Goal: Task Accomplishment & Management: Use online tool/utility

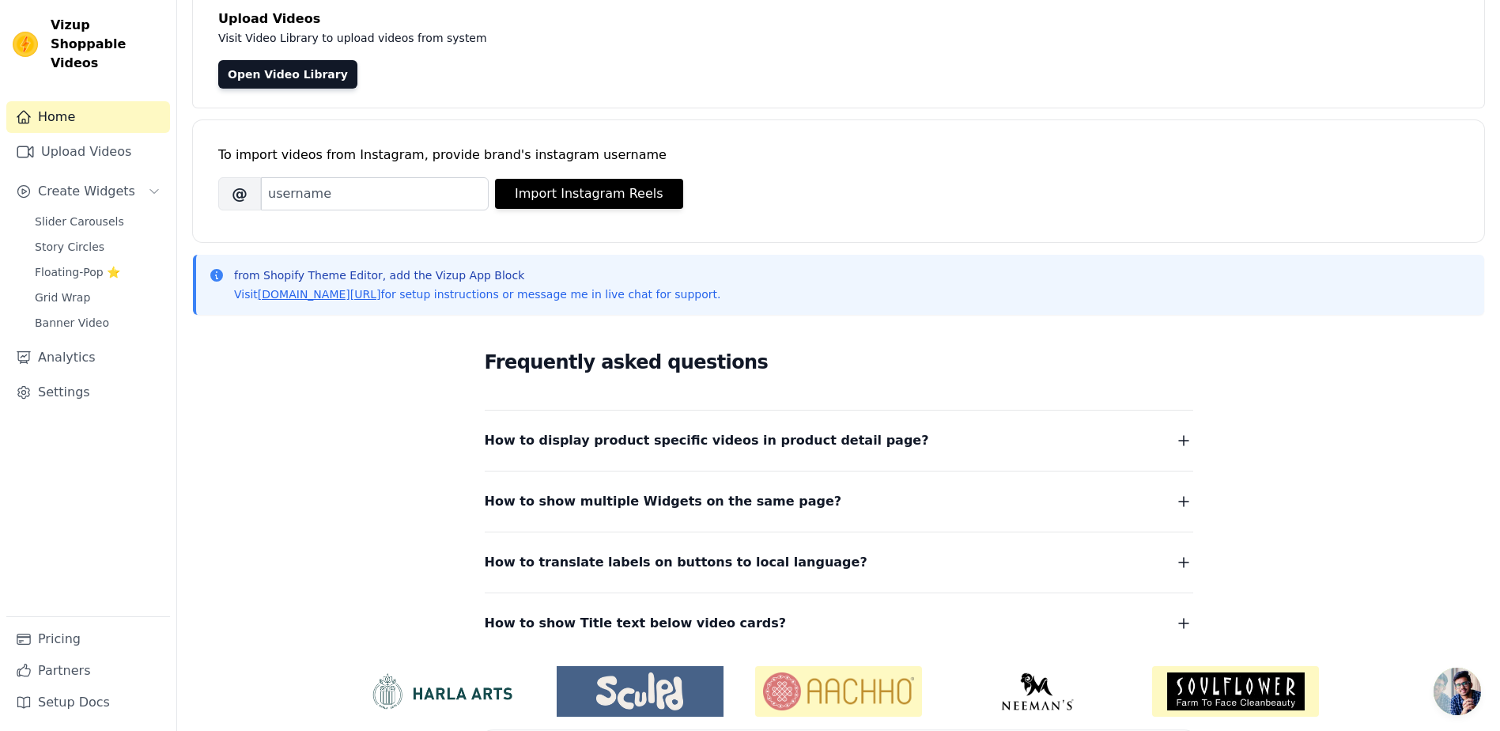
scroll to position [105, 0]
click at [66, 214] on span "Slider Carousels" at bounding box center [79, 222] width 89 height 16
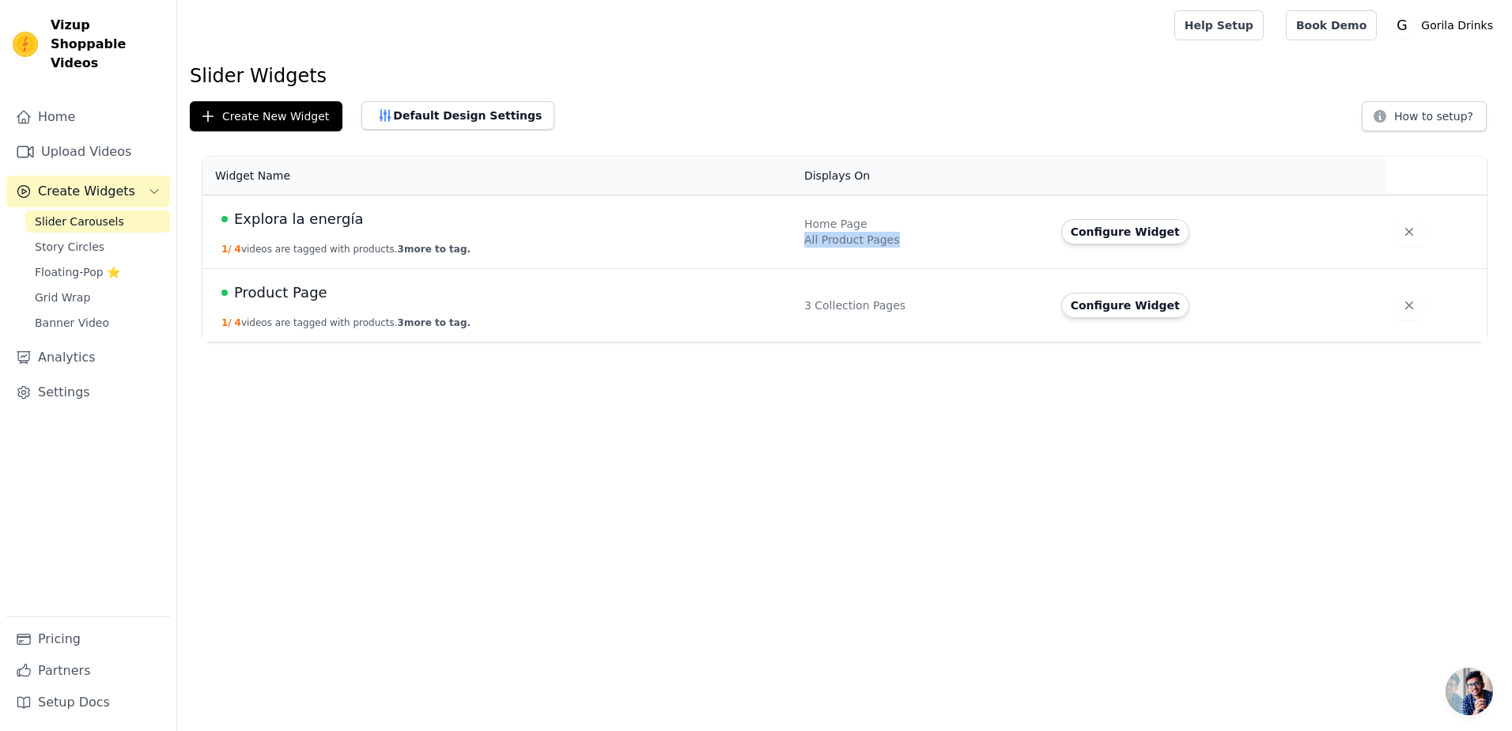
drag, startPoint x: 796, startPoint y: 239, endPoint x: 919, endPoint y: 242, distance: 122.6
click at [920, 242] on td "Home Page All Product Pages" at bounding box center [923, 232] width 257 height 74
click at [919, 242] on div "All Product Pages" at bounding box center [923, 240] width 238 height 16
drag, startPoint x: 829, startPoint y: 304, endPoint x: 953, endPoint y: 308, distance: 124.2
click at [953, 308] on td "3 Collection Pages" at bounding box center [923, 306] width 257 height 74
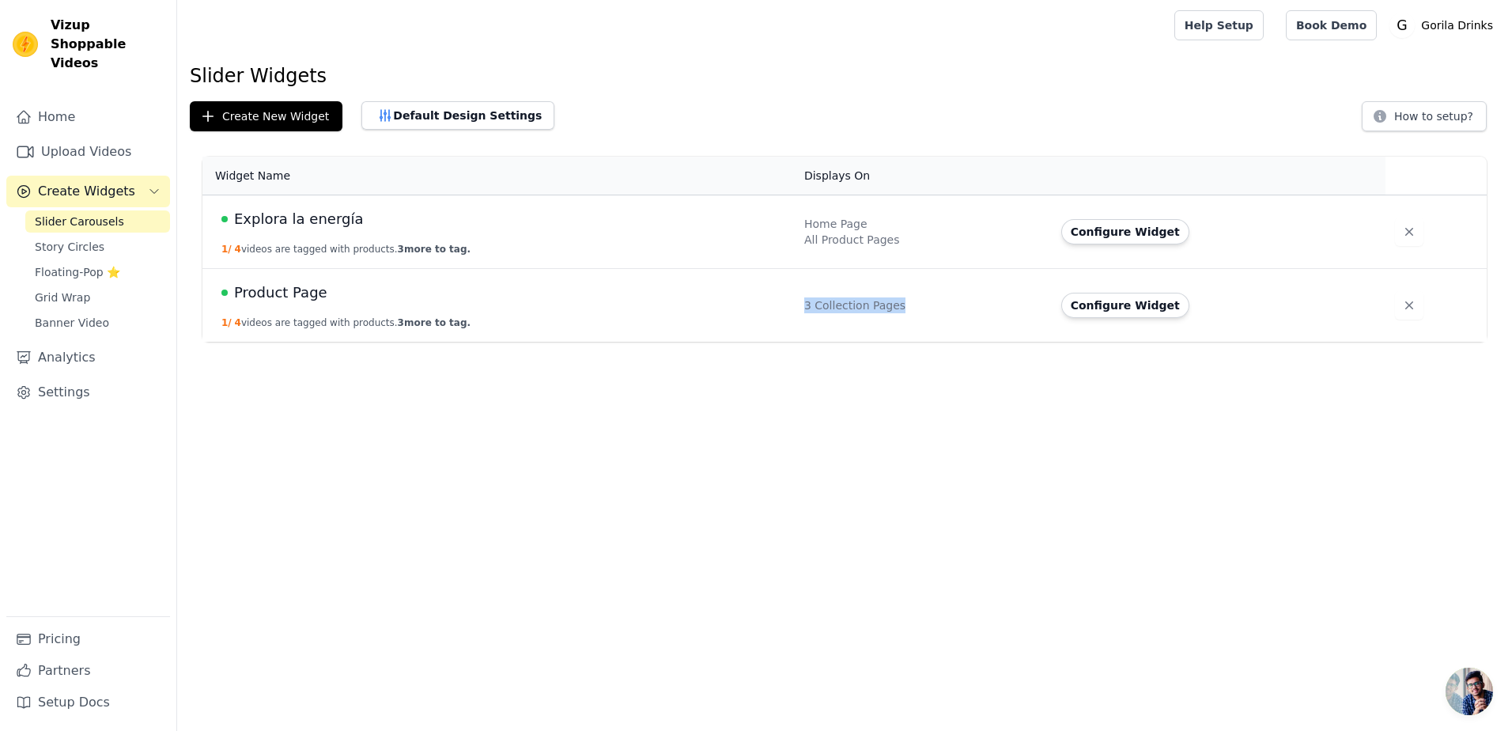
click at [953, 308] on div "3 Collection Pages" at bounding box center [923, 305] width 238 height 16
drag, startPoint x: 268, startPoint y: 293, endPoint x: 297, endPoint y: 293, distance: 29.3
click at [297, 293] on span "Product Page" at bounding box center [280, 293] width 93 height 22
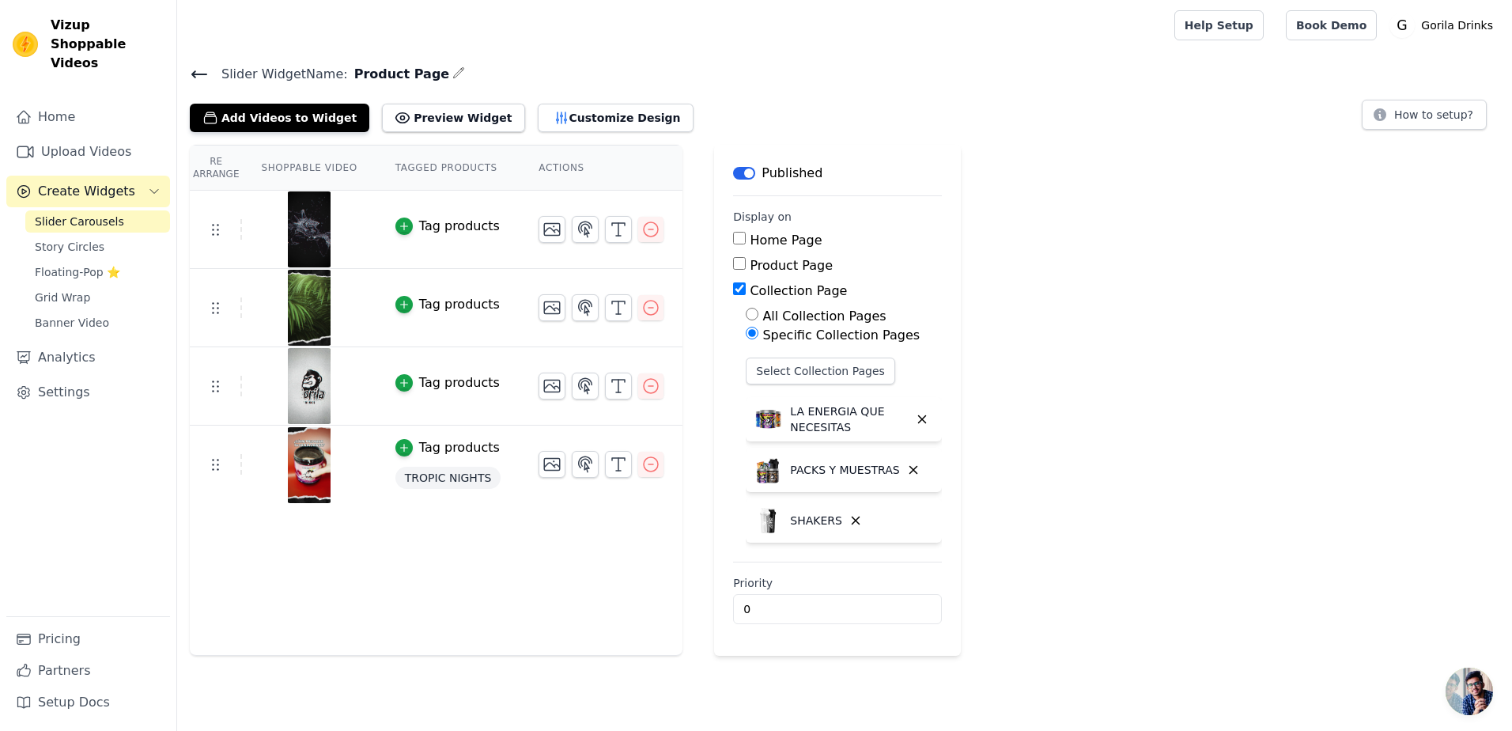
click at [664, 75] on h4 "Slider Widget Name: Product Page" at bounding box center [845, 73] width 1310 height 21
drag, startPoint x: 401, startPoint y: 557, endPoint x: 467, endPoint y: 244, distance: 319.3
click at [401, 553] on div "Re Arrange Shoppable Video Tagged Products Actions Tag products Tag products Ta…" at bounding box center [436, 400] width 493 height 511
click at [400, 114] on button "Preview Widget" at bounding box center [453, 118] width 142 height 28
click at [554, 121] on button "Customize Design" at bounding box center [616, 118] width 156 height 28
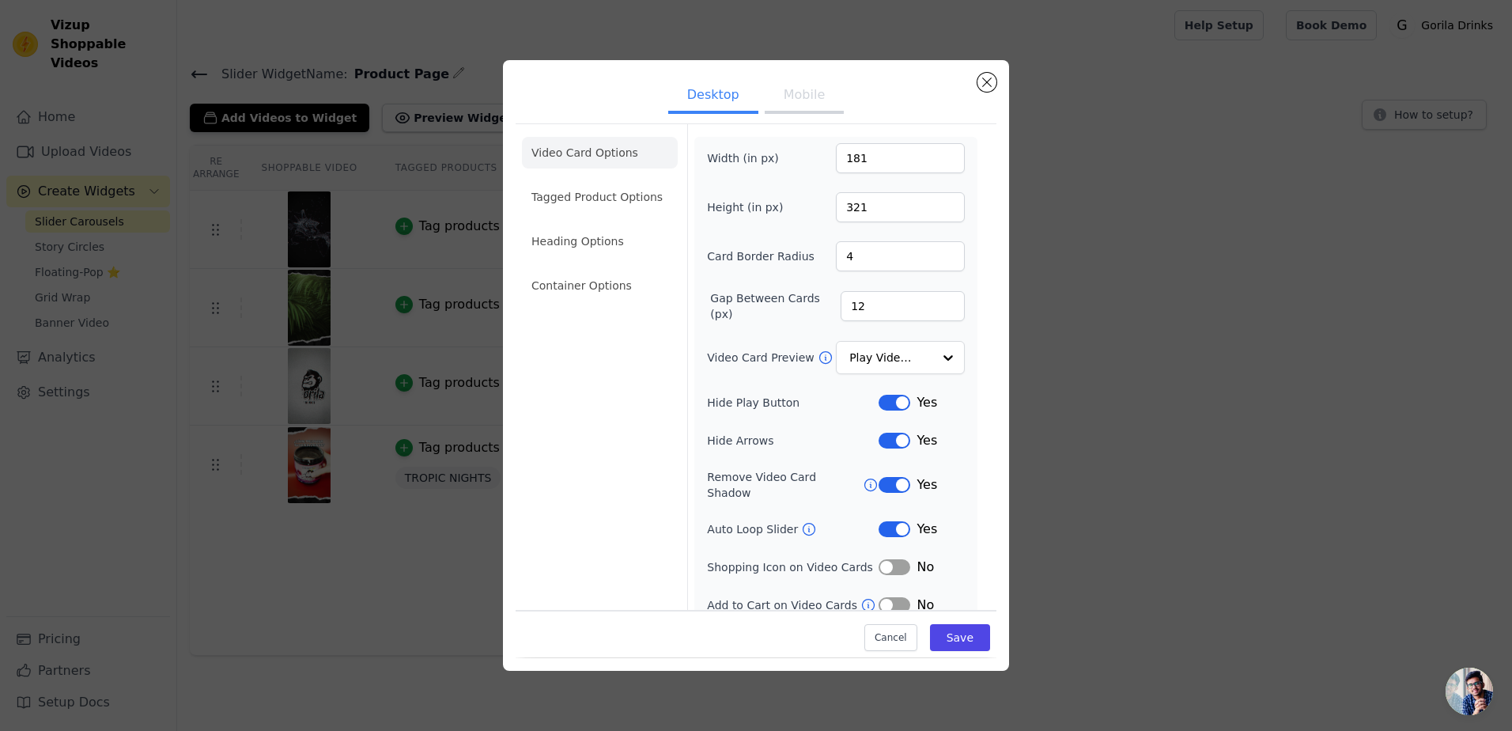
click at [800, 93] on button "Mobile" at bounding box center [804, 96] width 79 height 35
click at [894, 164] on input "181" at bounding box center [900, 158] width 129 height 30
click at [901, 214] on input "321" at bounding box center [900, 207] width 129 height 30
click at [888, 250] on input "4" at bounding box center [900, 256] width 129 height 30
click at [870, 301] on input "12" at bounding box center [903, 306] width 124 height 30
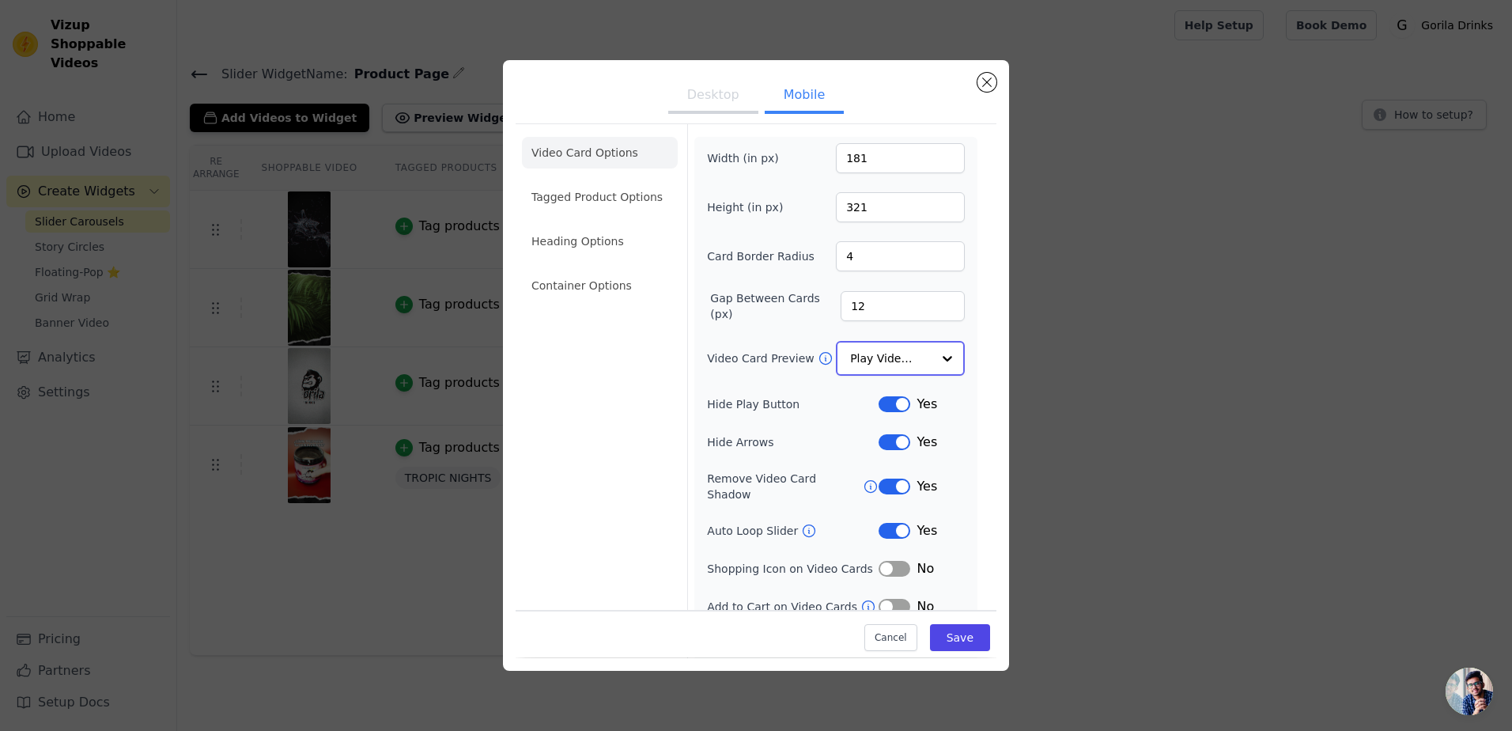
click at [936, 352] on div at bounding box center [948, 358] width 32 height 32
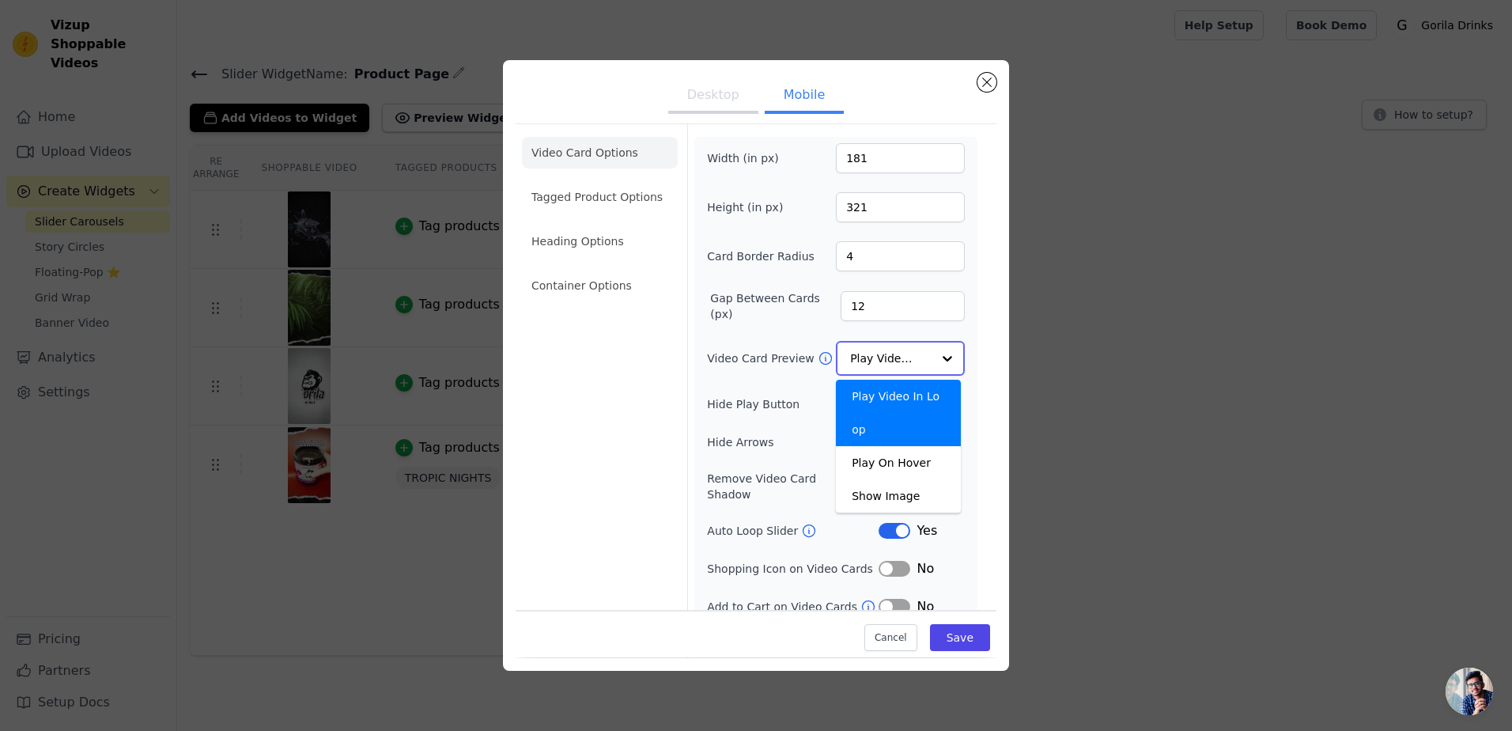
click at [936, 352] on div at bounding box center [948, 358] width 32 height 32
click at [932, 357] on div at bounding box center [948, 358] width 32 height 32
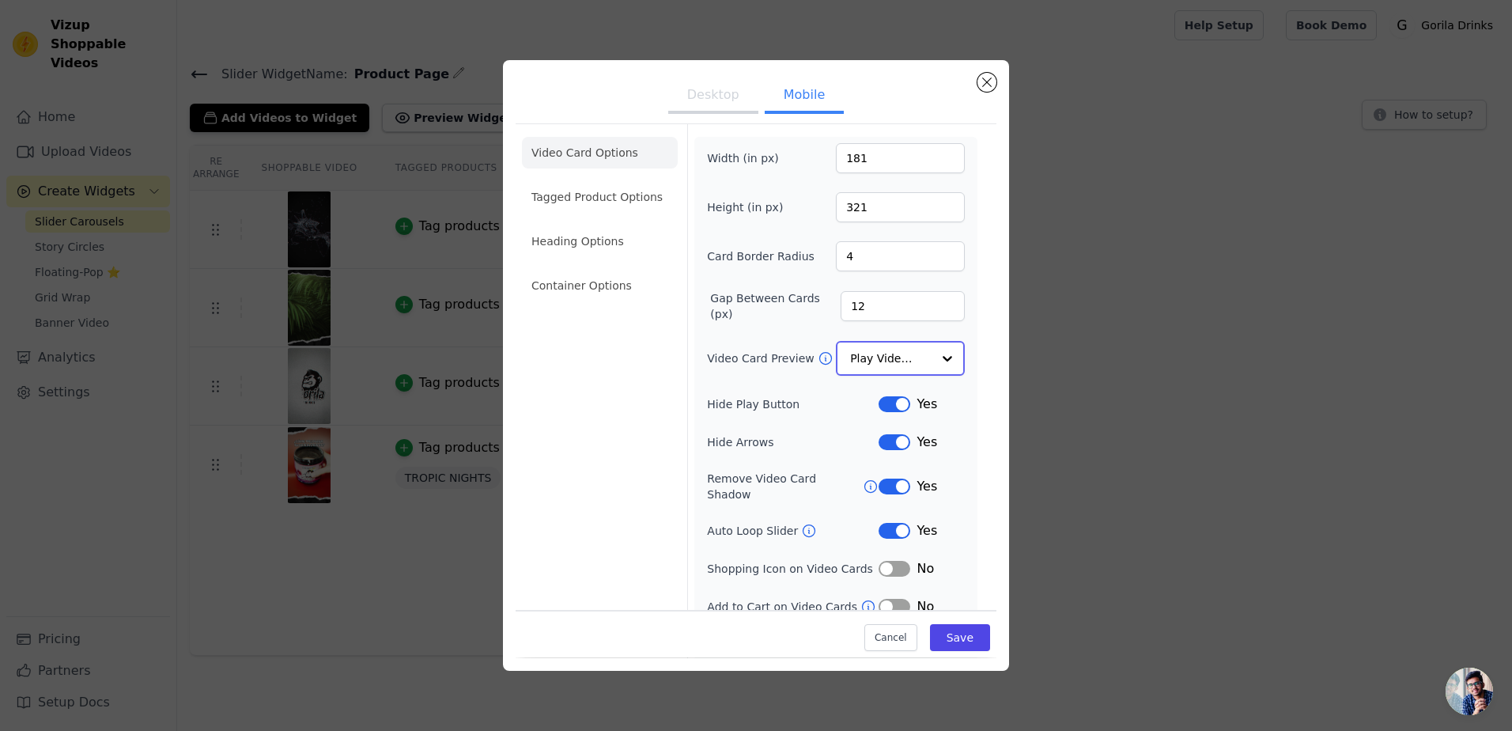
click at [932, 360] on div at bounding box center [948, 358] width 32 height 32
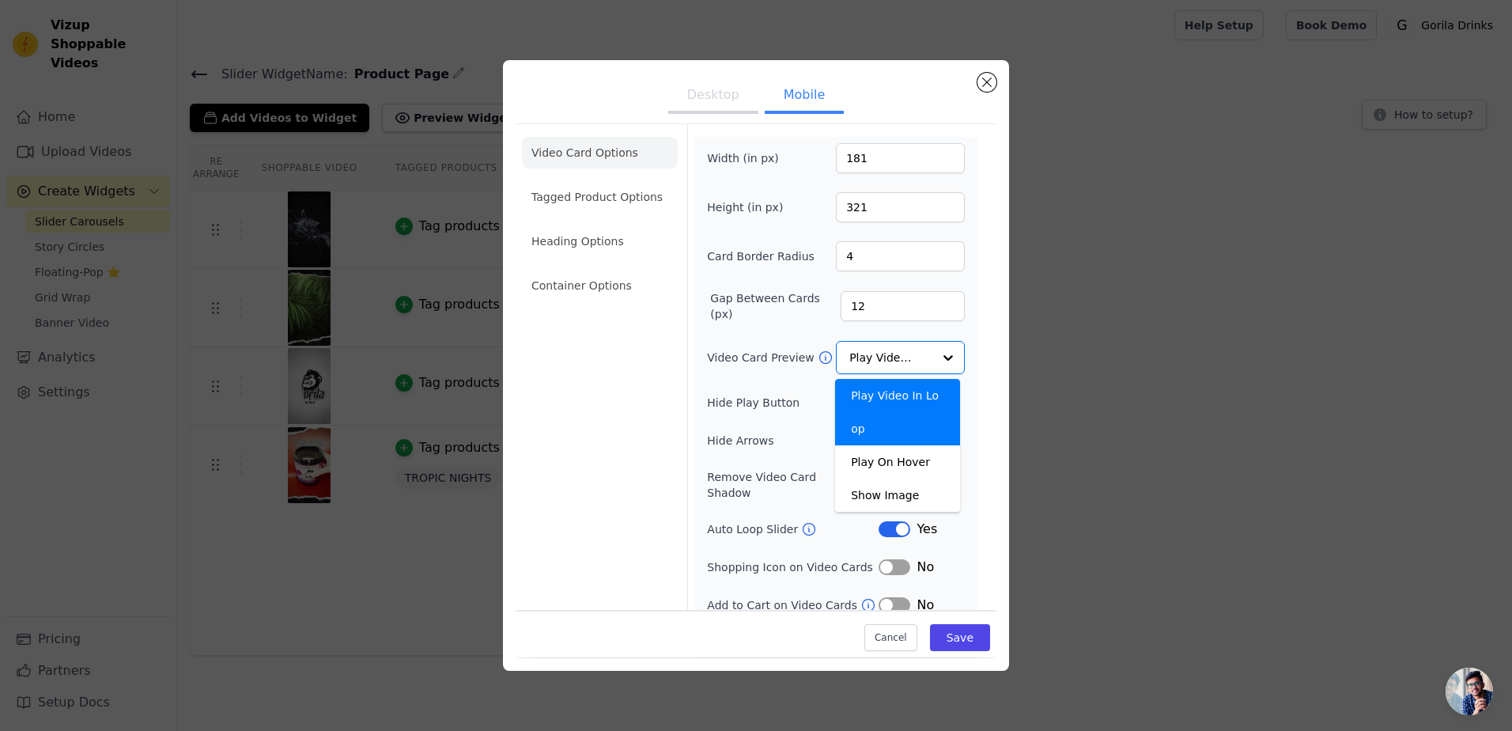
click at [731, 327] on div "Width (in px) 181 Height (in px) 321 Card Border Radius 4 Gap Between Cards (px…" at bounding box center [836, 397] width 258 height 509
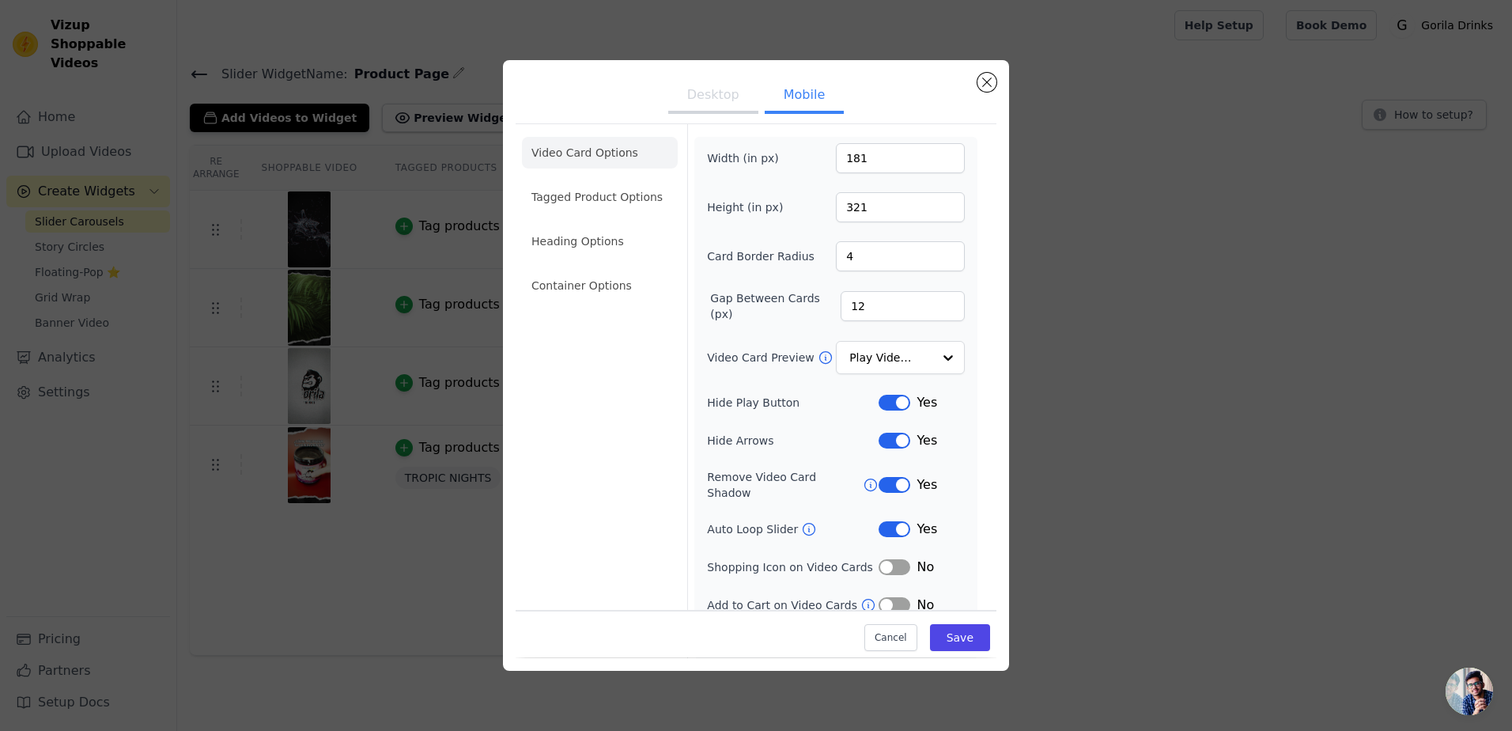
scroll to position [40, 0]
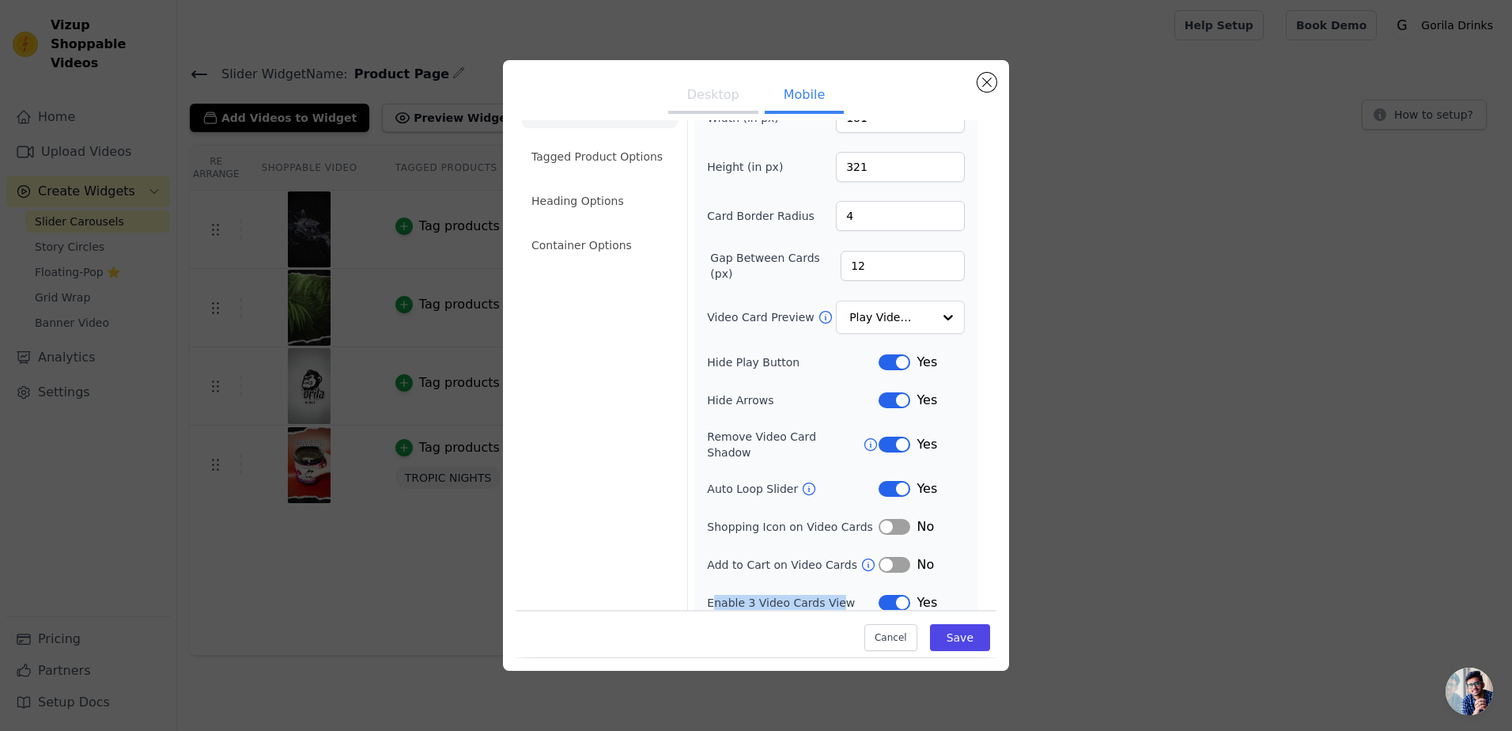
drag, startPoint x: 709, startPoint y: 589, endPoint x: 831, endPoint y: 595, distance: 122.7
click at [831, 595] on label "Enable 3 Video Cards View" at bounding box center [793, 603] width 172 height 16
click at [839, 595] on label "Enable 3 Video Cards View" at bounding box center [793, 603] width 172 height 16
click at [888, 595] on button "Label" at bounding box center [895, 603] width 32 height 16
click at [881, 595] on button "Label" at bounding box center [895, 603] width 32 height 16
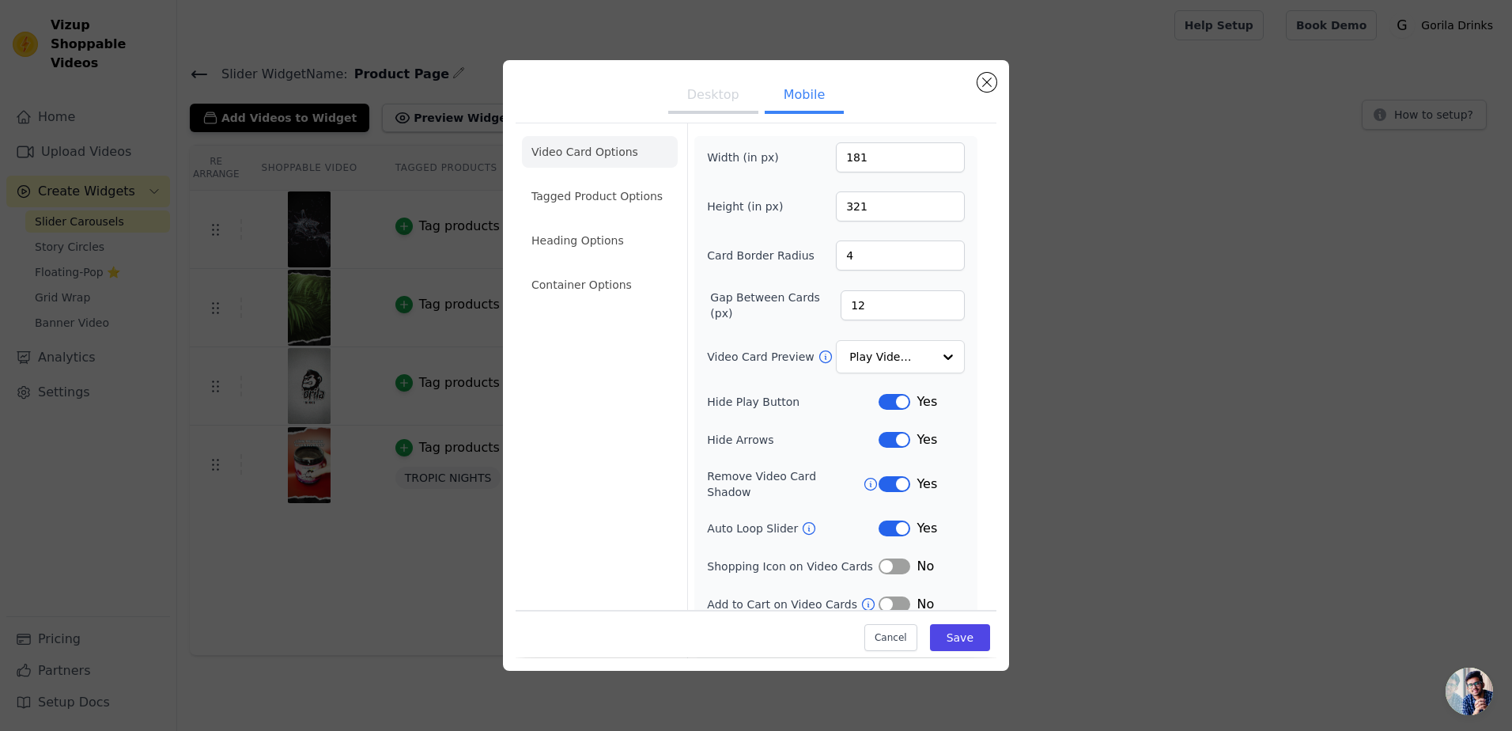
scroll to position [0, 0]
click at [706, 100] on button "Desktop" at bounding box center [713, 96] width 90 height 35
click at [801, 100] on button "Mobile" at bounding box center [804, 96] width 79 height 35
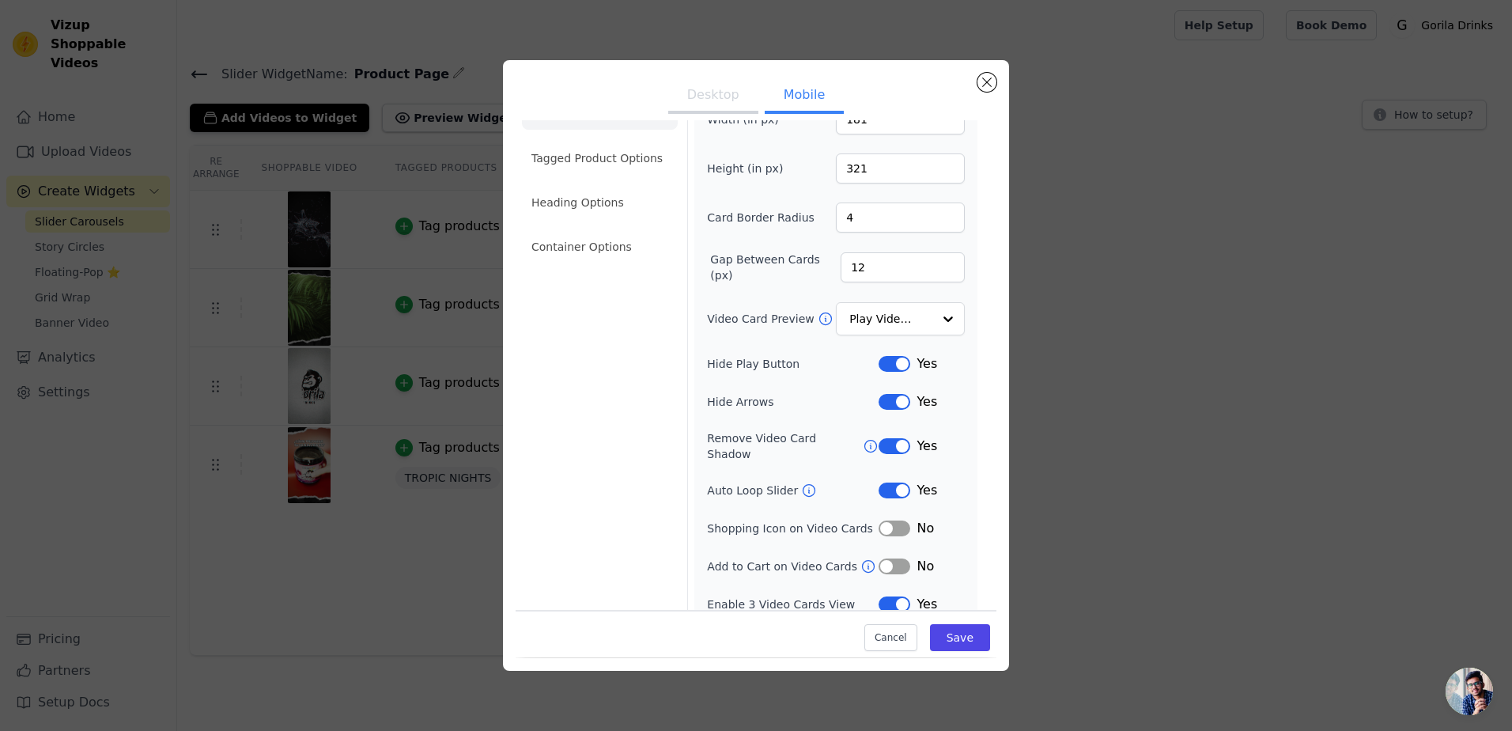
scroll to position [40, 0]
click at [886, 595] on button "Label" at bounding box center [895, 603] width 32 height 16
click at [879, 595] on button "Label" at bounding box center [895, 603] width 32 height 16
click at [942, 637] on button "Save" at bounding box center [960, 638] width 60 height 27
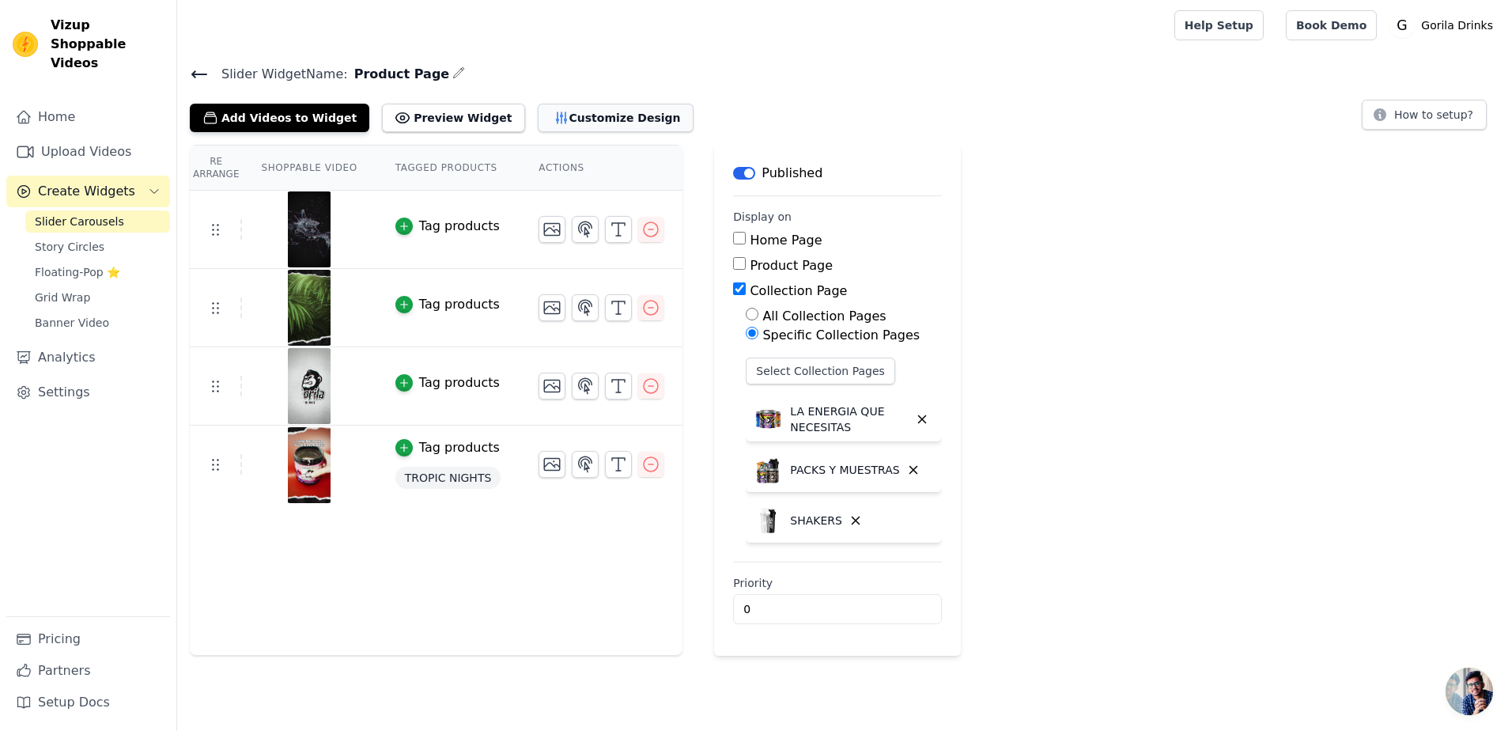
click at [608, 126] on button "Customize Design" at bounding box center [616, 118] width 156 height 28
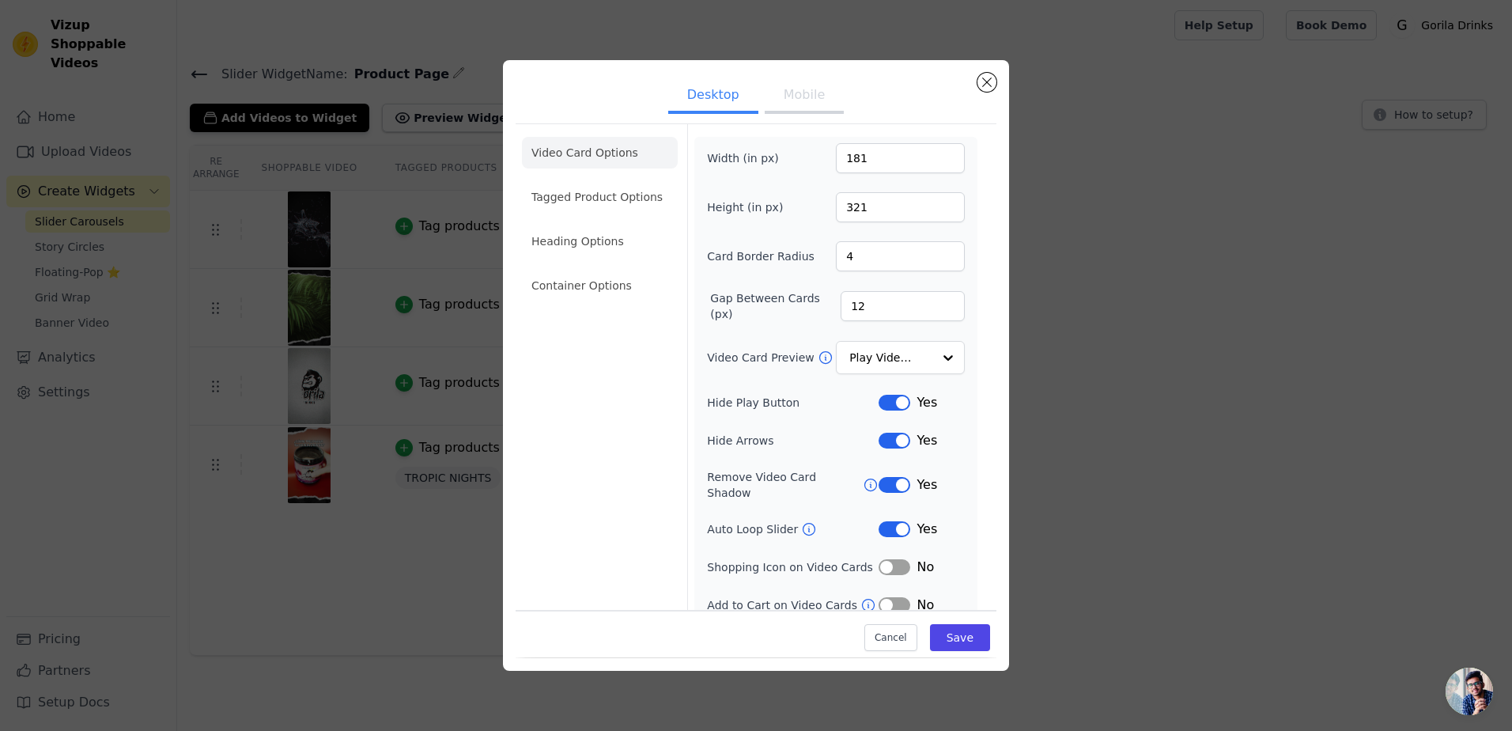
click at [814, 99] on button "Mobile" at bounding box center [804, 96] width 79 height 35
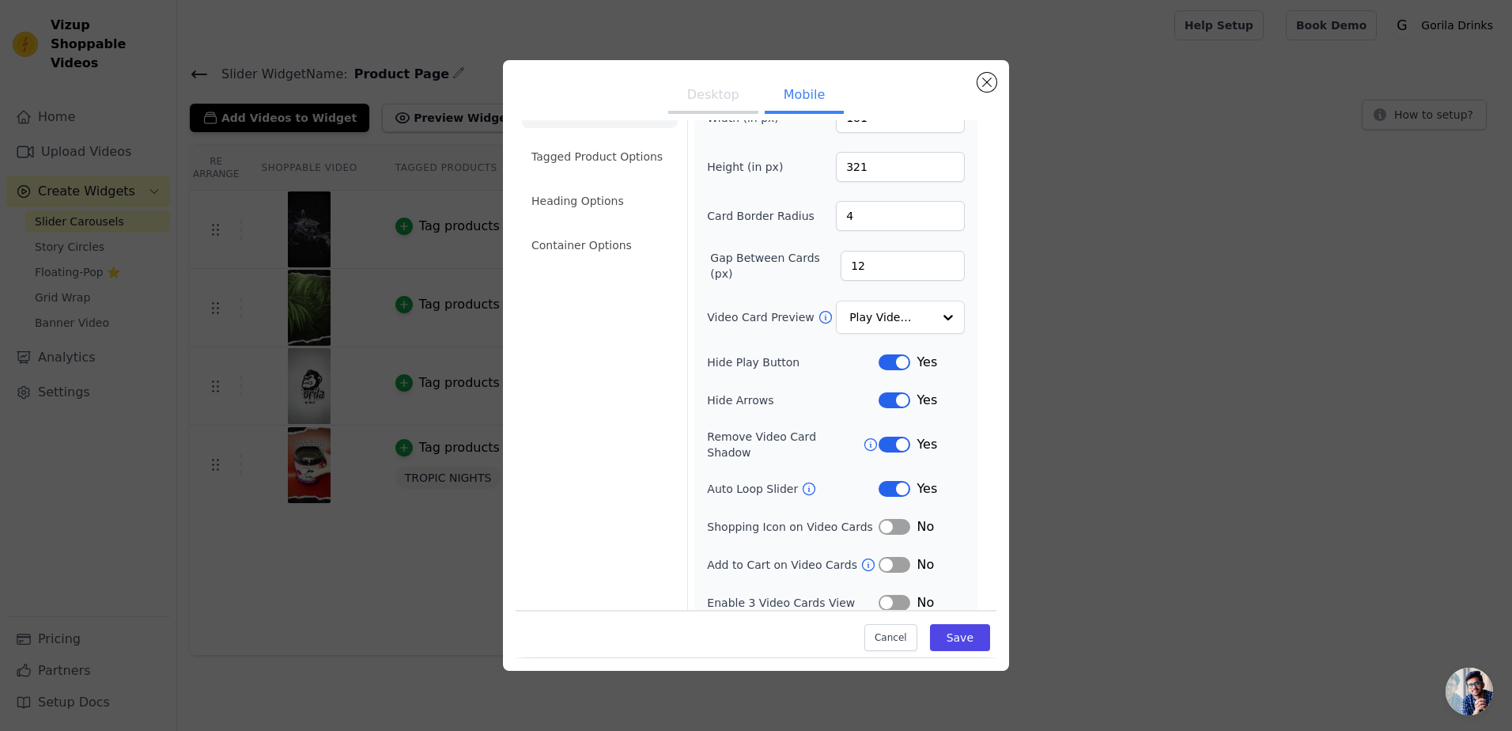
click at [883, 595] on button "Label" at bounding box center [895, 603] width 32 height 16
click at [960, 629] on button "Save" at bounding box center [960, 638] width 60 height 27
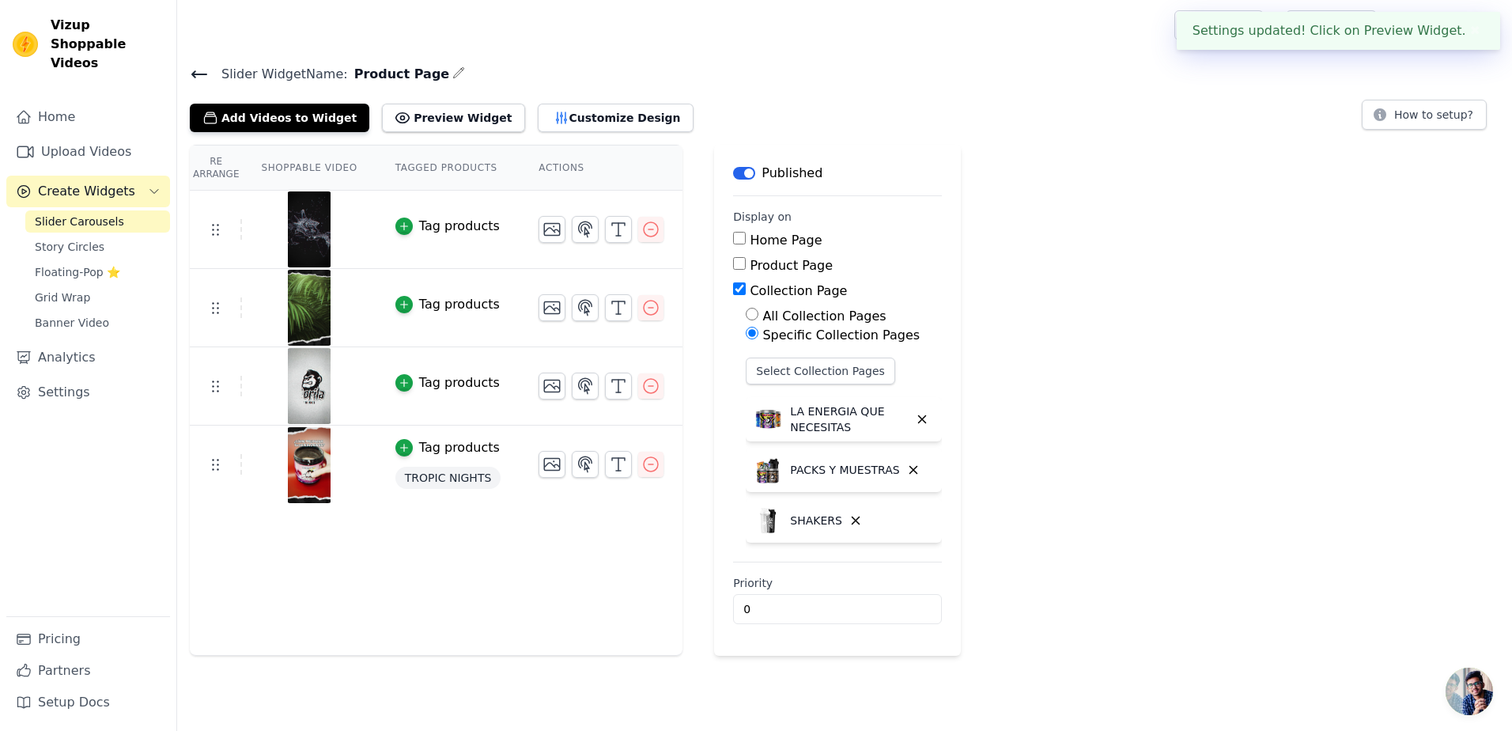
drag, startPoint x: 1465, startPoint y: 21, endPoint x: 1468, endPoint y: 32, distance: 11.3
click at [1468, 32] on button "✖" at bounding box center [1475, 30] width 18 height 19
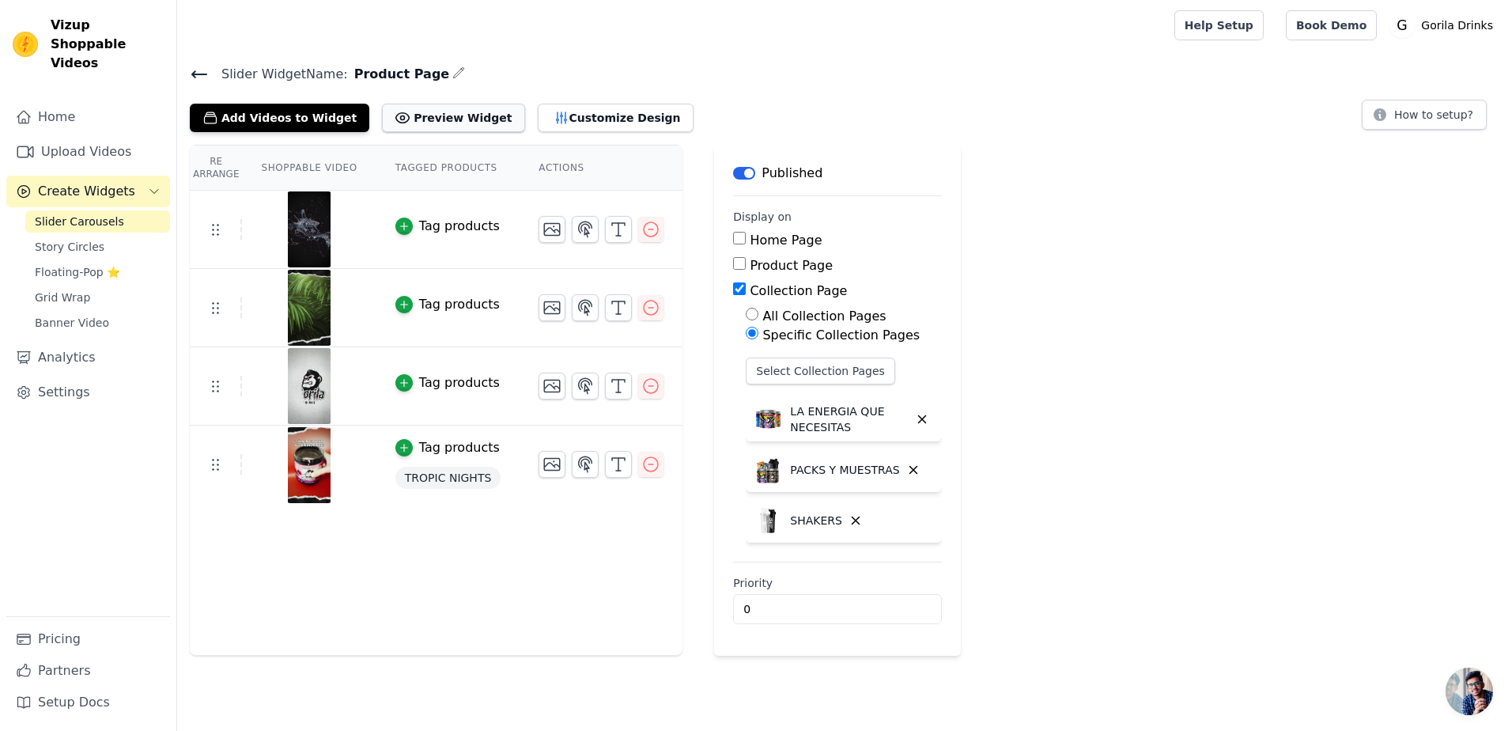
click at [448, 109] on button "Preview Widget" at bounding box center [453, 118] width 142 height 28
click at [400, 572] on div "Re Arrange Shoppable Video Tagged Products Actions Tag products Tag products Ta…" at bounding box center [436, 400] width 493 height 511
click at [538, 171] on th "Actions" at bounding box center [601, 168] width 163 height 45
click at [550, 118] on button "Customize Design" at bounding box center [616, 118] width 156 height 28
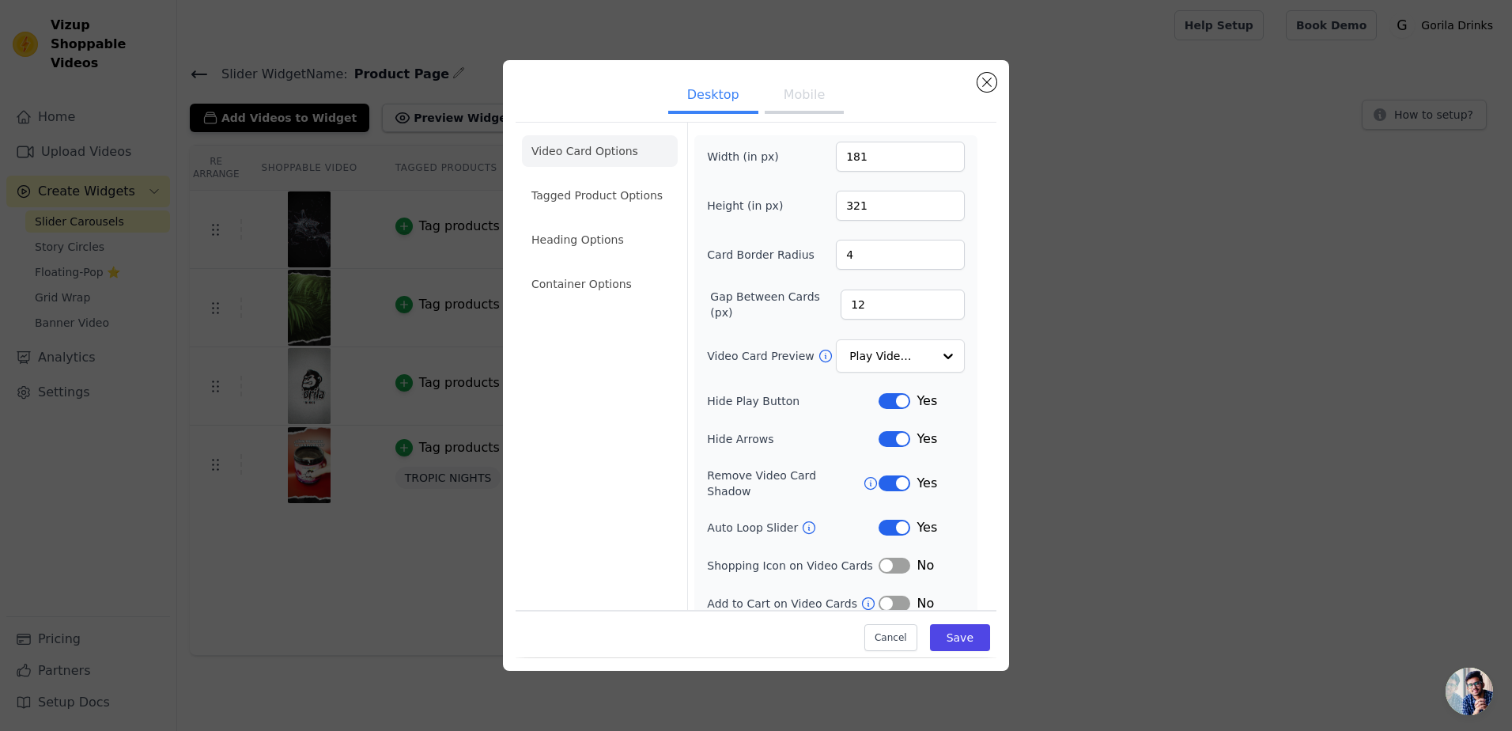
scroll to position [2, 0]
click at [787, 92] on button "Mobile" at bounding box center [804, 96] width 79 height 35
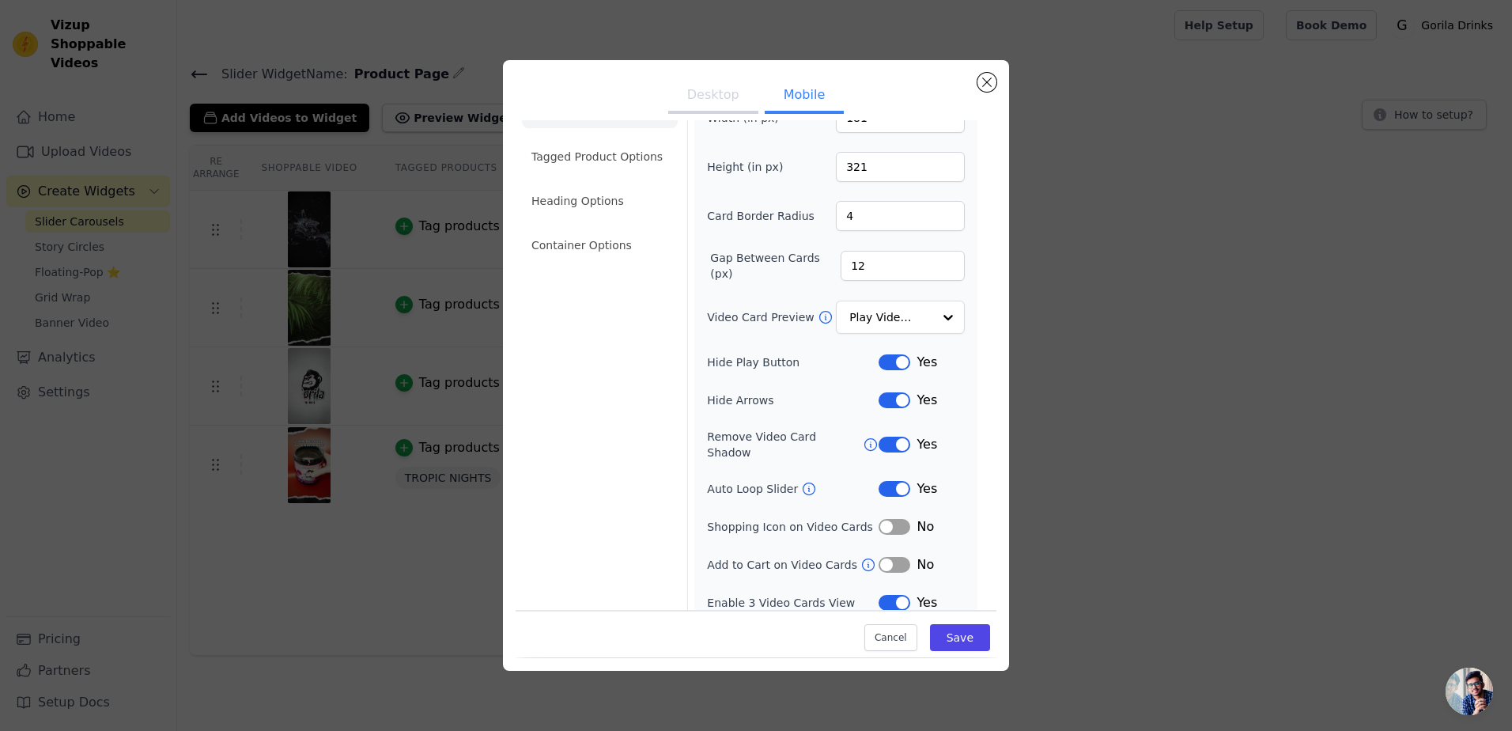
click at [860, 557] on icon at bounding box center [868, 565] width 16 height 16
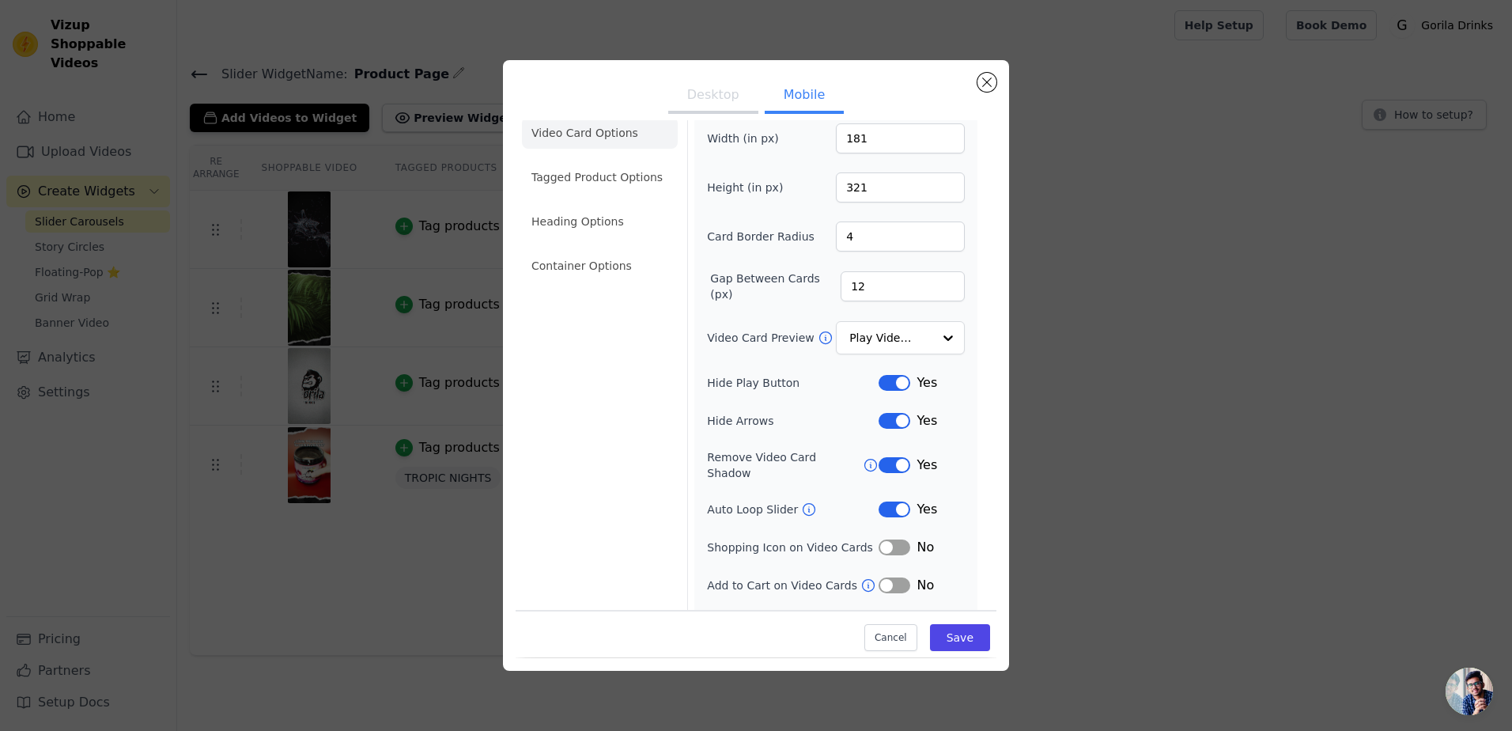
scroll to position [0, 0]
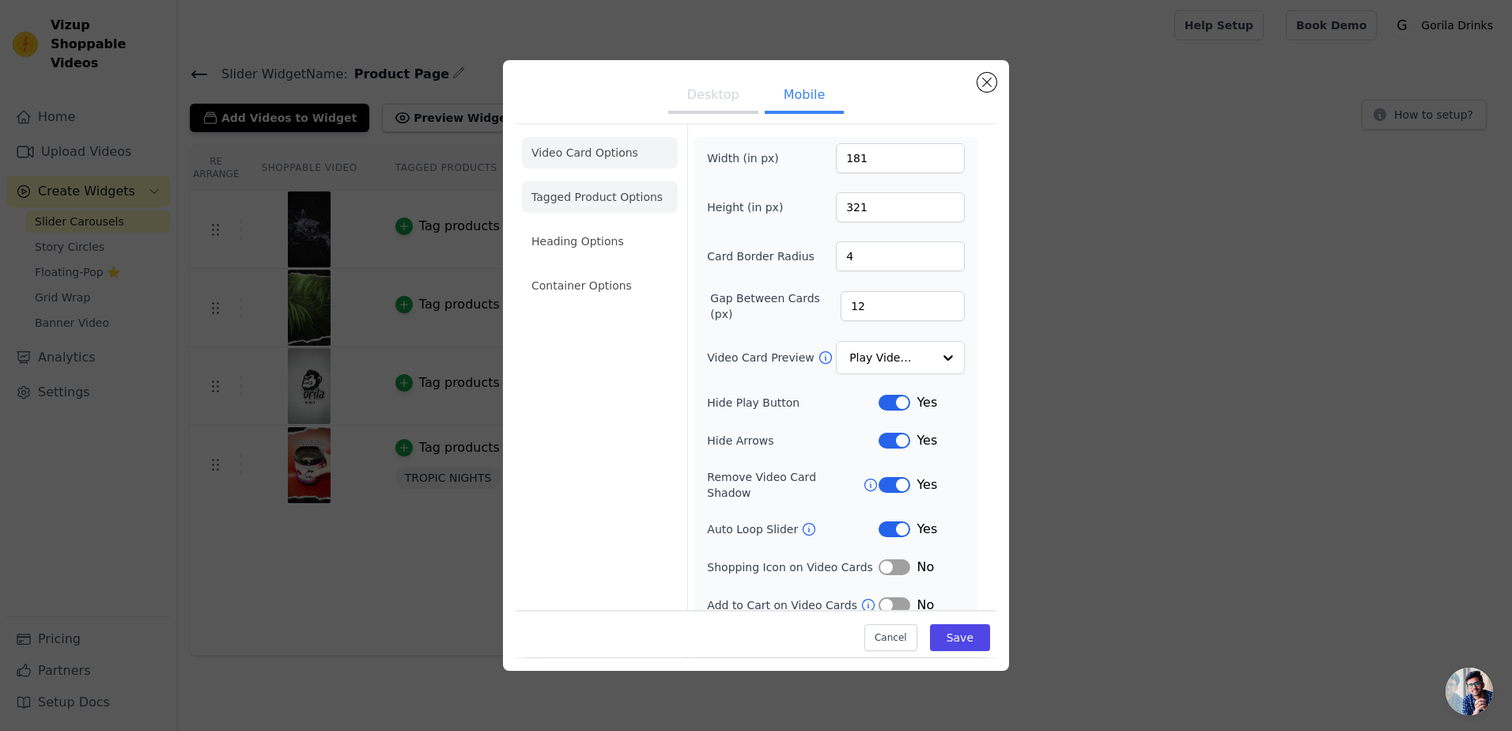
click at [621, 199] on li "Tagged Product Options" at bounding box center [600, 197] width 156 height 32
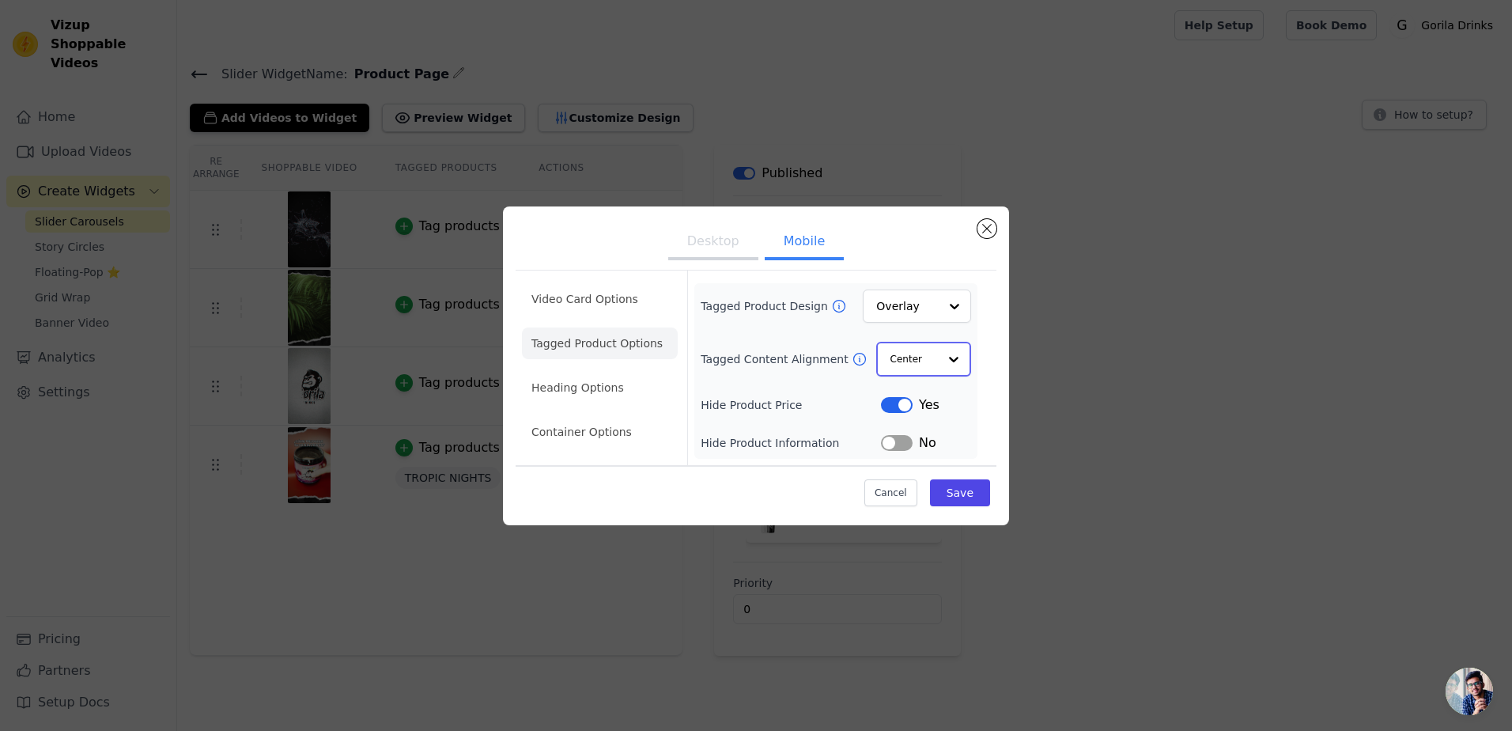
click at [953, 357] on div at bounding box center [954, 359] width 32 height 32
click at [952, 357] on div at bounding box center [954, 359] width 32 height 32
click at [951, 305] on div at bounding box center [954, 307] width 32 height 32
click at [957, 305] on div at bounding box center [954, 307] width 32 height 32
click at [967, 306] on div at bounding box center [954, 307] width 32 height 32
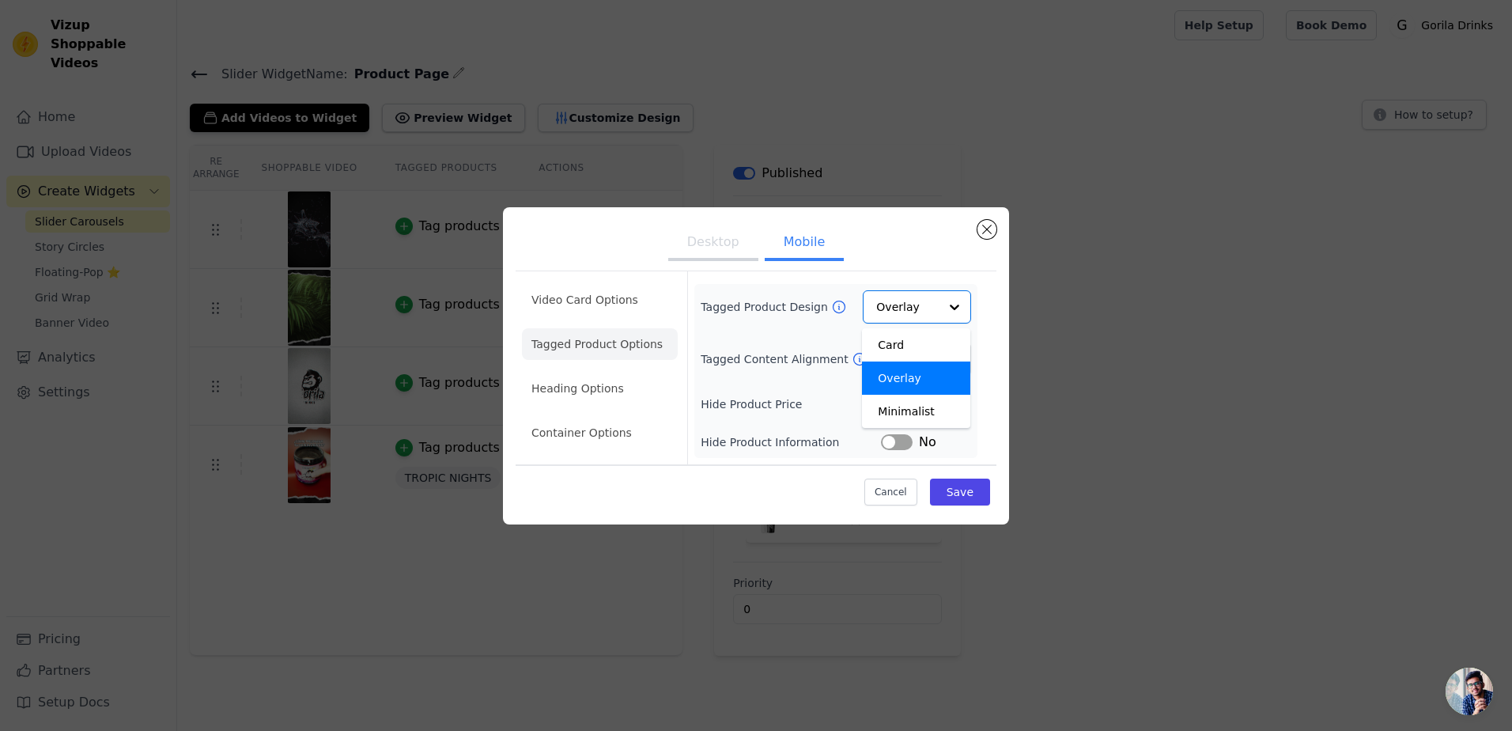
drag, startPoint x: 977, startPoint y: 304, endPoint x: 985, endPoint y: 304, distance: 8.7
click at [980, 304] on form "Tagged Product Design Card Overlay Minimalist Option Overlay, selected. You are…" at bounding box center [835, 367] width 297 height 193
click at [720, 248] on button "Desktop" at bounding box center [713, 243] width 90 height 35
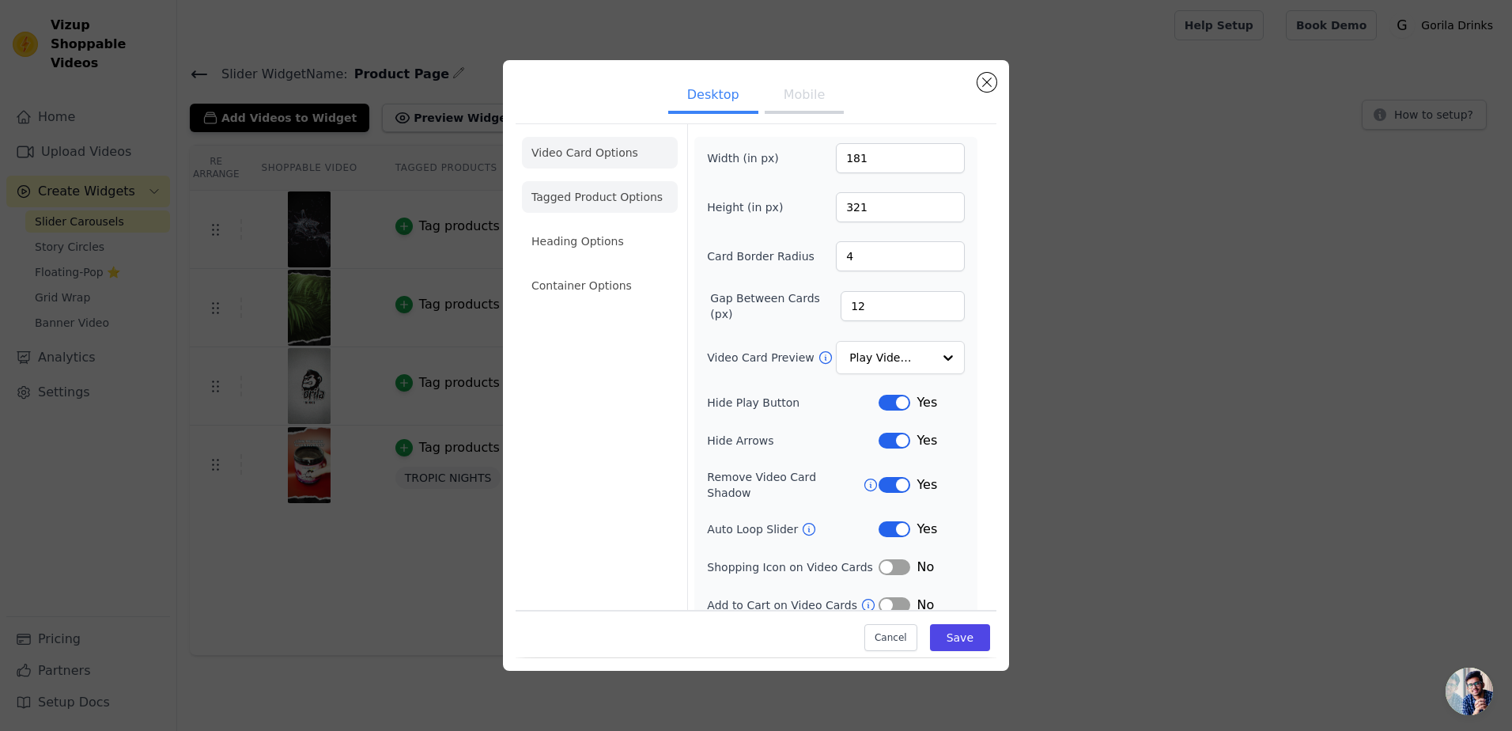
click at [598, 208] on li "Tagged Product Options" at bounding box center [600, 197] width 156 height 32
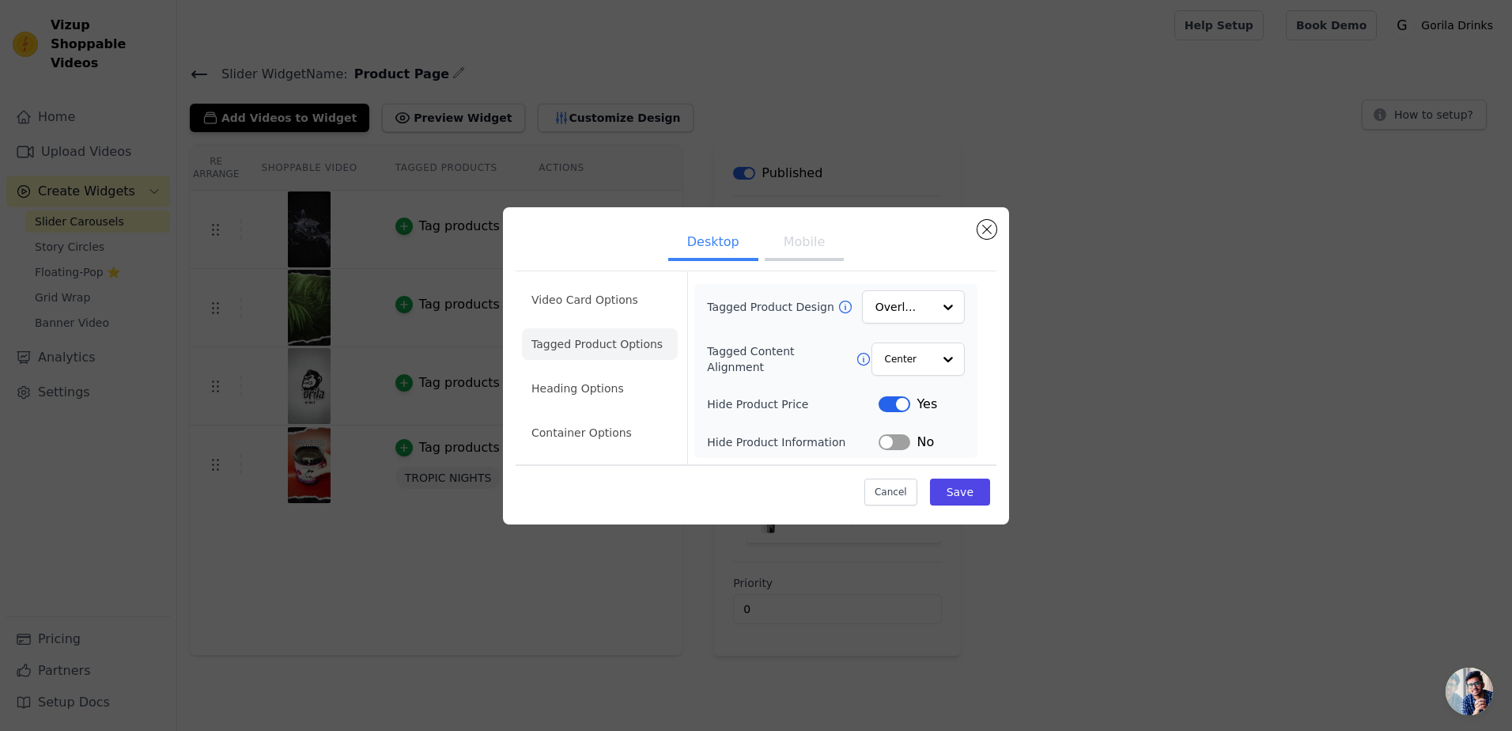
click at [805, 235] on button "Mobile" at bounding box center [804, 243] width 79 height 35
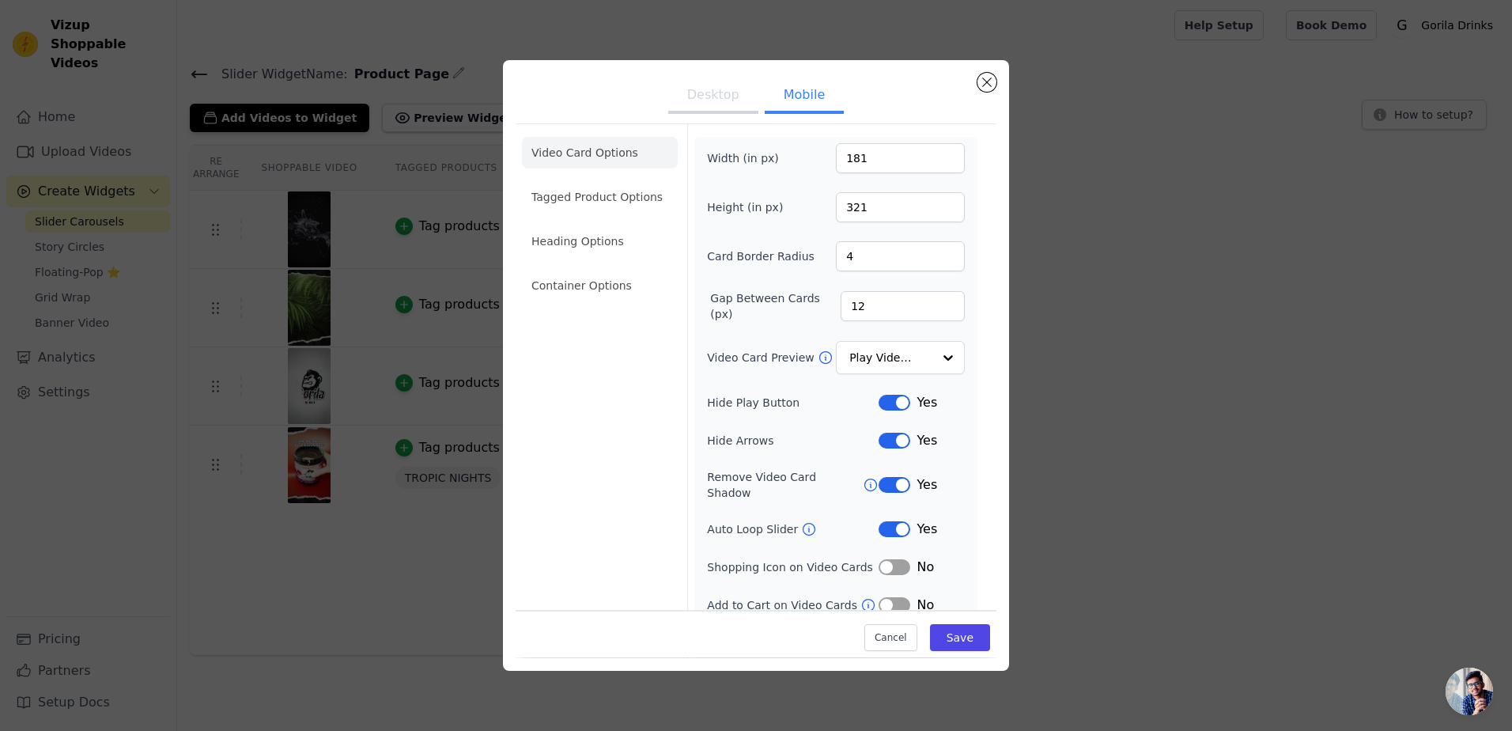
click at [716, 100] on button "Desktop" at bounding box center [713, 96] width 90 height 35
click at [617, 202] on li "Tagged Product Options" at bounding box center [600, 197] width 156 height 32
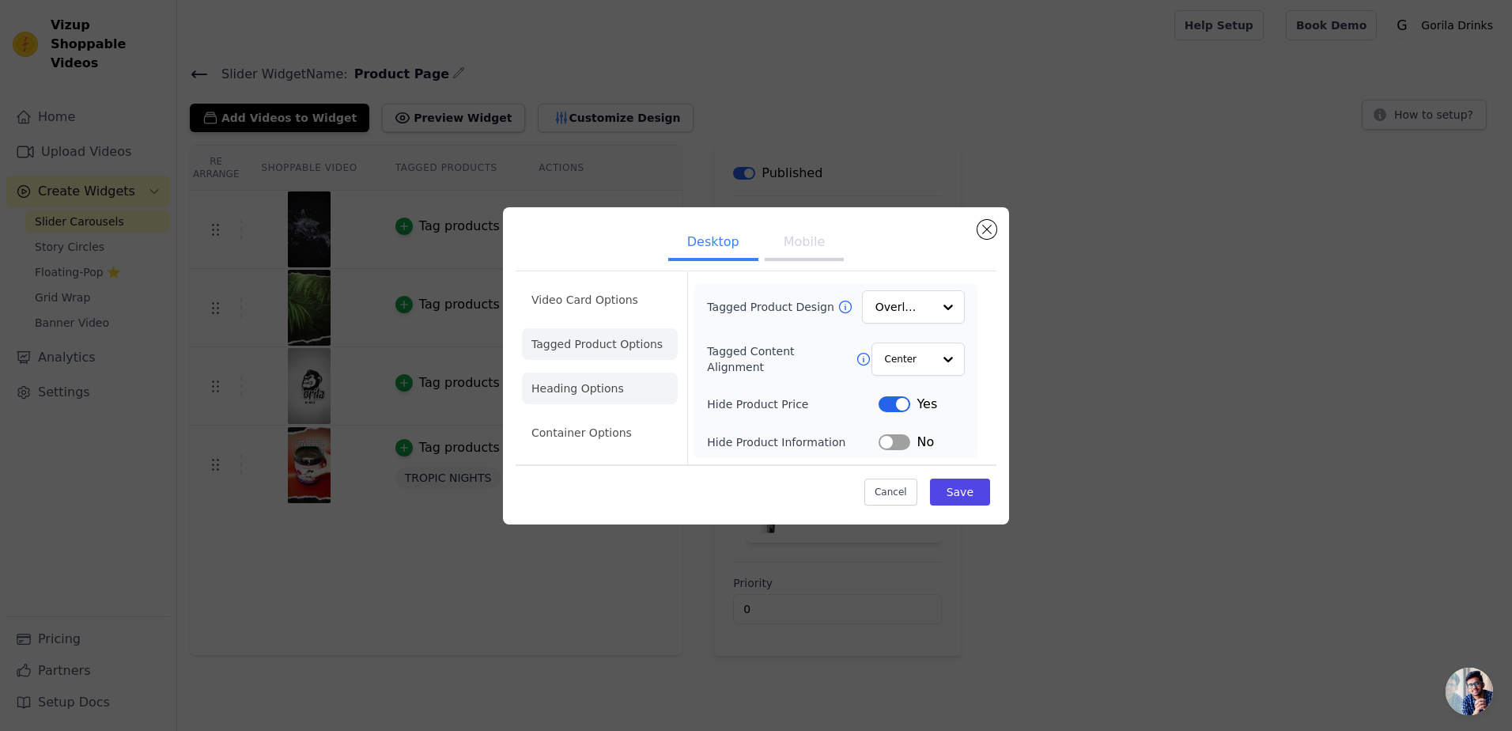
click at [588, 379] on li "Heading Options" at bounding box center [600, 388] width 156 height 32
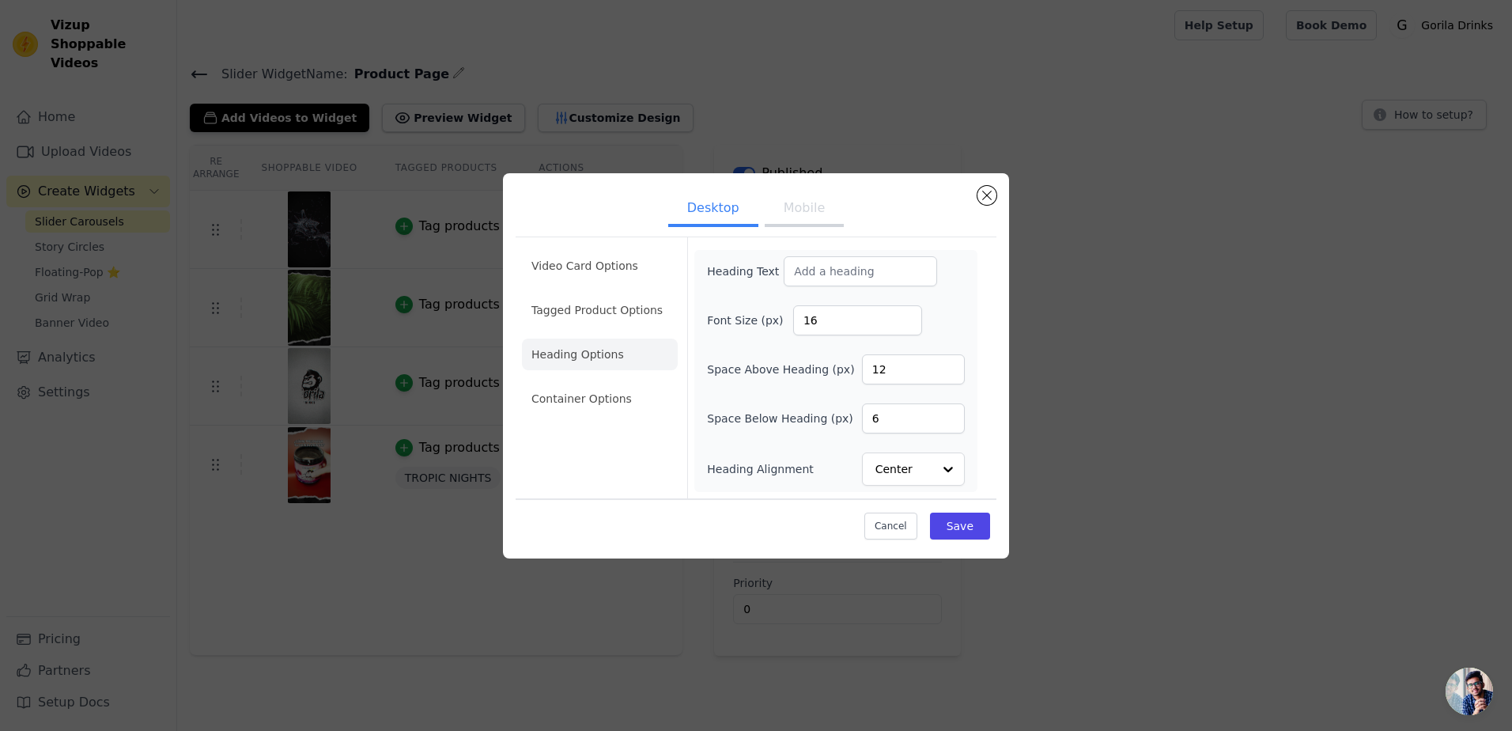
click at [811, 214] on button "Mobile" at bounding box center [804, 209] width 79 height 35
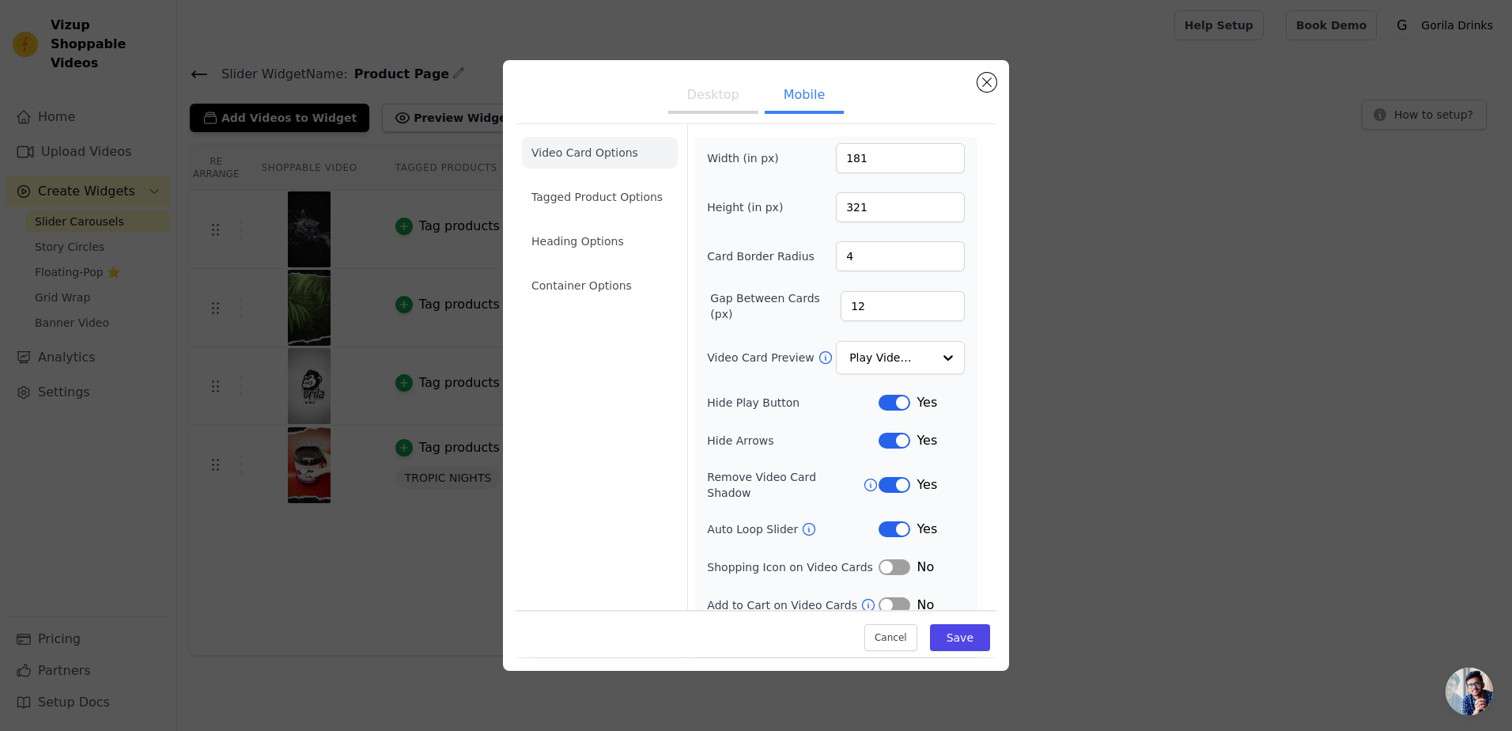
click at [638, 259] on ul "Video Card Options Tagged Product Options Heading Options Container Options" at bounding box center [600, 218] width 156 height 177
click at [637, 245] on li "Heading Options" at bounding box center [600, 241] width 156 height 32
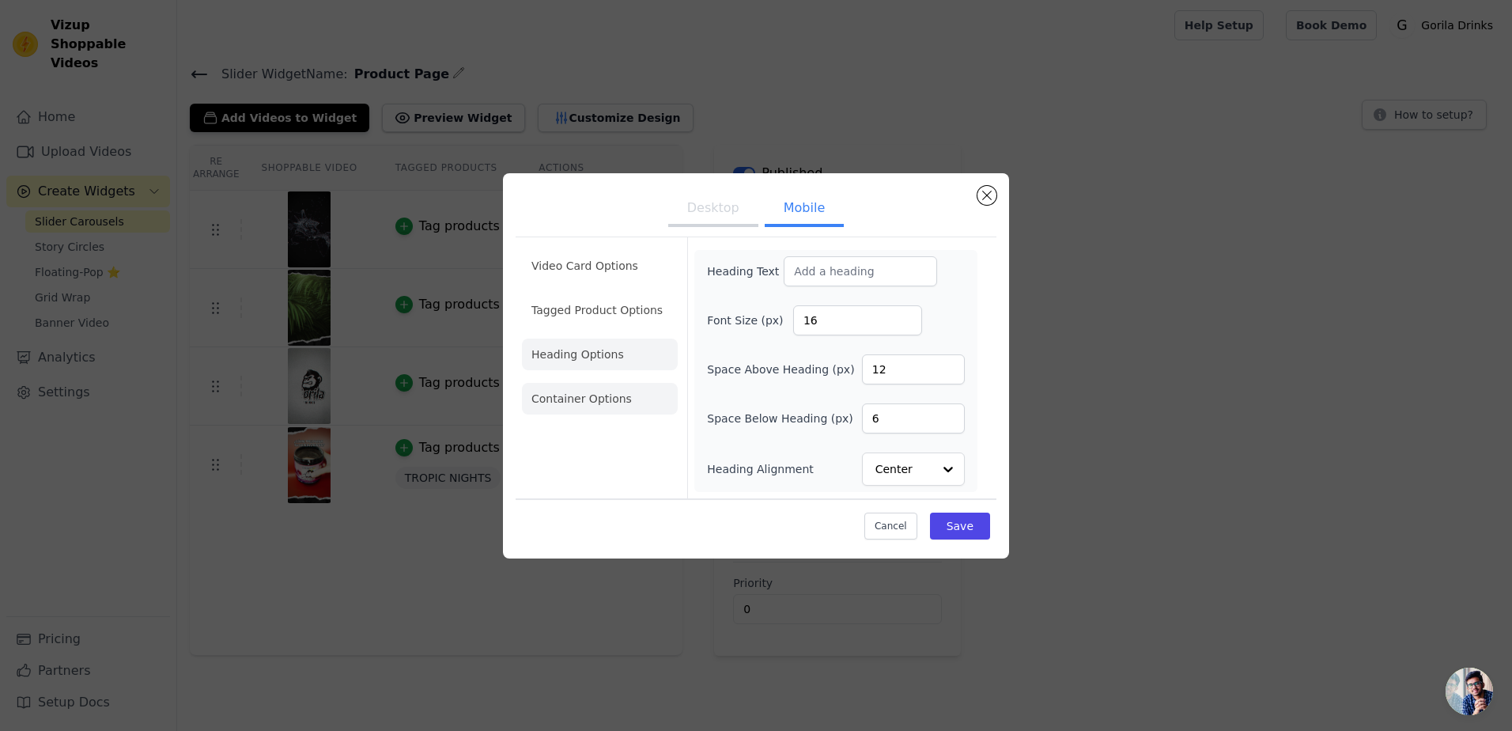
click at [609, 390] on li "Container Options" at bounding box center [600, 399] width 156 height 32
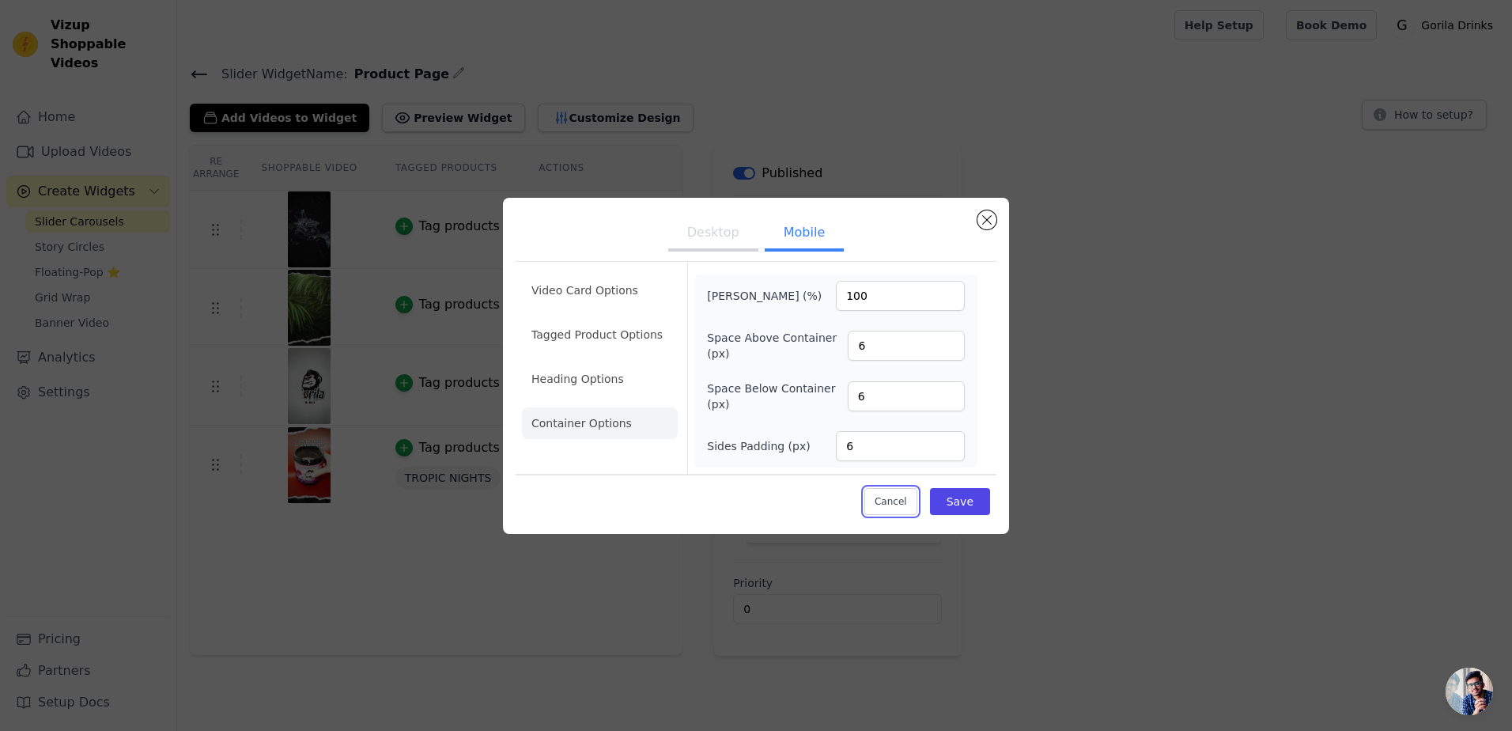
click at [900, 505] on button "Cancel" at bounding box center [890, 501] width 53 height 27
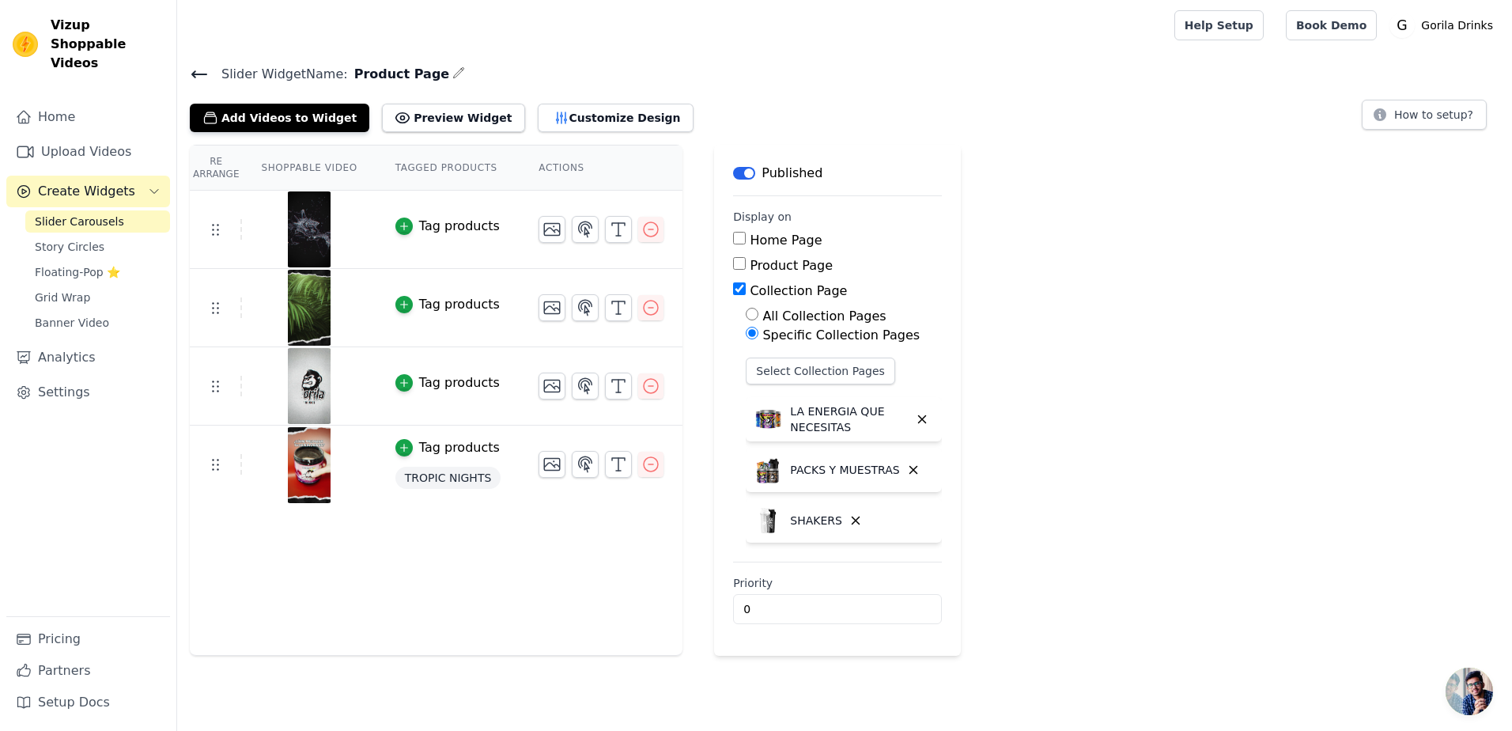
click at [1157, 483] on div "Re Arrange Shoppable Video Tagged Products Actions Tag products Tag products Ta…" at bounding box center [844, 400] width 1335 height 511
drag, startPoint x: 592, startPoint y: 55, endPoint x: 528, endPoint y: 61, distance: 63.5
click at [592, 55] on main "Slider Widget Name: Product Page Add Videos to Widget Preview Widget Customize …" at bounding box center [844, 353] width 1335 height 605
click at [202, 77] on icon at bounding box center [199, 74] width 19 height 19
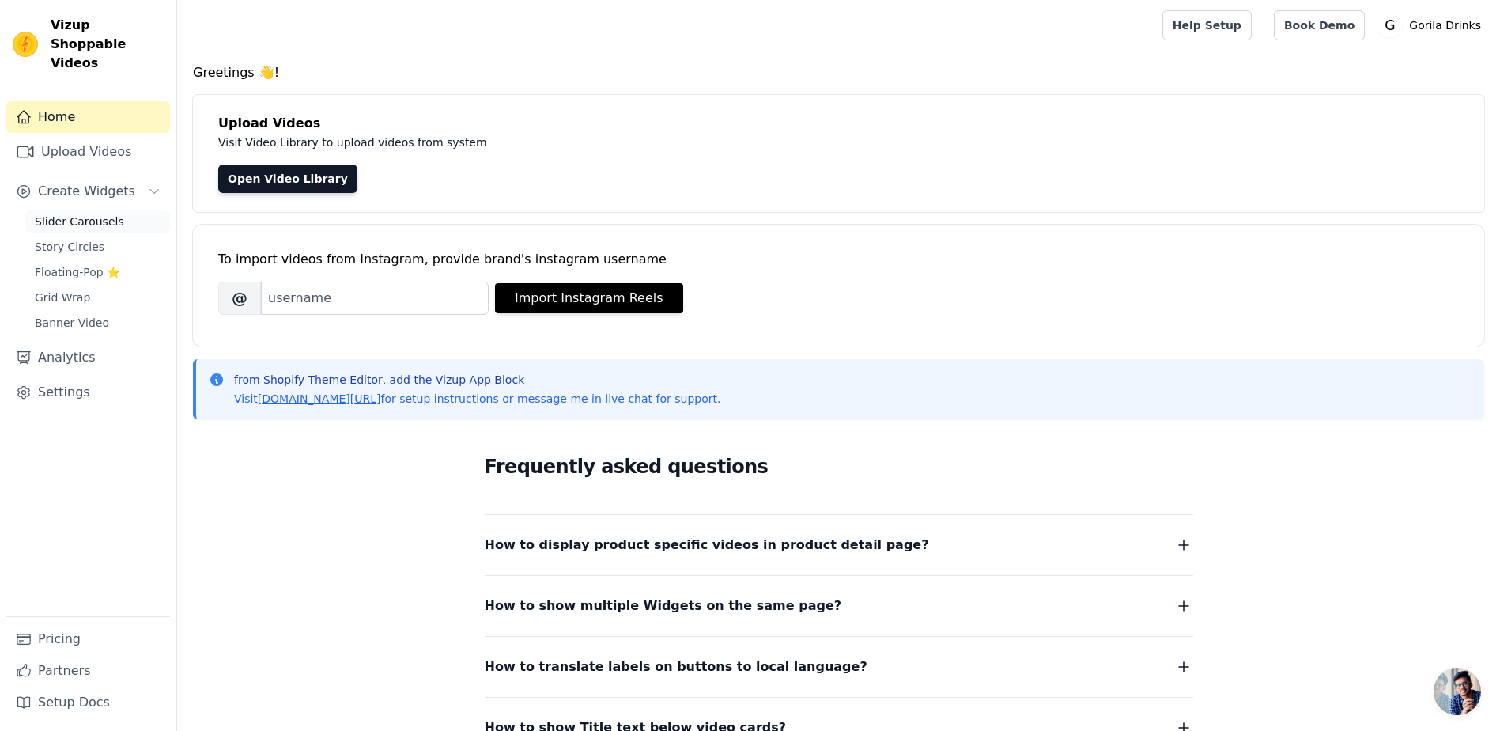
click at [89, 214] on span "Slider Carousels" at bounding box center [79, 222] width 89 height 16
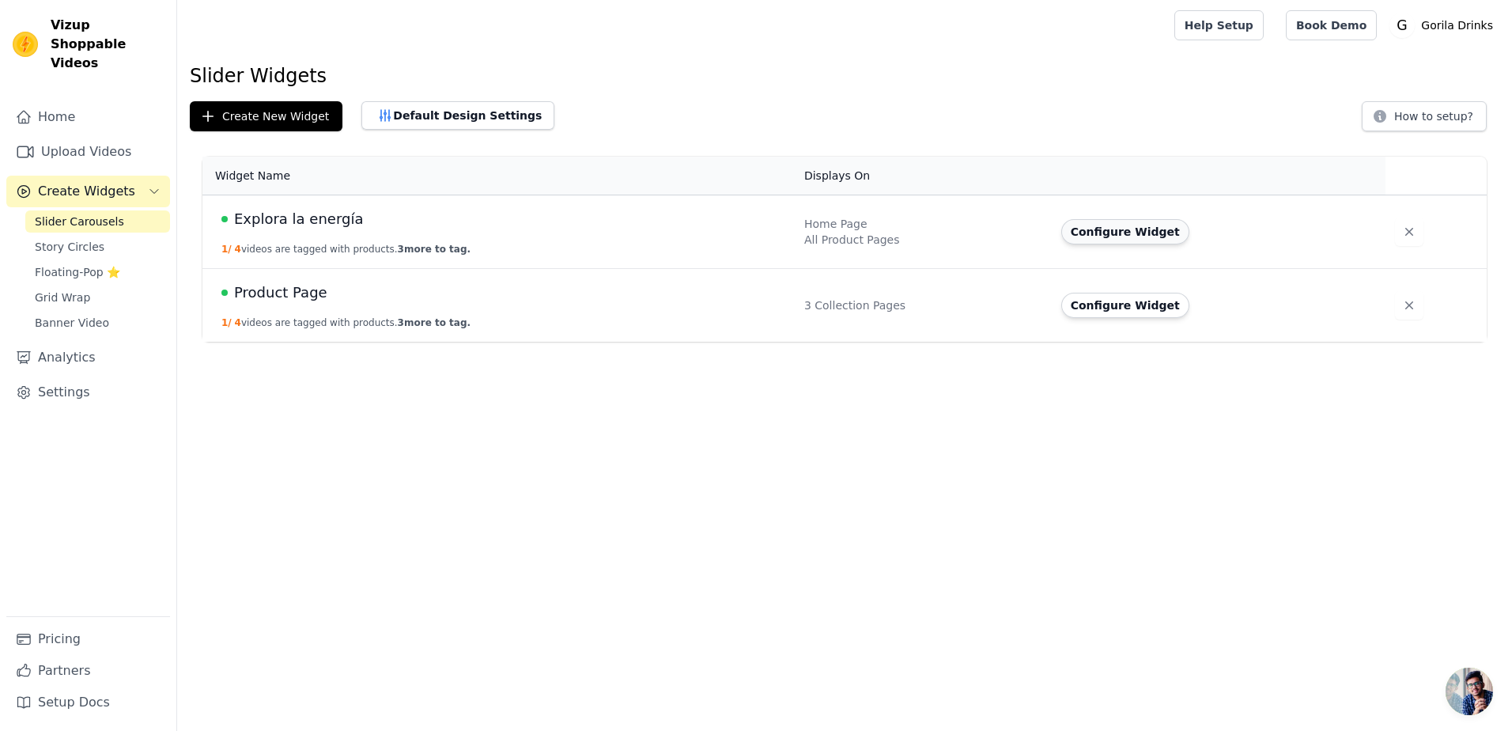
click at [1106, 231] on button "Configure Widget" at bounding box center [1125, 231] width 128 height 25
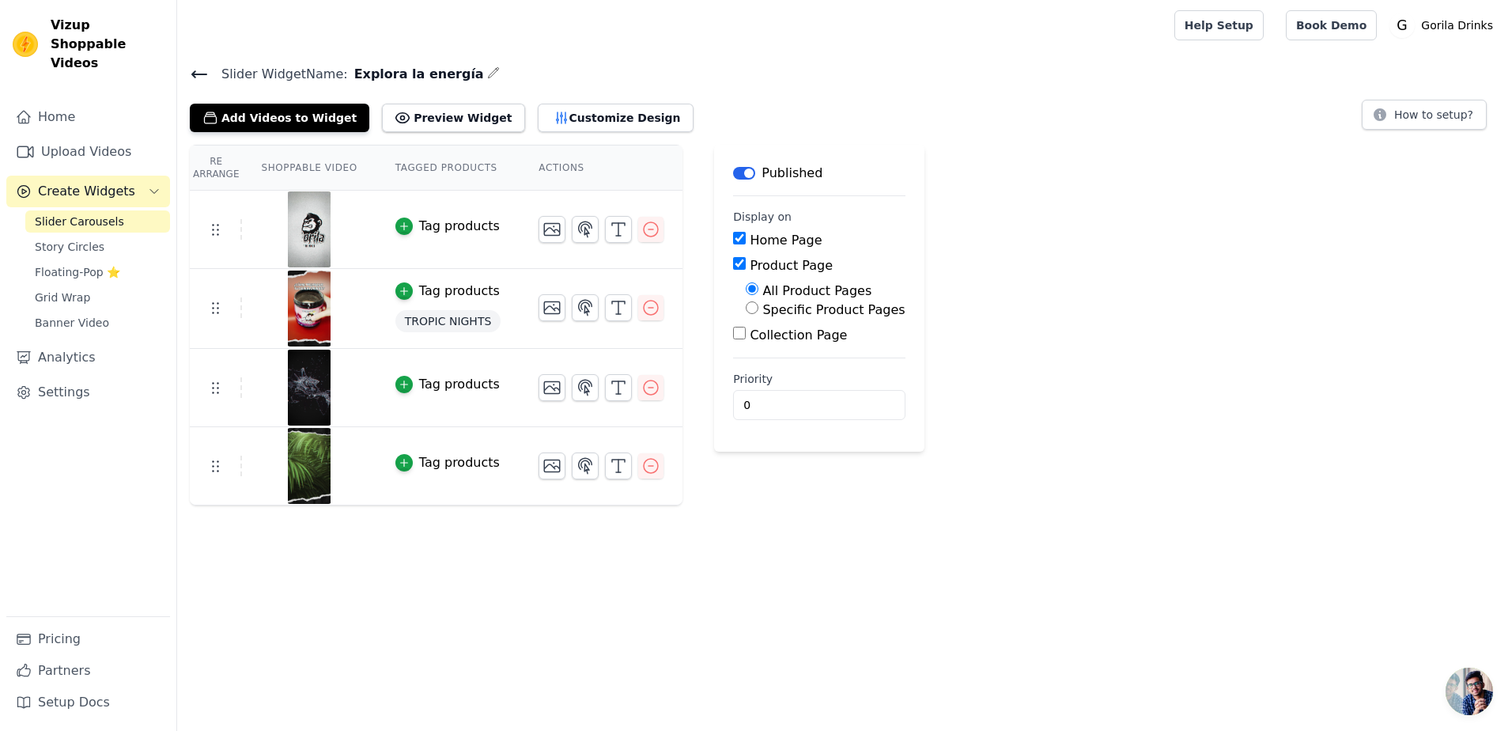
click at [733, 265] on input "Product Page" at bounding box center [739, 263] width 13 height 13
checkbox input "false"
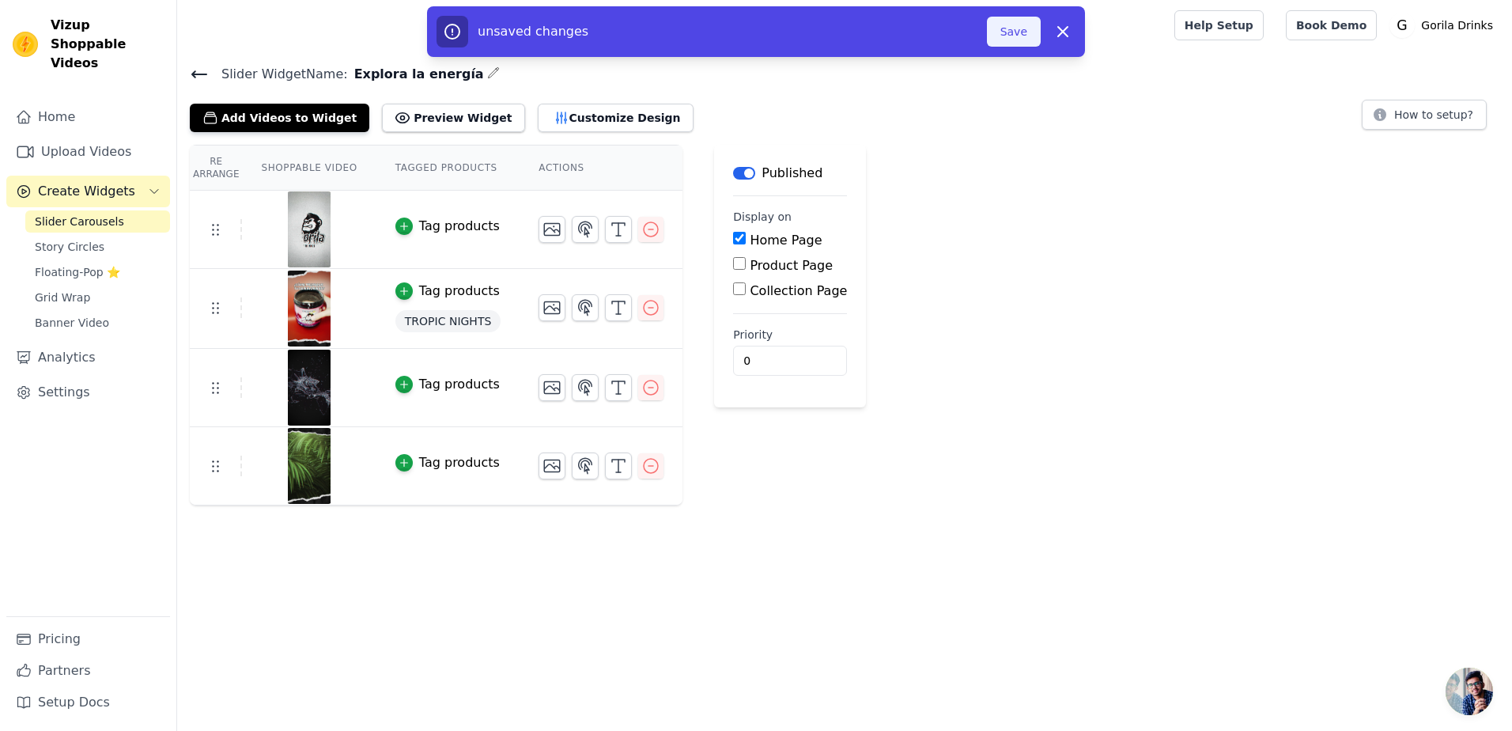
click at [1010, 34] on button "Save" at bounding box center [1014, 32] width 54 height 30
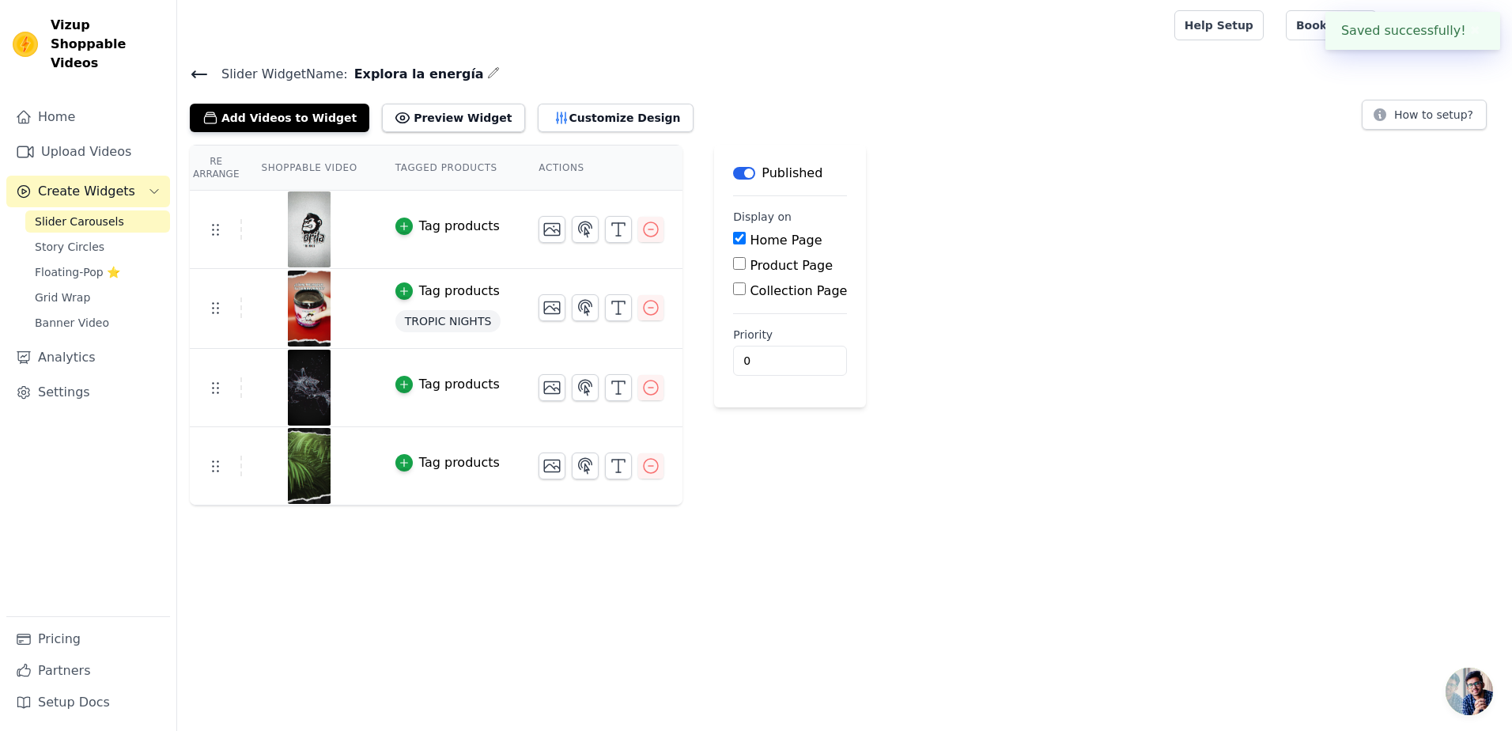
click at [188, 71] on div "Slider Widget Name: Explora la energía Add Videos to Widget Preview Widget Cust…" at bounding box center [844, 97] width 1335 height 69
click at [195, 77] on icon at bounding box center [199, 74] width 14 height 6
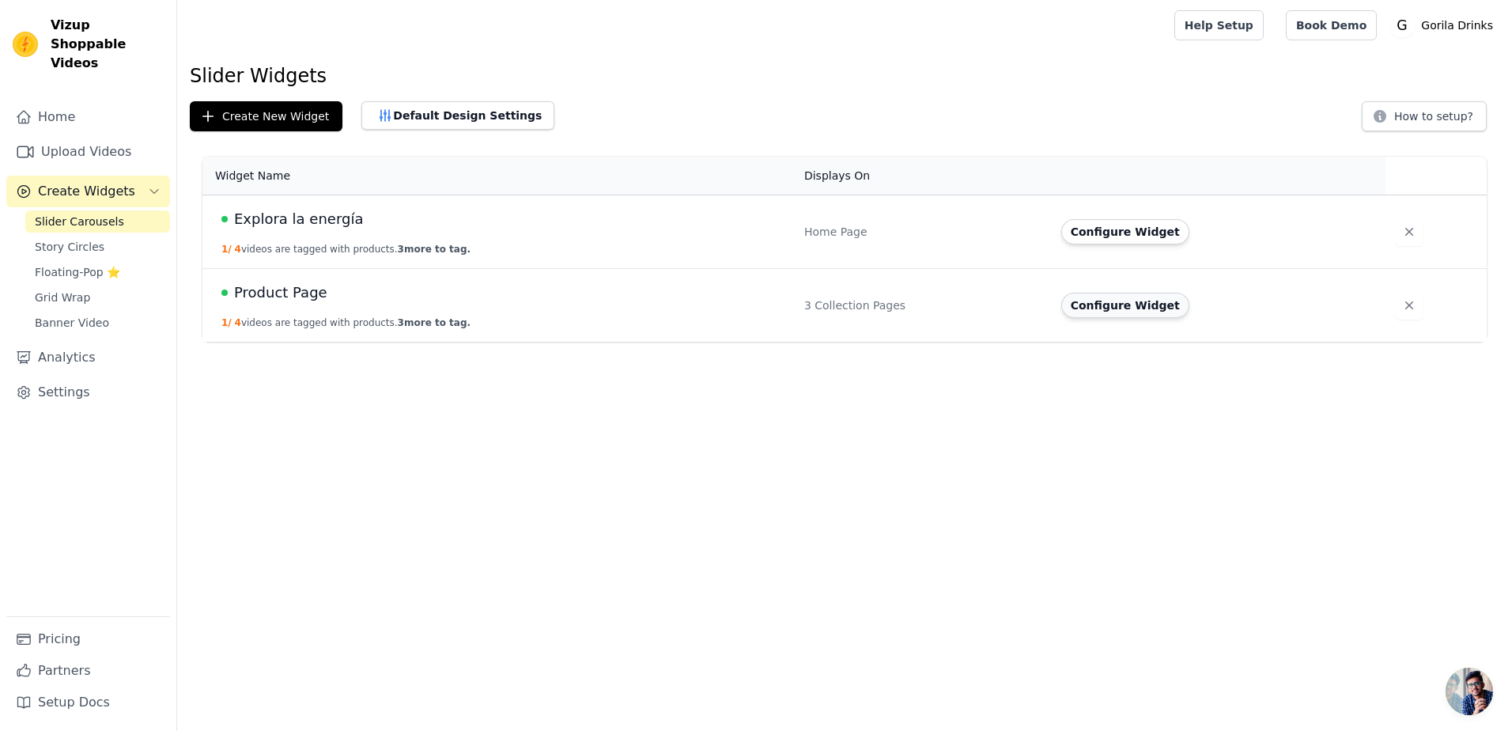
click at [1117, 307] on button "Configure Widget" at bounding box center [1125, 305] width 128 height 25
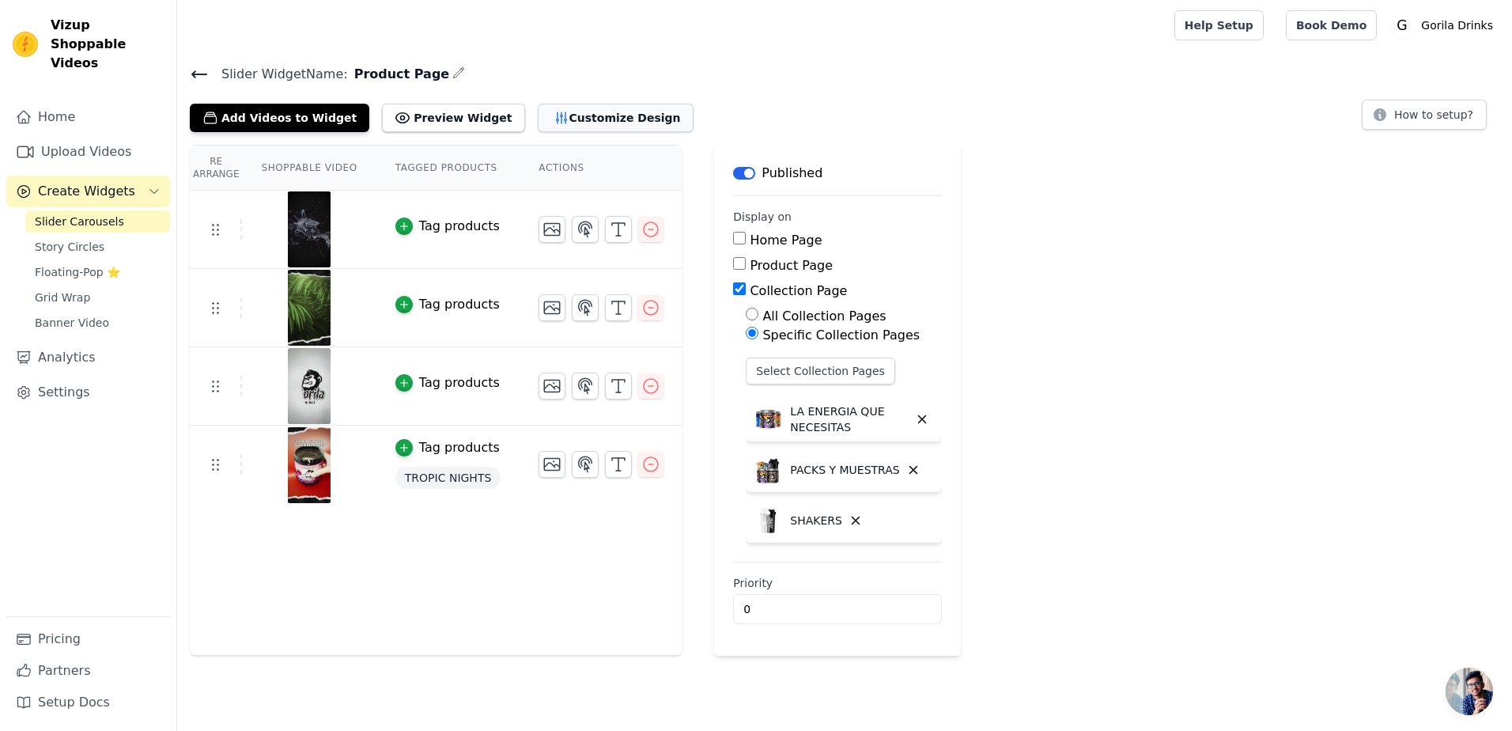
click at [538, 121] on button "Customize Design" at bounding box center [616, 118] width 156 height 28
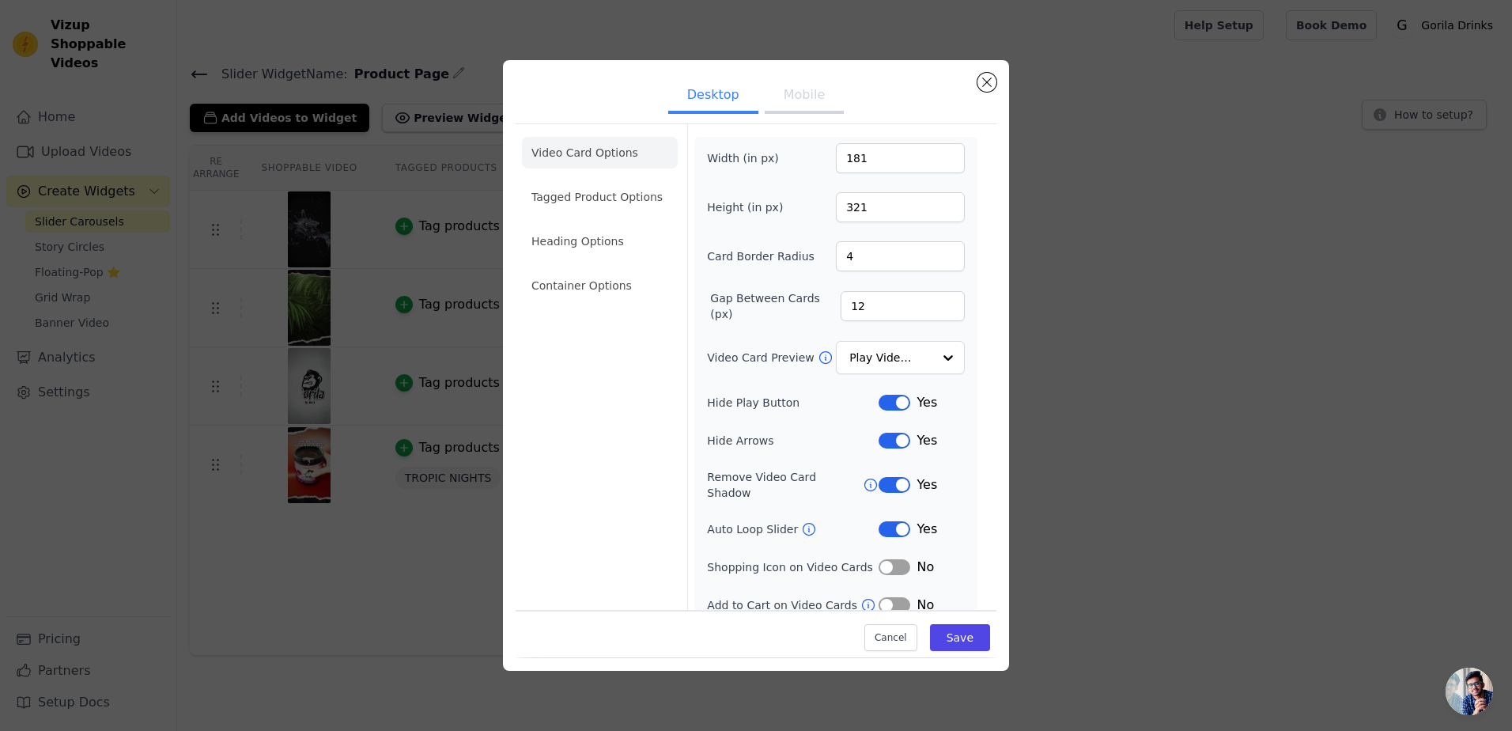
click at [811, 93] on button "Mobile" at bounding box center [804, 96] width 79 height 35
click at [939, 348] on div at bounding box center [948, 358] width 32 height 32
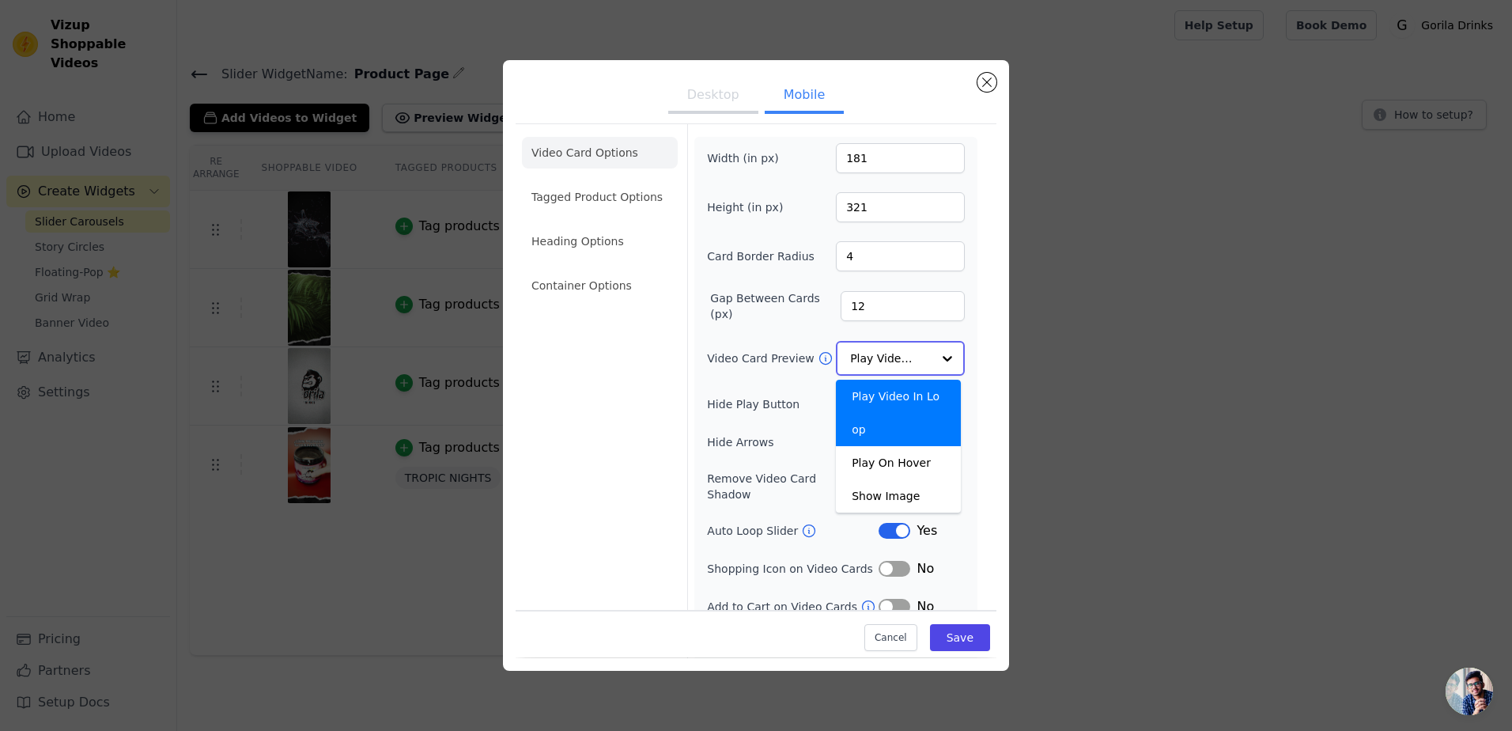
drag, startPoint x: 917, startPoint y: 388, endPoint x: 997, endPoint y: 372, distance: 82.2
click at [917, 388] on div "Play Video In Loop" at bounding box center [898, 413] width 125 height 66
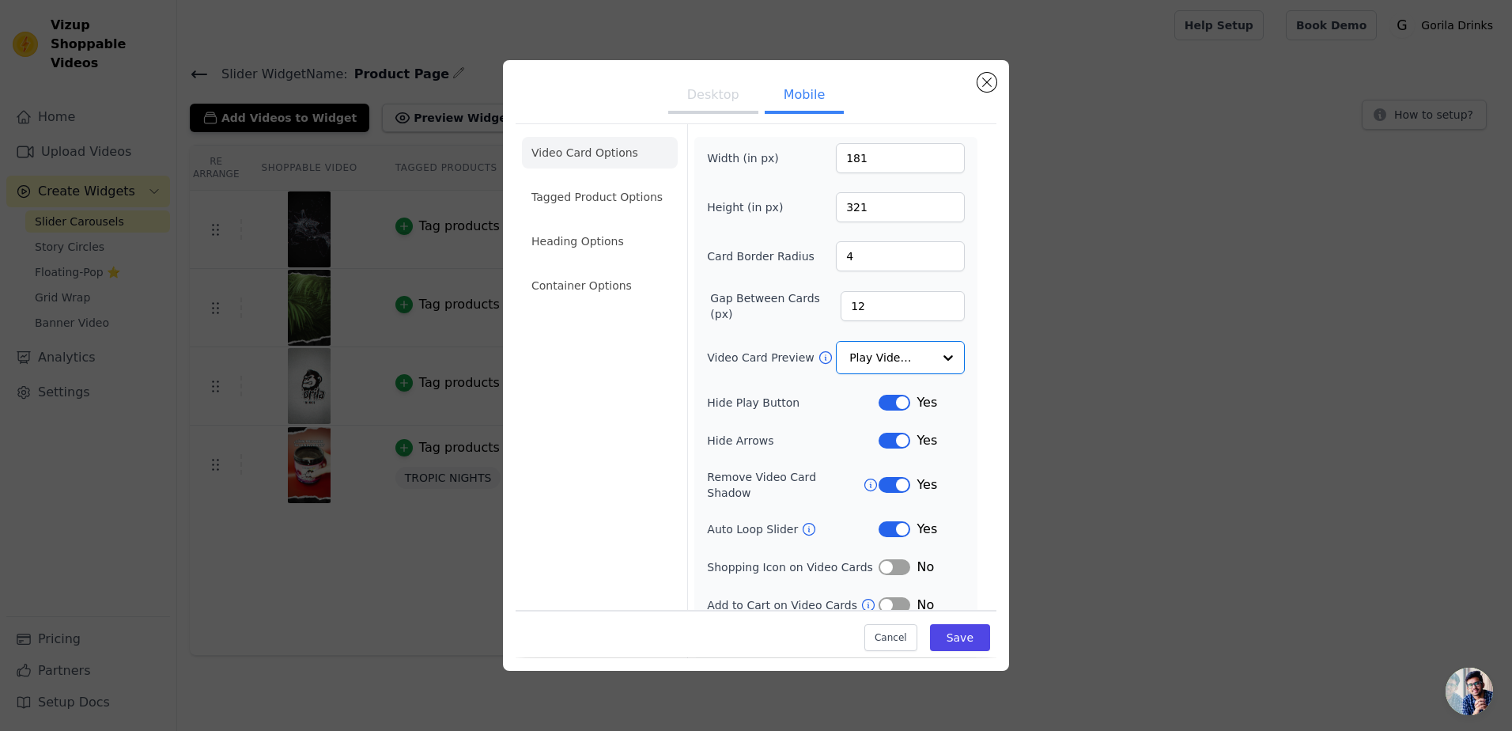
click at [754, 382] on div "Width (in px) 181 Height (in px) 321 Card Border Radius 4 Gap Between Cards (px…" at bounding box center [836, 397] width 258 height 509
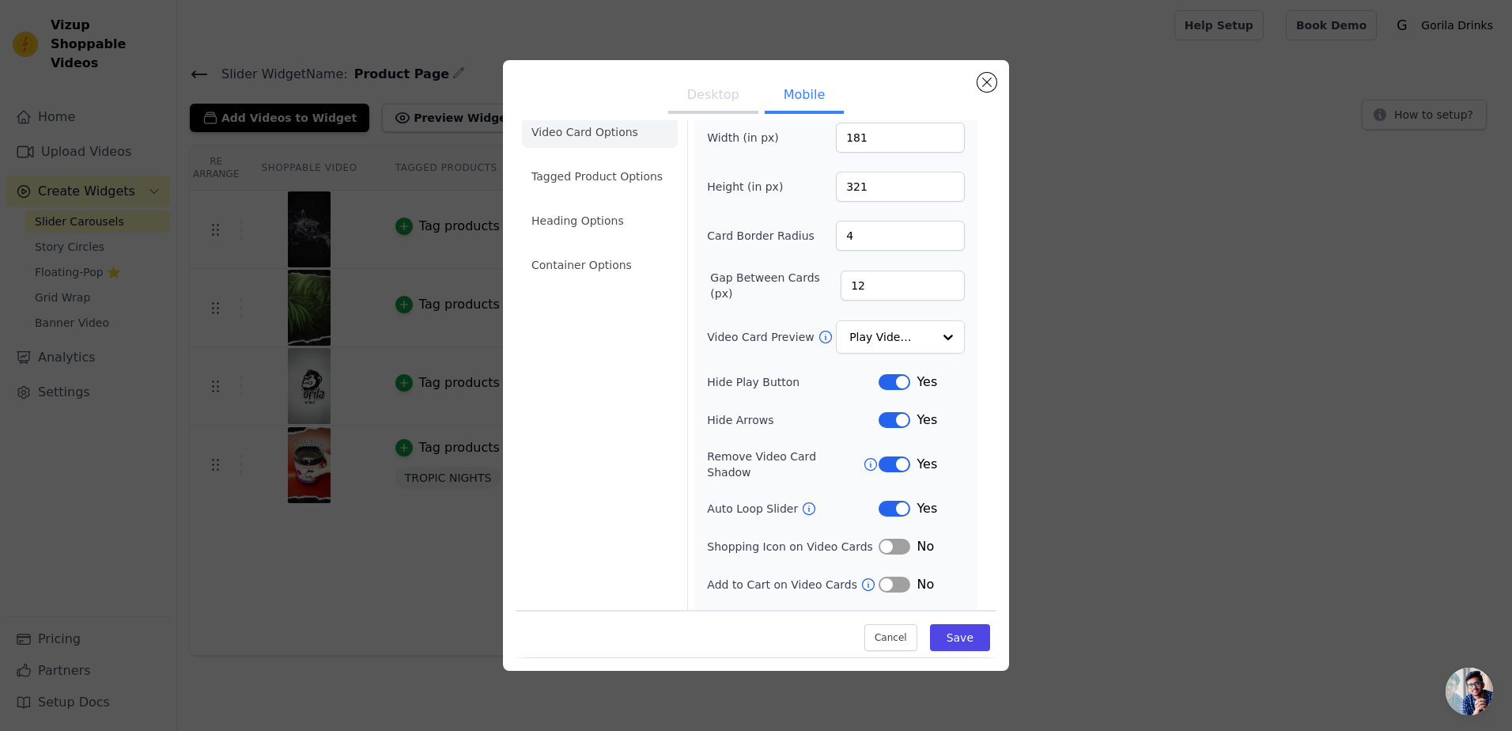
scroll to position [40, 0]
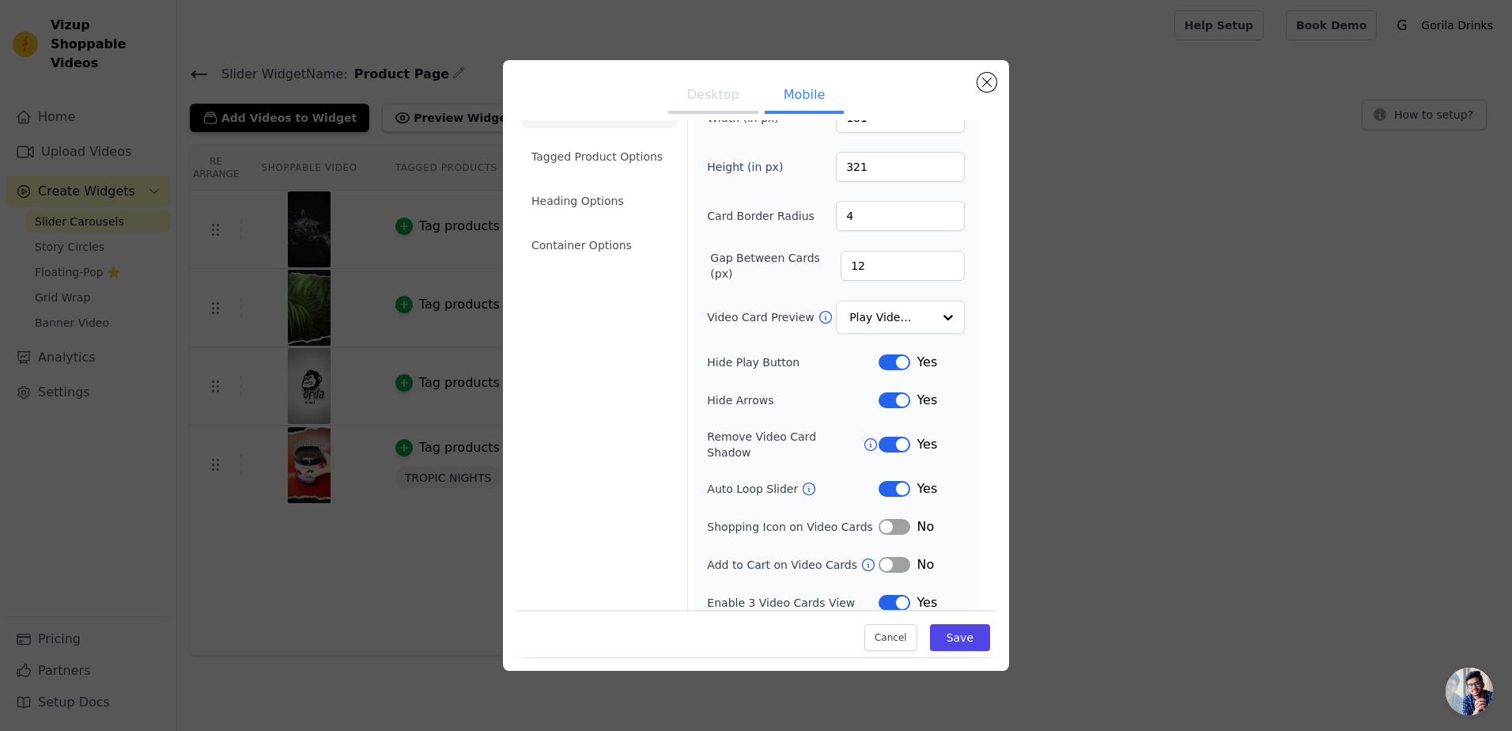
click at [863, 440] on icon at bounding box center [871, 445] width 16 height 16
click at [879, 595] on button "Label" at bounding box center [895, 603] width 32 height 16
drag, startPoint x: 894, startPoint y: 585, endPoint x: 626, endPoint y: 435, distance: 307.3
click at [744, 573] on div "Width (in px) 181 Height (in px) 321 Card Border Radius 4 Gap Between Cards (px…" at bounding box center [836, 357] width 258 height 509
click at [940, 636] on button "Save" at bounding box center [960, 638] width 60 height 27
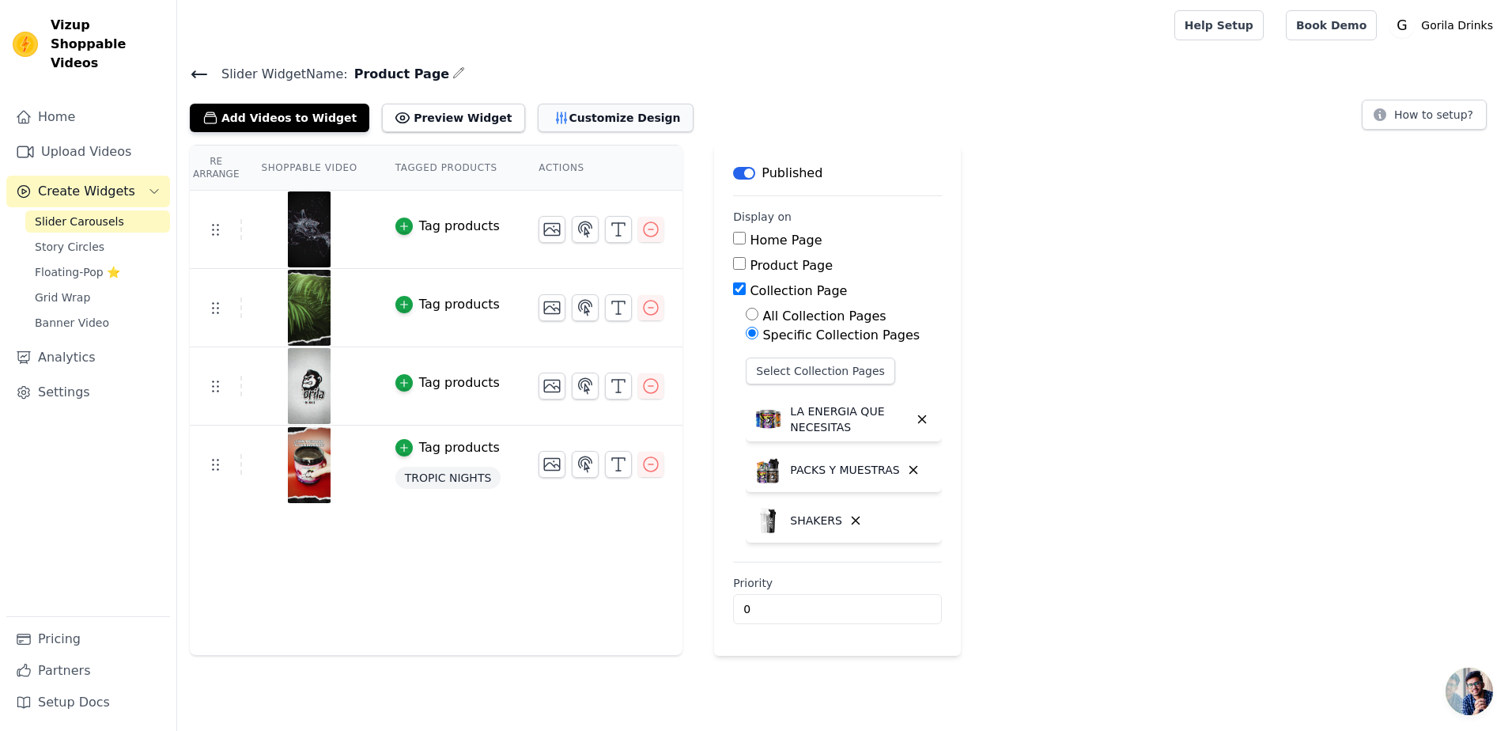
click at [538, 110] on button "Customize Design" at bounding box center [616, 118] width 156 height 28
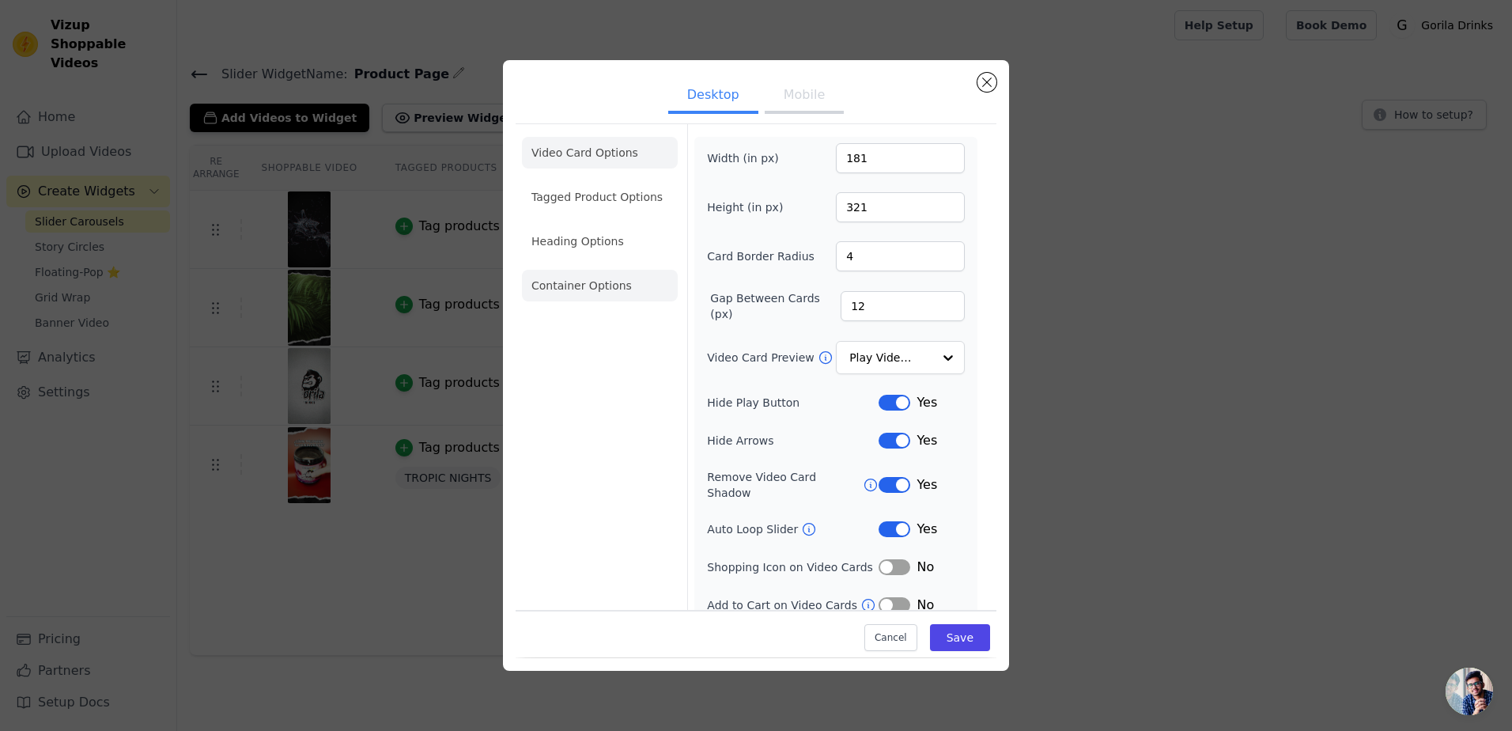
click at [584, 284] on li "Container Options" at bounding box center [600, 286] width 156 height 32
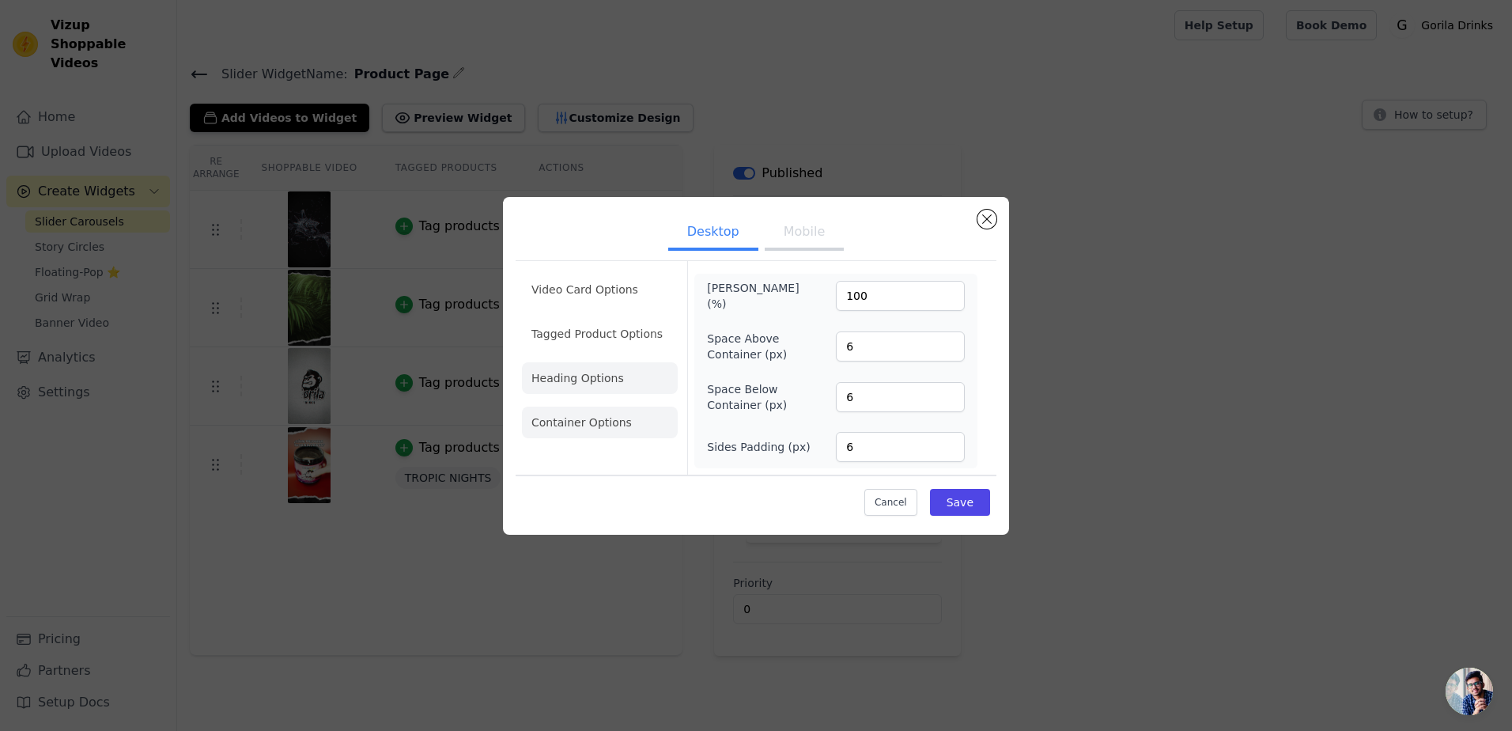
click at [572, 377] on li "Heading Options" at bounding box center [600, 378] width 156 height 32
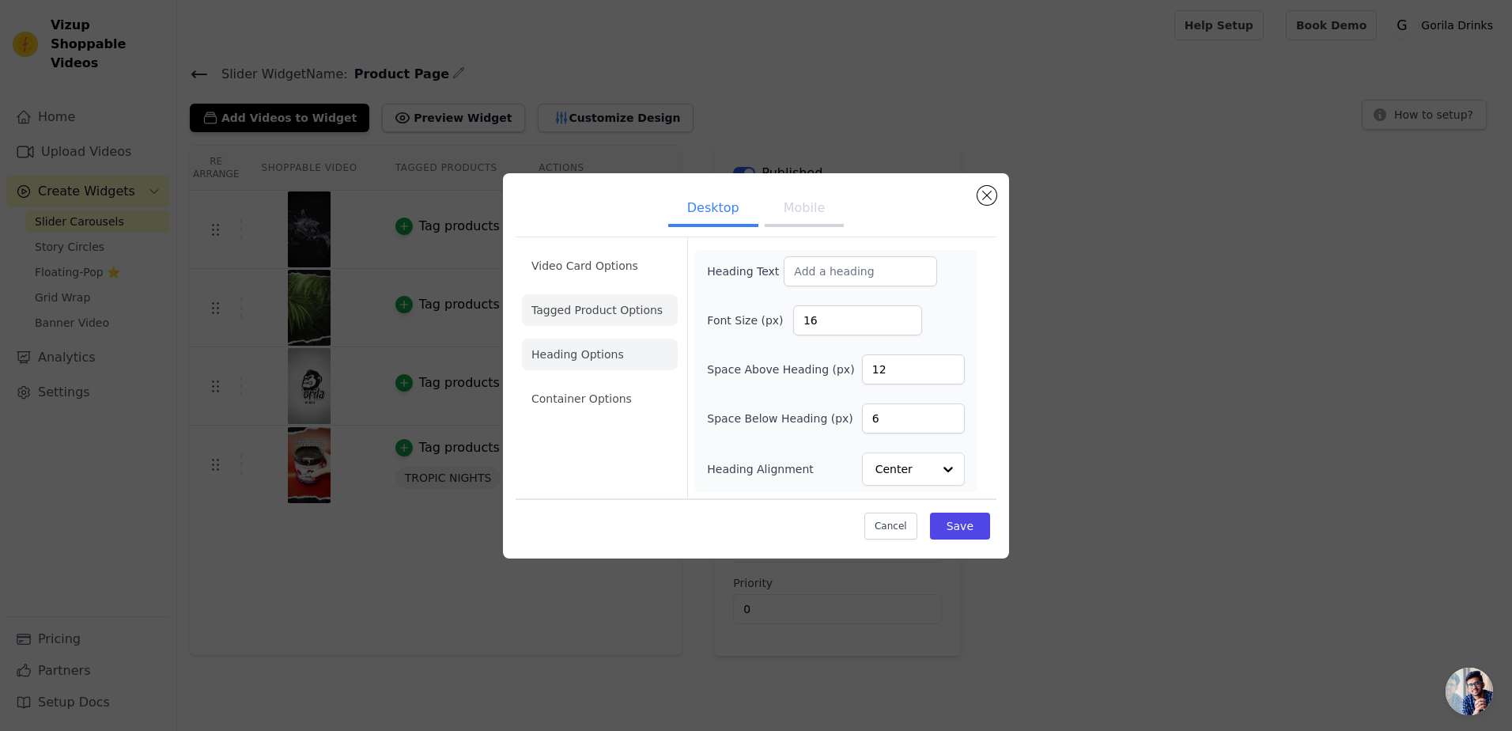
click at [594, 307] on li "Tagged Product Options" at bounding box center [600, 310] width 156 height 32
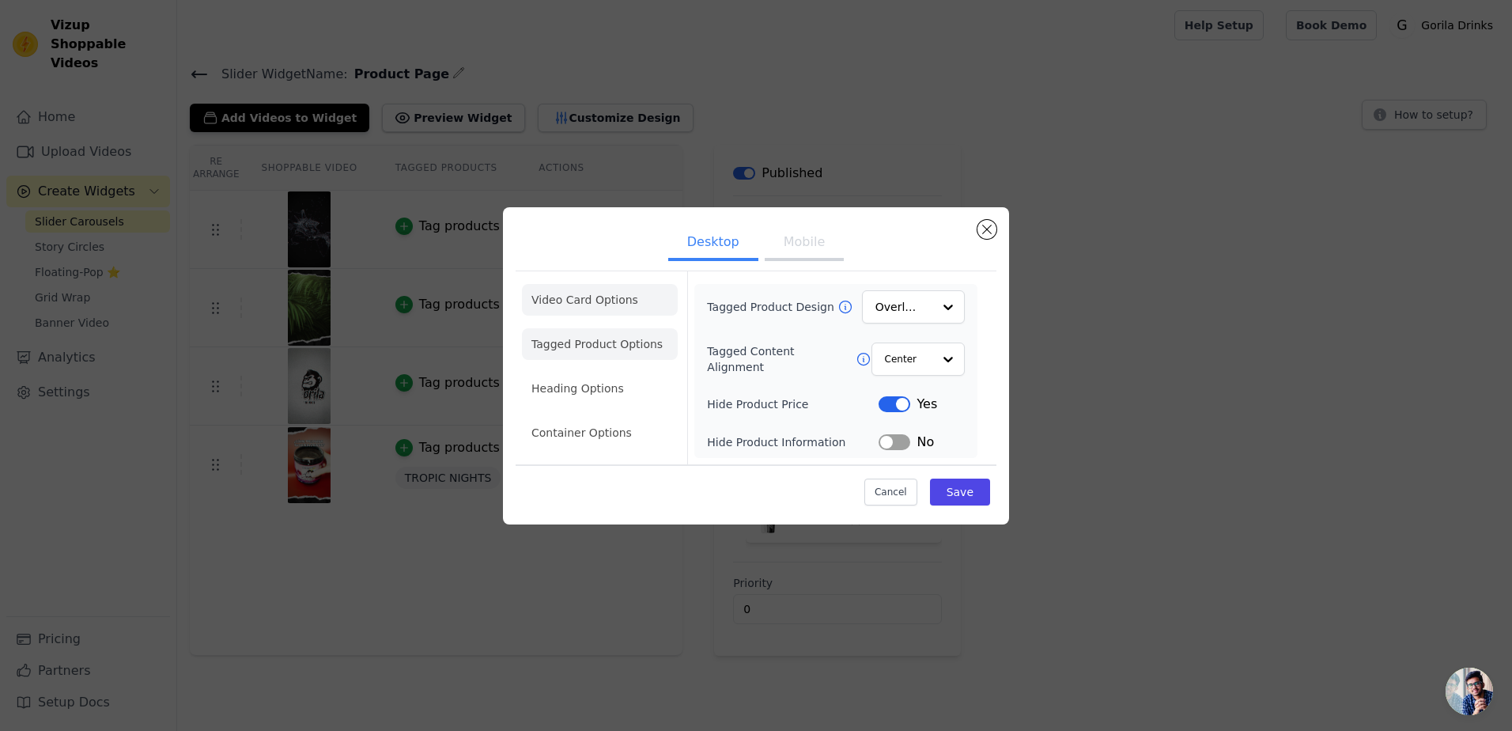
click at [607, 302] on li "Video Card Options" at bounding box center [600, 300] width 156 height 32
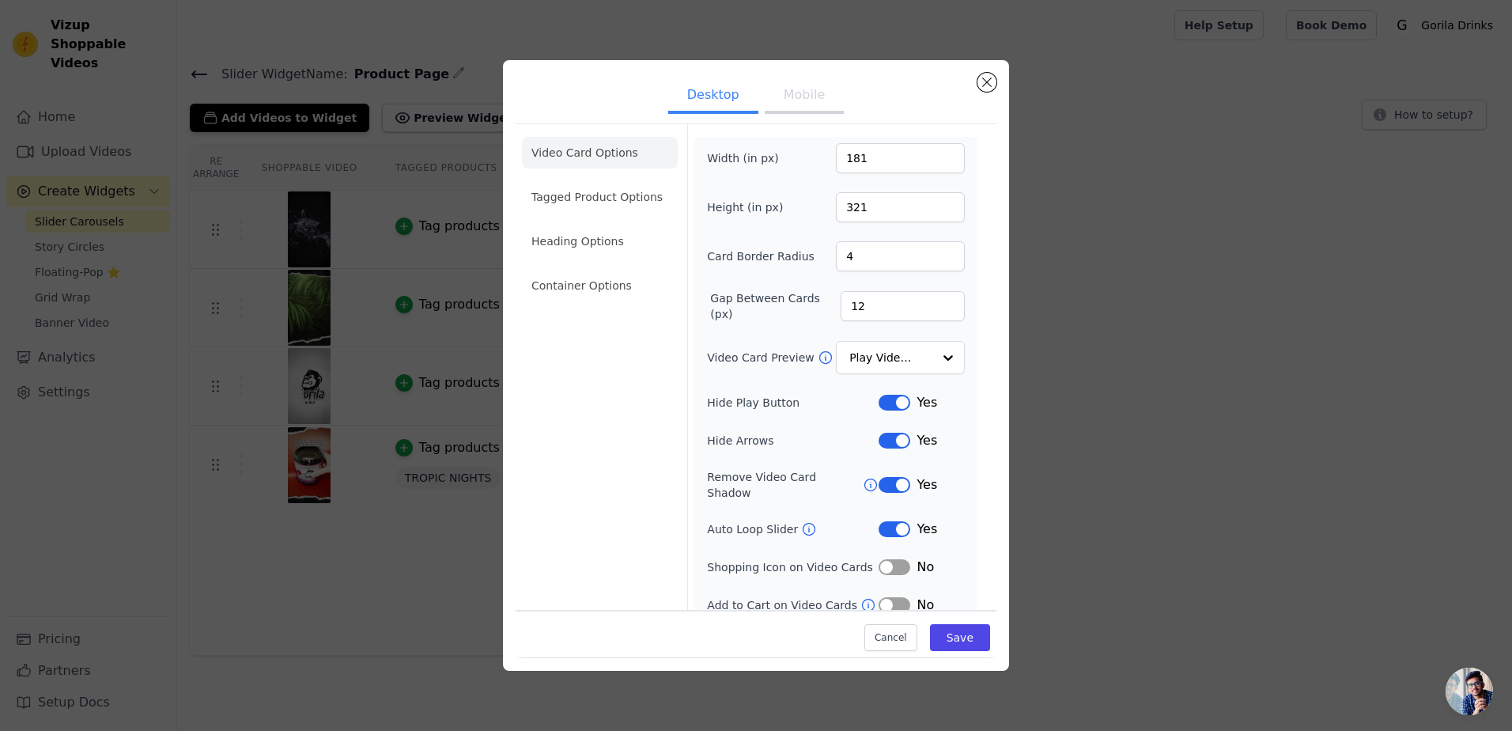
click at [792, 96] on button "Mobile" at bounding box center [804, 96] width 79 height 35
click at [713, 97] on button "Desktop" at bounding box center [713, 96] width 90 height 35
click at [796, 92] on button "Mobile" at bounding box center [804, 96] width 79 height 35
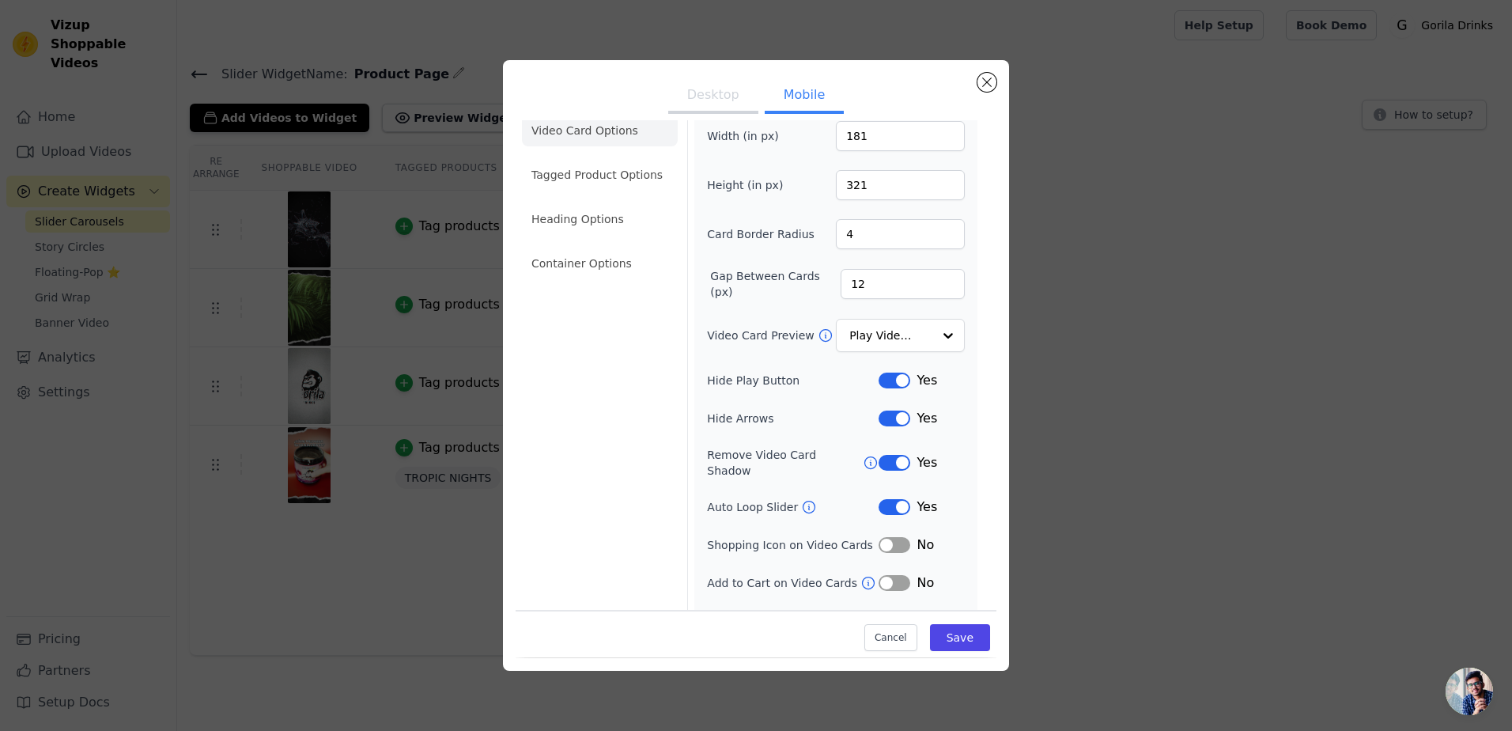
scroll to position [40, 0]
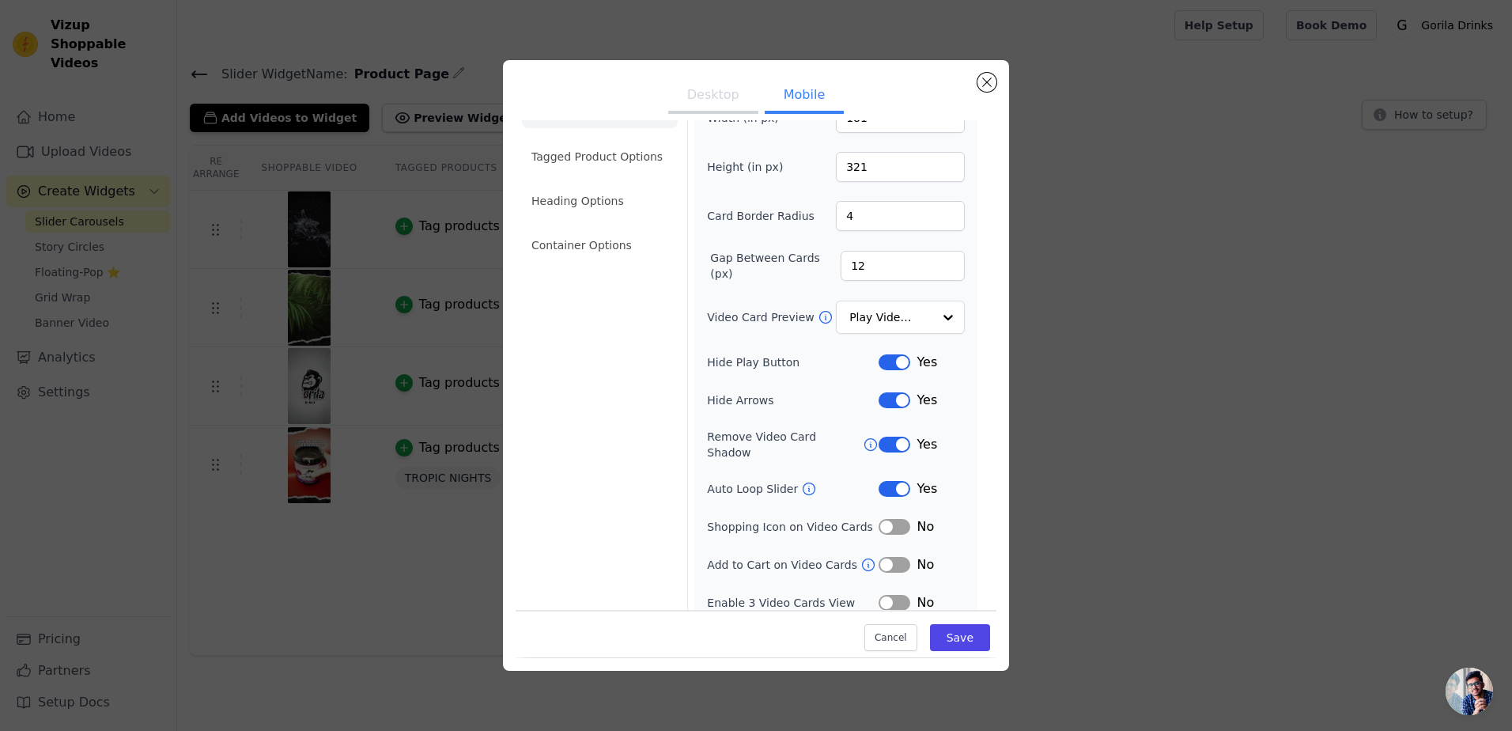
click at [887, 595] on button "Label" at bounding box center [895, 603] width 32 height 16
click at [890, 595] on button "Label" at bounding box center [895, 603] width 32 height 16
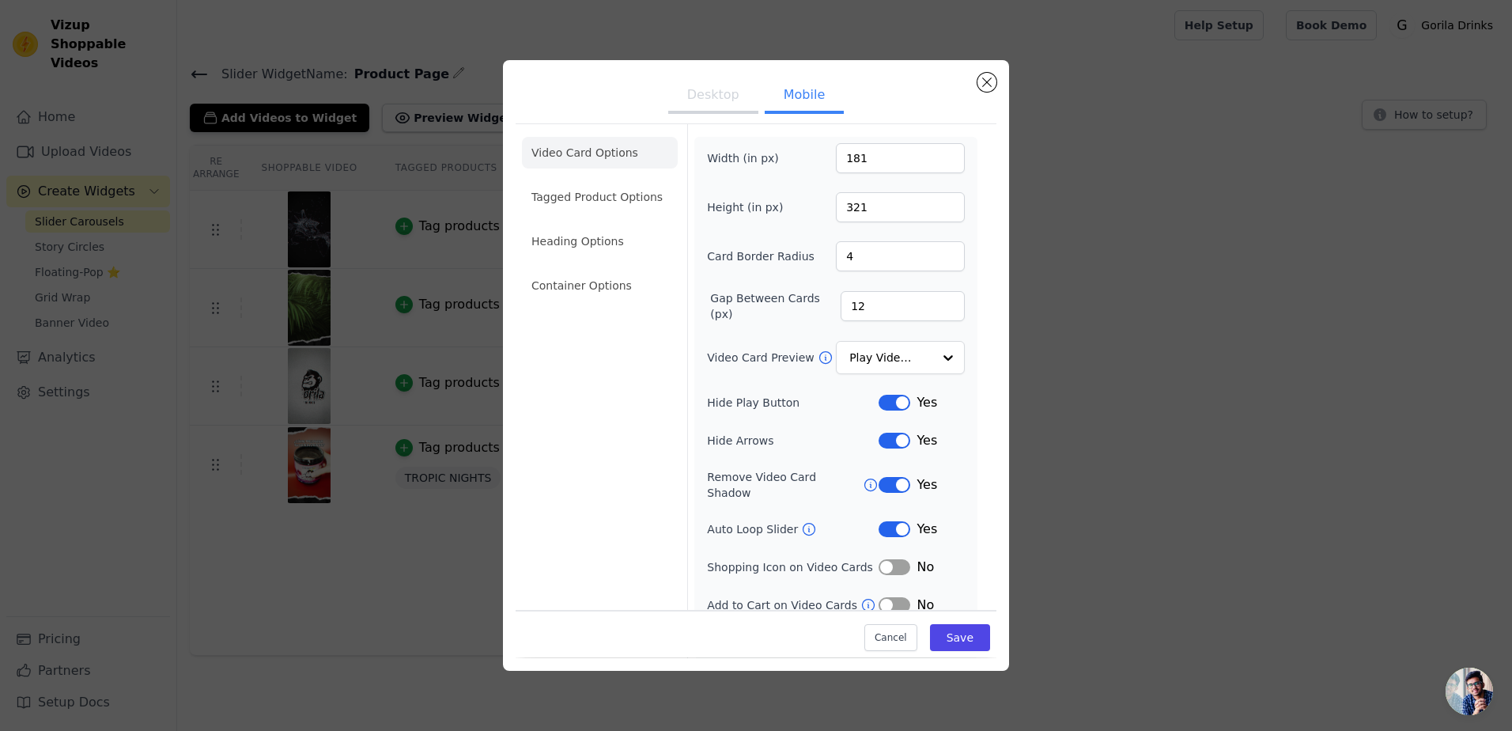
click at [885, 597] on button "Label" at bounding box center [895, 605] width 32 height 16
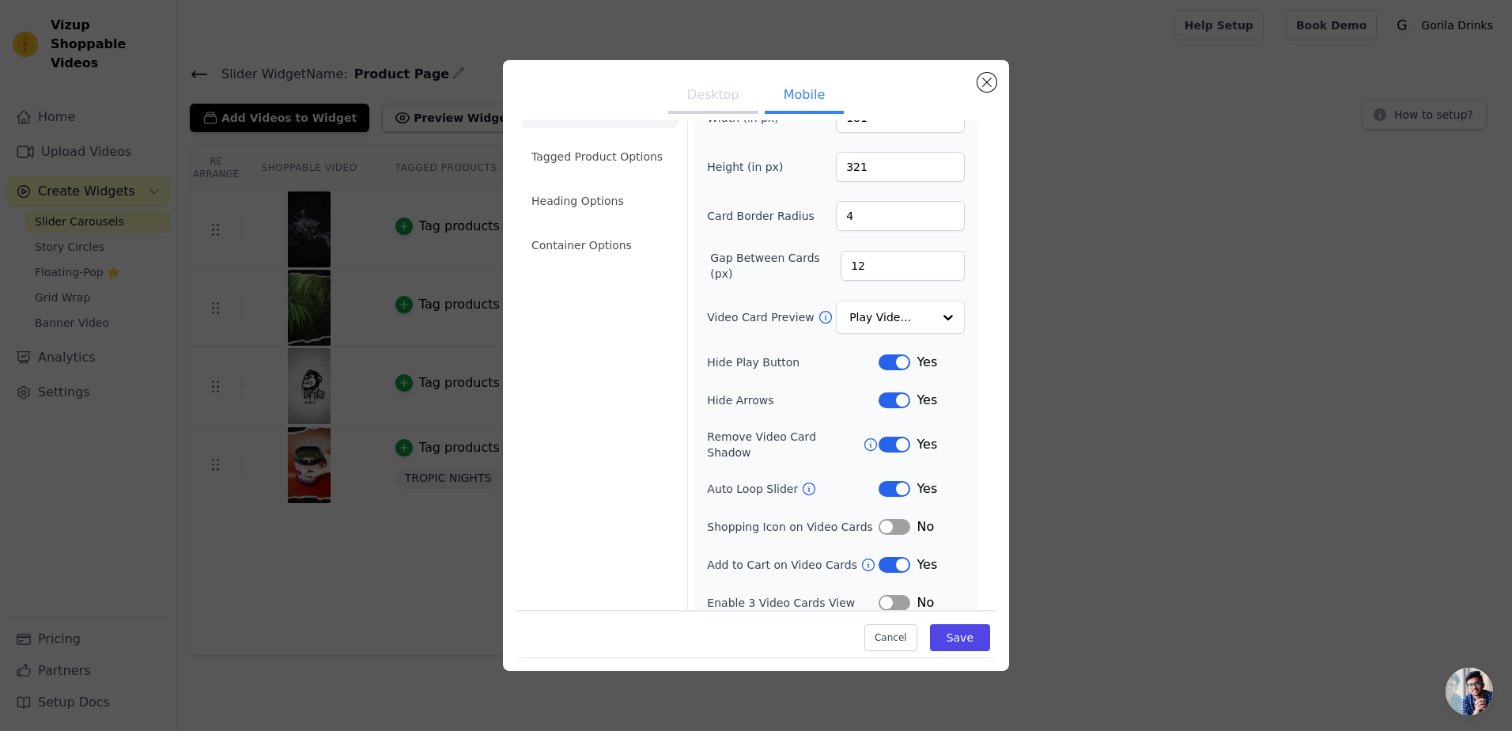
click at [894, 557] on button "Label" at bounding box center [895, 565] width 32 height 16
click at [896, 595] on button "Label" at bounding box center [895, 603] width 32 height 16
drag, startPoint x: 947, startPoint y: 637, endPoint x: 985, endPoint y: 636, distance: 37.2
click at [949, 637] on button "Save" at bounding box center [960, 638] width 60 height 27
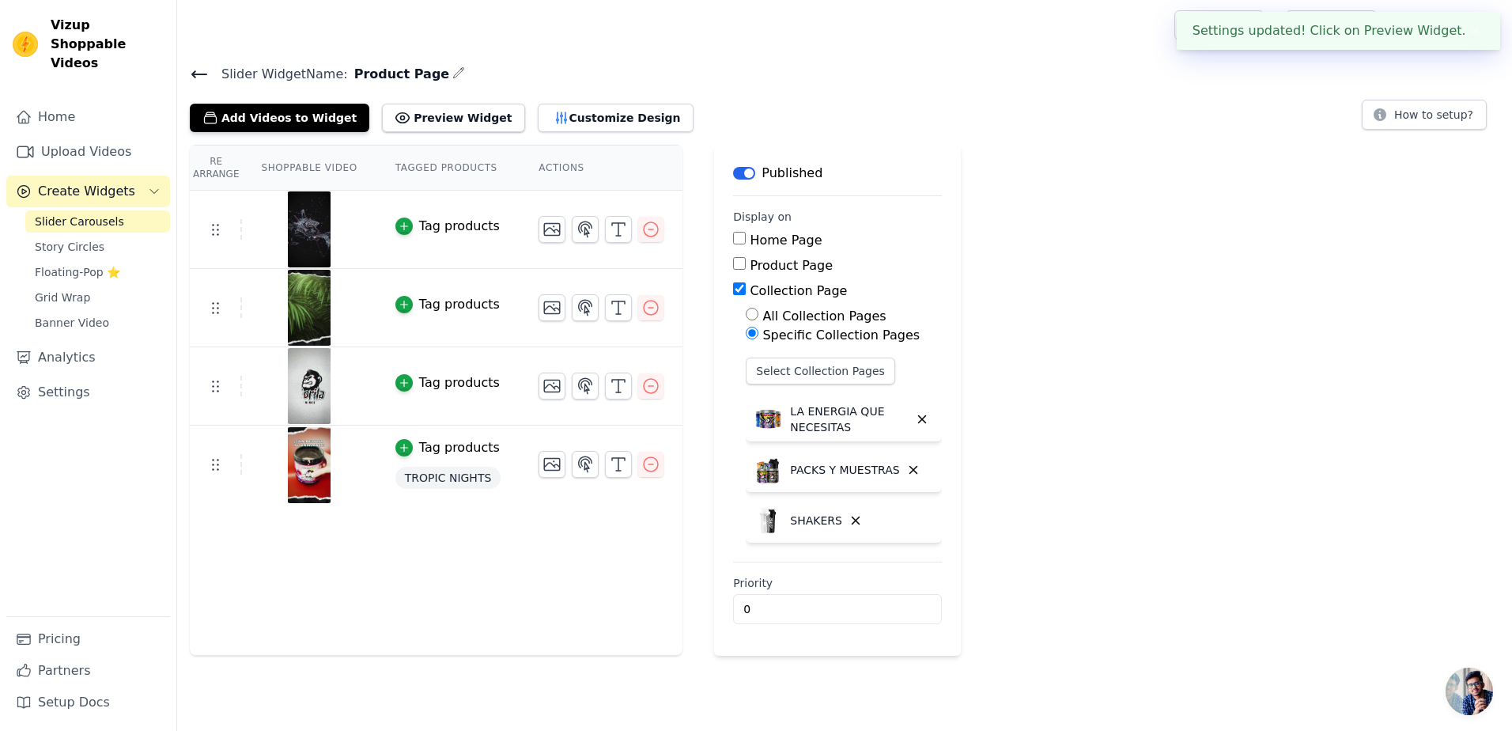
click at [1038, 429] on div "Re Arrange Shoppable Video Tagged Products Actions Tag products Tag products Ta…" at bounding box center [844, 400] width 1335 height 511
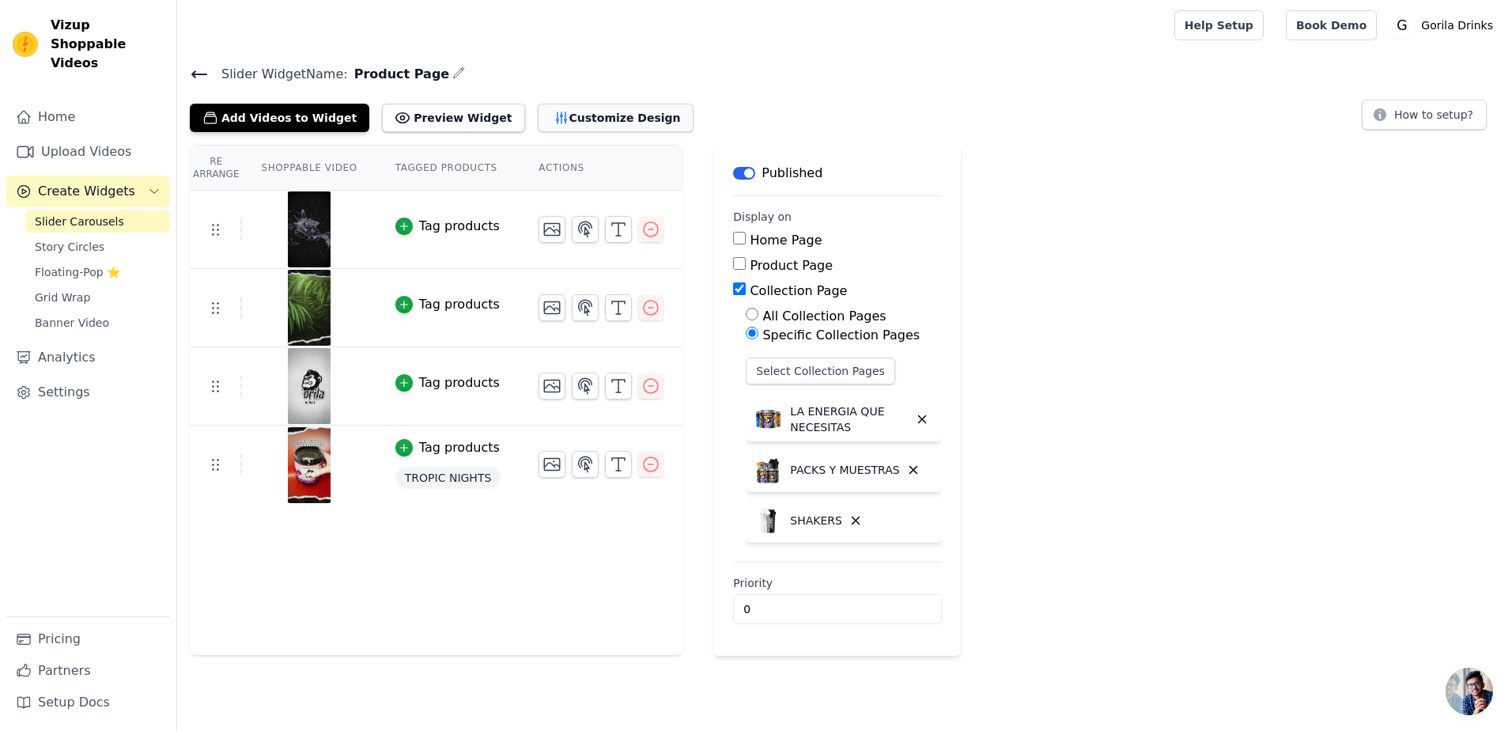
click at [538, 119] on button "Customize Design" at bounding box center [616, 118] width 156 height 28
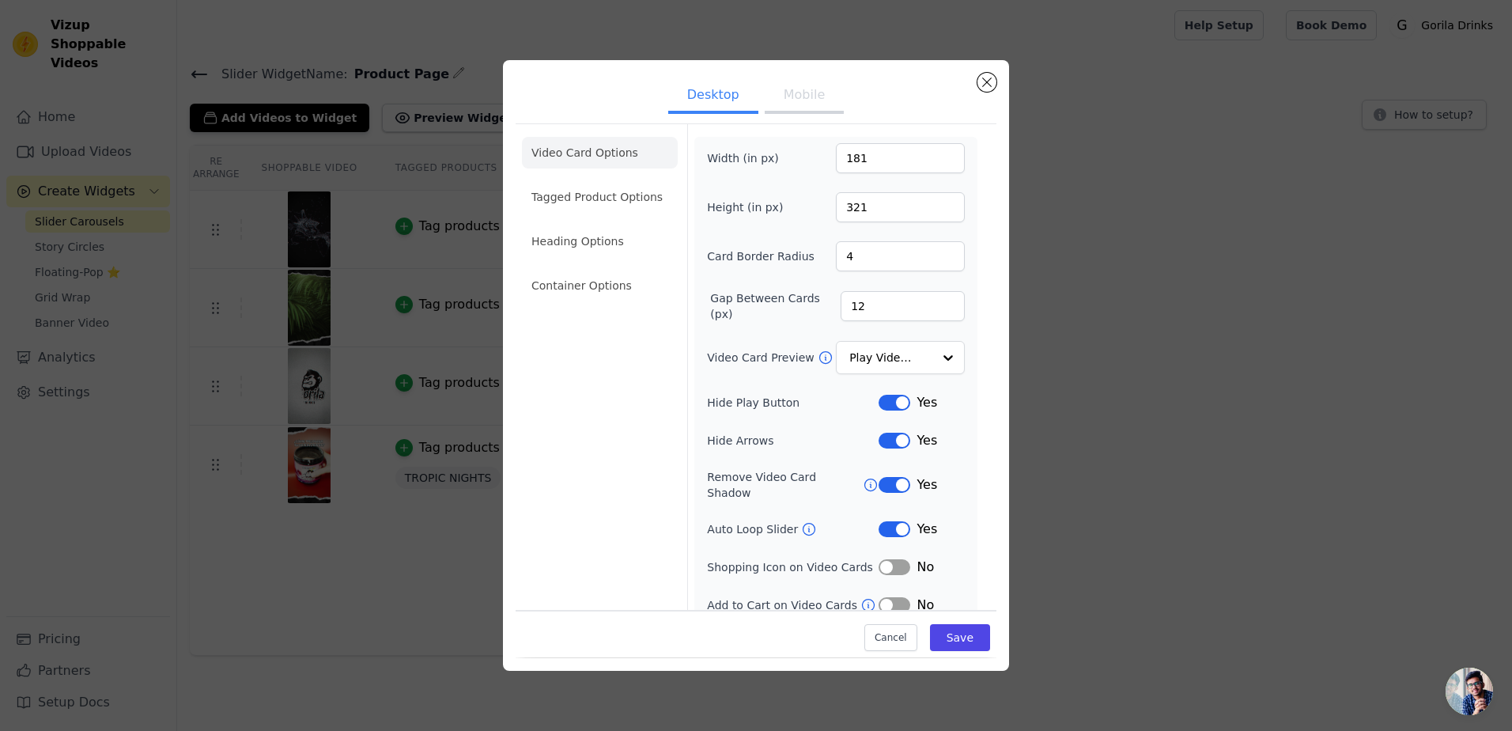
scroll to position [2, 0]
click at [879, 595] on button "Label" at bounding box center [895, 603] width 32 height 16
click at [872, 570] on div "Width (in px) 181 Height (in px) 321 Card Border Radius 4 Gap Between Cards (px…" at bounding box center [836, 378] width 258 height 471
click at [886, 597] on button "Label" at bounding box center [895, 605] width 32 height 16
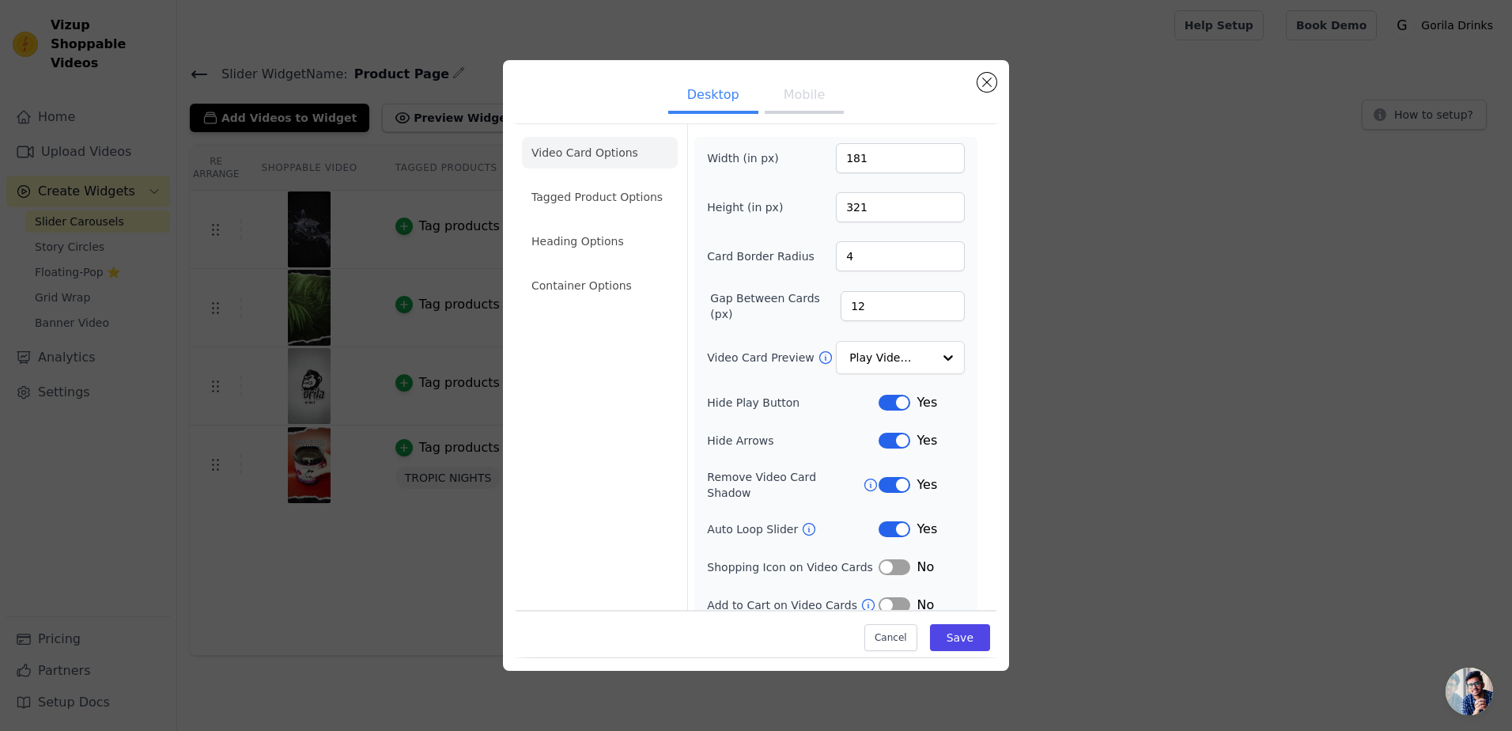
click at [789, 98] on button "Mobile" at bounding box center [804, 96] width 79 height 35
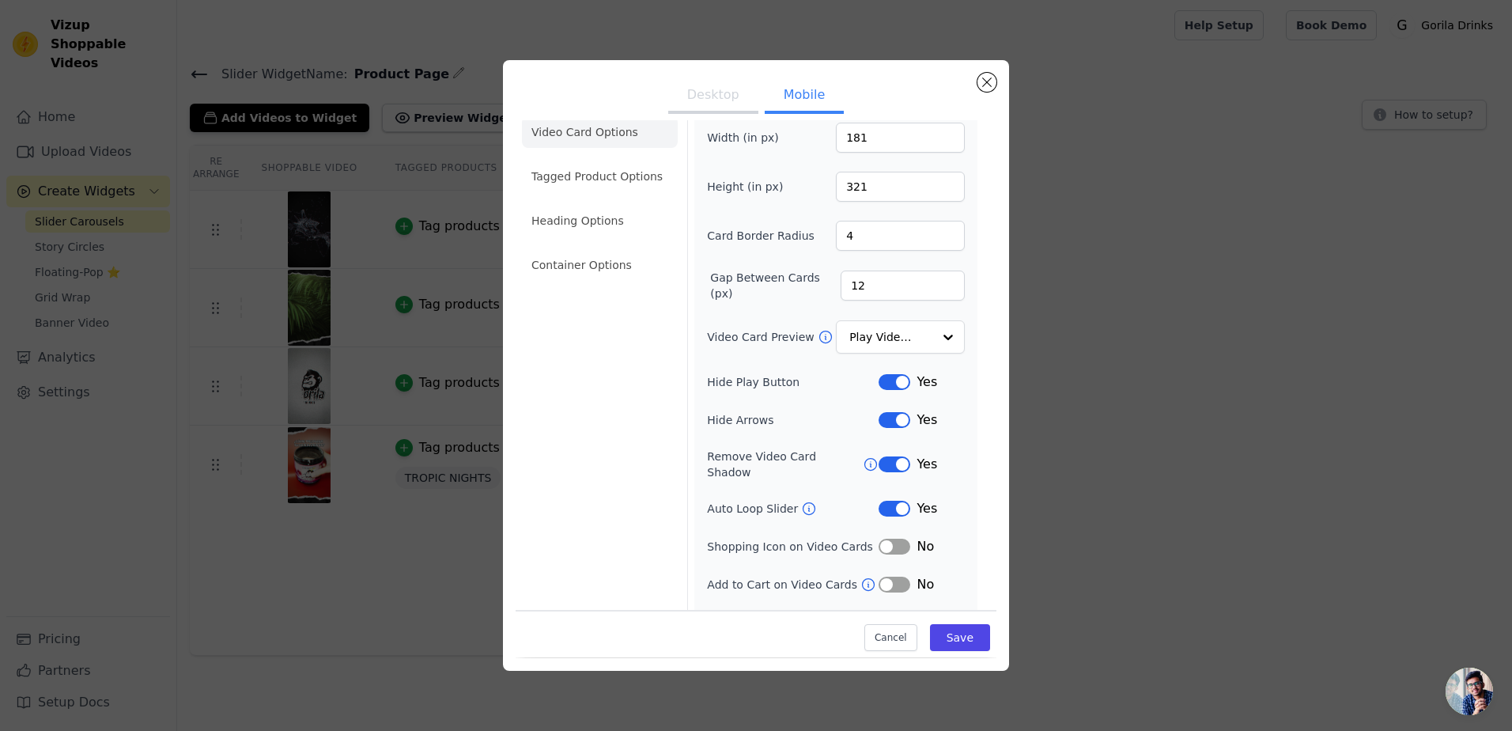
scroll to position [40, 0]
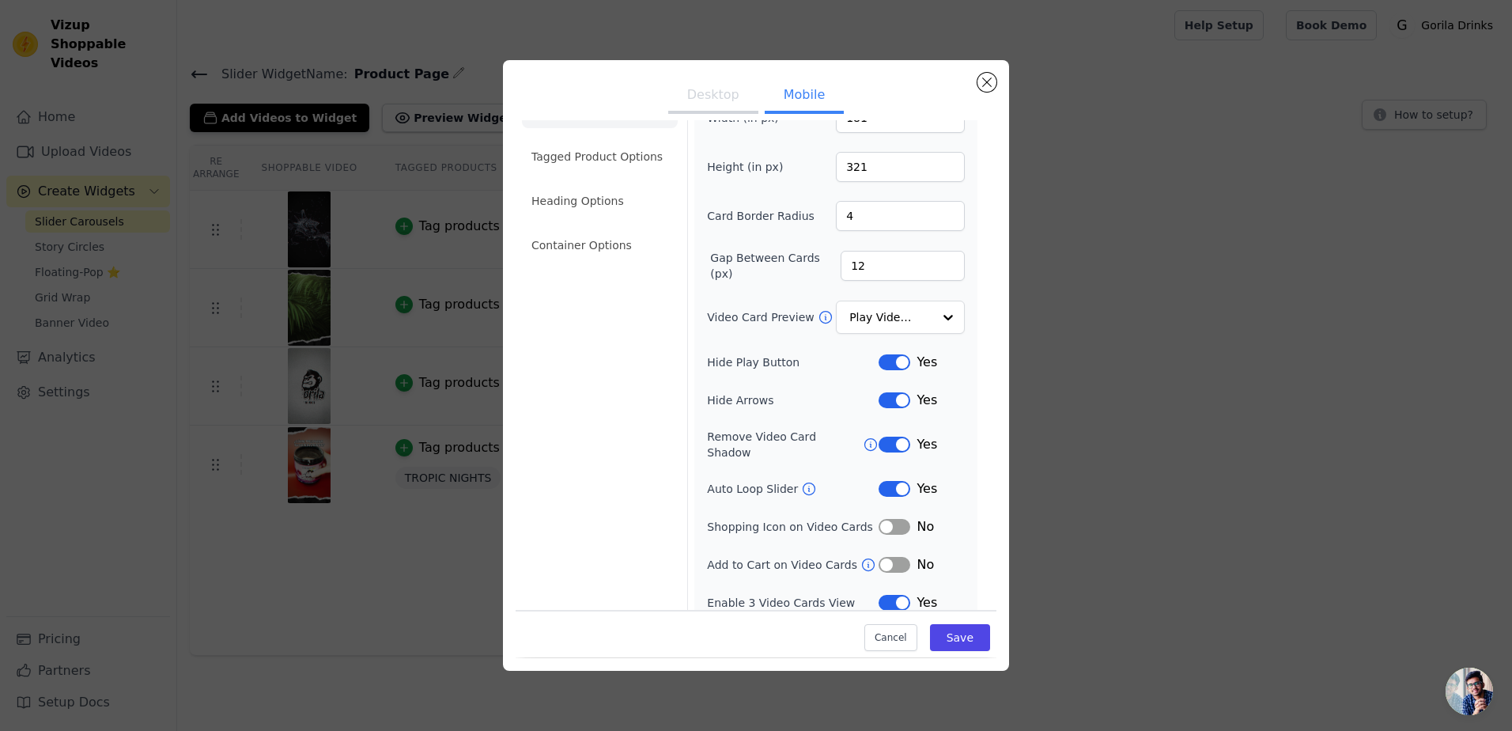
click at [893, 595] on button "Label" at bounding box center [895, 603] width 32 height 16
click at [944, 632] on button "Save" at bounding box center [960, 638] width 60 height 27
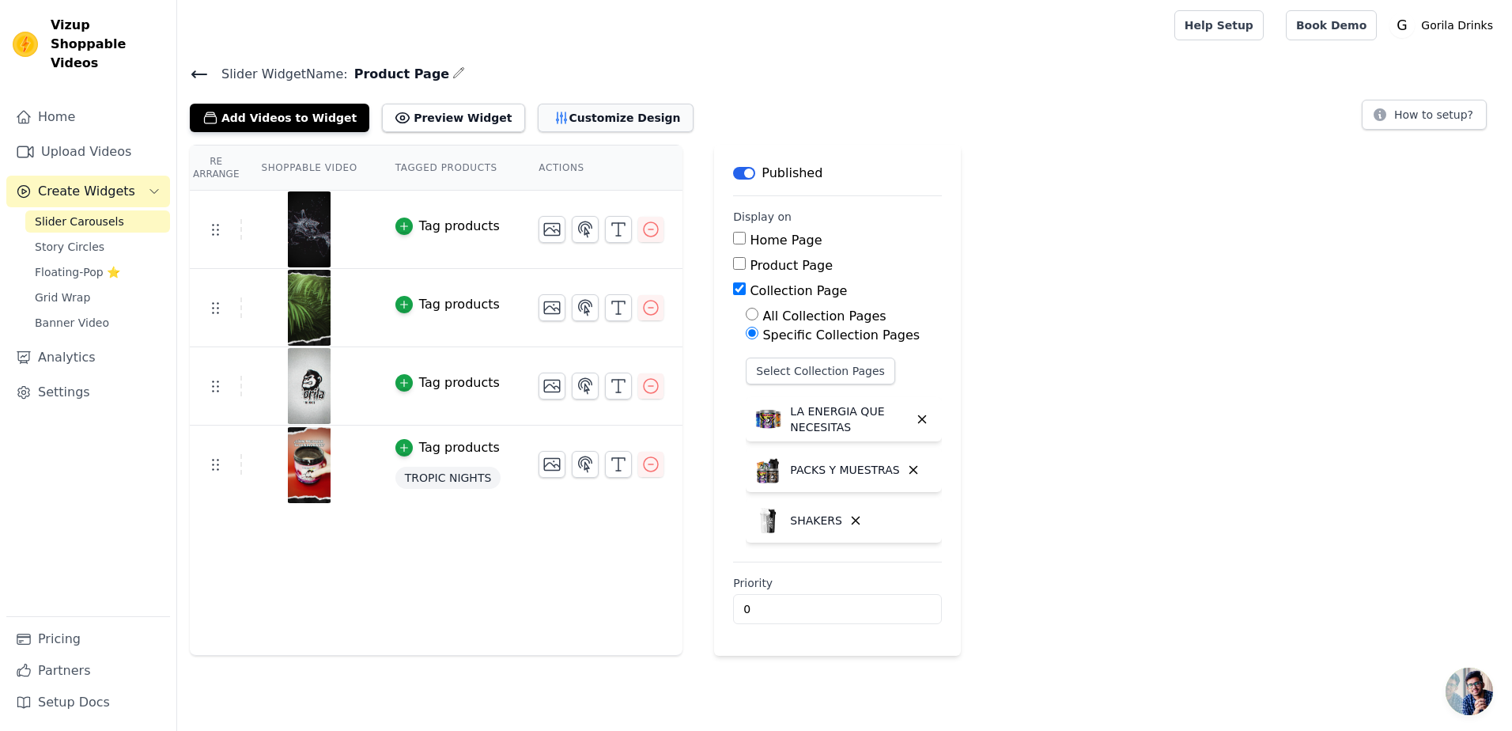
click at [554, 125] on button "Customize Design" at bounding box center [616, 118] width 156 height 28
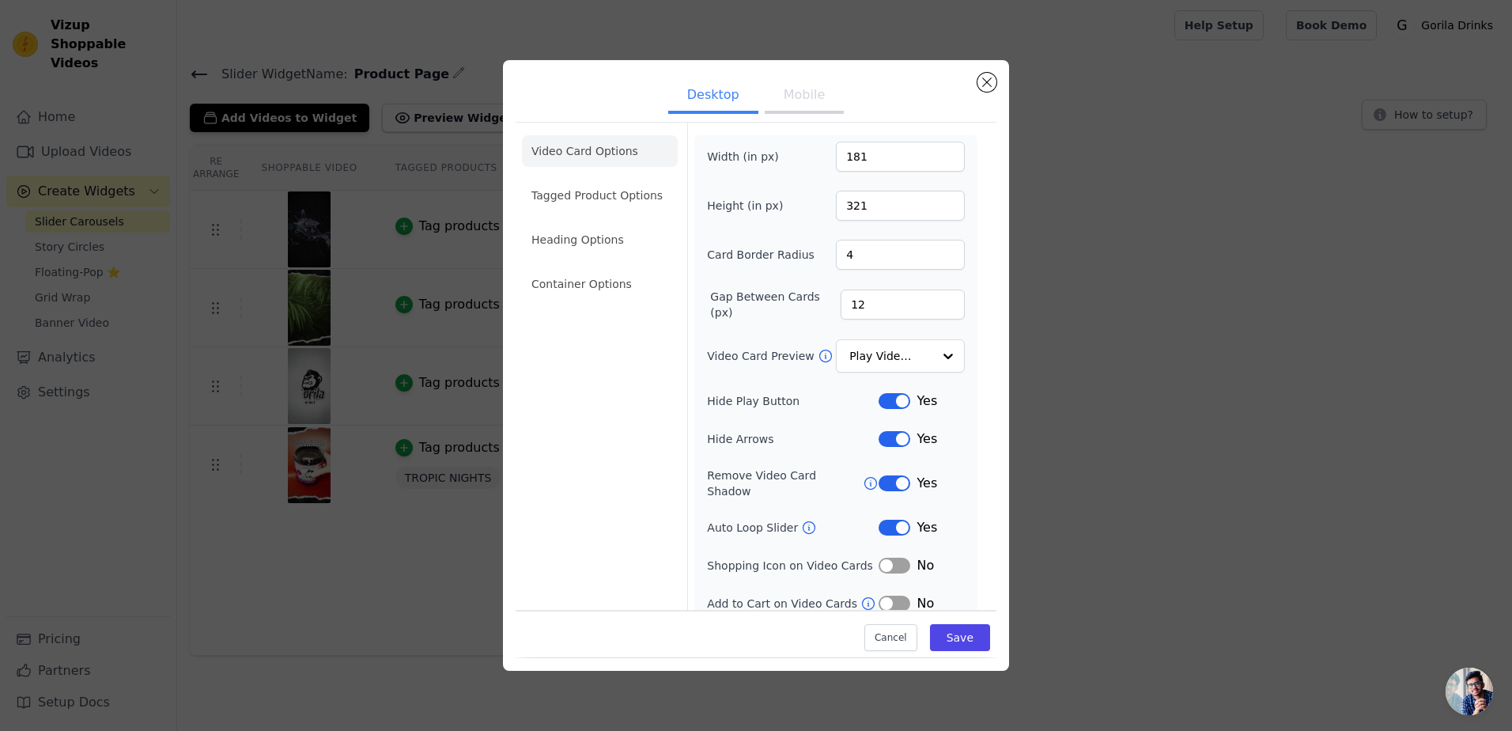
scroll to position [2, 0]
click at [932, 362] on div at bounding box center [948, 356] width 32 height 32
click at [943, 367] on div at bounding box center [948, 356] width 32 height 32
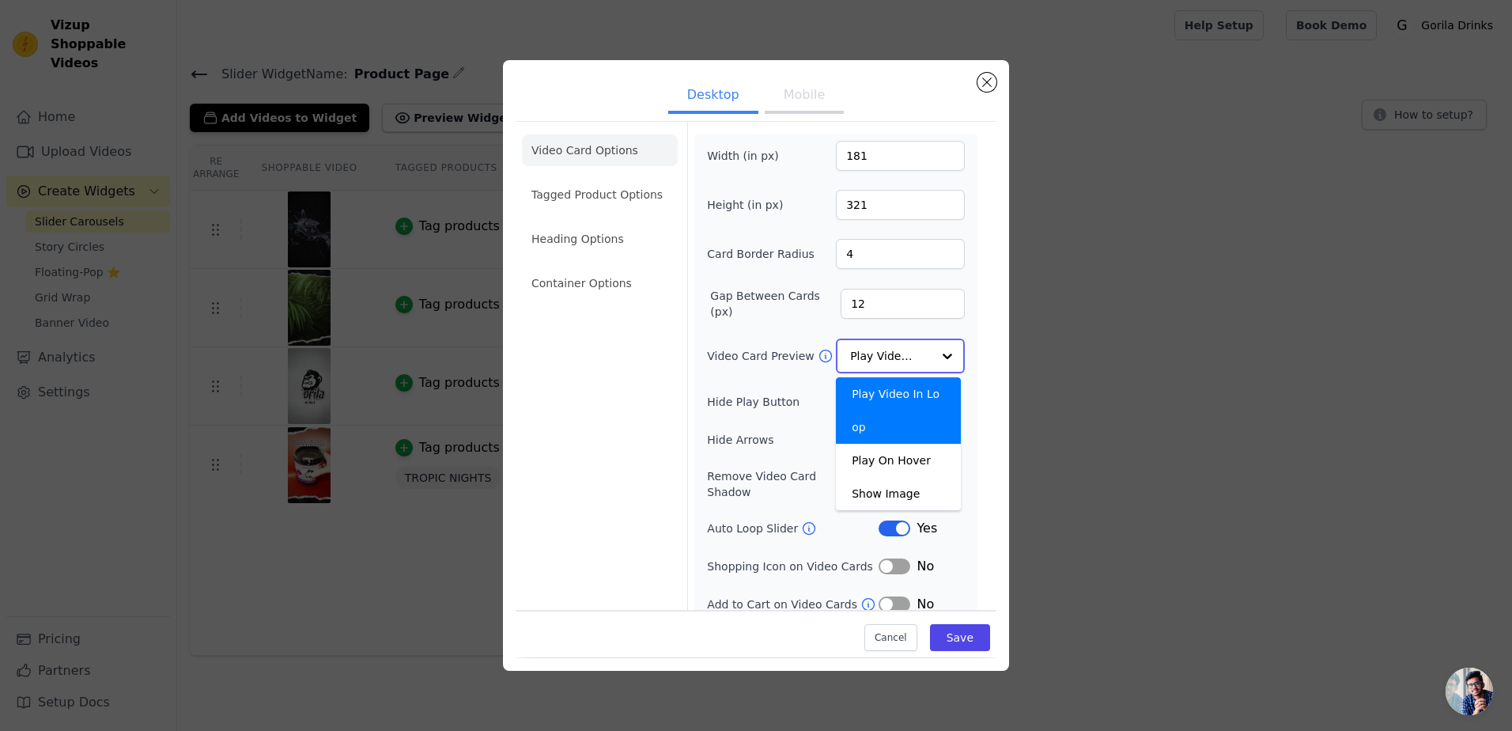
click at [947, 363] on div at bounding box center [948, 356] width 32 height 32
click at [999, 333] on div "Desktop Mobile Video Card Options Tagged Product Options Heading Options Contai…" at bounding box center [756, 365] width 506 height 610
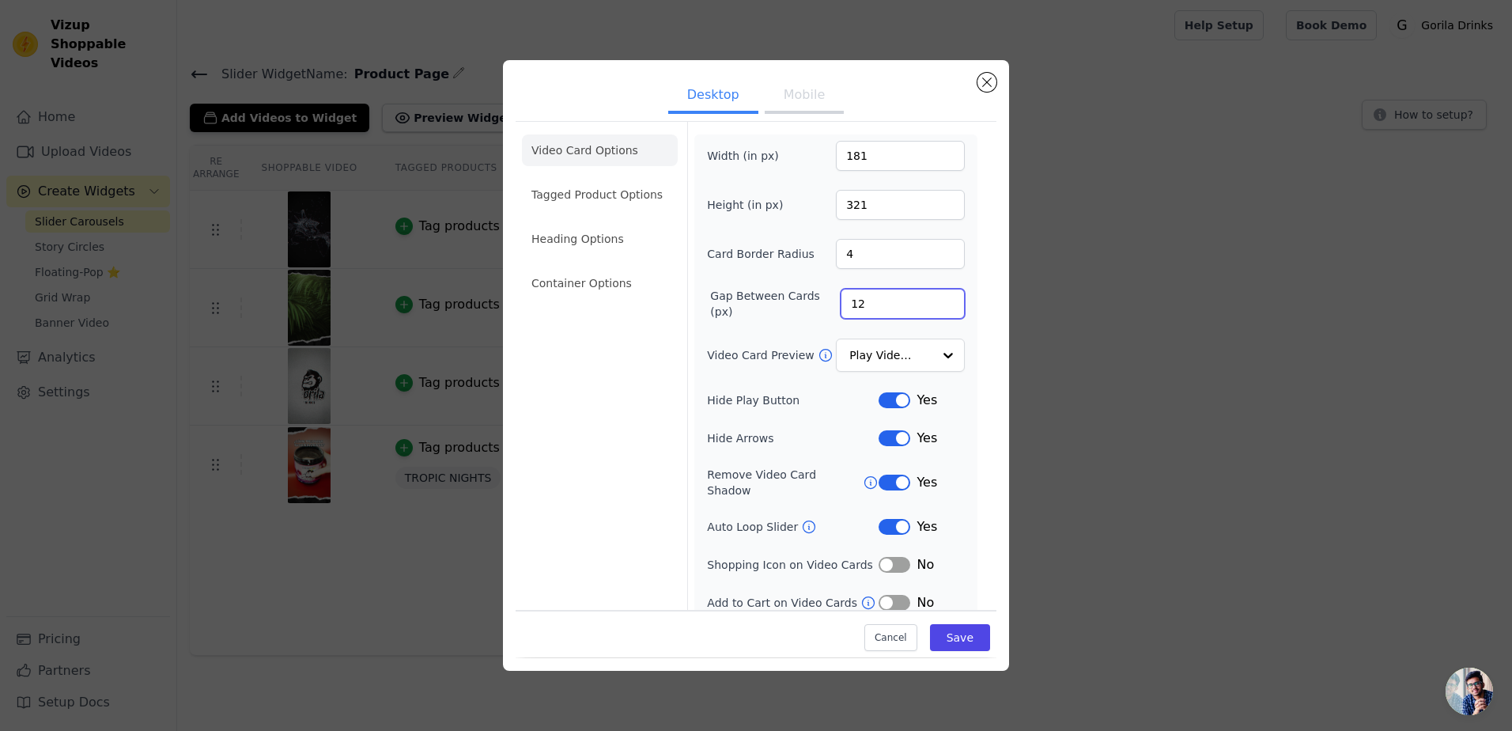
drag, startPoint x: 997, startPoint y: 312, endPoint x: 988, endPoint y: 253, distance: 60.1
click at [988, 253] on div "Desktop Mobile Video Card Options Tagged Product Options Heading Options Contai…" at bounding box center [756, 365] width 506 height 610
click at [977, 263] on div "Video Card Options Tagged Product Options Heading Options Container Options Wid…" at bounding box center [756, 373] width 481 height 504
click at [630, 173] on ul "Video Card Options Tagged Product Options Heading Options Container Options" at bounding box center [600, 216] width 156 height 177
click at [626, 220] on ul "Video Card Options Tagged Product Options Heading Options Container Options" at bounding box center [600, 216] width 156 height 177
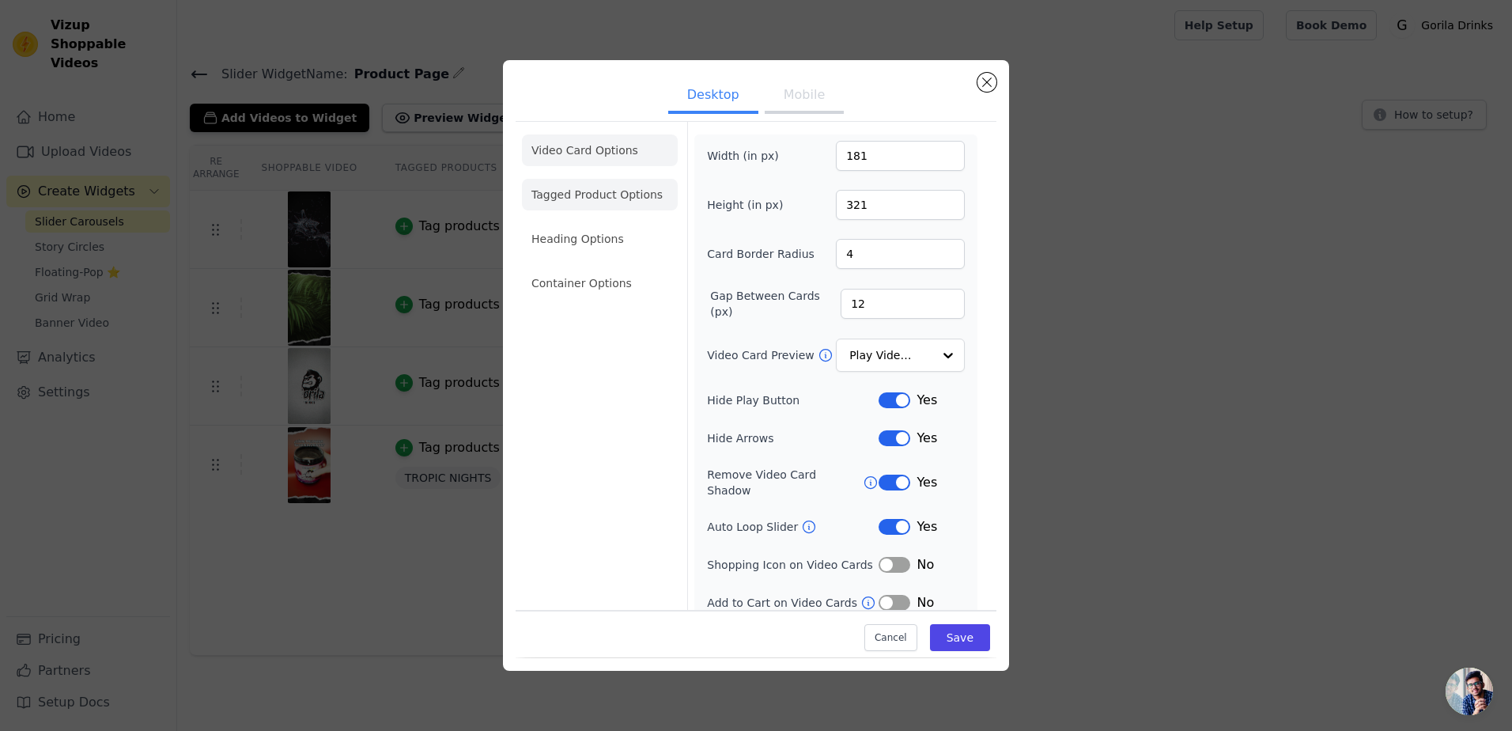
click at [639, 191] on li "Tagged Product Options" at bounding box center [600, 195] width 156 height 32
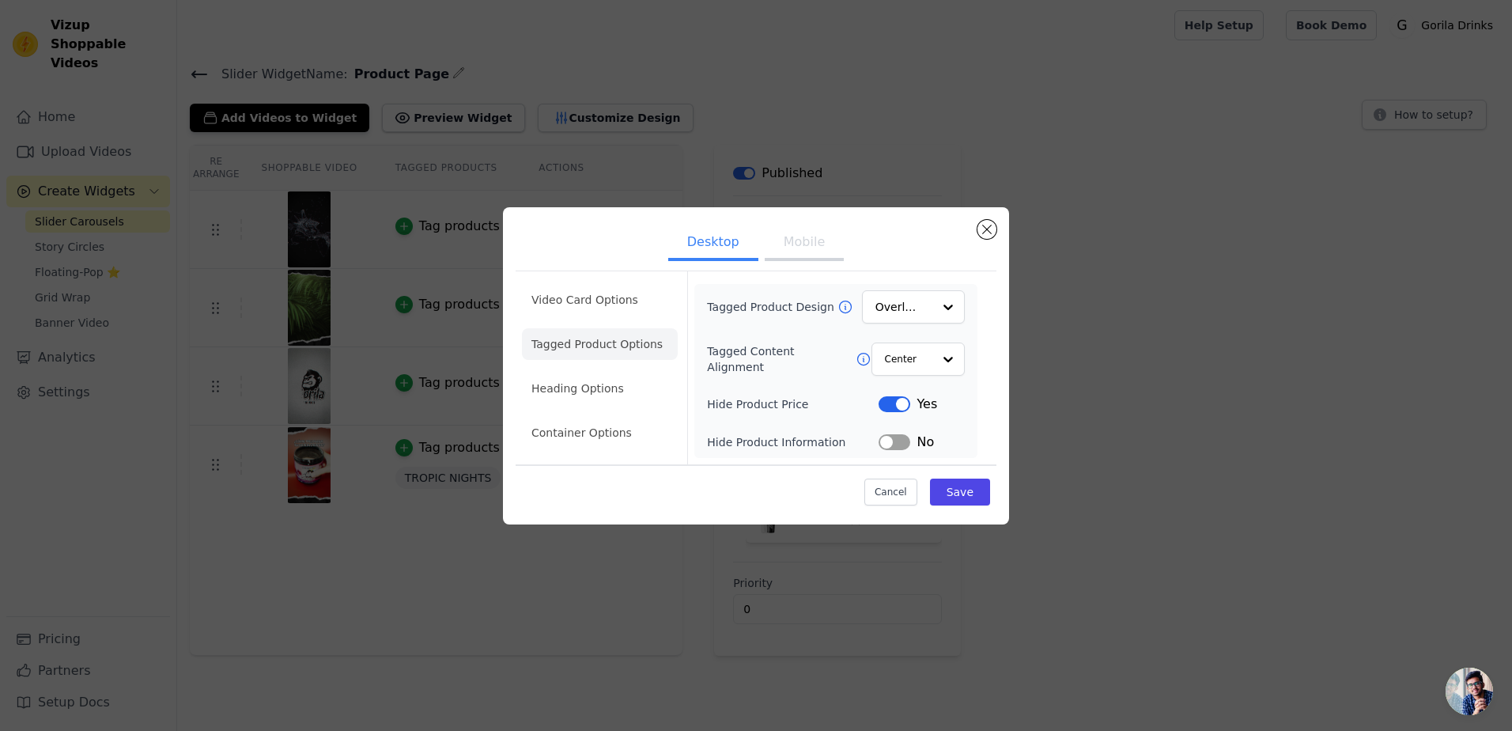
scroll to position [0, 0]
click at [569, 391] on li "Heading Options" at bounding box center [600, 388] width 156 height 32
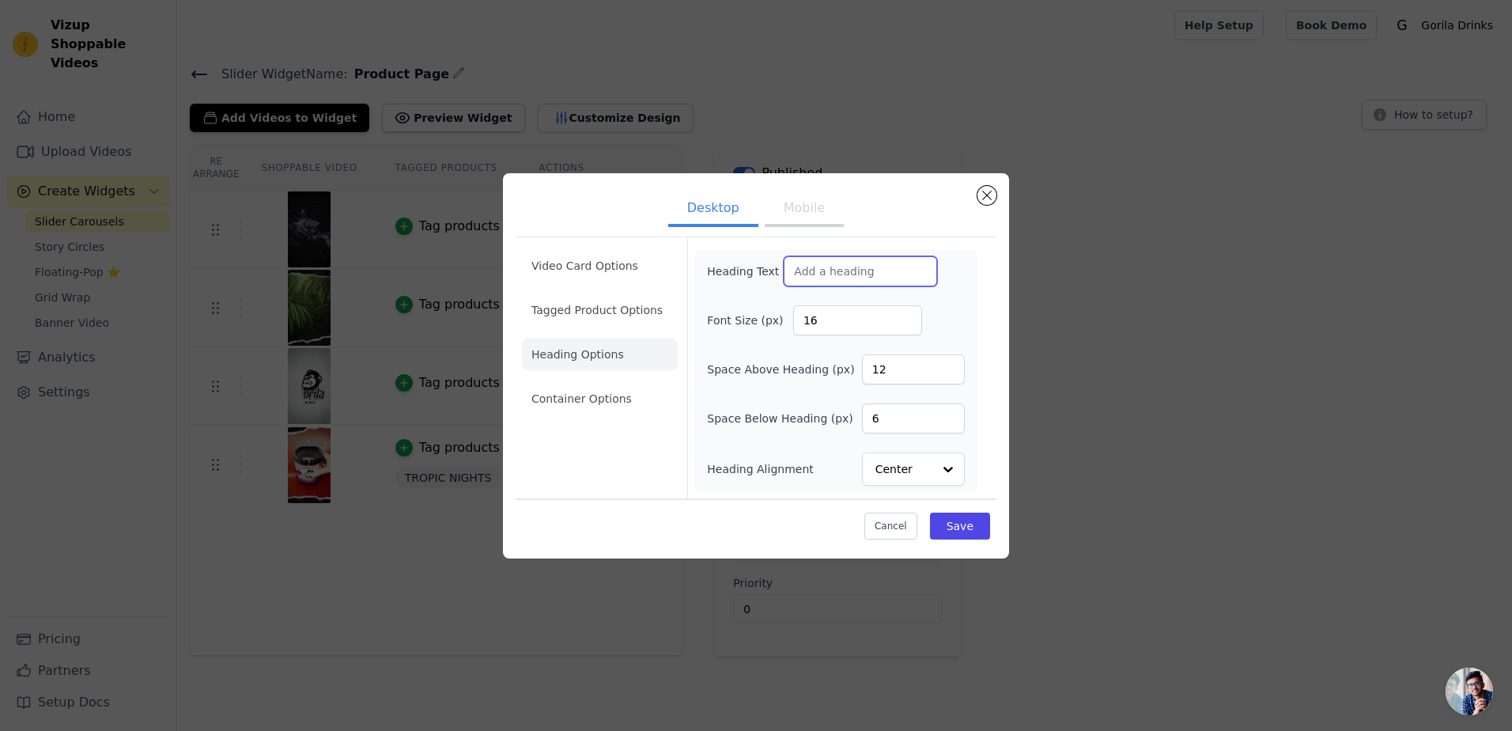
click at [882, 275] on input "Heading Text" at bounding box center [860, 271] width 153 height 30
click at [720, 279] on div "Heading Text" at bounding box center [822, 271] width 230 height 30
click at [596, 395] on li "Container Options" at bounding box center [600, 399] width 156 height 32
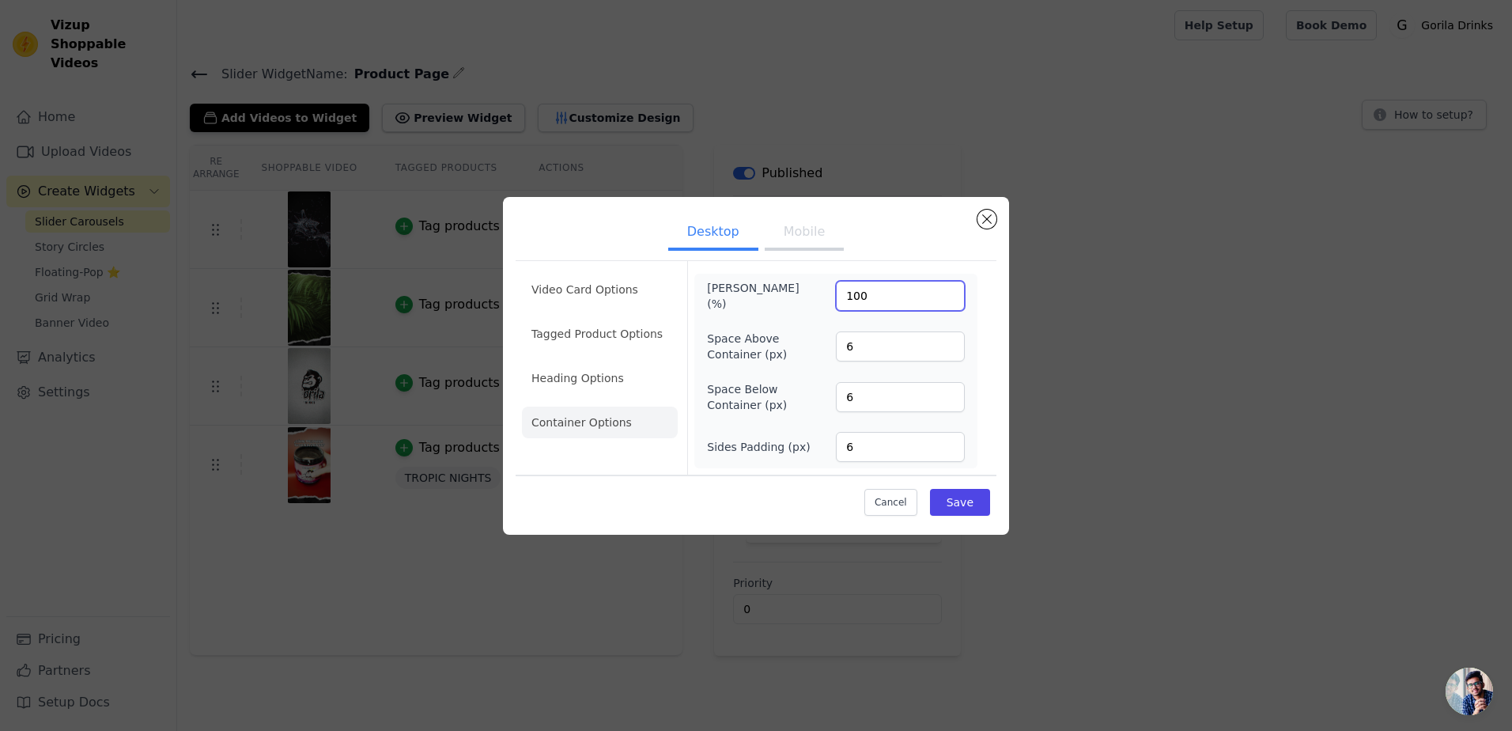
drag, startPoint x: 883, startPoint y: 296, endPoint x: 812, endPoint y: 294, distance: 71.2
click at [812, 294] on div "Max Width (%) 100" at bounding box center [836, 296] width 258 height 32
click at [804, 289] on div "Max Width (%) 100" at bounding box center [836, 296] width 258 height 32
drag, startPoint x: 856, startPoint y: 352, endPoint x: 817, endPoint y: 349, distance: 39.7
click at [817, 349] on div "Space Above Container (px) 6" at bounding box center [836, 347] width 258 height 32
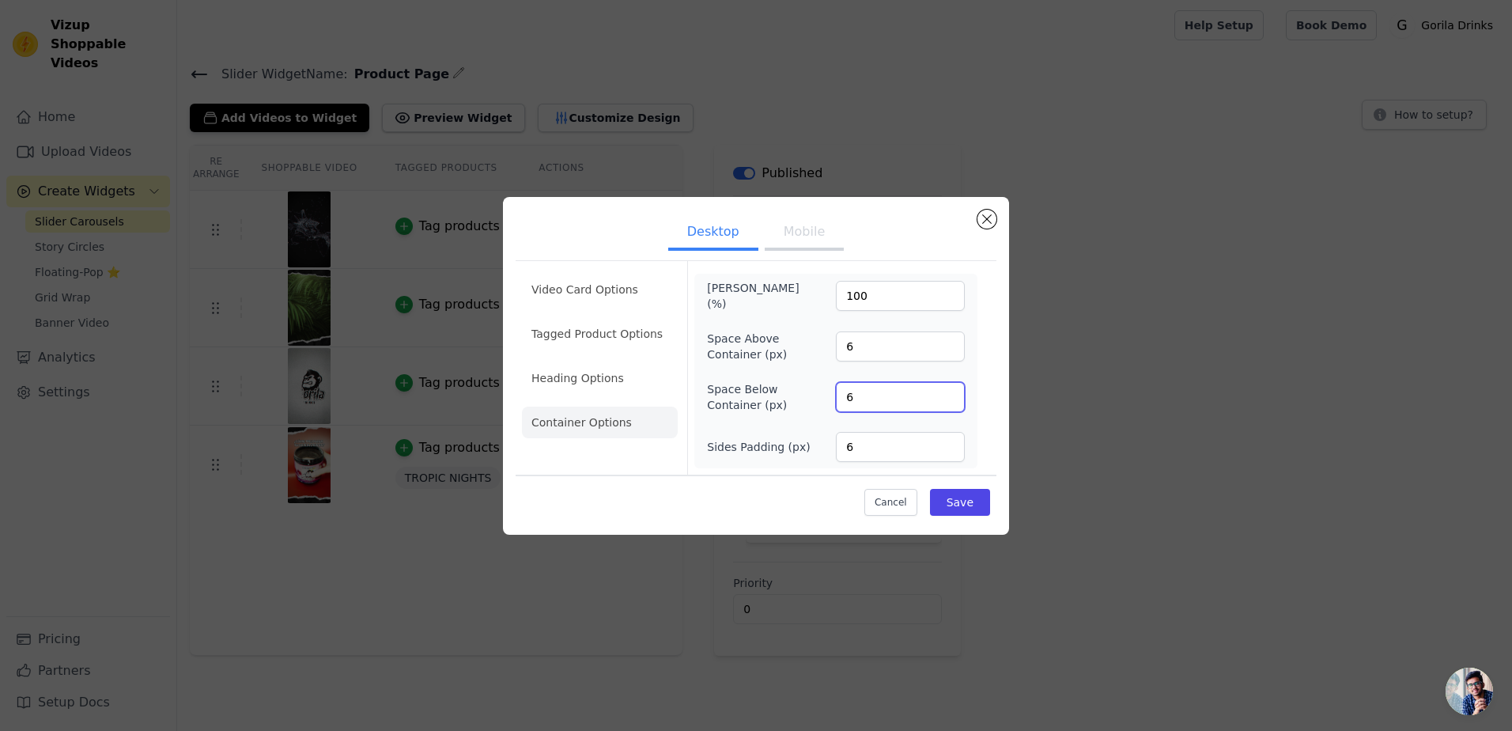
drag, startPoint x: 858, startPoint y: 395, endPoint x: 795, endPoint y: 396, distance: 63.3
click at [795, 396] on div "Space Below Container (px) 6" at bounding box center [836, 397] width 258 height 32
click at [788, 392] on label "Space Below Container (px)" at bounding box center [750, 397] width 86 height 32
click at [836, 392] on input "6" at bounding box center [900, 397] width 129 height 30
click at [777, 439] on label "Sides Padding (px)" at bounding box center [758, 447] width 103 height 16
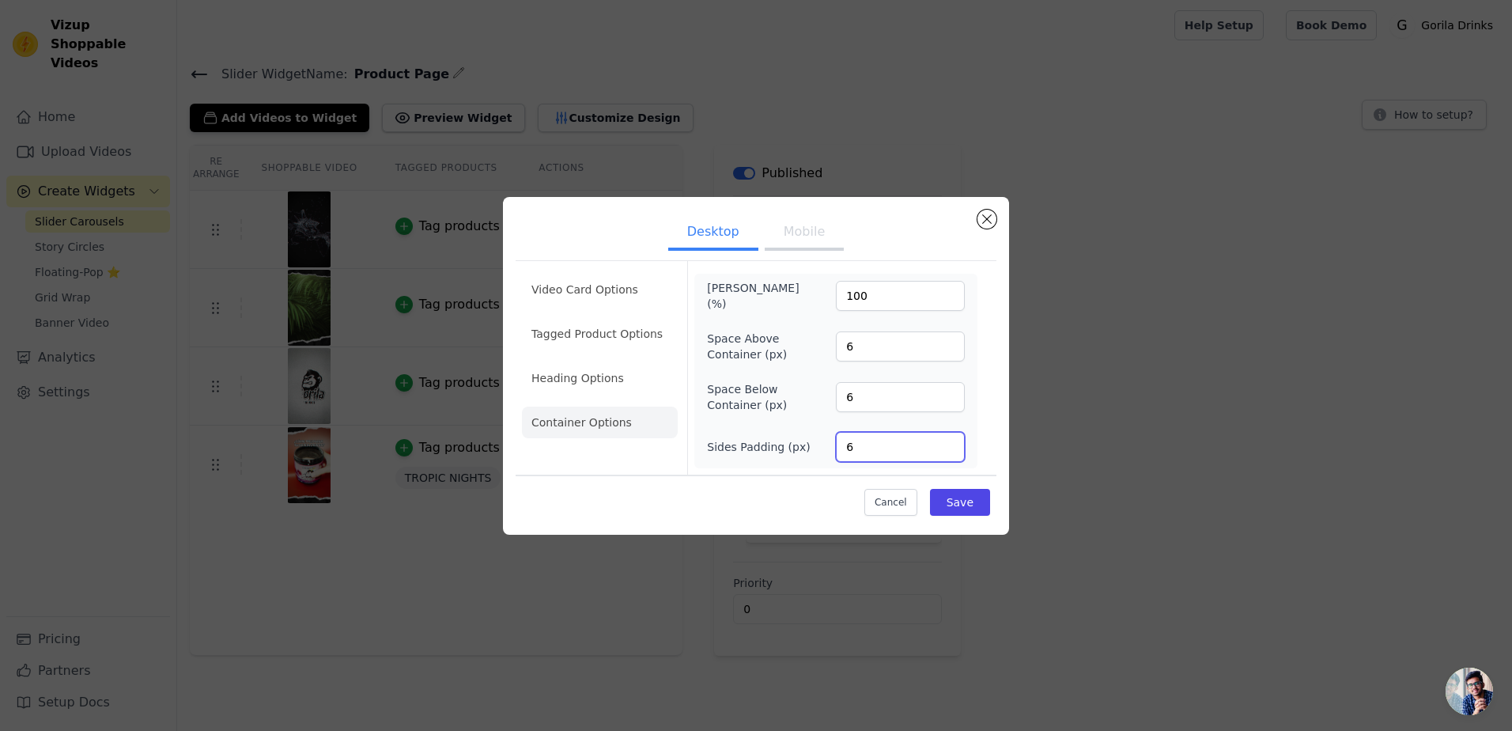
click at [836, 437] on input "6" at bounding box center [900, 447] width 129 height 30
click at [791, 472] on form "Max Width (%) 100 Space Above Container (px) 6 Space Below Container (px) 6 Sid…" at bounding box center [835, 368] width 297 height 214
click at [956, 503] on button "Save" at bounding box center [960, 502] width 60 height 27
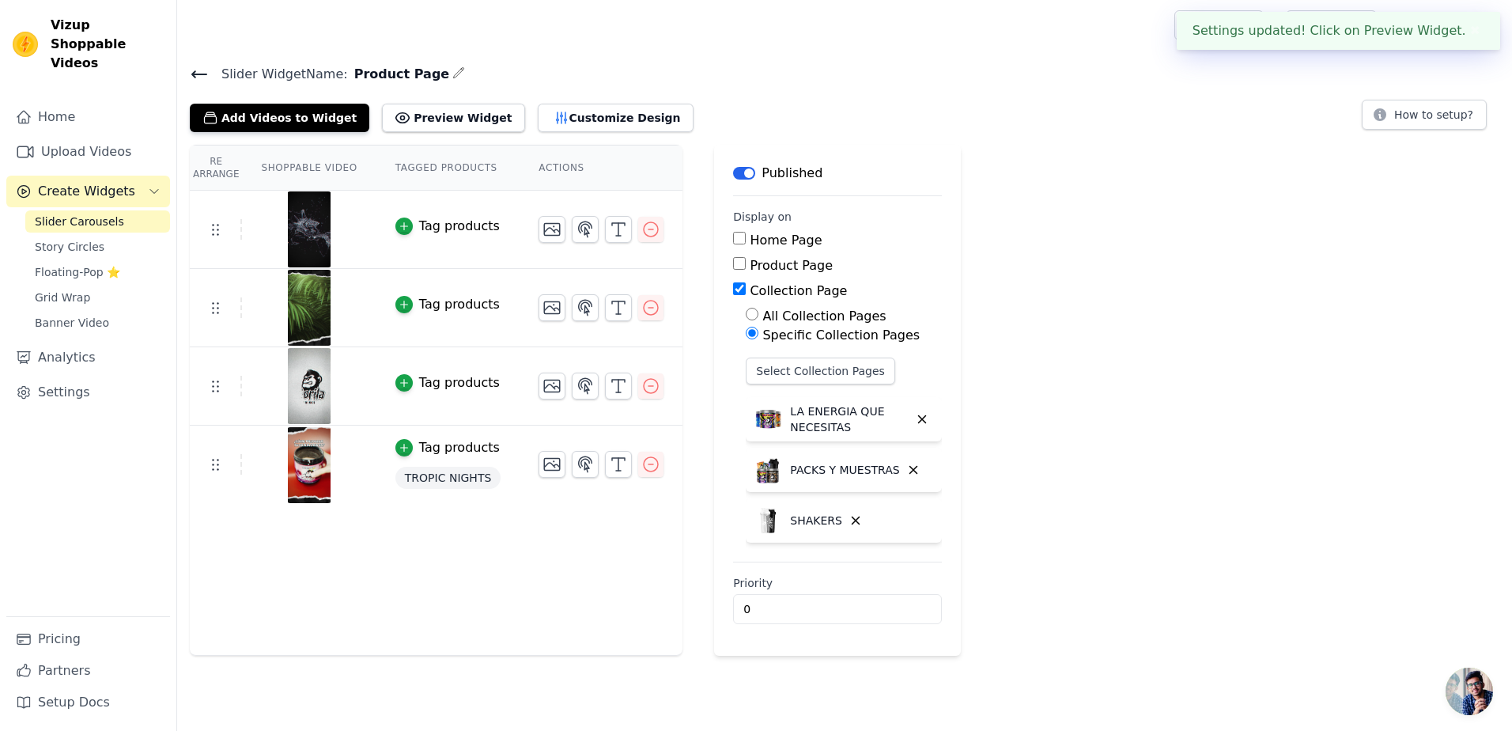
click at [1071, 249] on div "Re Arrange Shoppable Video Tagged Products Actions Tag products Tag products Ta…" at bounding box center [844, 400] width 1335 height 511
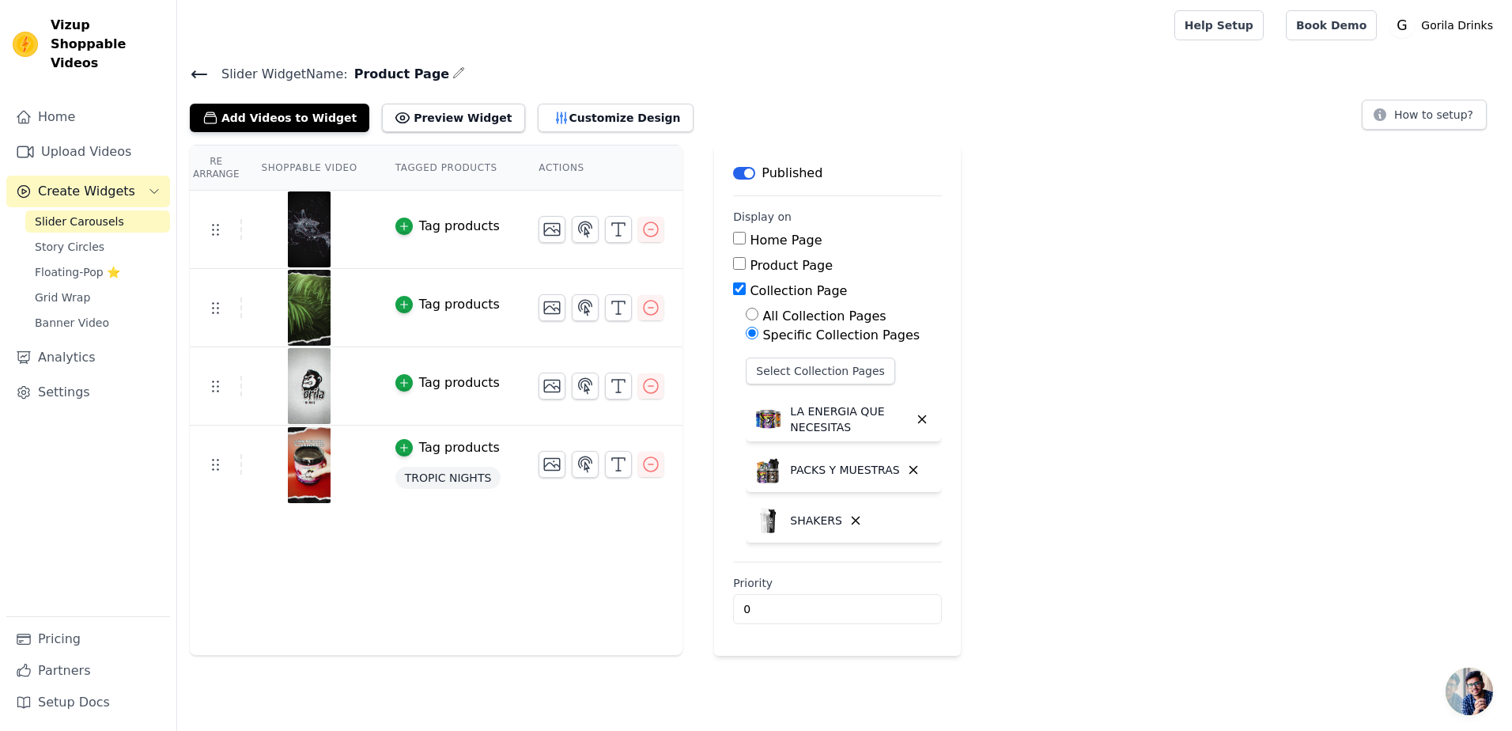
click at [668, 66] on h4 "Slider Widget Name: Product Page" at bounding box center [845, 73] width 1310 height 21
click at [555, 115] on button "Customize Design" at bounding box center [616, 118] width 156 height 28
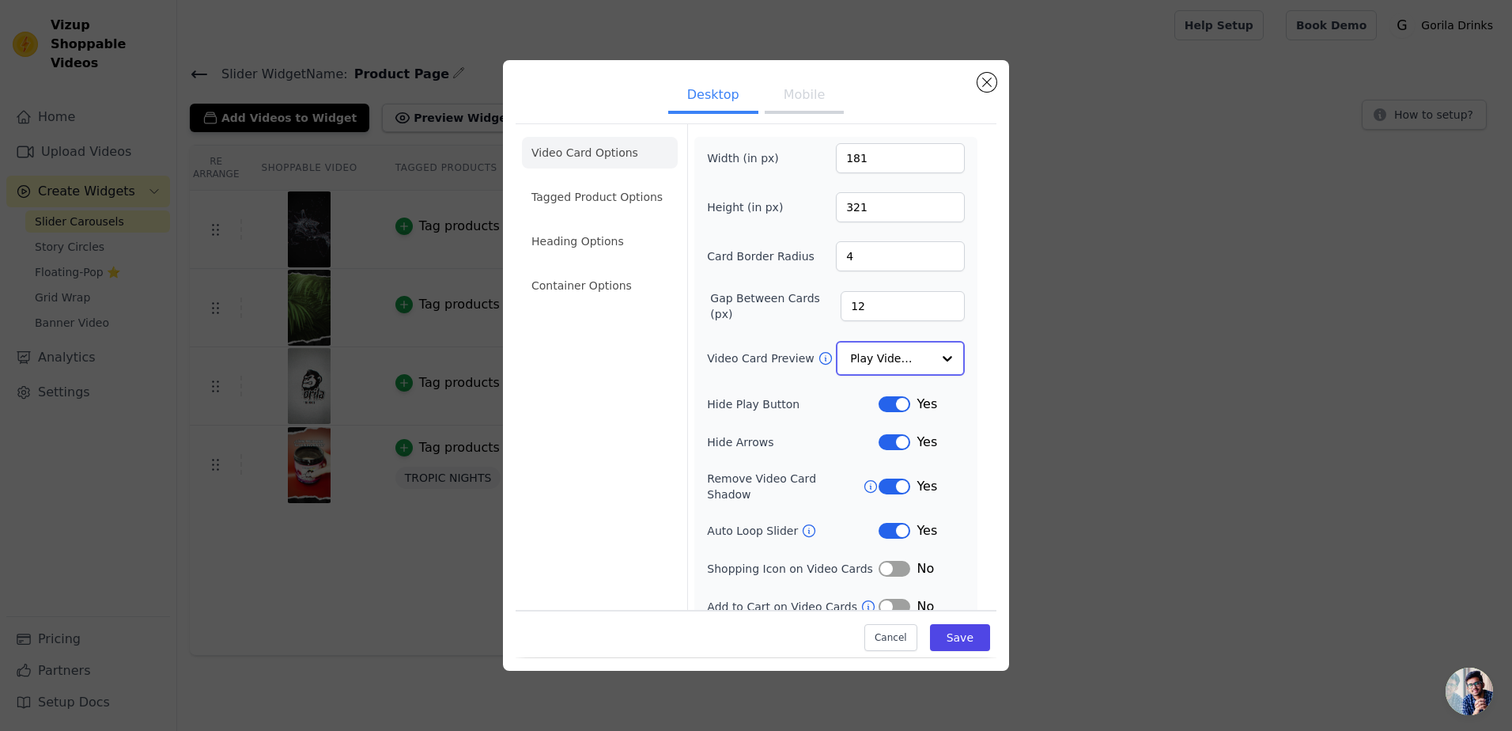
click at [900, 363] on input "Video Card Preview" at bounding box center [890, 358] width 81 height 32
click at [818, 357] on icon at bounding box center [826, 358] width 16 height 16
click at [932, 357] on div at bounding box center [948, 356] width 32 height 32
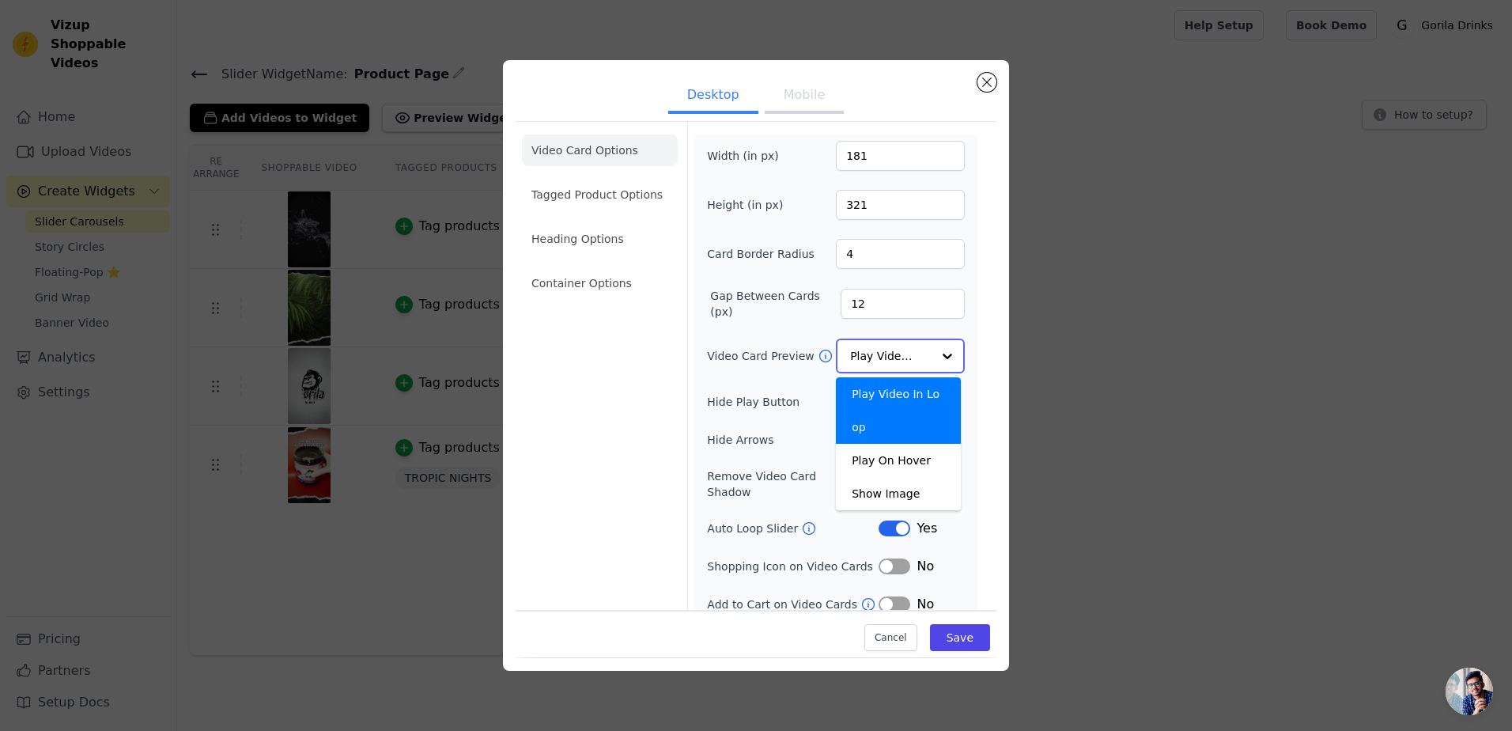
click at [913, 386] on div "Play Video In Loop" at bounding box center [898, 410] width 125 height 66
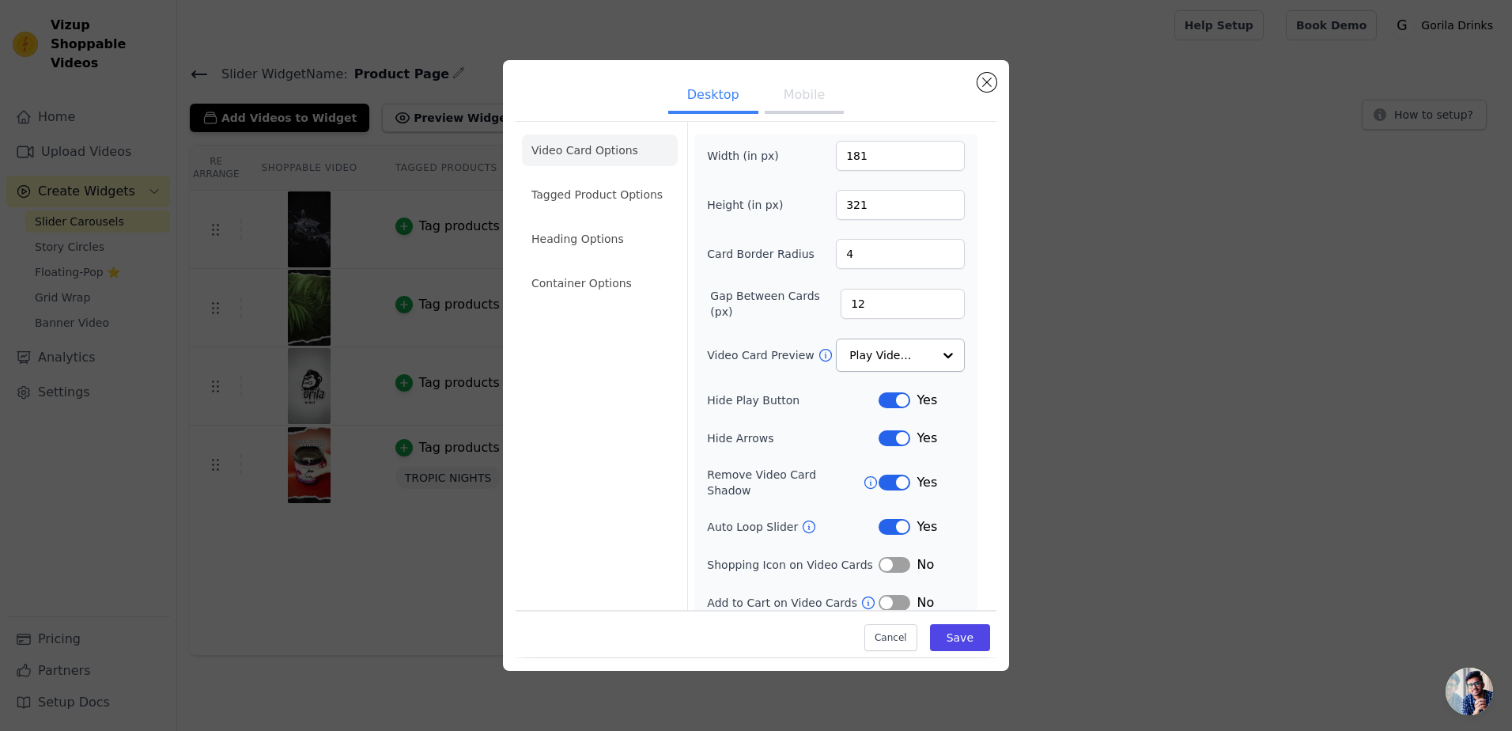
click at [863, 474] on icon at bounding box center [871, 482] width 16 height 16
click at [801, 519] on icon at bounding box center [809, 527] width 16 height 16
click at [610, 195] on li "Tagged Product Options" at bounding box center [600, 197] width 156 height 32
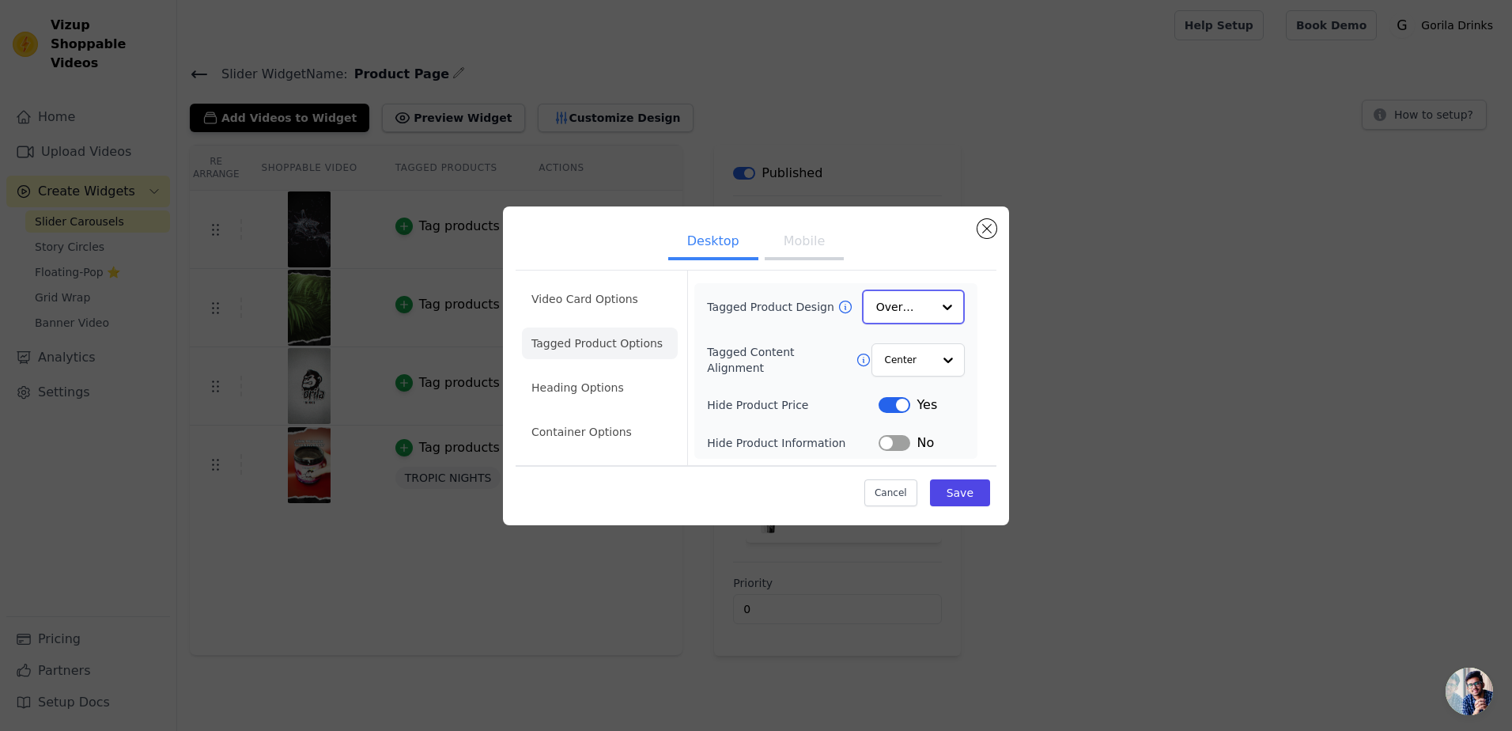
click at [935, 302] on div at bounding box center [948, 307] width 32 height 32
drag, startPoint x: 913, startPoint y: 347, endPoint x: 928, endPoint y: 397, distance: 52.3
click at [928, 397] on div "Card Overlay Minimalist" at bounding box center [913, 378] width 103 height 100
click at [930, 414] on div "Minimalist" at bounding box center [913, 411] width 103 height 33
click at [946, 308] on div at bounding box center [948, 307] width 32 height 32
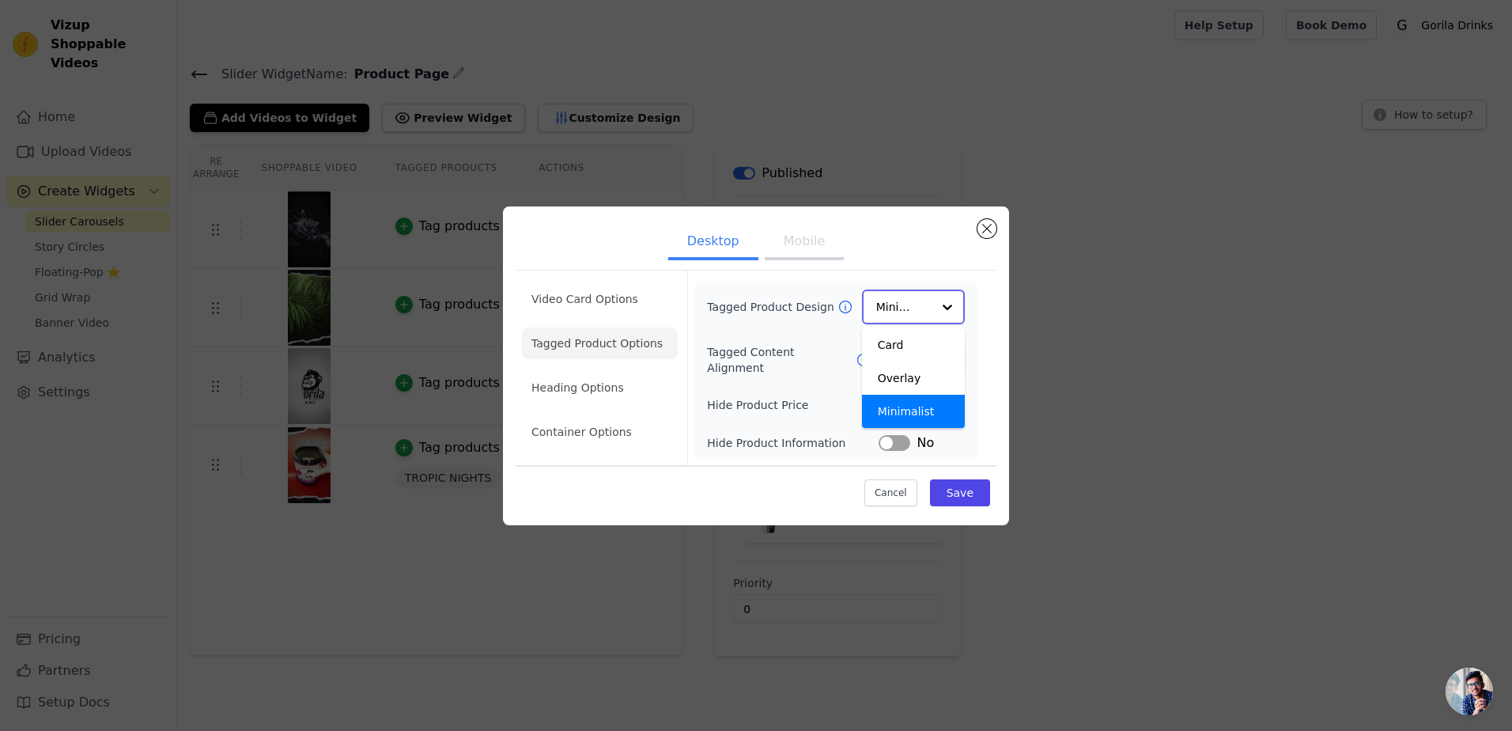
click at [930, 405] on div "Minimalist" at bounding box center [913, 411] width 103 height 33
click at [963, 337] on div "Tagged Product Design Option Minimalist, selected. Select is focused, type to r…" at bounding box center [836, 370] width 258 height 161
click at [962, 493] on button "Save" at bounding box center [960, 491] width 60 height 27
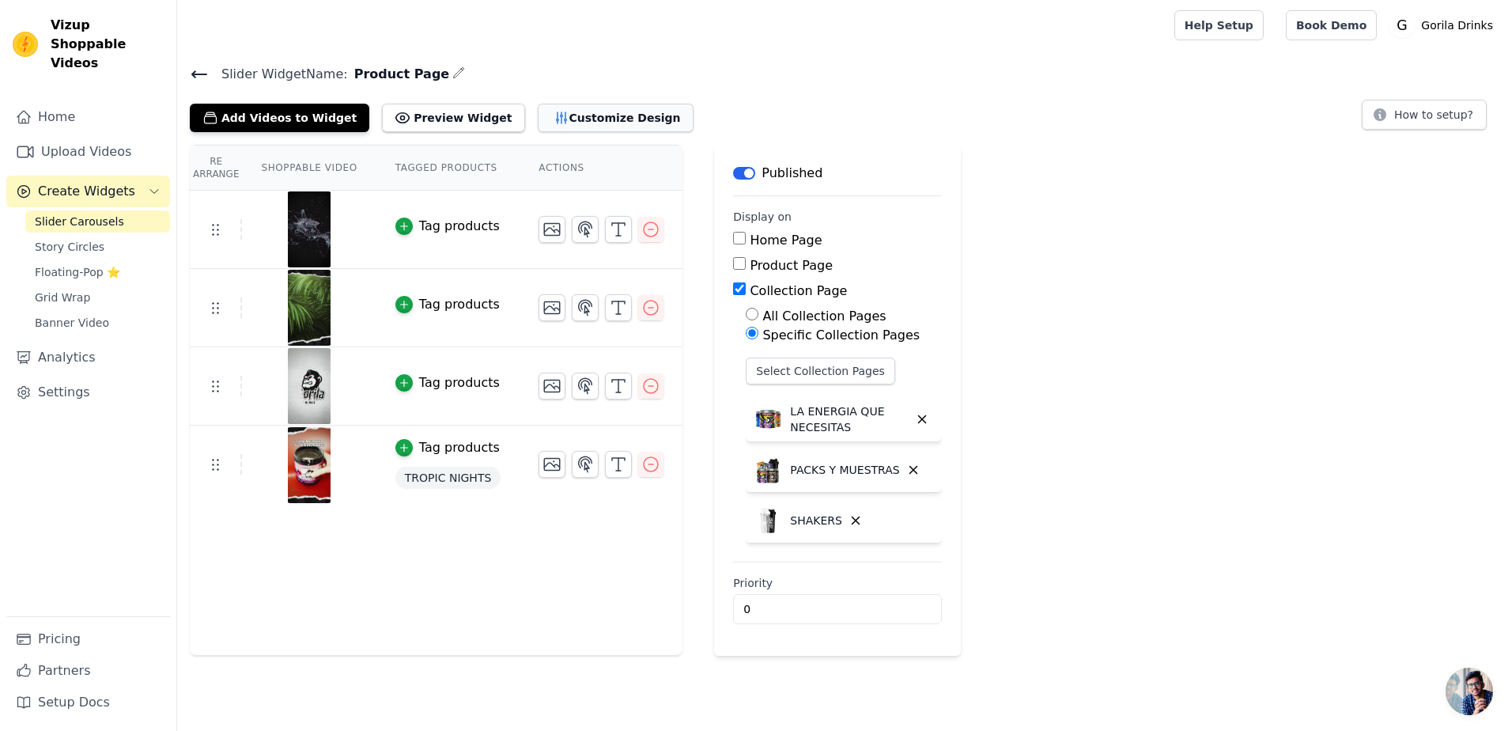
click at [573, 119] on button "Customize Design" at bounding box center [616, 118] width 156 height 28
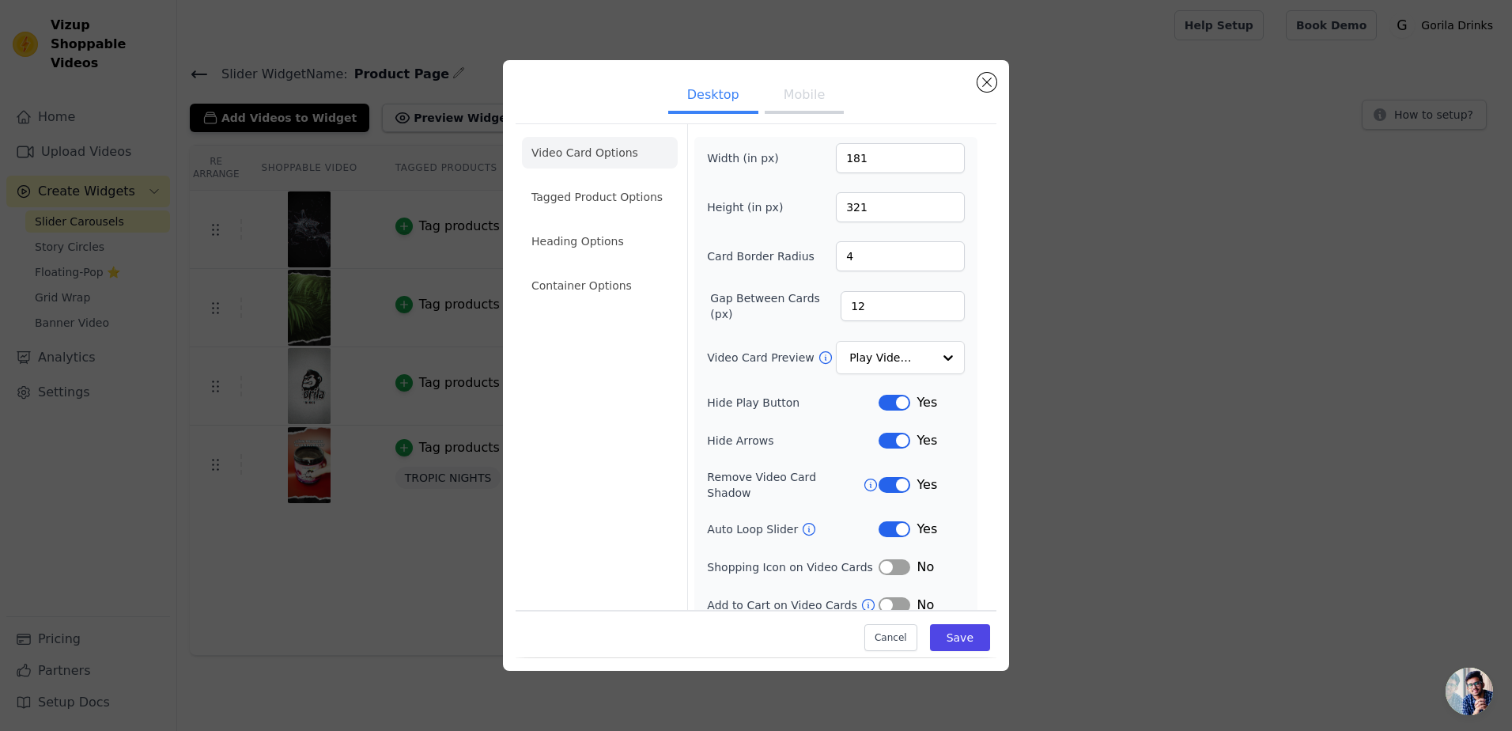
click at [1004, 82] on div "Desktop Mobile Video Card Options Tagged Product Options Heading Options Contai…" at bounding box center [756, 365] width 506 height 610
click at [988, 82] on button "Close modal" at bounding box center [986, 82] width 19 height 19
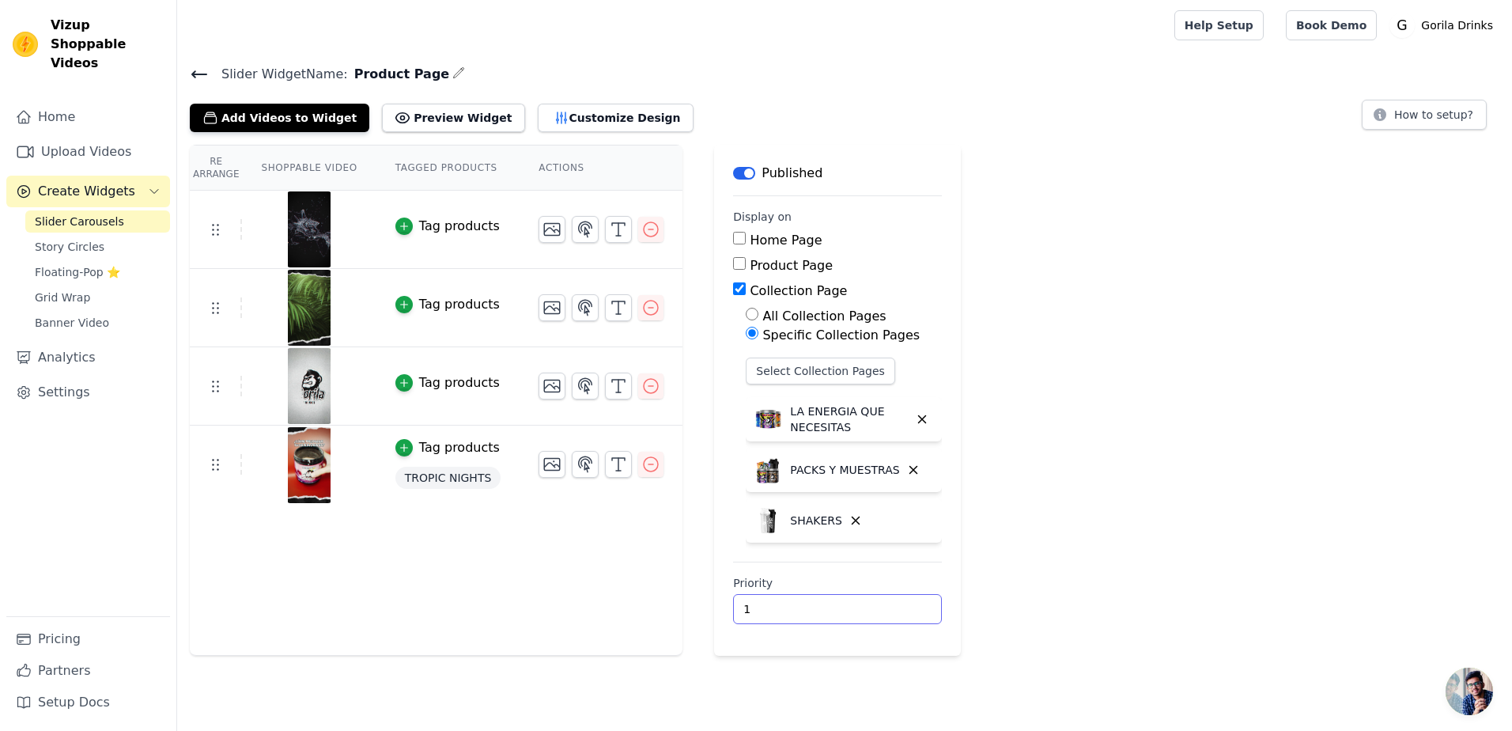
type input "1"
click at [885, 607] on input "1" at bounding box center [837, 609] width 209 height 30
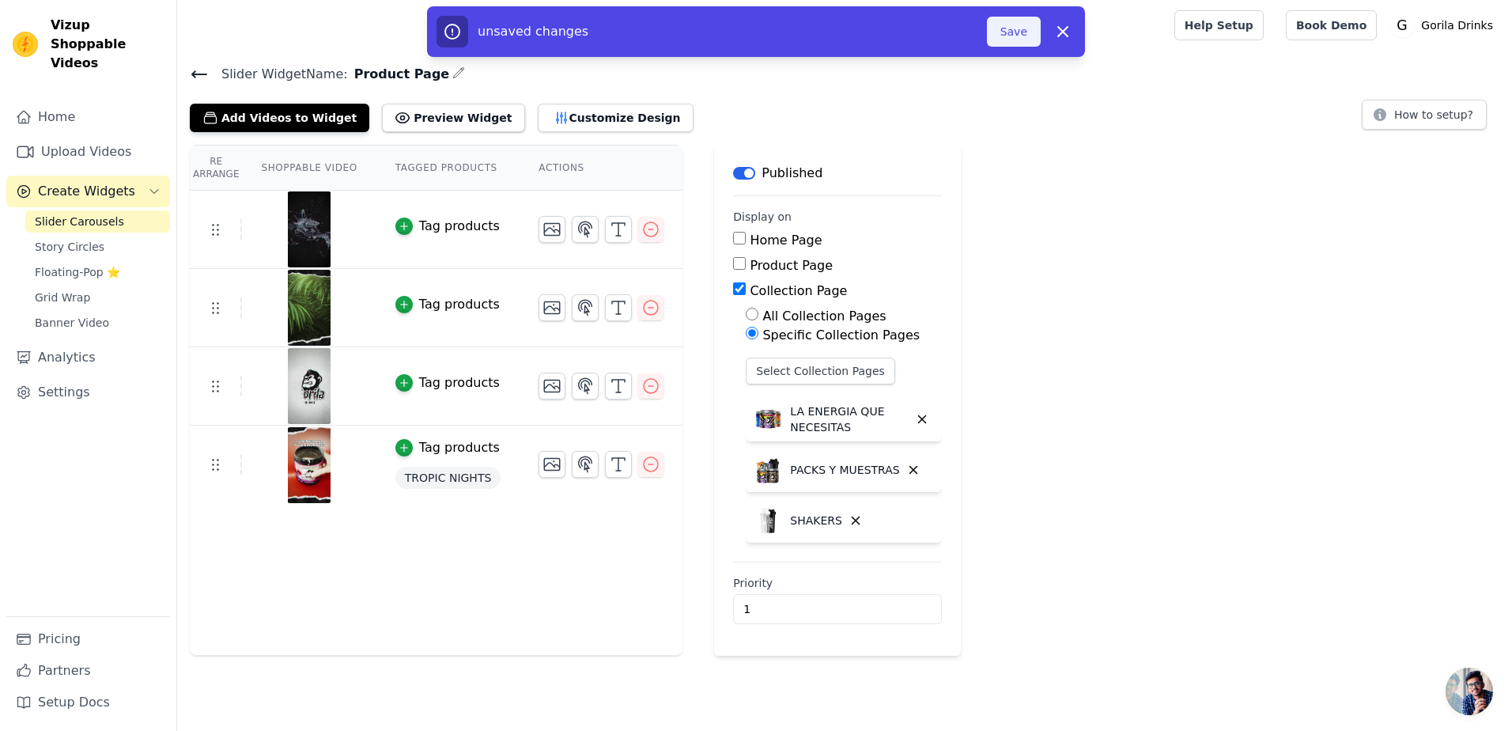
click at [1004, 36] on button "Save" at bounding box center [1014, 32] width 54 height 30
click at [1019, 17] on button "Save" at bounding box center [1014, 32] width 54 height 30
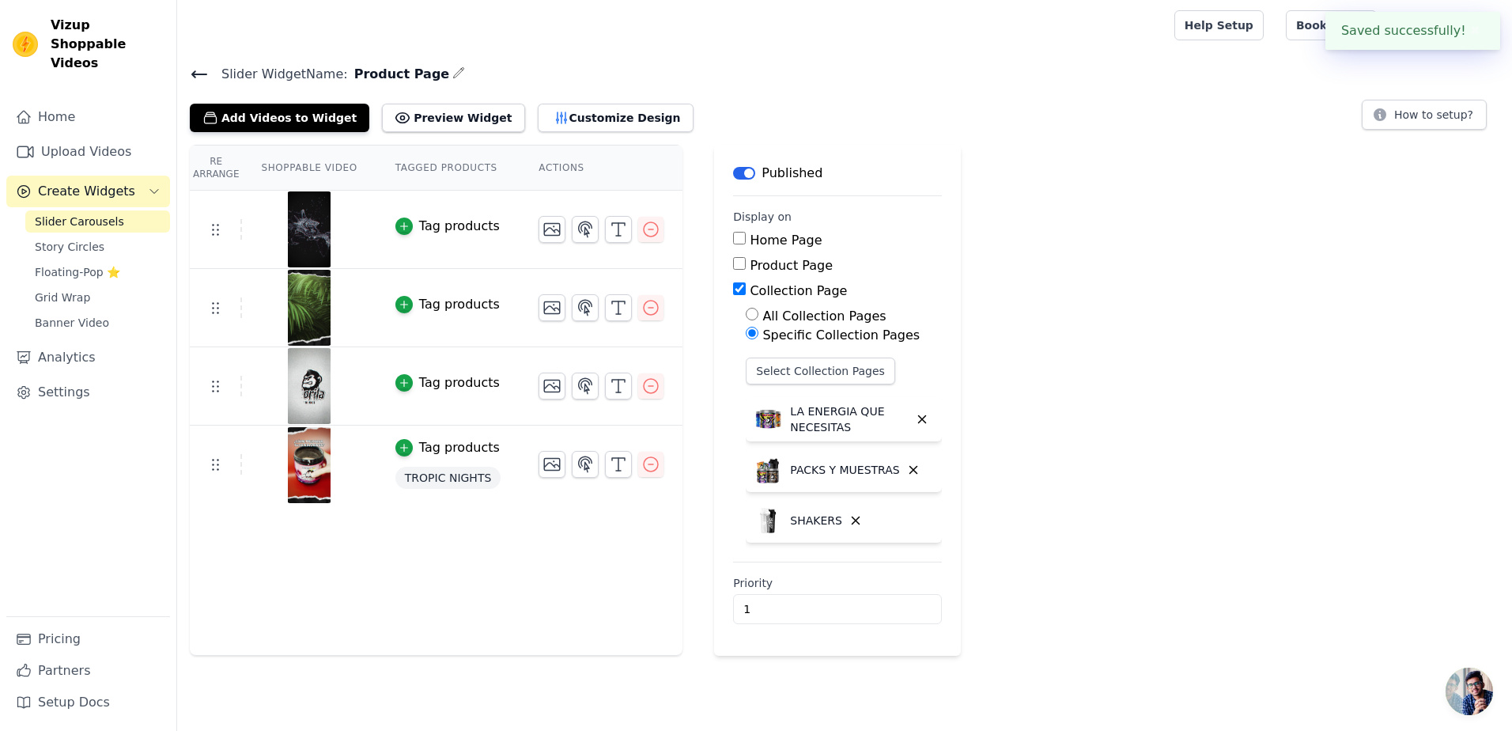
click at [1108, 205] on div "Re Arrange Shoppable Video Tagged Products Actions Tag products Tag products Ta…" at bounding box center [844, 400] width 1335 height 511
click at [575, 137] on div "Slider Widget Name: Product Page Add Videos to Widget Preview Widget Customize …" at bounding box center [844, 359] width 1335 height 592
click at [572, 122] on button "Customize Design" at bounding box center [616, 118] width 156 height 28
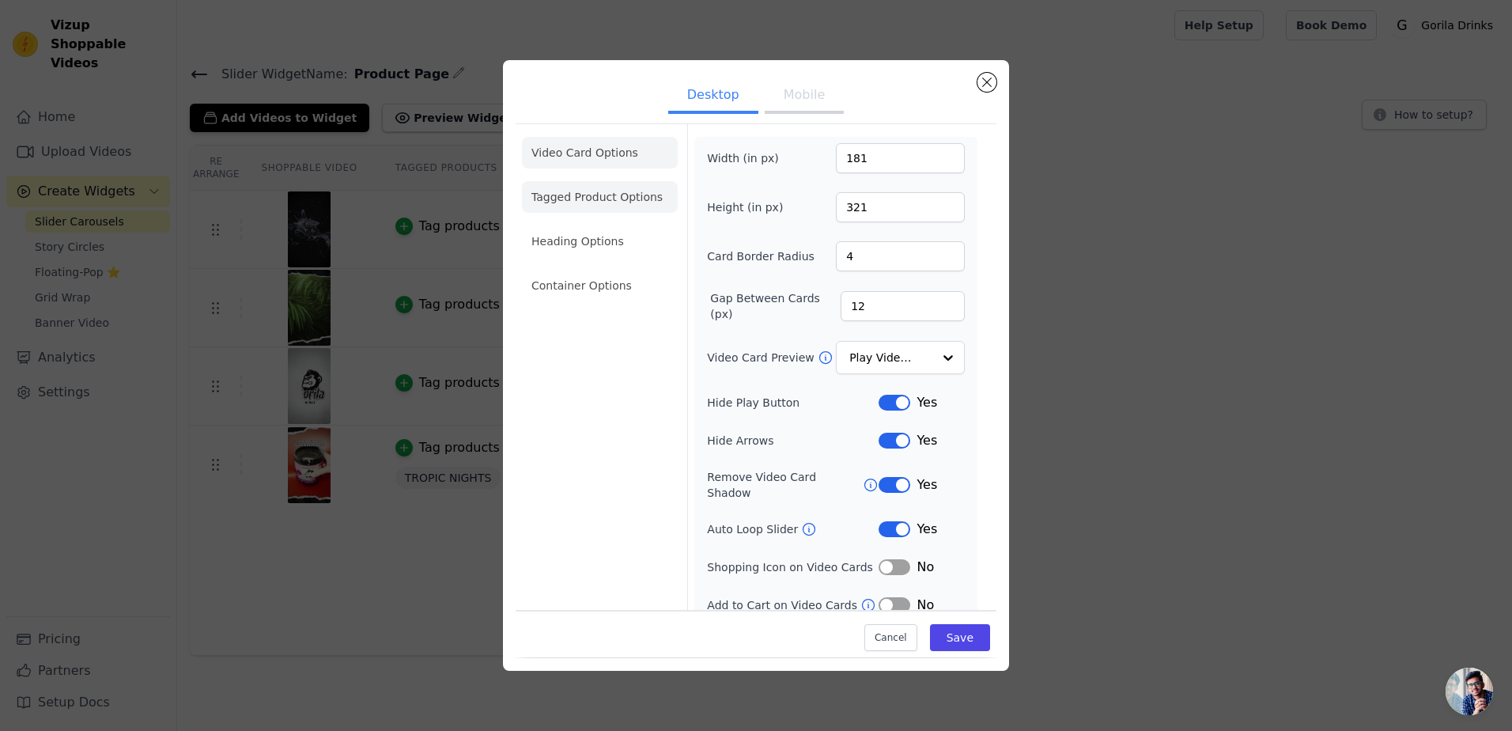
click at [584, 200] on li "Tagged Product Options" at bounding box center [600, 197] width 156 height 32
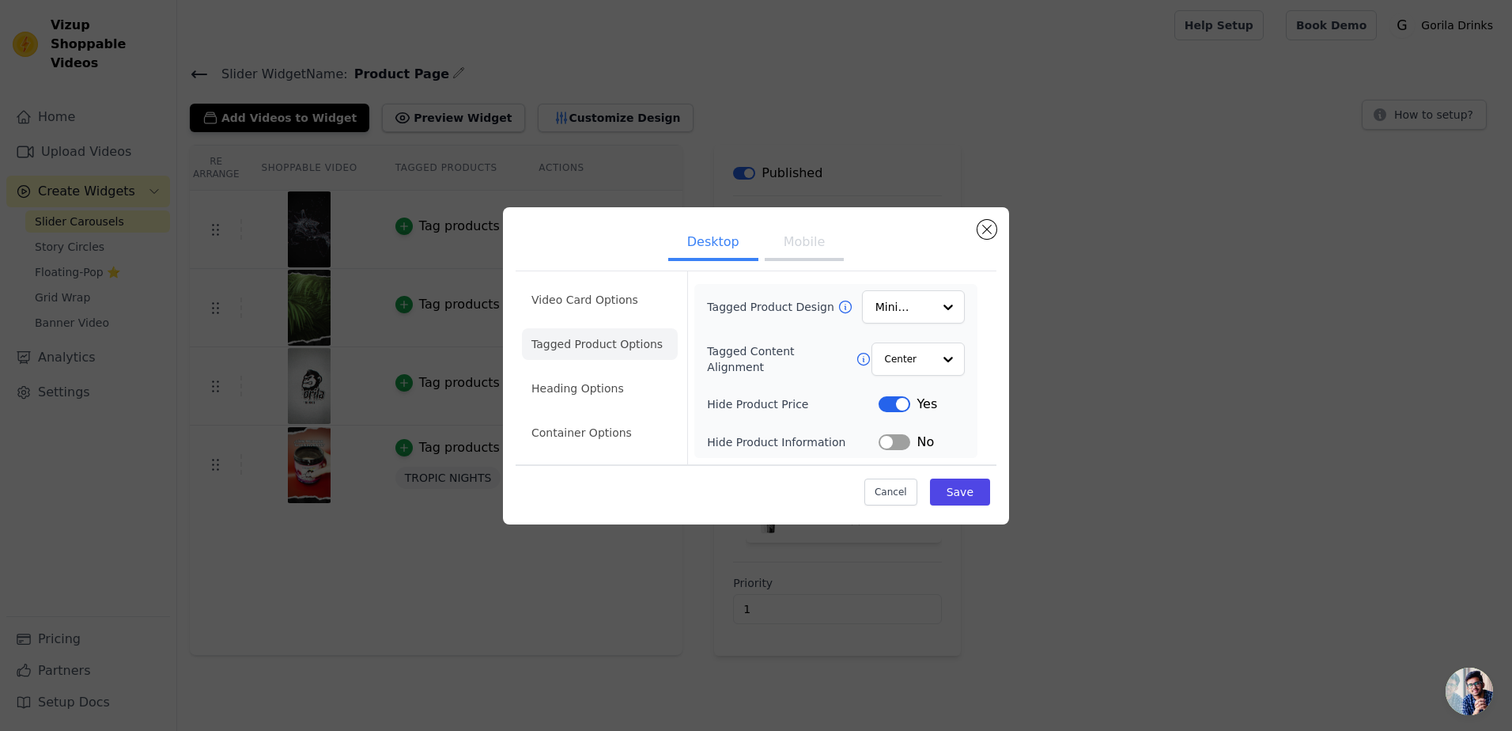
click at [924, 289] on div "Tagged Product Design Minimalist Tagged Content Alignment Center Hide Product P…" at bounding box center [835, 371] width 283 height 174
click at [932, 308] on div "Option Minimalist, selected. Select is focused, type to refine list, press down…" at bounding box center [913, 306] width 103 height 35
click at [917, 376] on div "Overlay" at bounding box center [913, 377] width 103 height 33
click at [919, 357] on input "Tagged Content Alignment" at bounding box center [907, 359] width 47 height 32
click at [939, 359] on div at bounding box center [948, 359] width 32 height 32
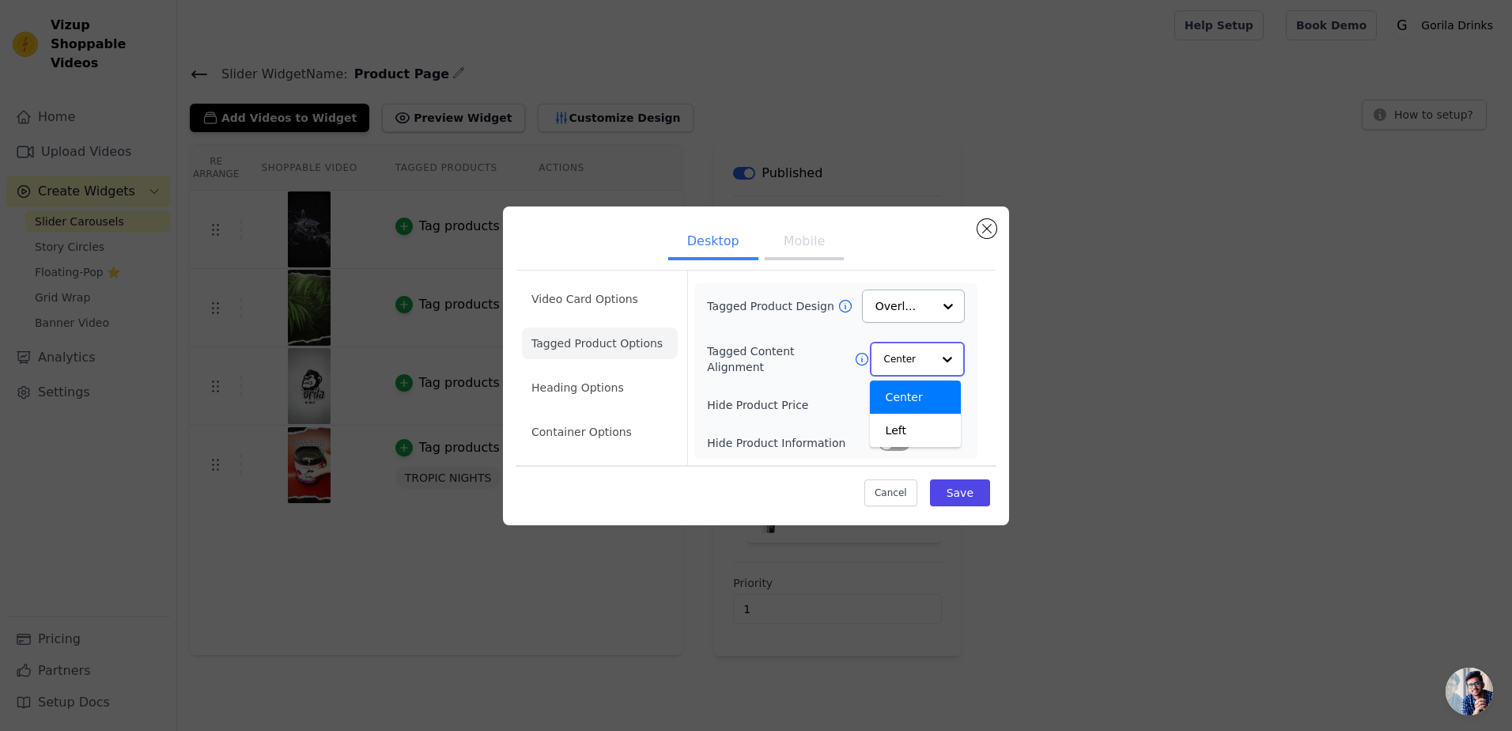
click at [940, 399] on div "Center" at bounding box center [915, 396] width 91 height 33
click at [902, 444] on button "Label" at bounding box center [895, 442] width 32 height 16
click at [890, 441] on button "Label" at bounding box center [895, 442] width 32 height 16
click at [603, 394] on li "Heading Options" at bounding box center [600, 388] width 156 height 32
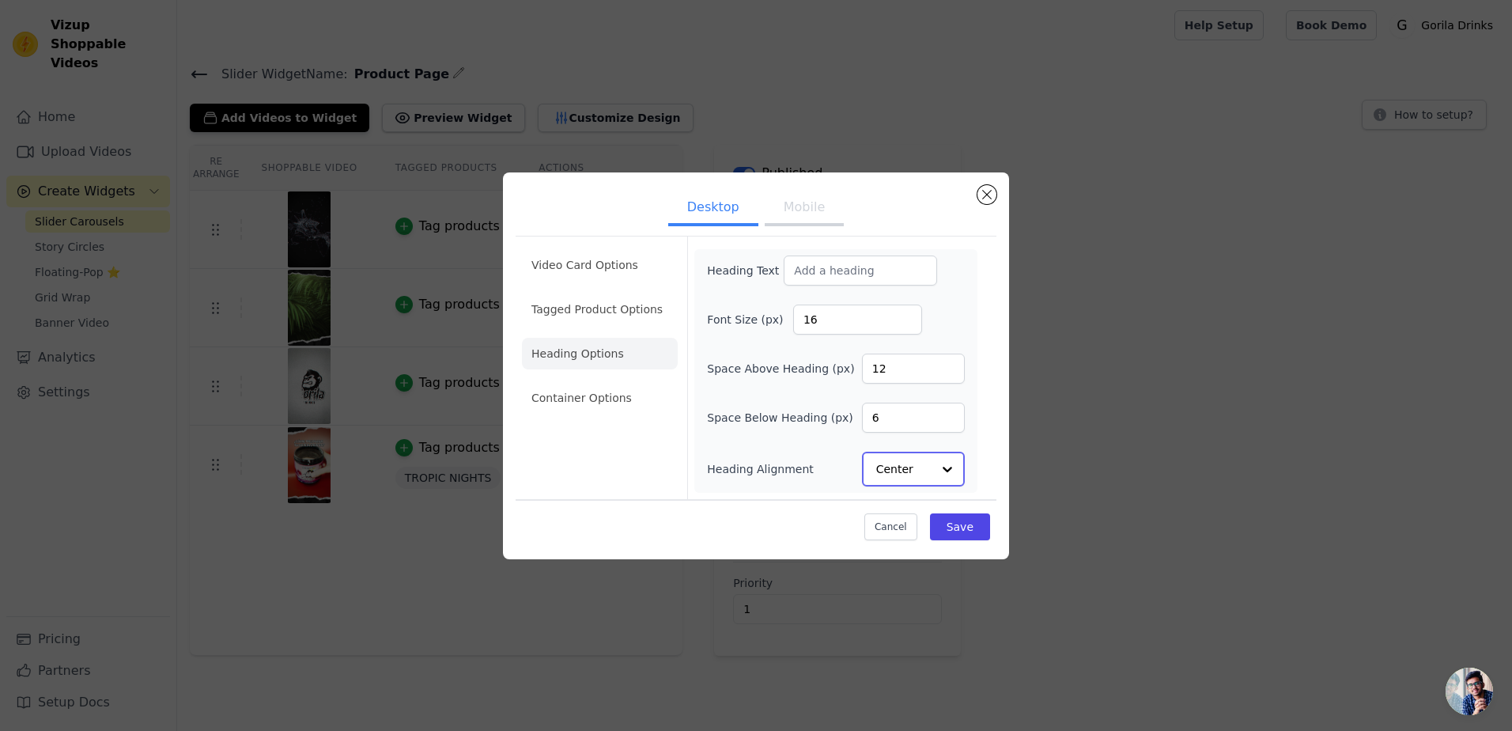
click at [932, 476] on div "Option Center, selected. Select is focused, type to refine list, press down to …" at bounding box center [913, 469] width 103 height 35
click at [939, 471] on div at bounding box center [948, 469] width 32 height 32
click at [599, 408] on li "Container Options" at bounding box center [600, 399] width 156 height 32
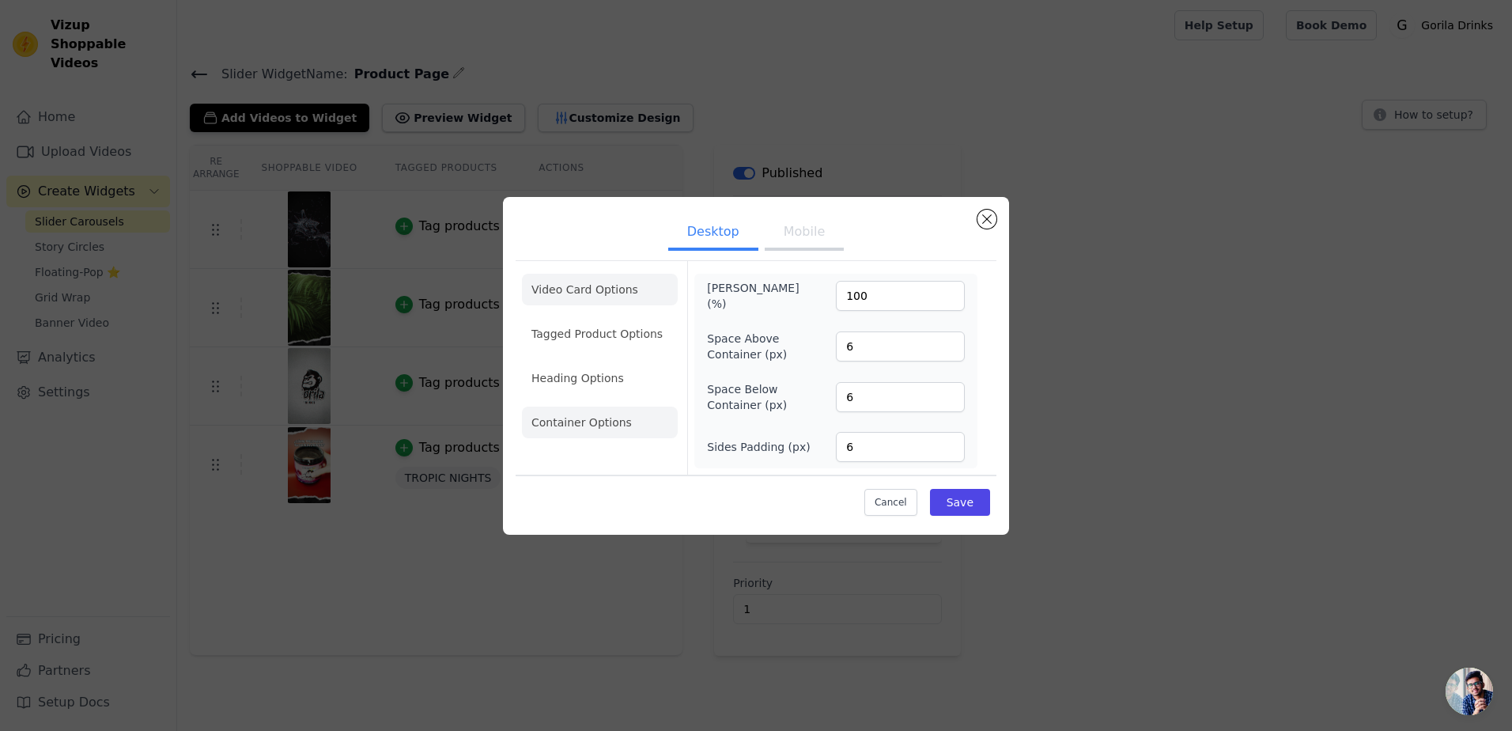
click at [608, 289] on li "Video Card Options" at bounding box center [600, 290] width 156 height 32
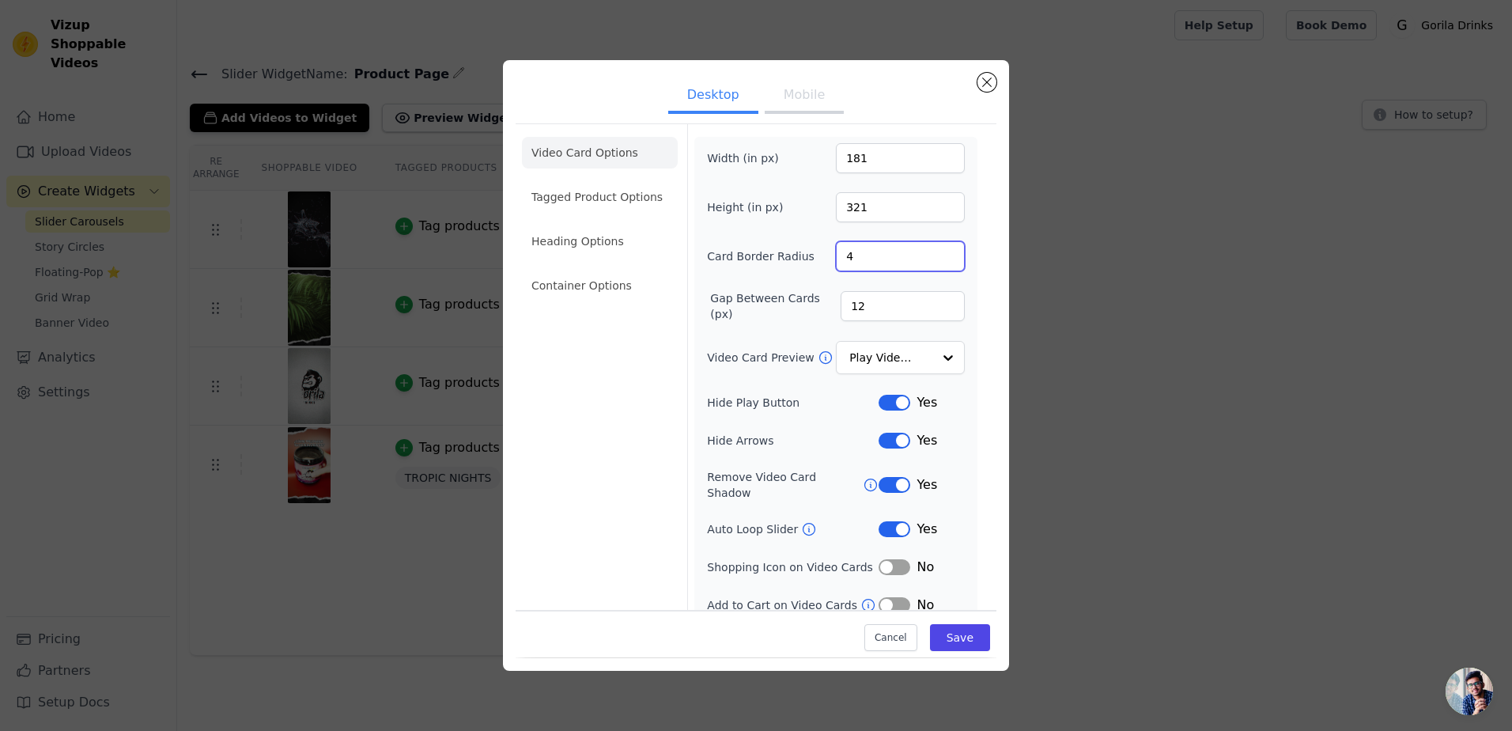
drag, startPoint x: 861, startPoint y: 255, endPoint x: 811, endPoint y: 261, distance: 50.2
click at [811, 261] on div "Card Border Radius 4" at bounding box center [836, 256] width 258 height 30
click at [880, 281] on div "Width (in px) 181 Height (in px) 321 Card Border Radius 4 Gap Between Cards (px…" at bounding box center [836, 378] width 258 height 471
drag, startPoint x: 875, startPoint y: 304, endPoint x: 803, endPoint y: 304, distance: 71.2
click at [803, 304] on div "Gap Between Cards (px) 12" at bounding box center [836, 306] width 258 height 32
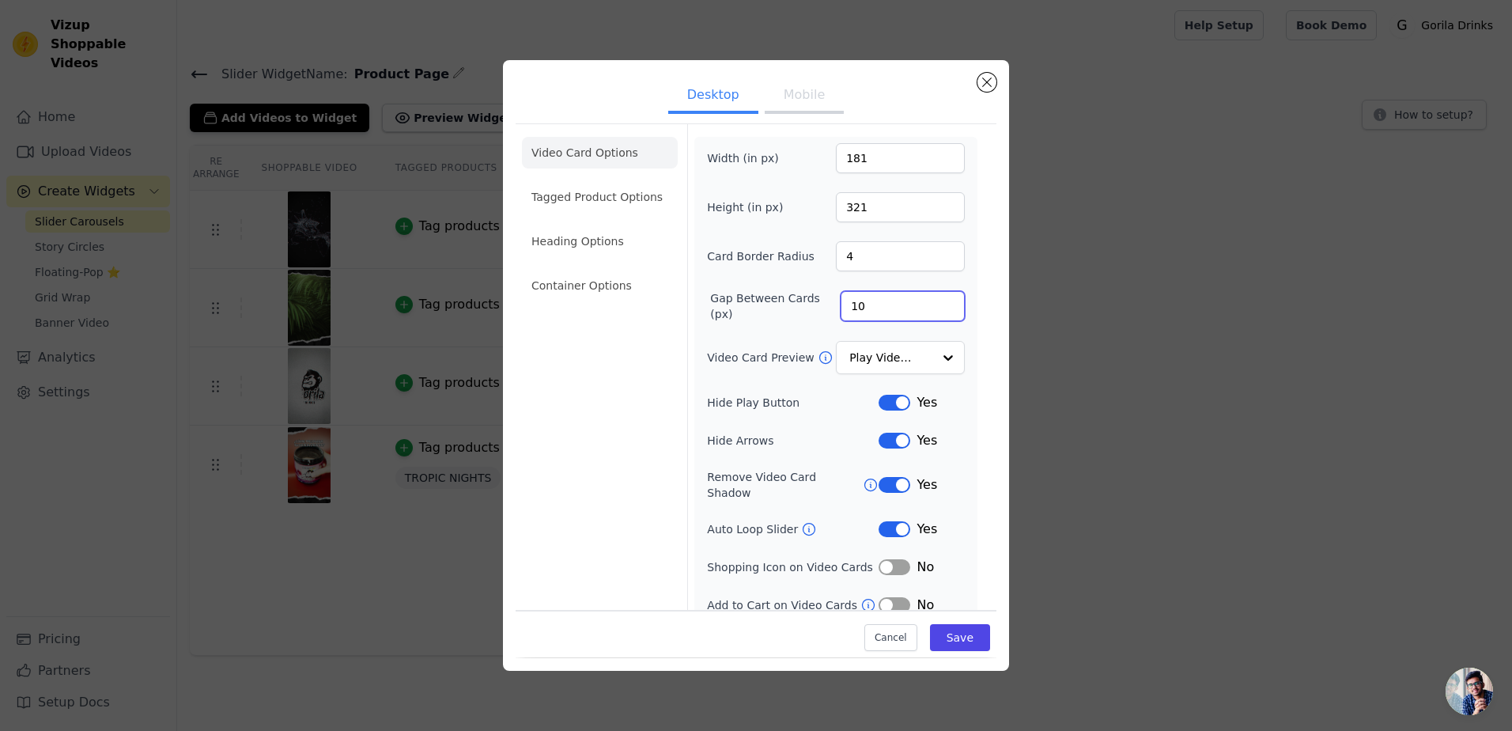
type input "10"
click at [777, 316] on div "Gap Between Cards (px) 10" at bounding box center [836, 306] width 258 height 32
click at [883, 519] on button "Label" at bounding box center [895, 527] width 32 height 16
click at [888, 519] on button "Label" at bounding box center [895, 527] width 32 height 16
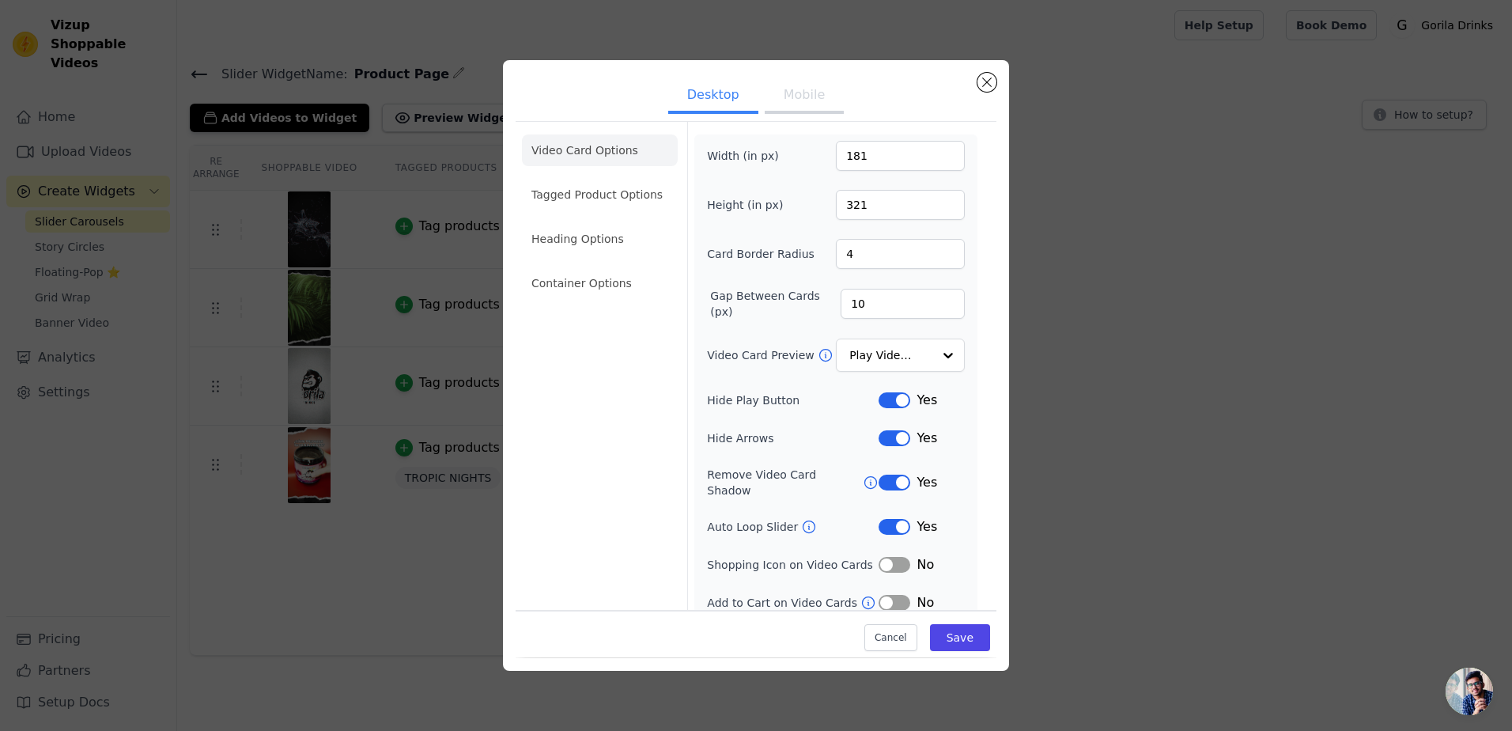
click at [970, 338] on form "Width (in px) 181 Height (in px) 321 Card Border Radius 4 Gap Between Cards (px…" at bounding box center [835, 373] width 297 height 503
click at [943, 345] on div at bounding box center [948, 356] width 32 height 32
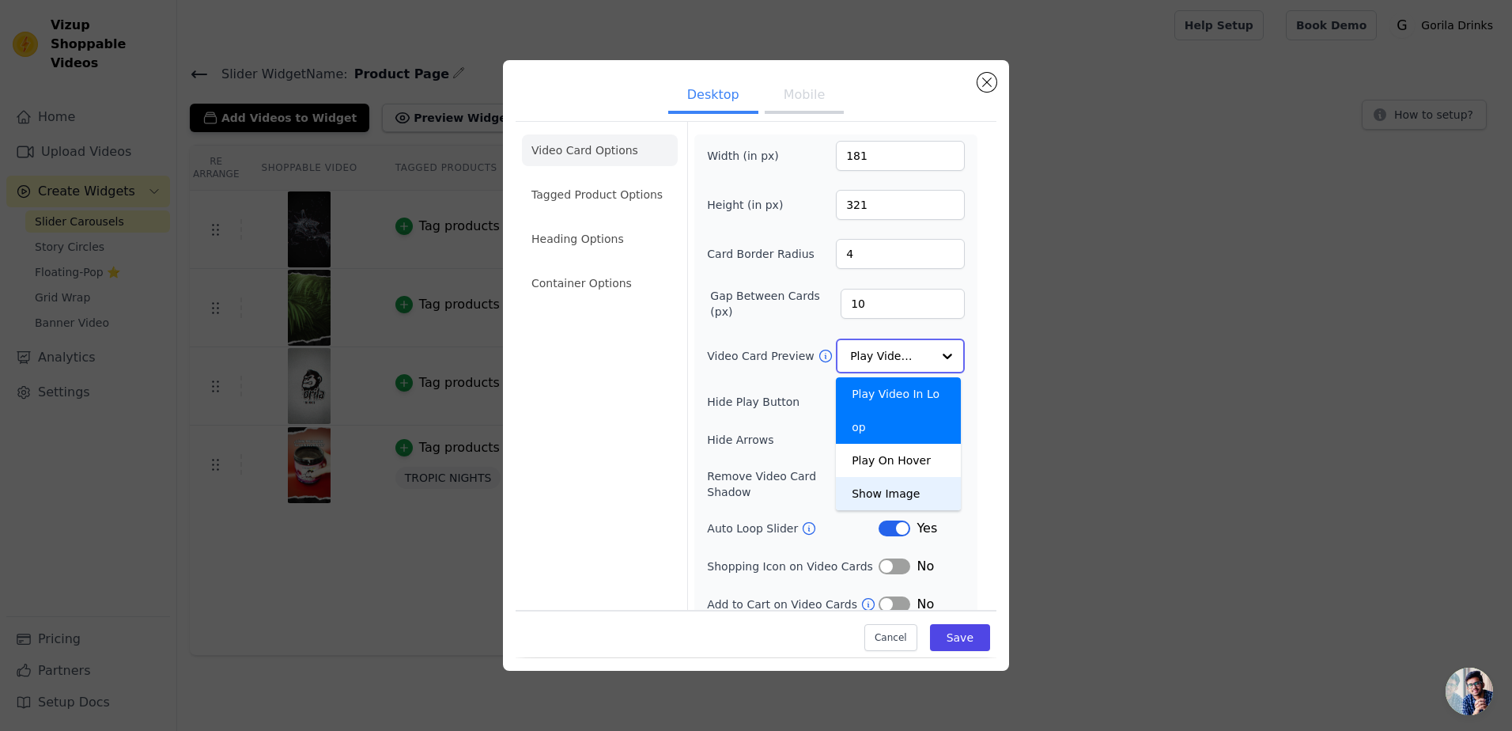
click at [919, 477] on div "Show Image" at bounding box center [898, 493] width 125 height 33
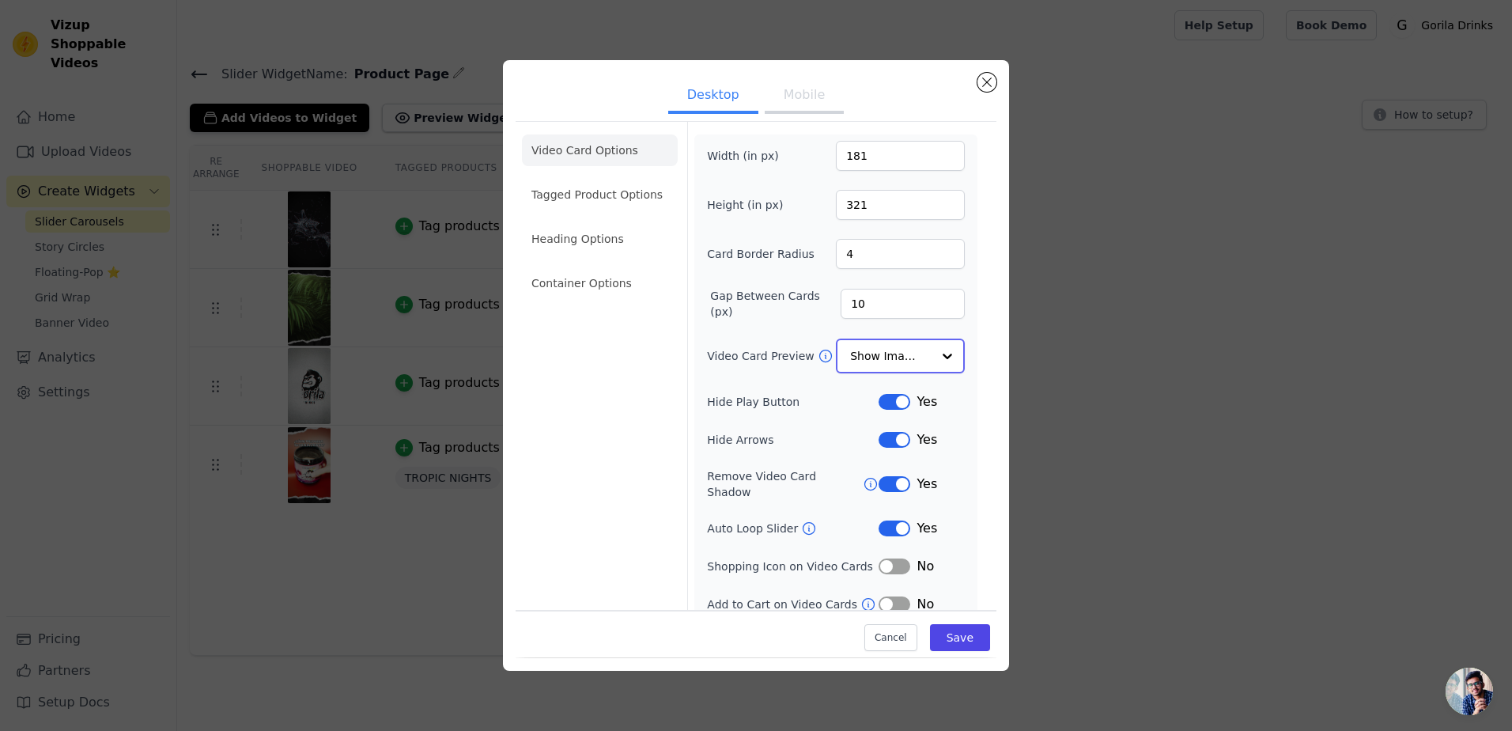
click at [932, 365] on div at bounding box center [948, 356] width 32 height 32
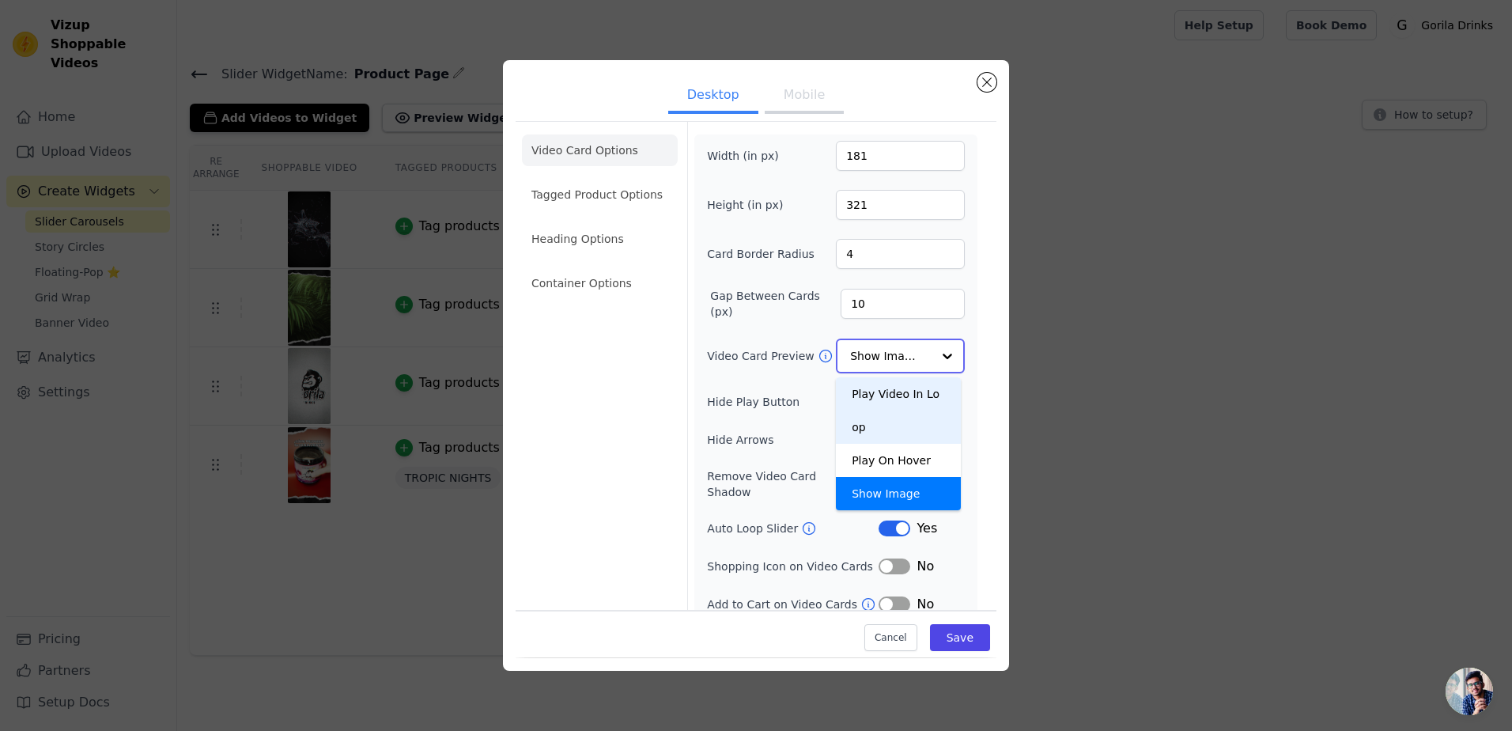
click at [909, 395] on div "Play Video In Loop" at bounding box center [898, 410] width 125 height 66
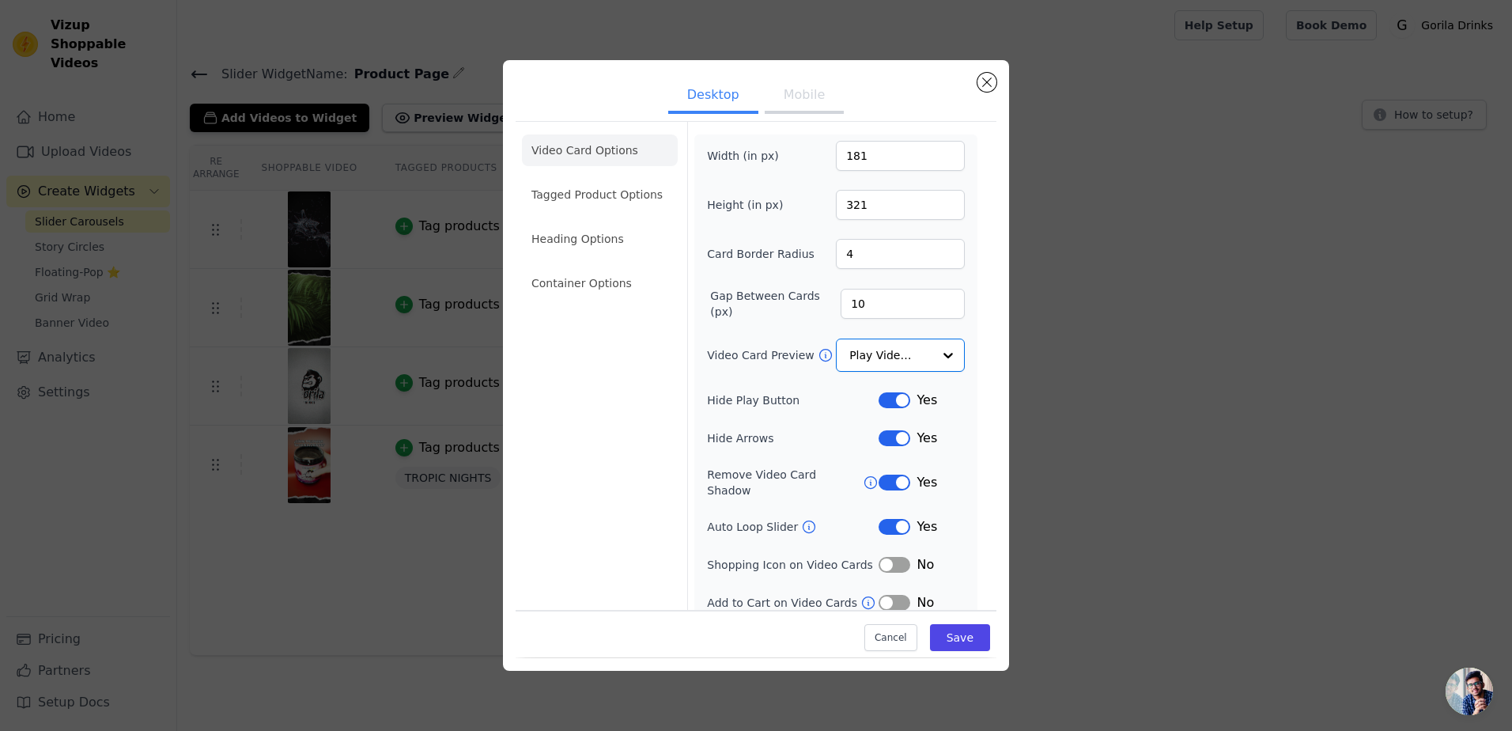
click at [958, 386] on div "Width (in px) 181 Height (in px) 321 Card Border Radius 4 Gap Between Cards (px…" at bounding box center [835, 376] width 283 height 484
click at [774, 403] on label "Hide Play Button" at bounding box center [793, 400] width 172 height 16
drag, startPoint x: 903, startPoint y: 403, endPoint x: 891, endPoint y: 401, distance: 12.0
click at [901, 403] on div "Yes" at bounding box center [922, 400] width 86 height 19
click at [890, 403] on button "Label" at bounding box center [895, 400] width 32 height 16
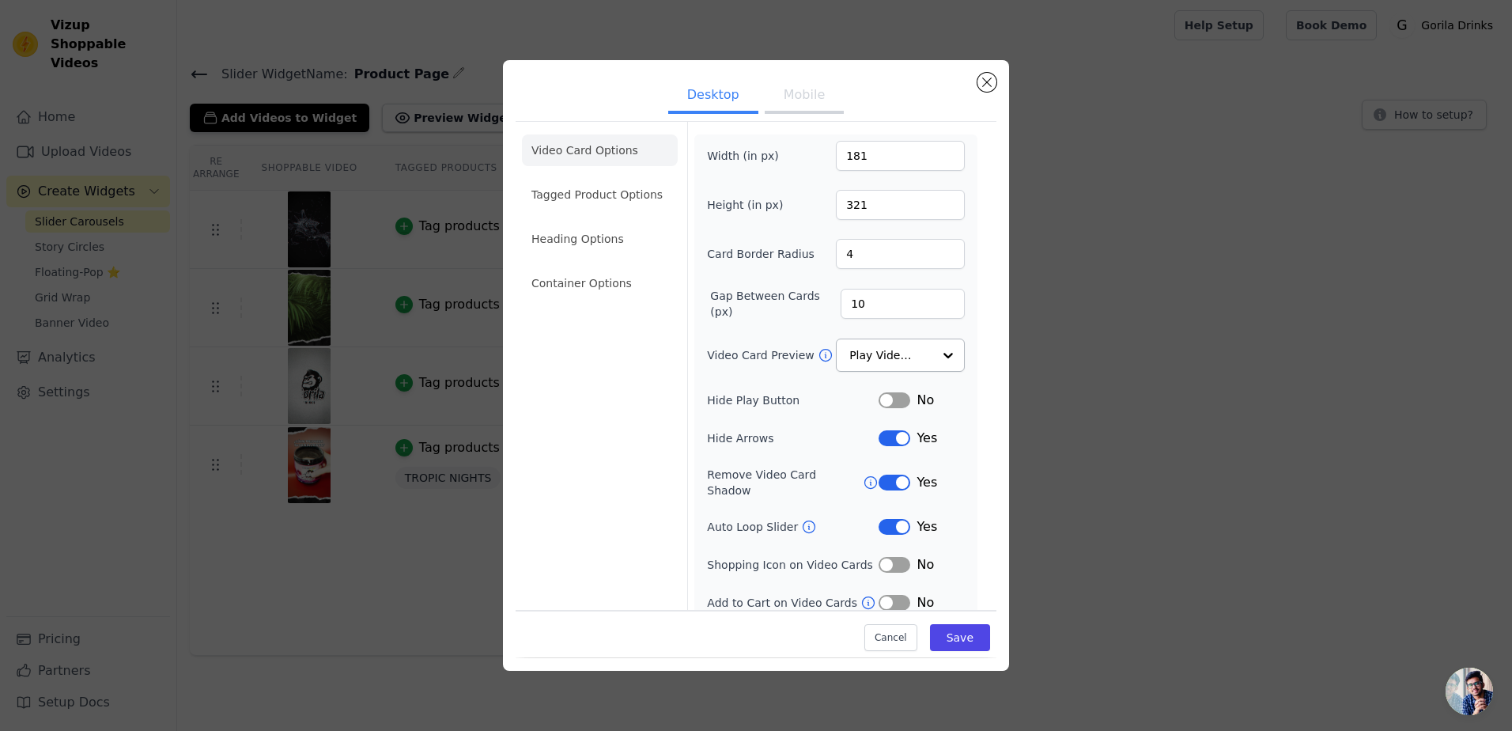
click at [886, 405] on button "Label" at bounding box center [895, 400] width 32 height 16
click at [890, 440] on button "Label" at bounding box center [895, 438] width 32 height 16
click at [879, 440] on button "Label" at bounding box center [895, 438] width 32 height 16
click at [882, 474] on button "Label" at bounding box center [895, 482] width 32 height 16
click at [879, 474] on button "Label" at bounding box center [895, 482] width 32 height 16
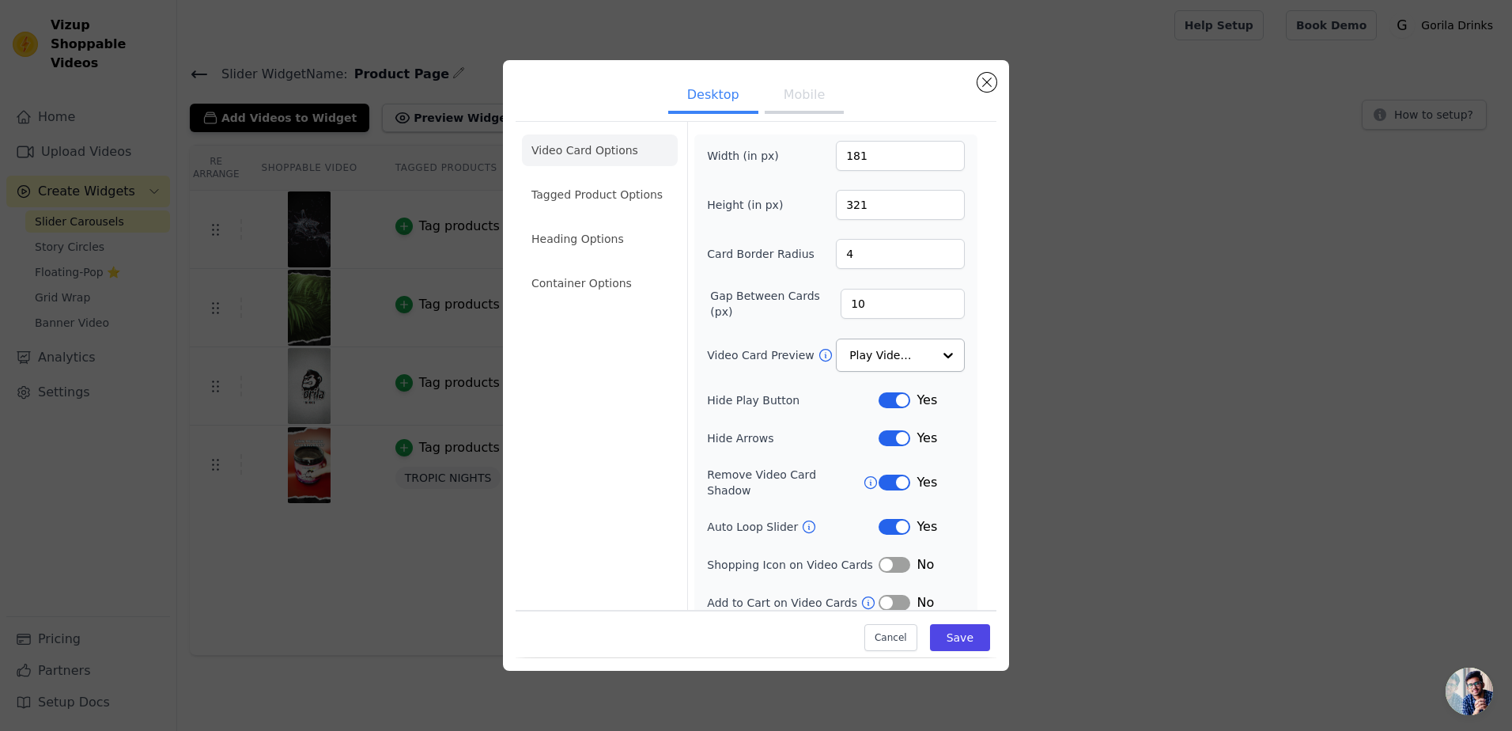
click at [886, 519] on button "Label" at bounding box center [895, 527] width 32 height 16
click at [879, 519] on button "Label" at bounding box center [895, 527] width 32 height 16
click at [879, 557] on button "Label" at bounding box center [895, 565] width 32 height 16
click at [952, 619] on div "Cancel Save" at bounding box center [756, 633] width 481 height 47
click at [958, 625] on button "Save" at bounding box center [960, 638] width 60 height 27
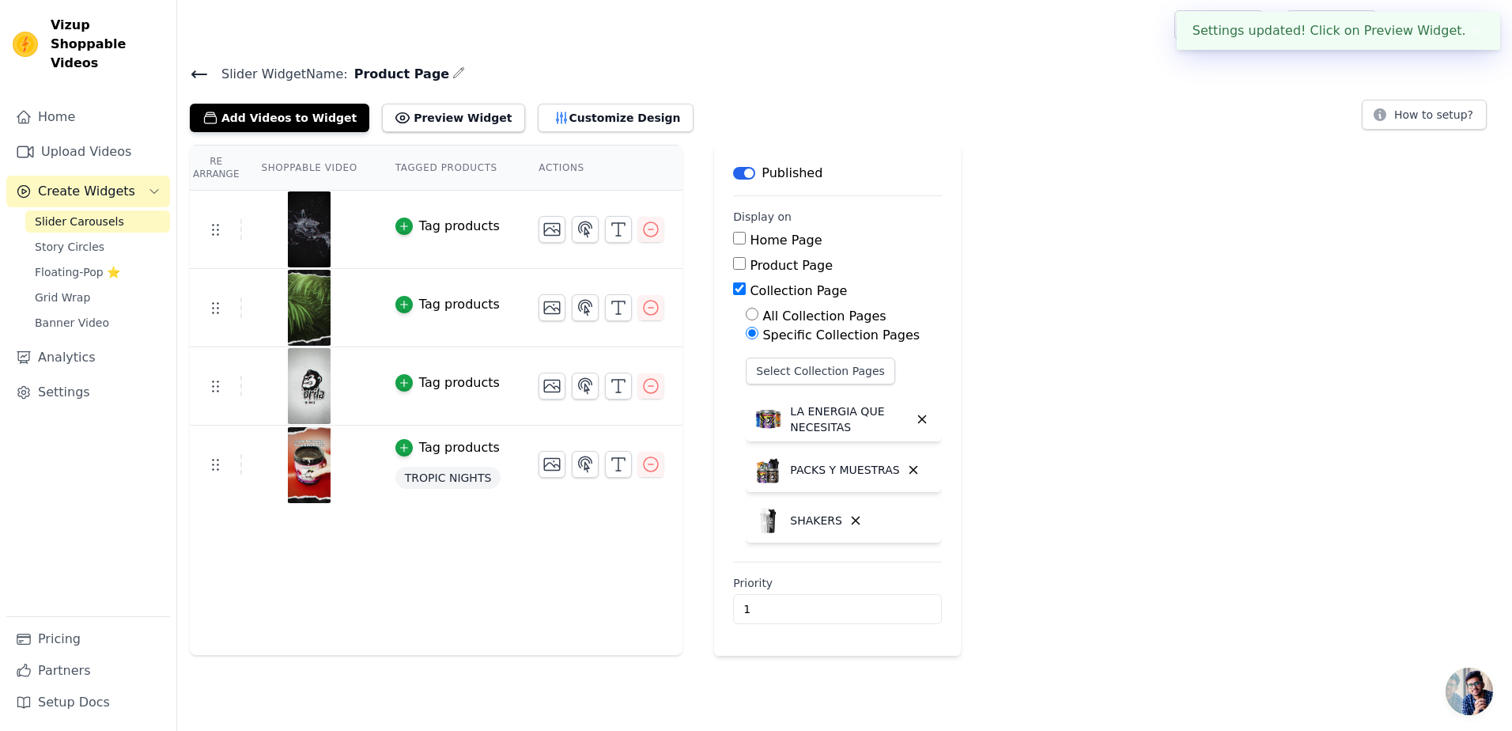
click at [610, 97] on div "Add Videos to Widget Preview Widget Customize Design" at bounding box center [448, 114] width 516 height 35
click at [615, 115] on button "Customize Design" at bounding box center [616, 118] width 156 height 28
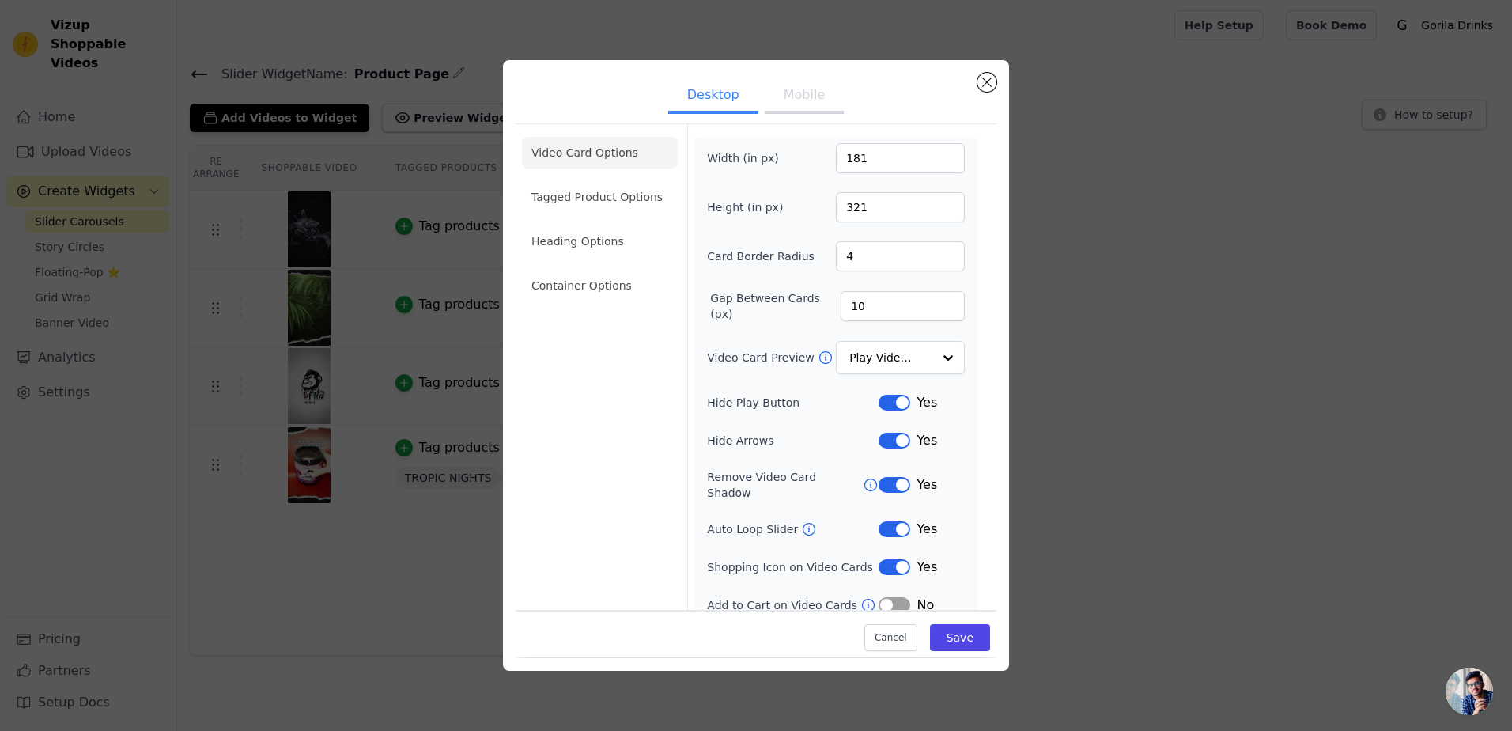
click at [813, 95] on button "Mobile" at bounding box center [804, 96] width 79 height 35
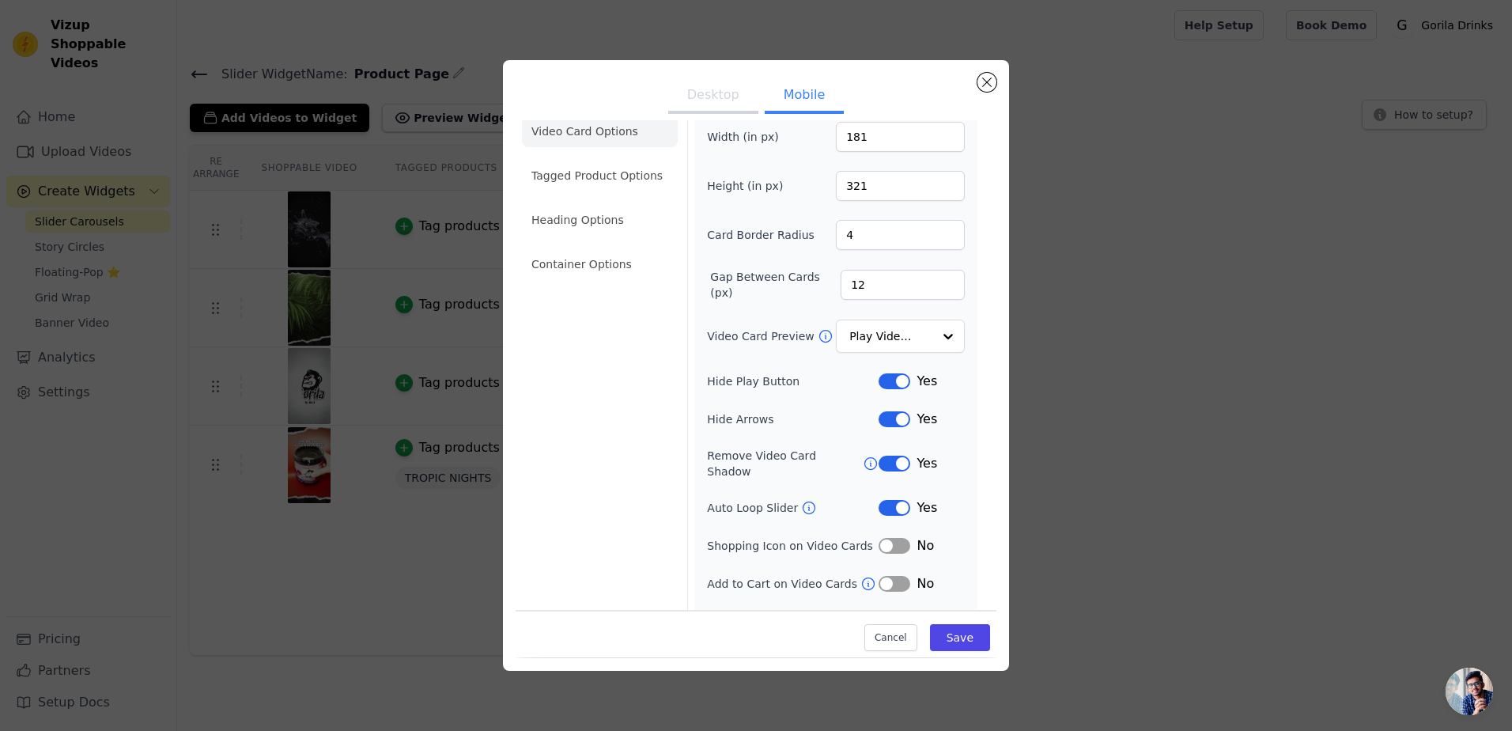
scroll to position [40, 0]
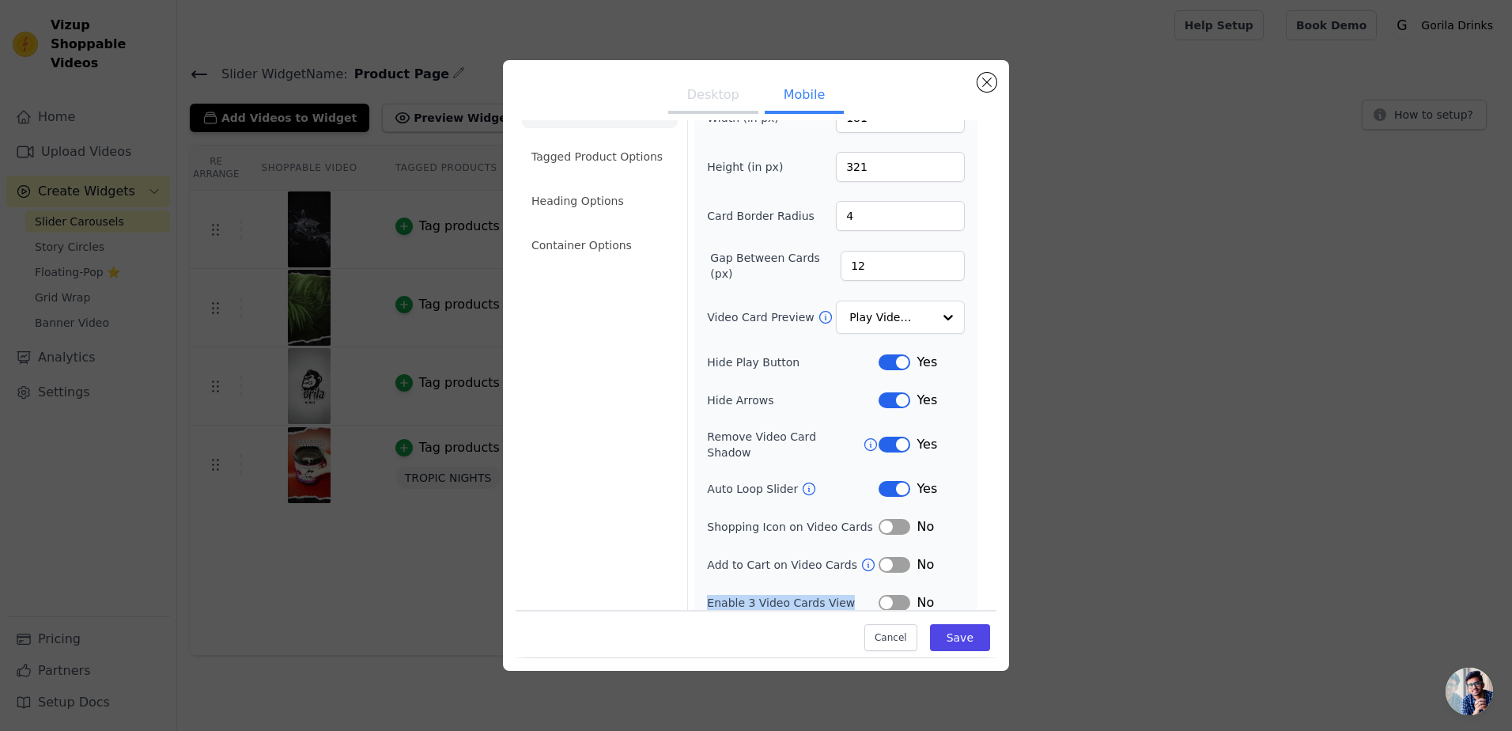
drag, startPoint x: 695, startPoint y: 593, endPoint x: 836, endPoint y: 589, distance: 140.8
click at [836, 589] on div "Width (in px) 181 Height (in px) 321 Card Border Radius 4 Gap Between Cards (px…" at bounding box center [835, 357] width 283 height 522
click at [781, 597] on label "Habilitar la vista de 3 tarjetas de video" at bounding box center [793, 609] width 172 height 32
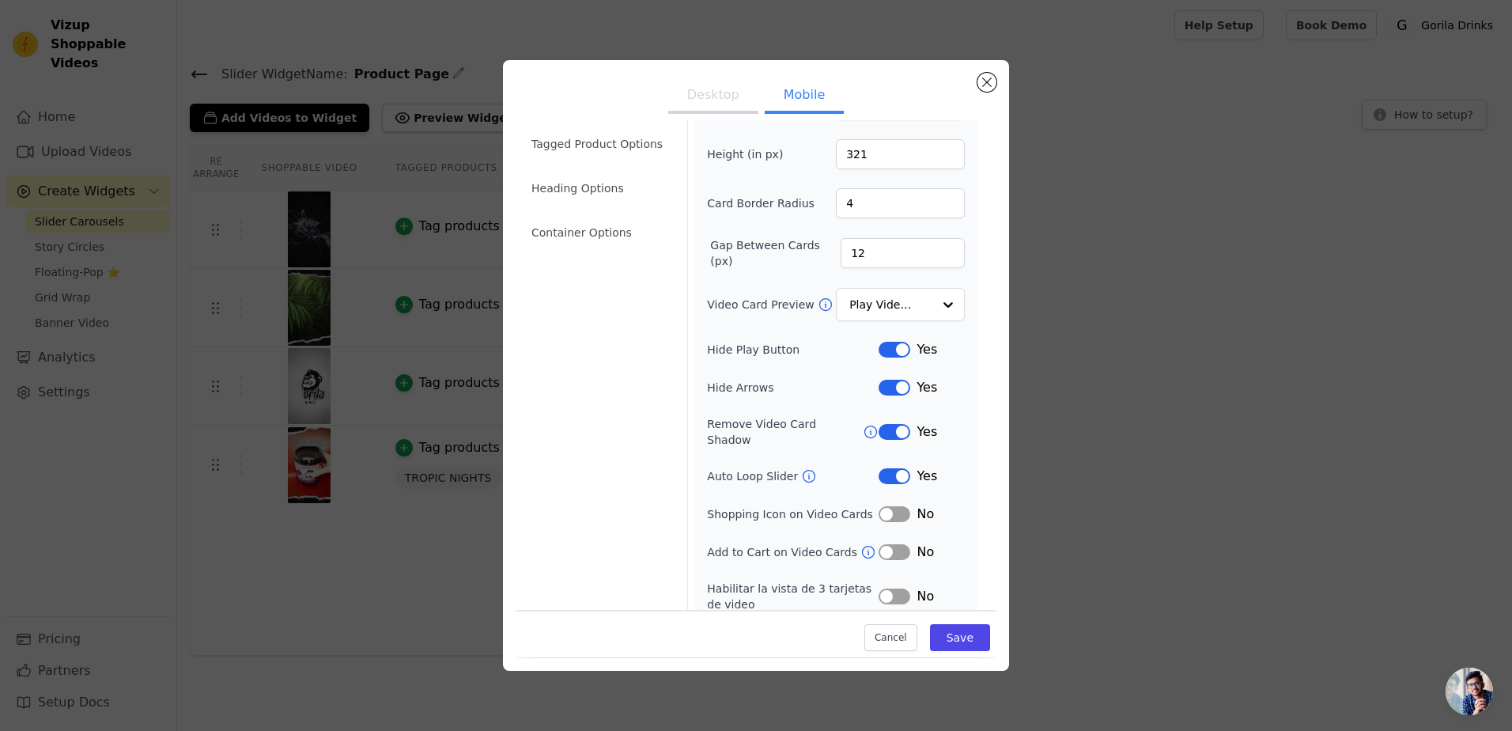
click at [823, 580] on label "Habilitar la vista de 3 tarjetas de video" at bounding box center [793, 596] width 172 height 32
click at [879, 588] on button "Label" at bounding box center [895, 596] width 32 height 16
drag, startPoint x: 722, startPoint y: 588, endPoint x: 699, endPoint y: 573, distance: 27.4
click at [699, 573] on div "Width (in px) 181 Height (in px) 321 Card Border Radius 4 Gap Between Cards (px…" at bounding box center [835, 351] width 283 height 535
drag, startPoint x: 699, startPoint y: 573, endPoint x: 719, endPoint y: 580, distance: 21.3
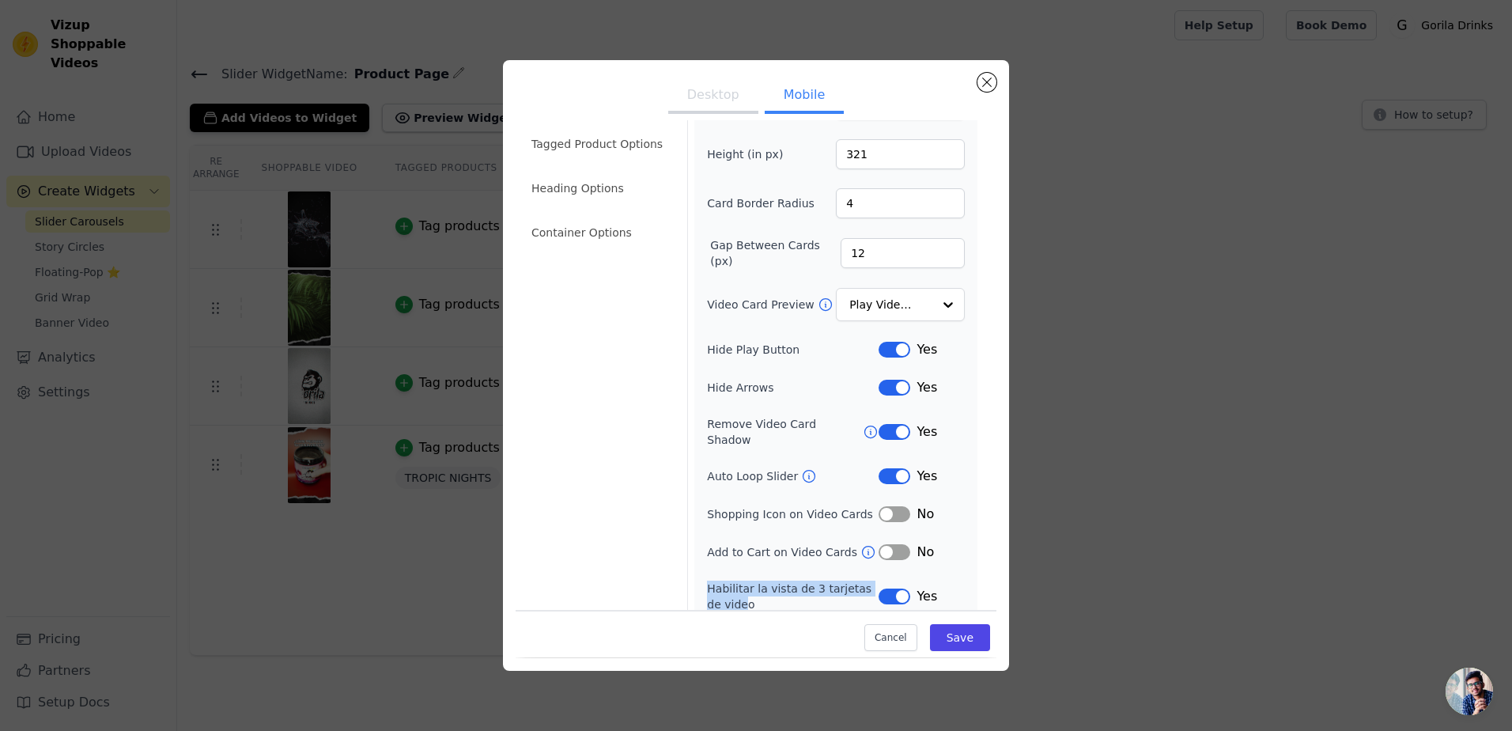
click at [703, 573] on div "Width (in px) 181 Height (in px) 321 Card Border Radius 4 Gap Between Cards (px…" at bounding box center [835, 351] width 283 height 535
click at [729, 594] on label "Habilitar la vista de 3 tarjetas de video" at bounding box center [793, 596] width 172 height 32
drag, startPoint x: 729, startPoint y: 592, endPoint x: 702, endPoint y: 577, distance: 30.4
click at [702, 577] on div "Width (in px) 181 Height (in px) 321 Card Border Radius 4 Gap Between Cards (px…" at bounding box center [835, 351] width 283 height 535
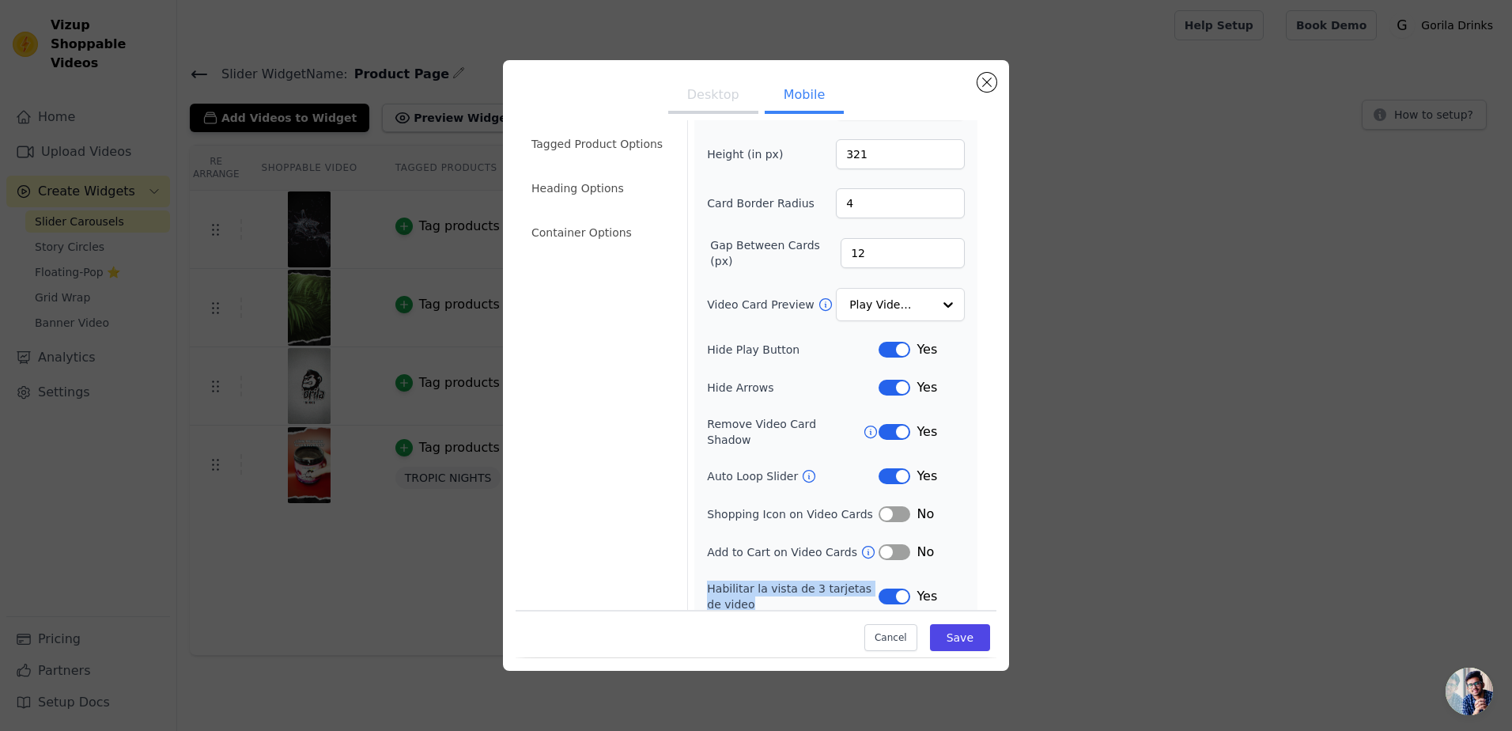
drag, startPoint x: 701, startPoint y: 569, endPoint x: 735, endPoint y: 589, distance: 38.7
click at [735, 589] on div "Width (in px) 181 Height (in px) 321 Card Border Radius 4 Gap Between Cards (px…" at bounding box center [835, 351] width 283 height 535
click at [735, 589] on label "Habilitar la vista de 3 tarjetas de video" at bounding box center [793, 596] width 172 height 32
drag, startPoint x: 712, startPoint y: 542, endPoint x: 843, endPoint y: 540, distance: 131.3
click at [843, 544] on label "Add to Cart on Video Cards" at bounding box center [783, 552] width 153 height 16
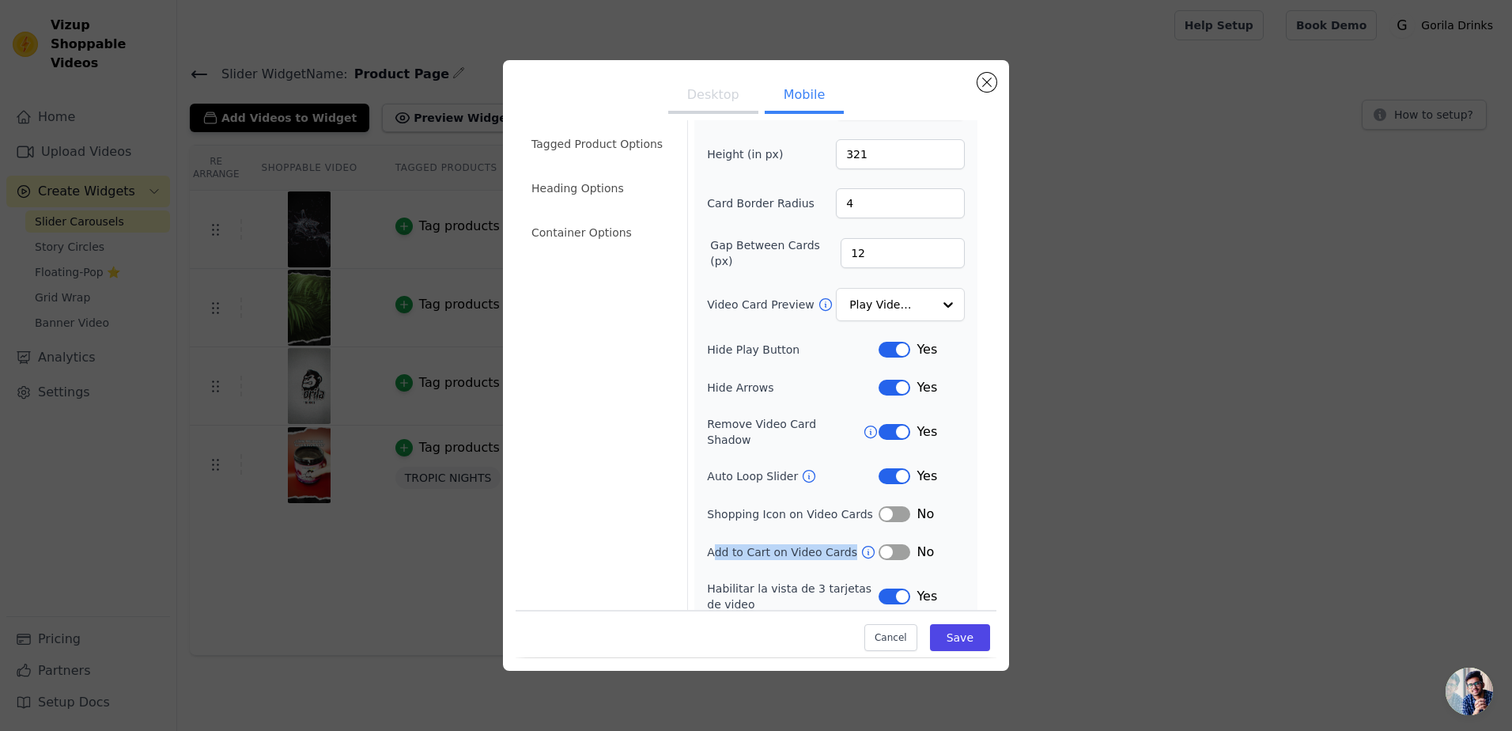
drag, startPoint x: 843, startPoint y: 540, endPoint x: 837, endPoint y: 546, distance: 8.4
click at [841, 544] on label "Add to Cart on Video Cards" at bounding box center [783, 552] width 153 height 16
drag, startPoint x: 705, startPoint y: 542, endPoint x: 843, endPoint y: 544, distance: 137.6
click at [843, 544] on label "Add to Cart on Video Cards" at bounding box center [783, 552] width 153 height 16
click at [841, 544] on label "Add to Cart on Video Cards" at bounding box center [783, 552] width 153 height 16
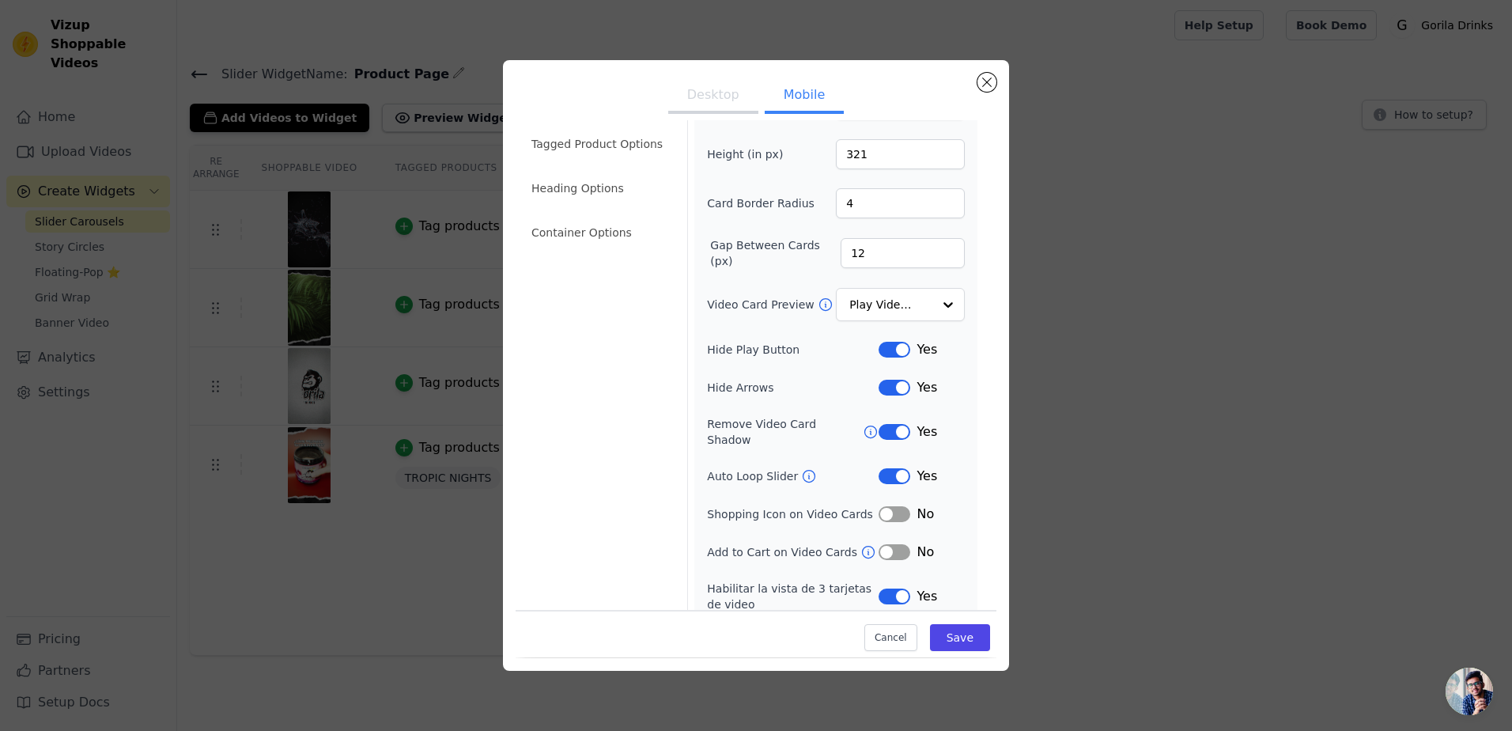
click at [890, 506] on button "Label" at bounding box center [895, 514] width 32 height 16
click at [957, 638] on button "Save" at bounding box center [960, 638] width 60 height 27
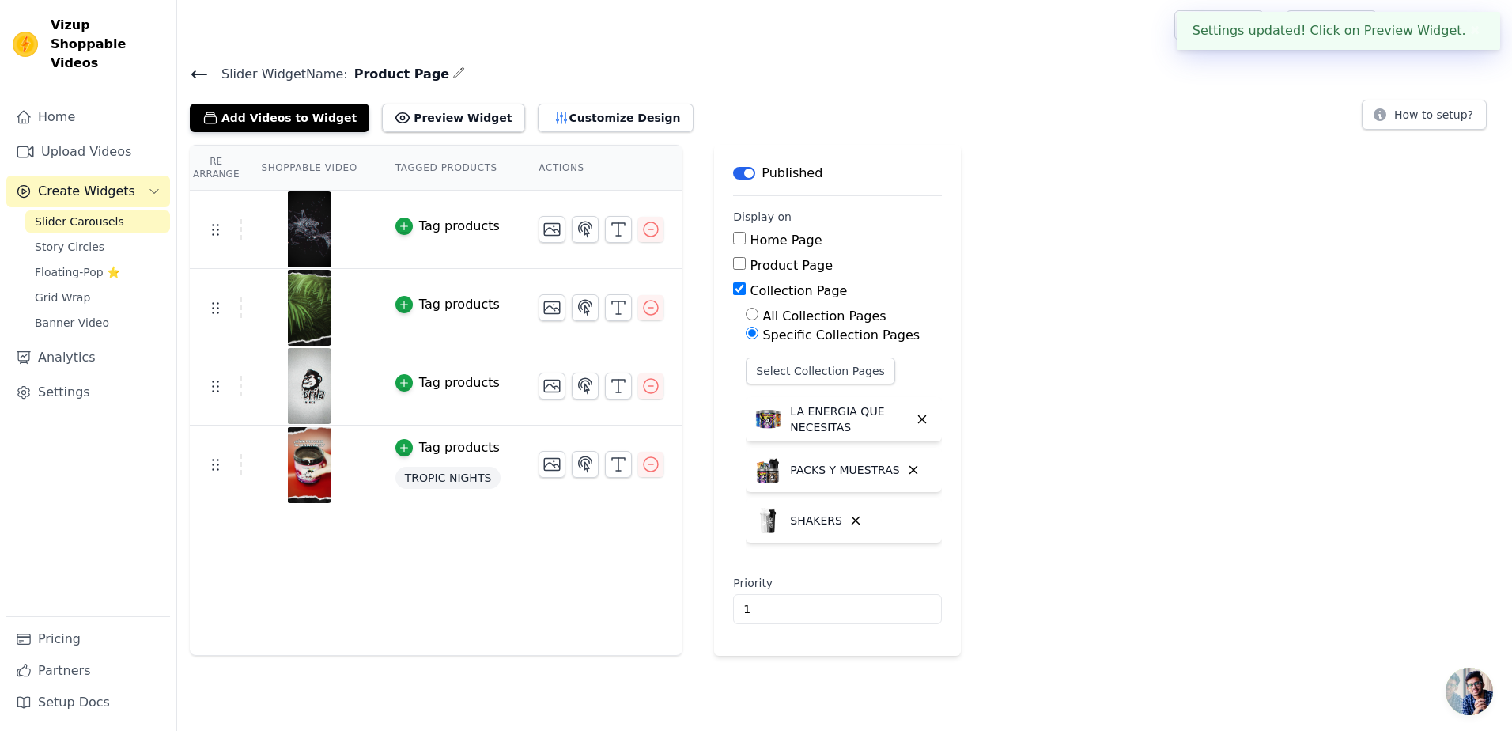
scroll to position [0, 0]
click at [562, 119] on button "Customize Design" at bounding box center [616, 118] width 156 height 28
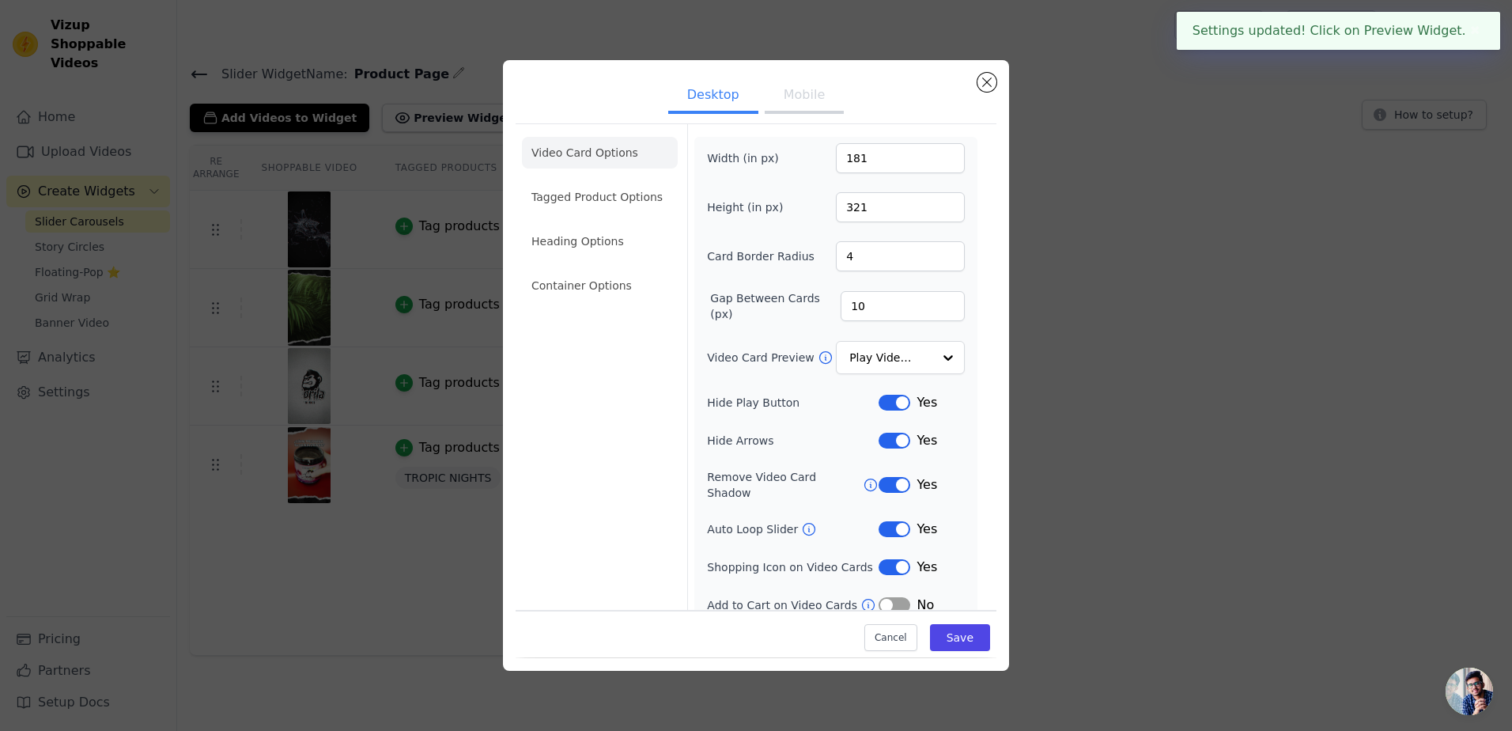
click at [781, 84] on button "Mobile" at bounding box center [804, 96] width 79 height 35
click at [868, 315] on input "12" at bounding box center [903, 306] width 124 height 30
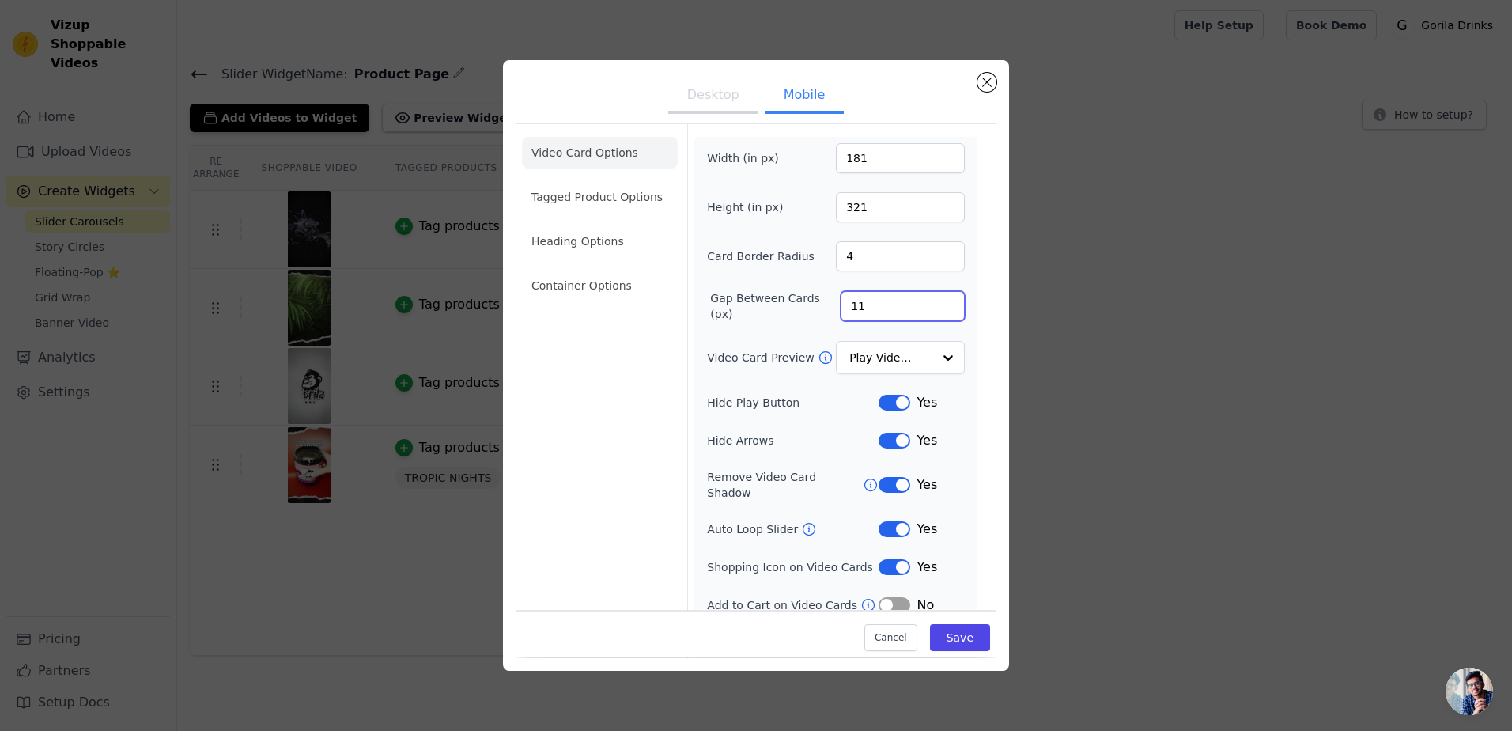
type input "10"
click at [970, 640] on button "Save" at bounding box center [960, 638] width 60 height 27
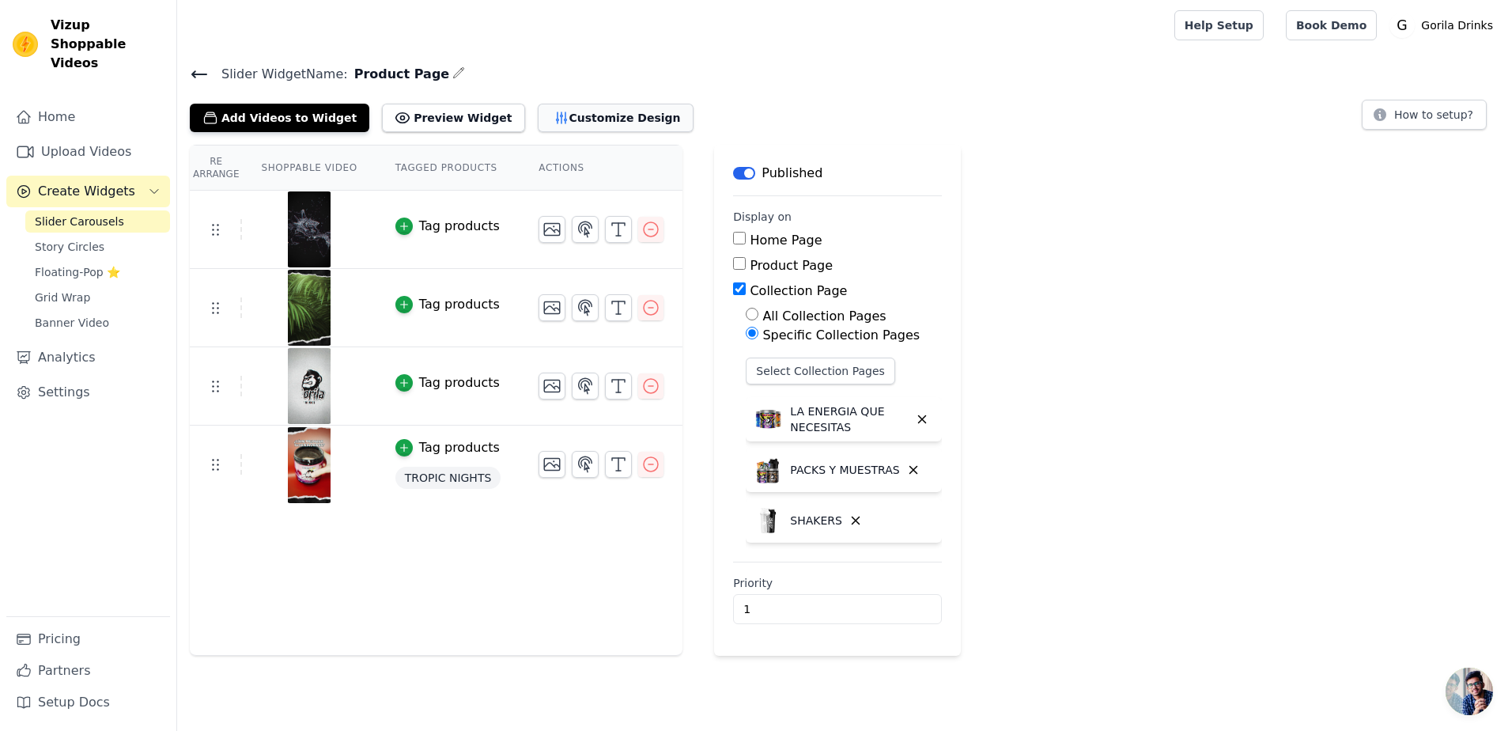
click at [608, 118] on button "Customize Design" at bounding box center [616, 118] width 156 height 28
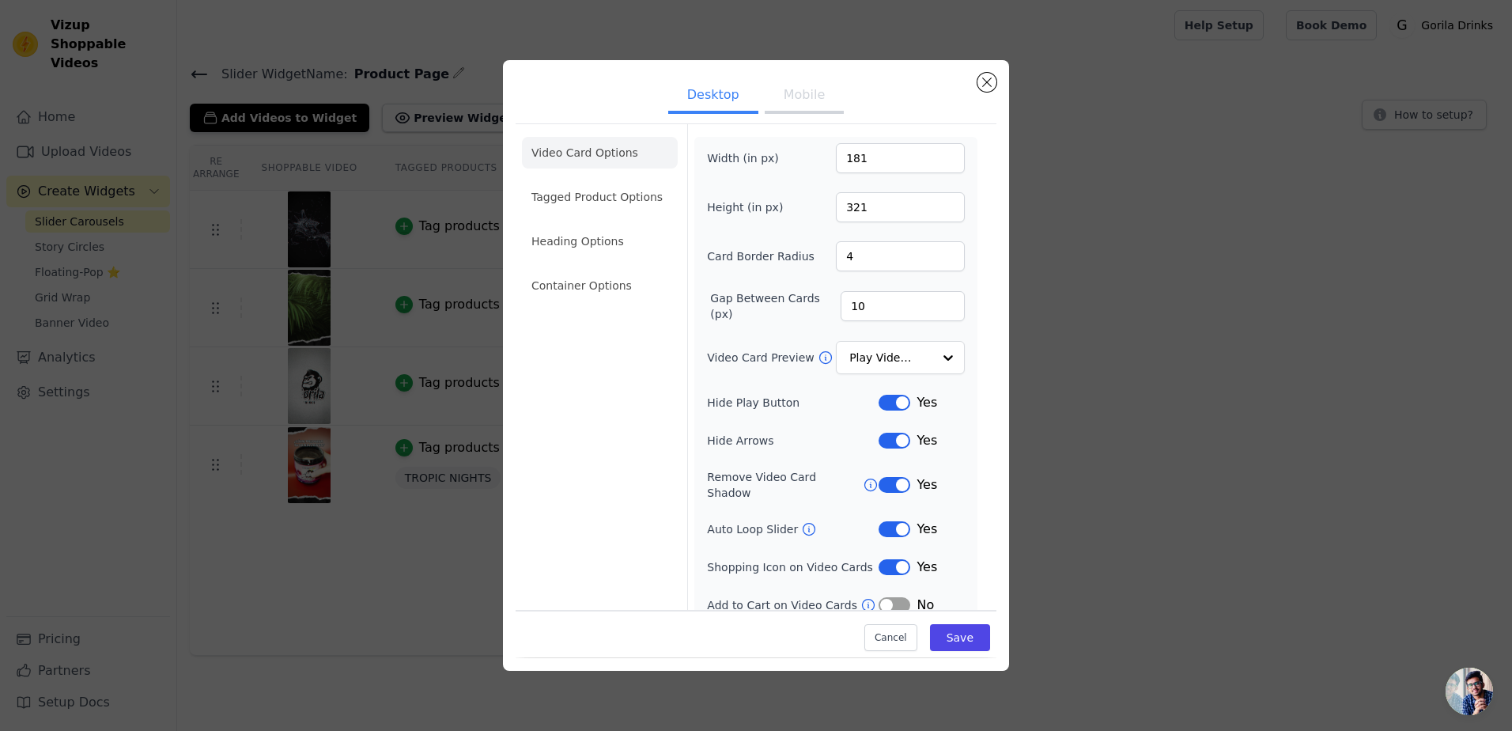
scroll to position [2, 0]
click at [888, 557] on button "Label" at bounding box center [895, 565] width 32 height 16
click at [774, 91] on button "Mobile" at bounding box center [804, 96] width 79 height 35
click at [879, 557] on button "Label" at bounding box center [895, 565] width 32 height 16
click at [946, 627] on button "Save" at bounding box center [960, 638] width 60 height 27
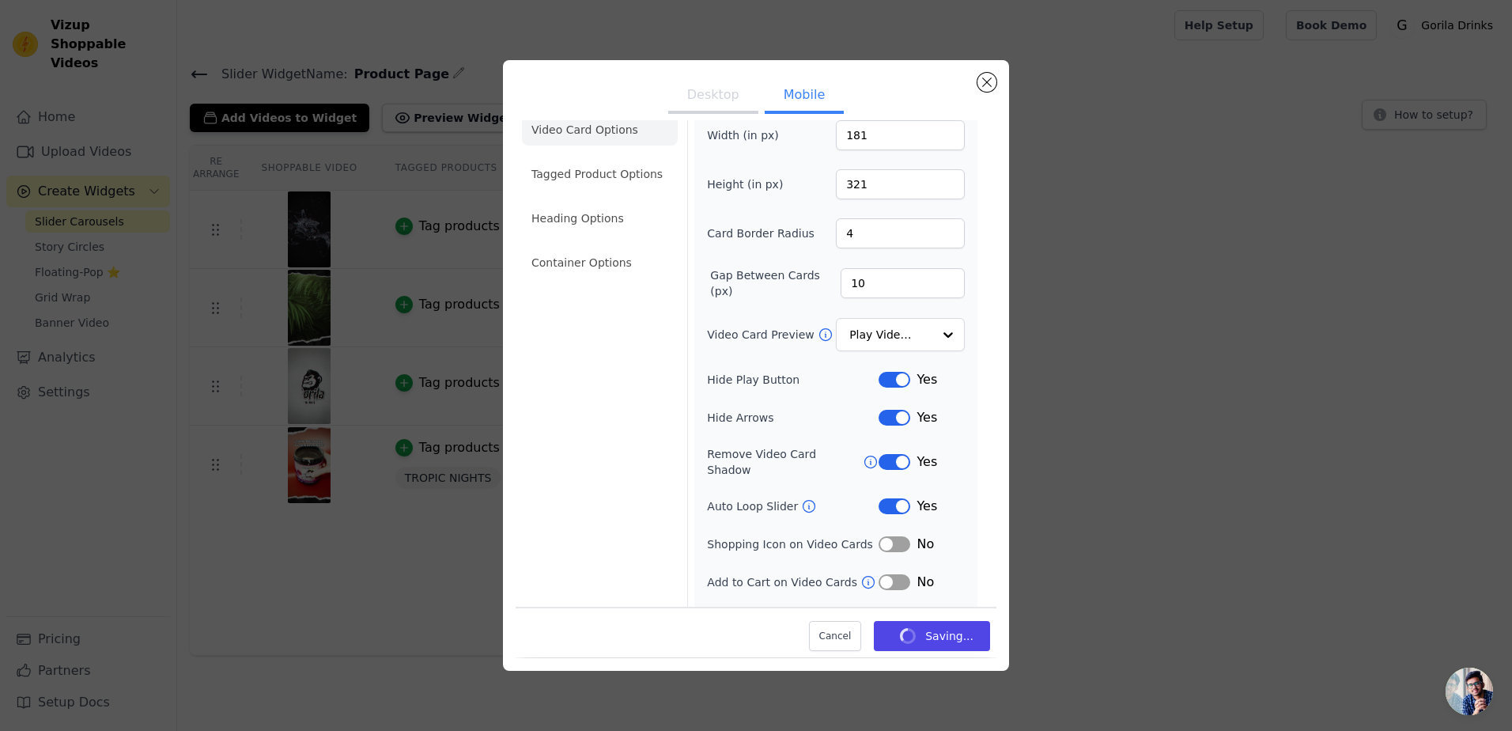
scroll to position [43, 0]
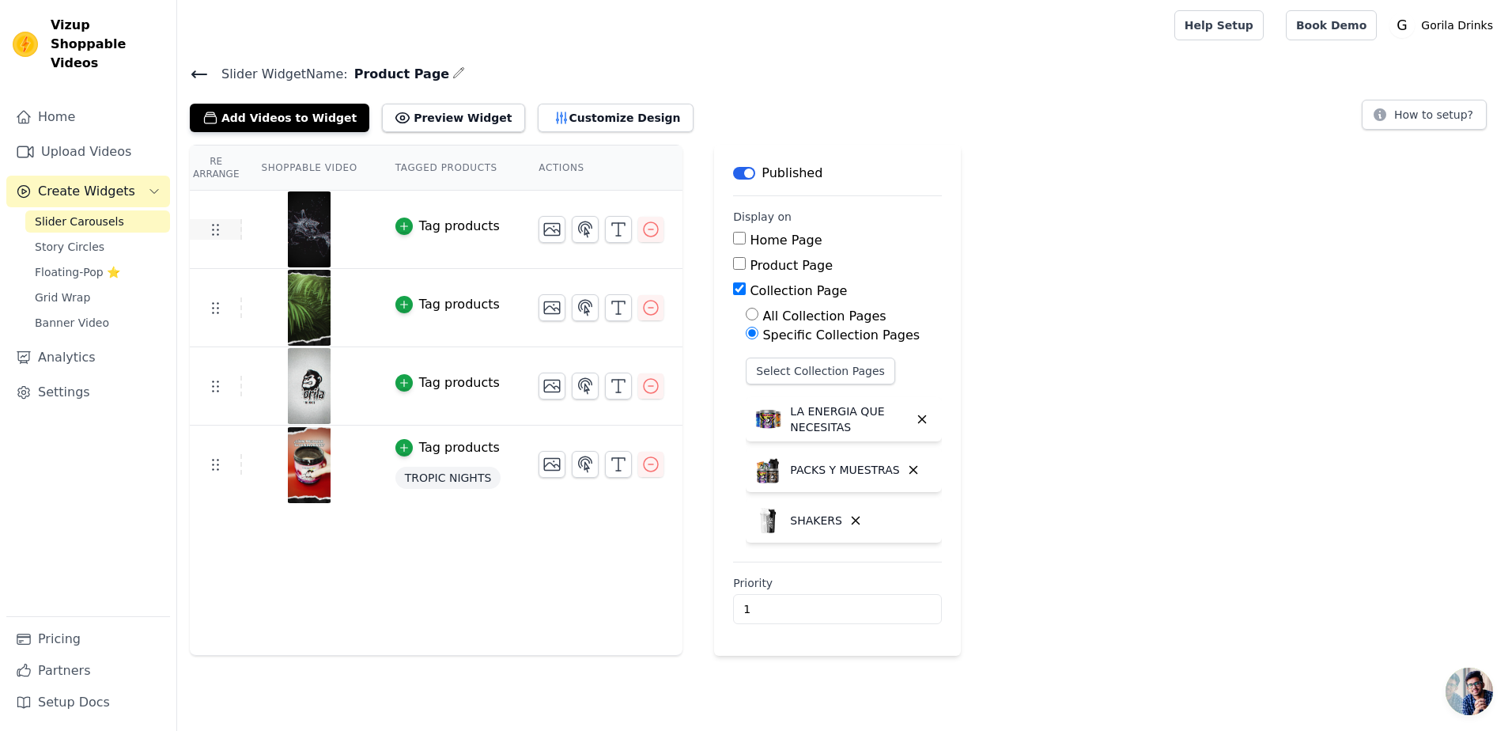
click at [213, 225] on use at bounding box center [216, 230] width 6 height 11
drag, startPoint x: 439, startPoint y: 563, endPoint x: 289, endPoint y: 496, distance: 163.9
click at [434, 561] on div "Re Arrange Shoppable Video Tagged Products Actions Tag products Tag products Ta…" at bounding box center [436, 400] width 493 height 511
click at [77, 376] on link "Settings" at bounding box center [88, 392] width 164 height 32
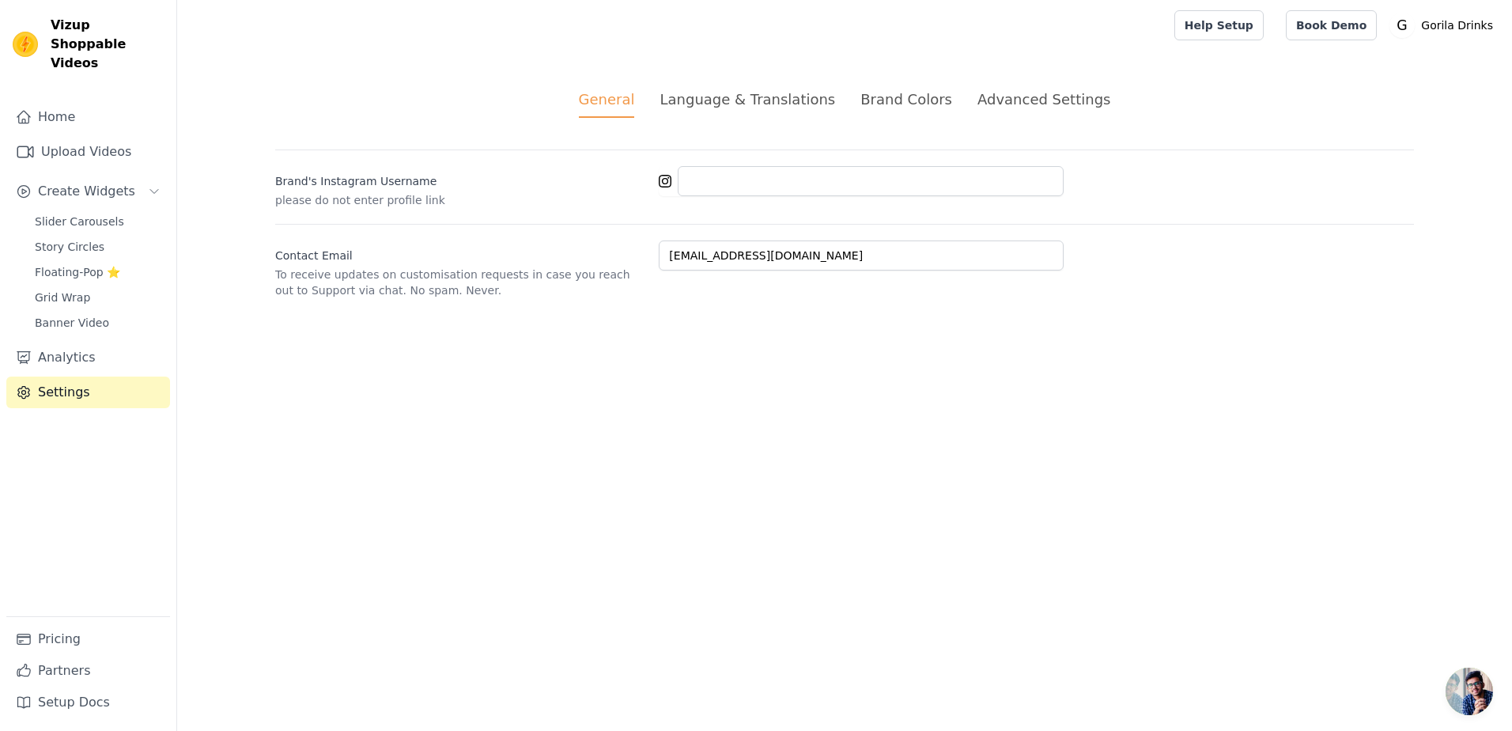
click at [738, 105] on div "Language & Translations" at bounding box center [748, 99] width 176 height 21
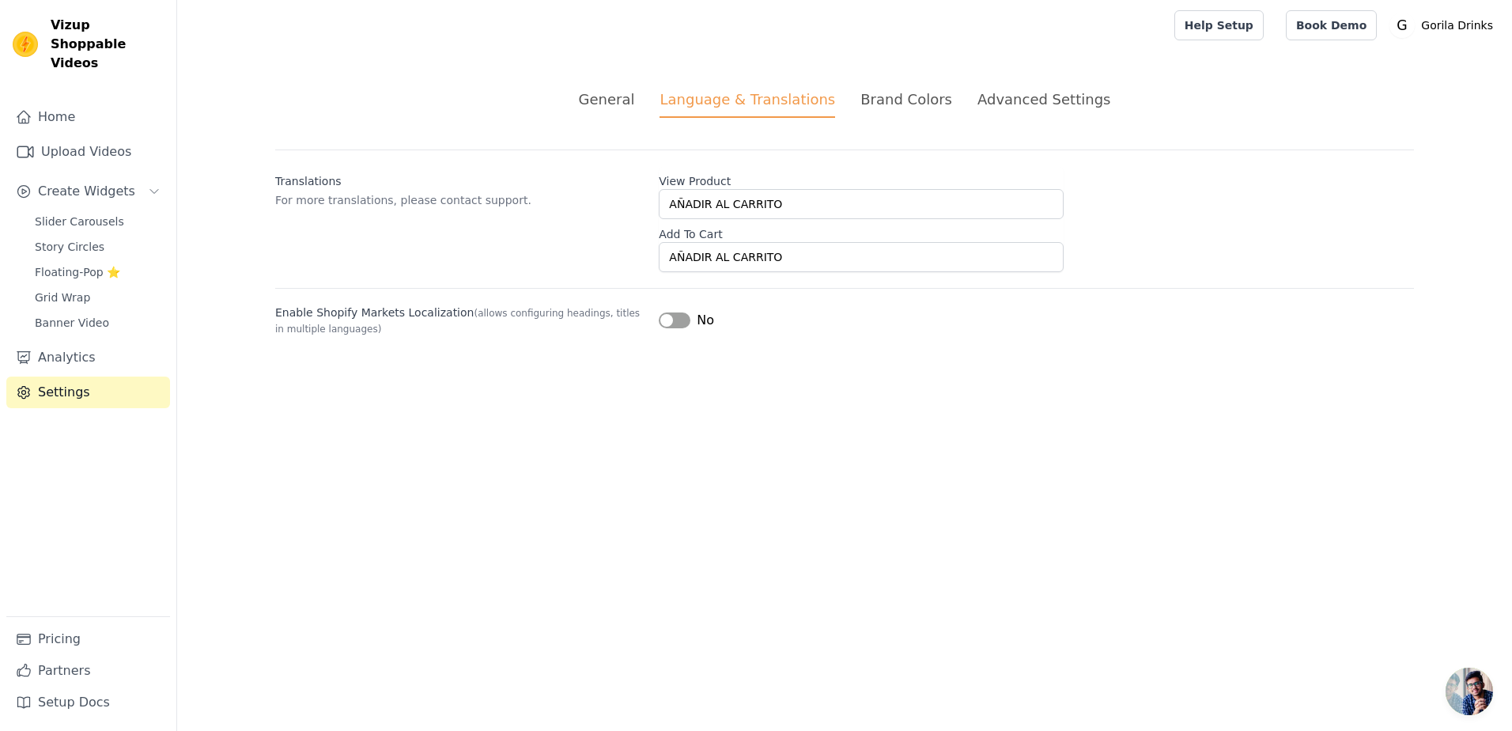
click at [929, 96] on div "Brand Colors" at bounding box center [906, 99] width 92 height 21
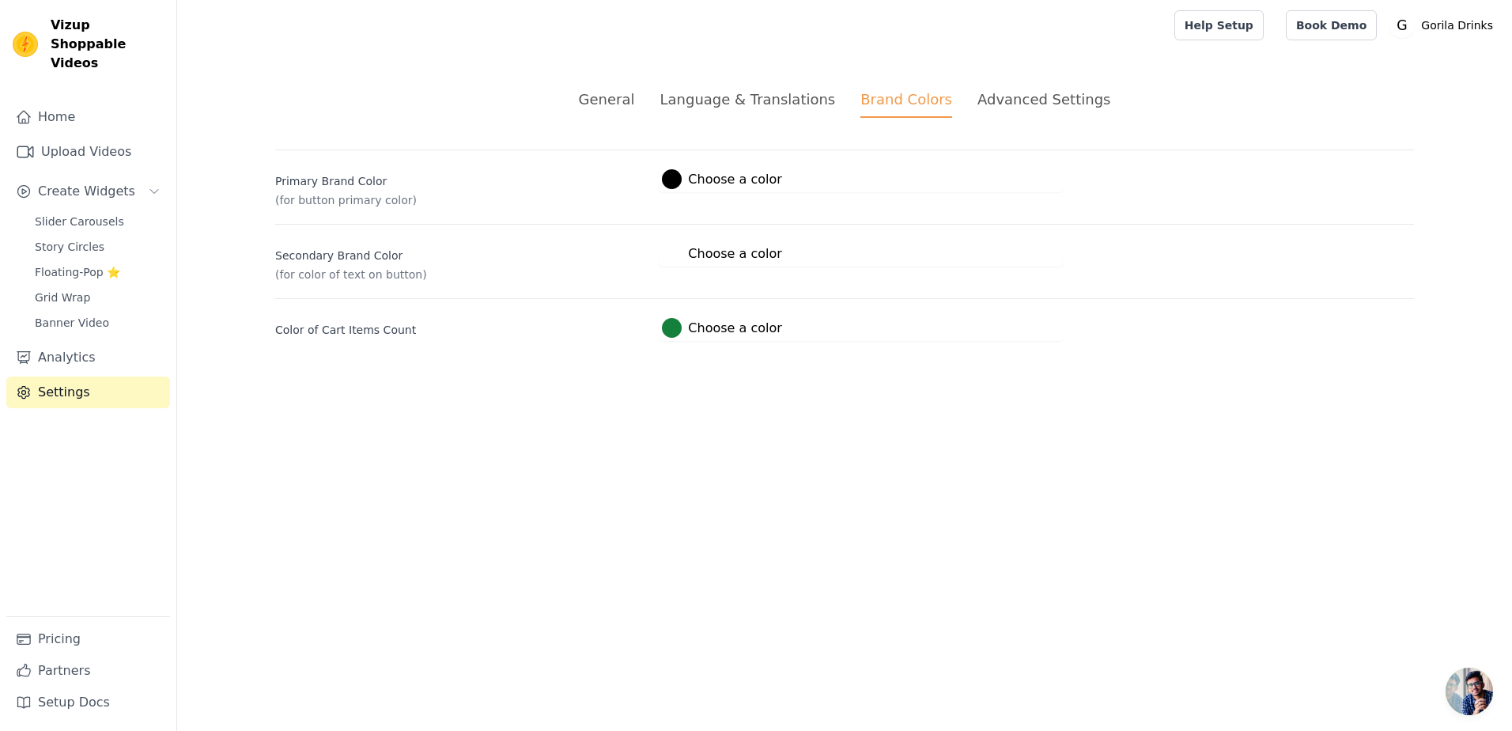
click at [1047, 102] on div "Advanced Settings" at bounding box center [1043, 99] width 133 height 21
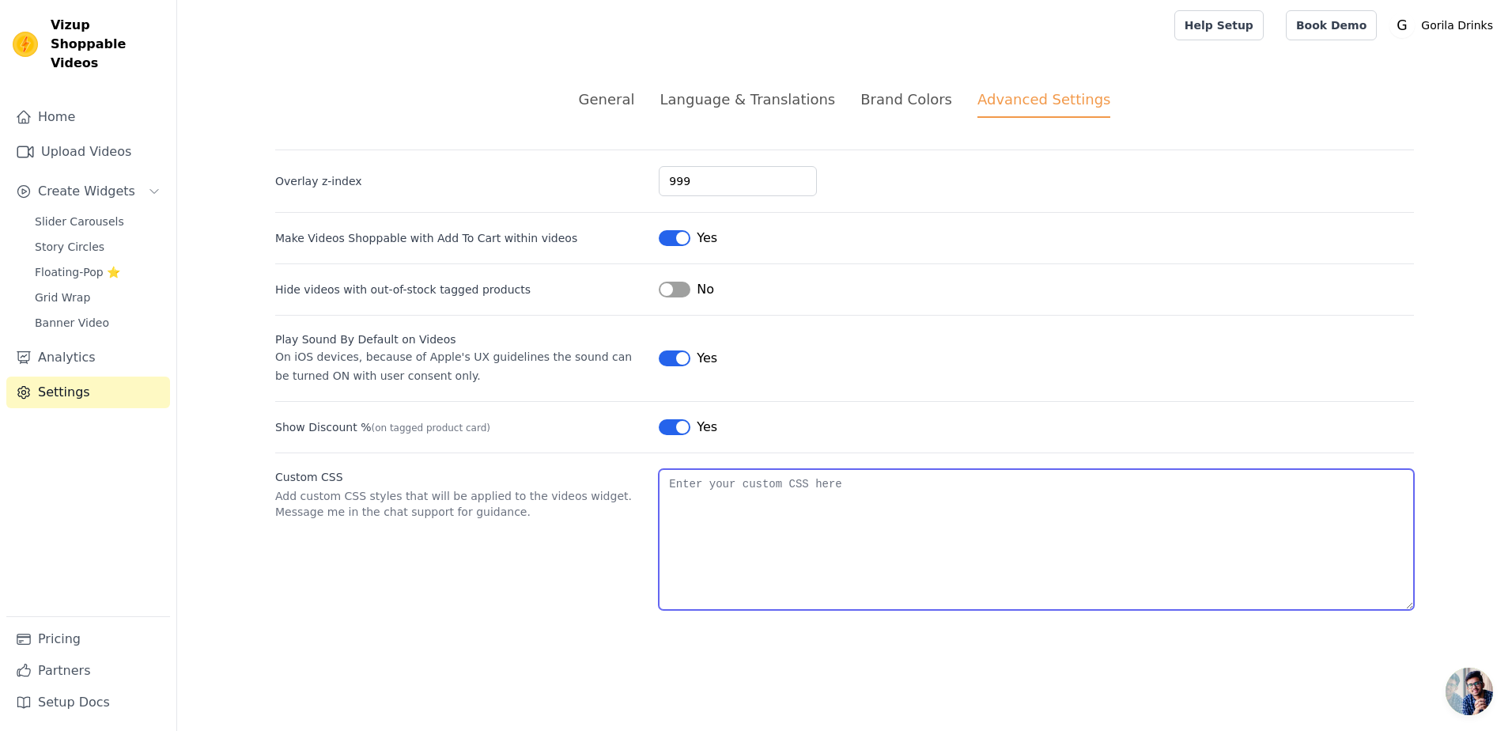
click at [847, 496] on textarea "Custom CSS" at bounding box center [1036, 539] width 755 height 141
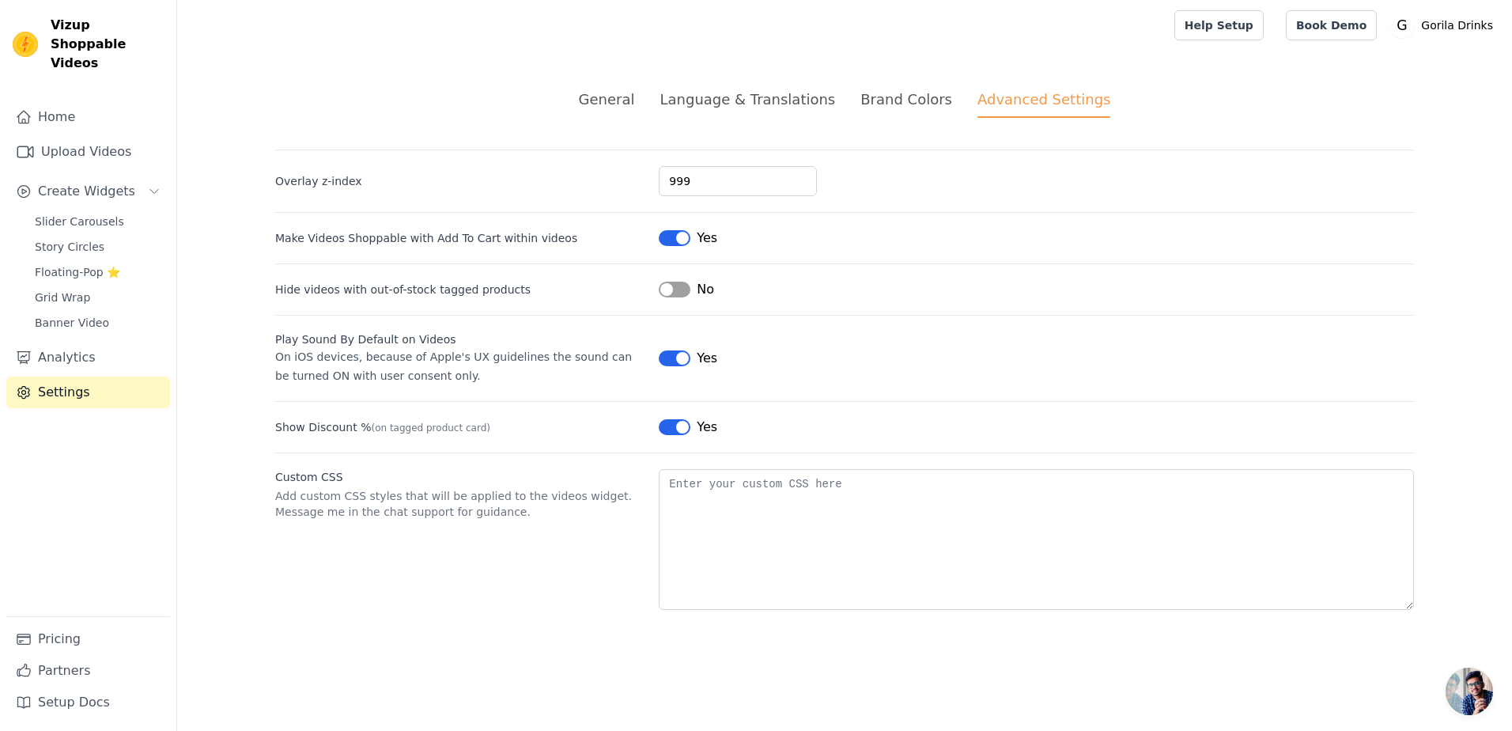
click at [629, 110] on li "General" at bounding box center [607, 103] width 56 height 29
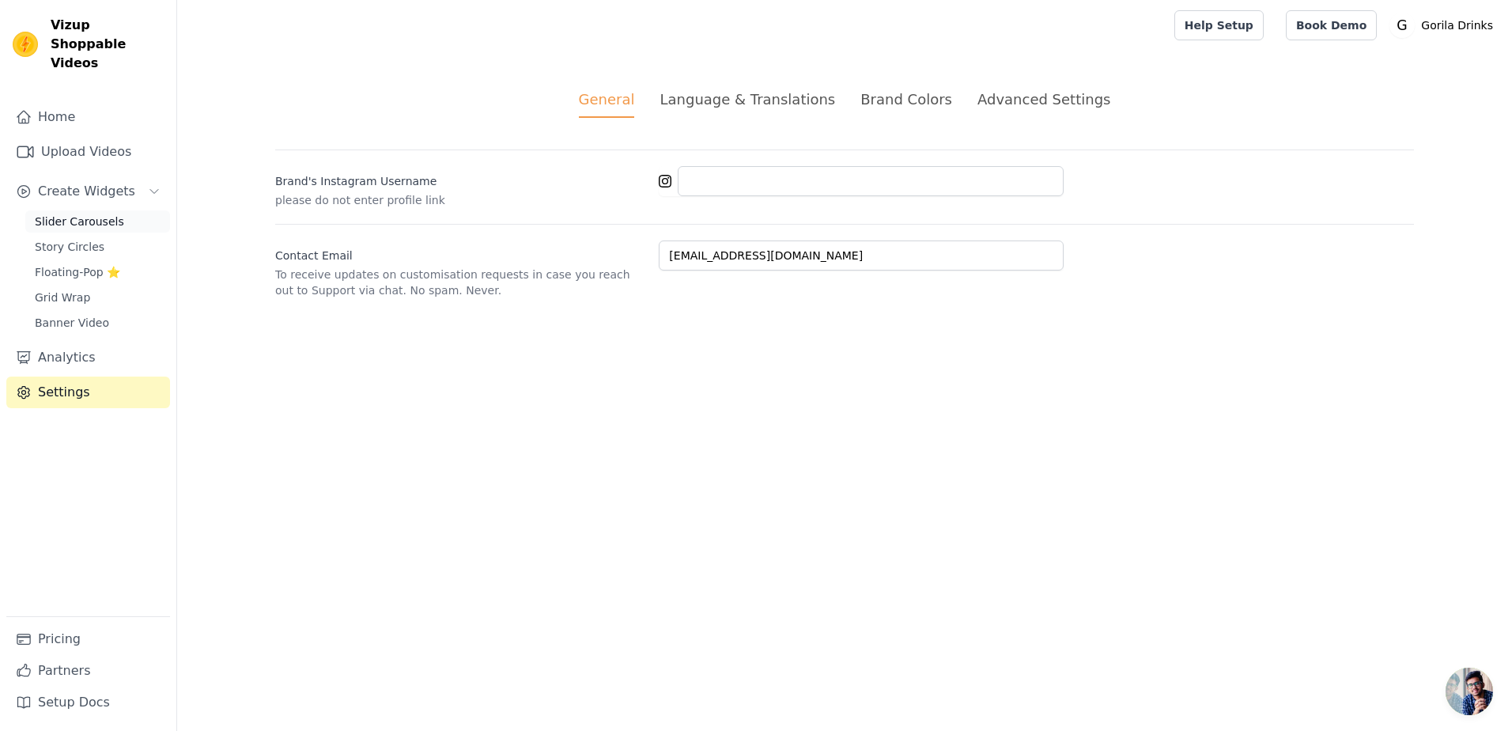
click at [107, 214] on span "Slider Carousels" at bounding box center [79, 222] width 89 height 16
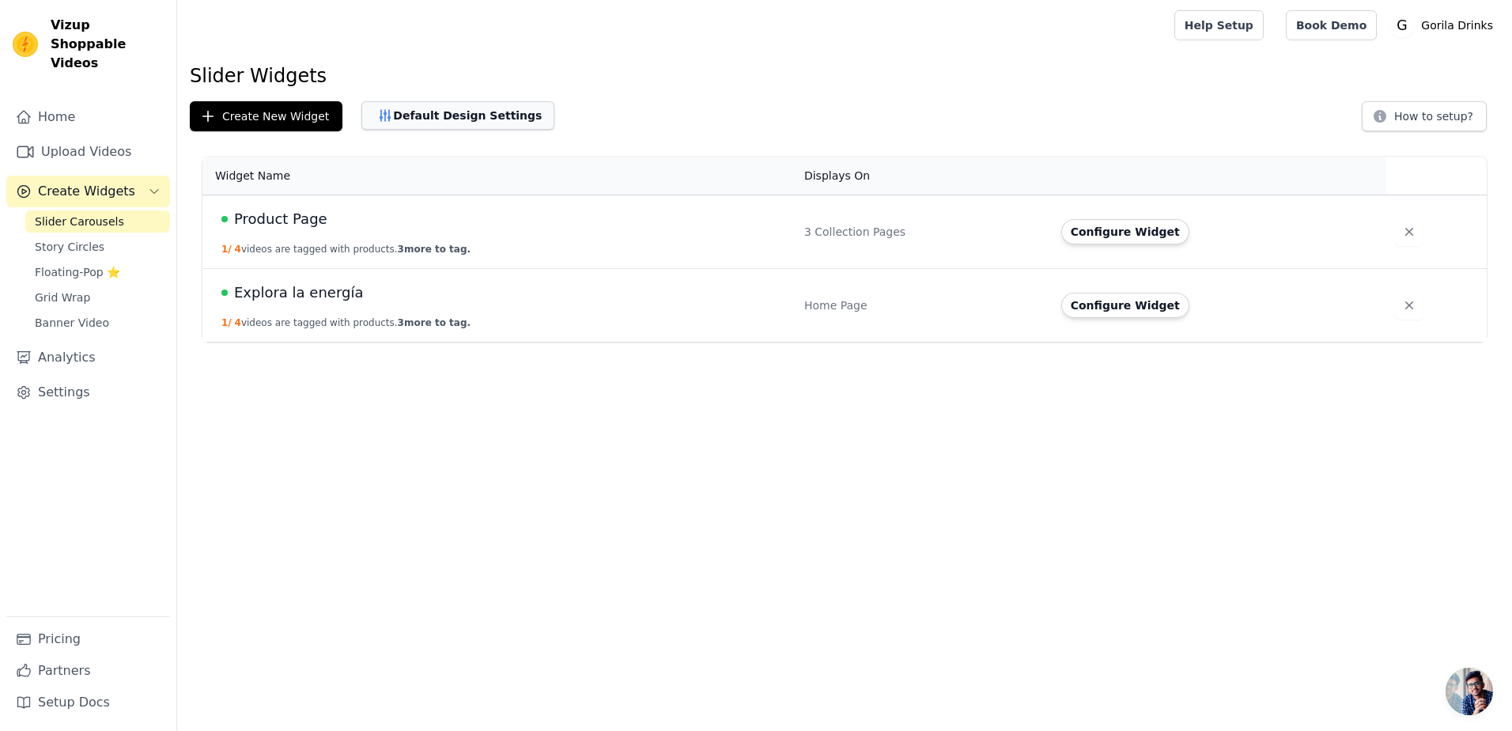
click at [431, 120] on button "Default Design Settings" at bounding box center [457, 115] width 193 height 28
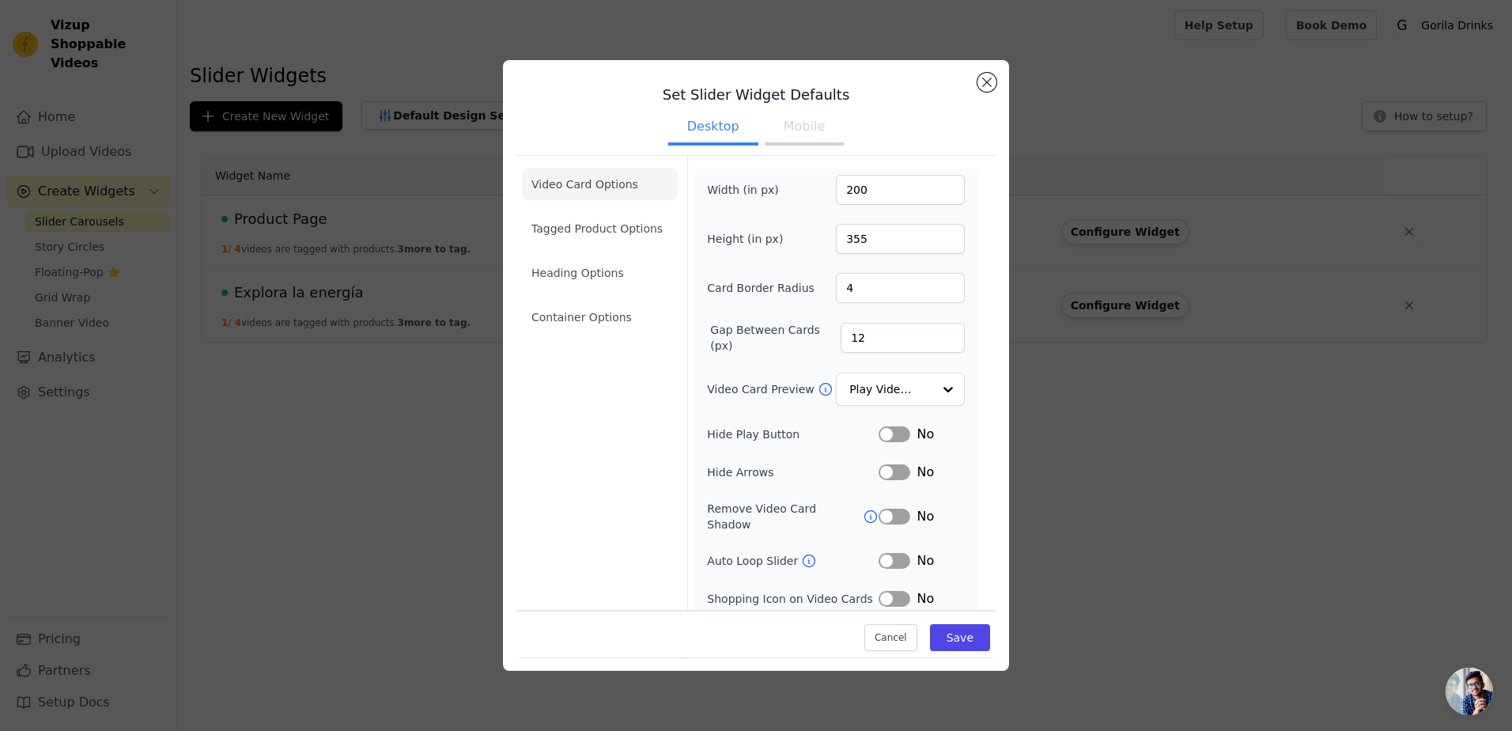
click at [796, 133] on button "Mobile" at bounding box center [804, 128] width 79 height 35
click at [697, 129] on button "Desktop" at bounding box center [713, 128] width 90 height 35
click at [773, 127] on button "Mobile" at bounding box center [804, 128] width 79 height 35
click at [661, 126] on ul "Desktop Mobile" at bounding box center [756, 127] width 481 height 47
click at [986, 88] on button "Close modal" at bounding box center [986, 82] width 19 height 19
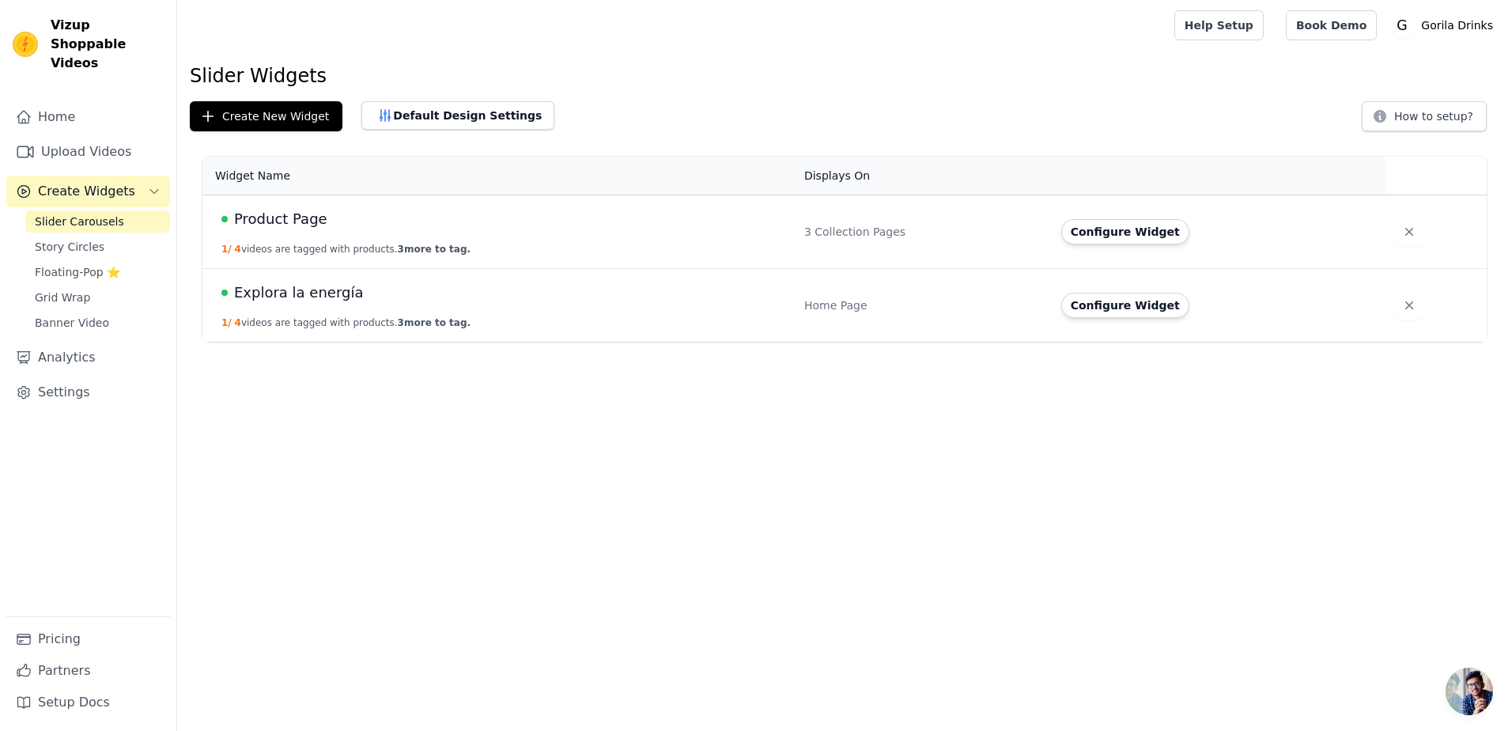
drag, startPoint x: 1082, startPoint y: 91, endPoint x: 997, endPoint y: 167, distance: 113.7
click at [1082, 93] on div "Slider Widgets Create New Widget Default Design Settings How to setup? Widget N…" at bounding box center [844, 205] width 1335 height 285
click at [304, 304] on td "Explora la energía 1 / 4 videos are tagged with products. 3 more to tag." at bounding box center [498, 306] width 592 height 74
click at [355, 293] on div "Explora la energía" at bounding box center [503, 293] width 564 height 22
click at [320, 301] on span "Explora la energía" at bounding box center [298, 293] width 129 height 22
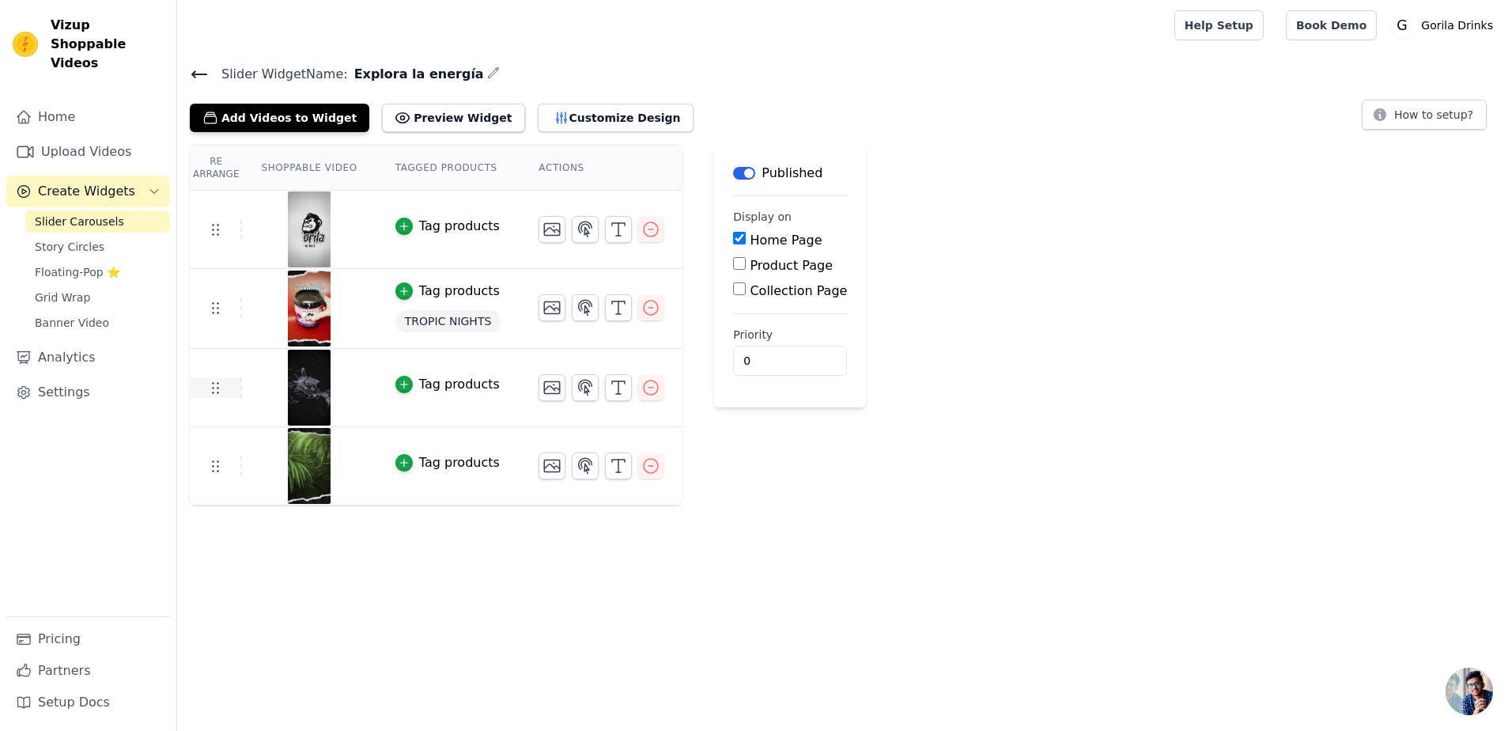
click at [209, 380] on icon at bounding box center [215, 387] width 19 height 19
click at [215, 395] on icon at bounding box center [215, 387] width 19 height 19
click at [433, 162] on th "Tagged Products" at bounding box center [448, 168] width 144 height 45
click at [536, 172] on th "Actions" at bounding box center [601, 168] width 163 height 45
click at [554, 123] on button "Customize Design" at bounding box center [616, 118] width 156 height 28
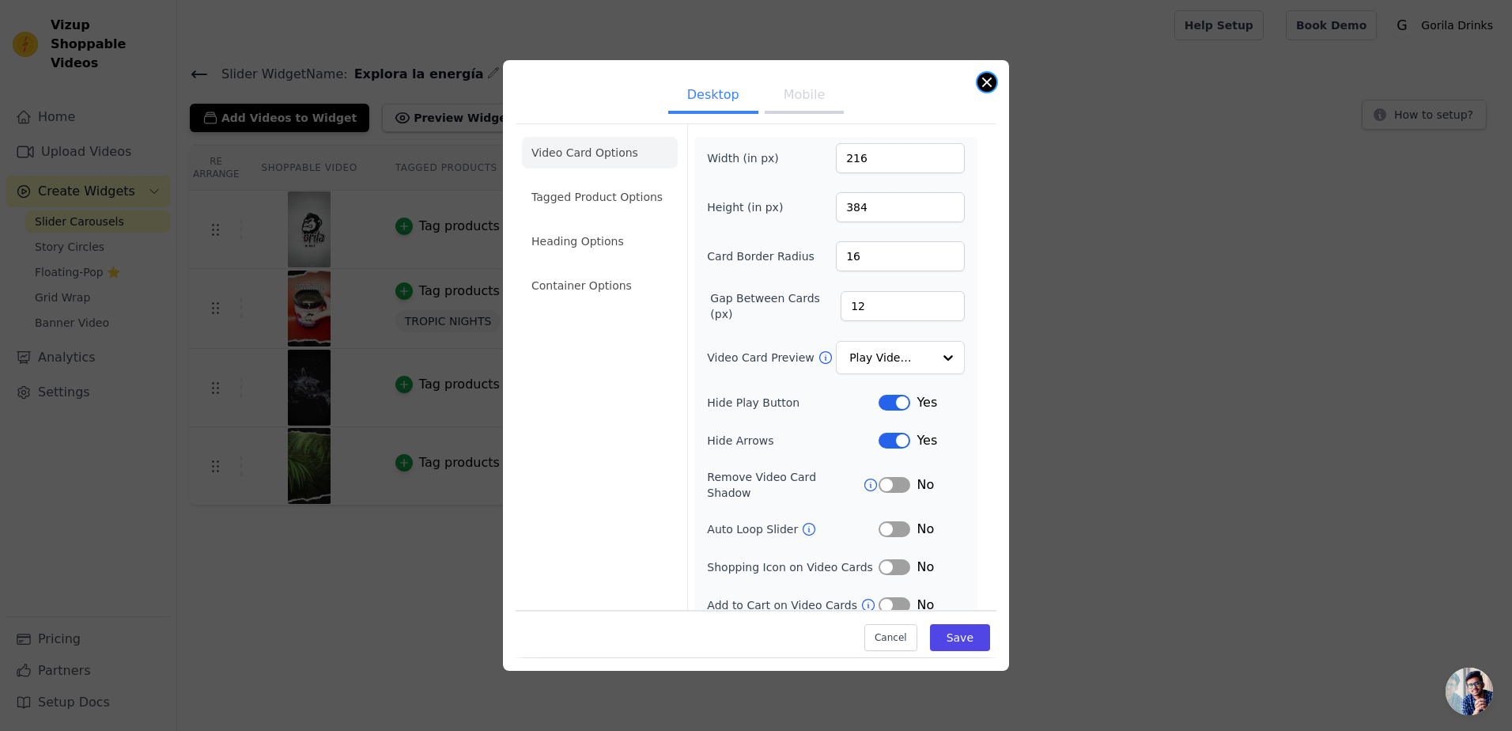
click at [993, 77] on button "Close modal" at bounding box center [986, 82] width 19 height 19
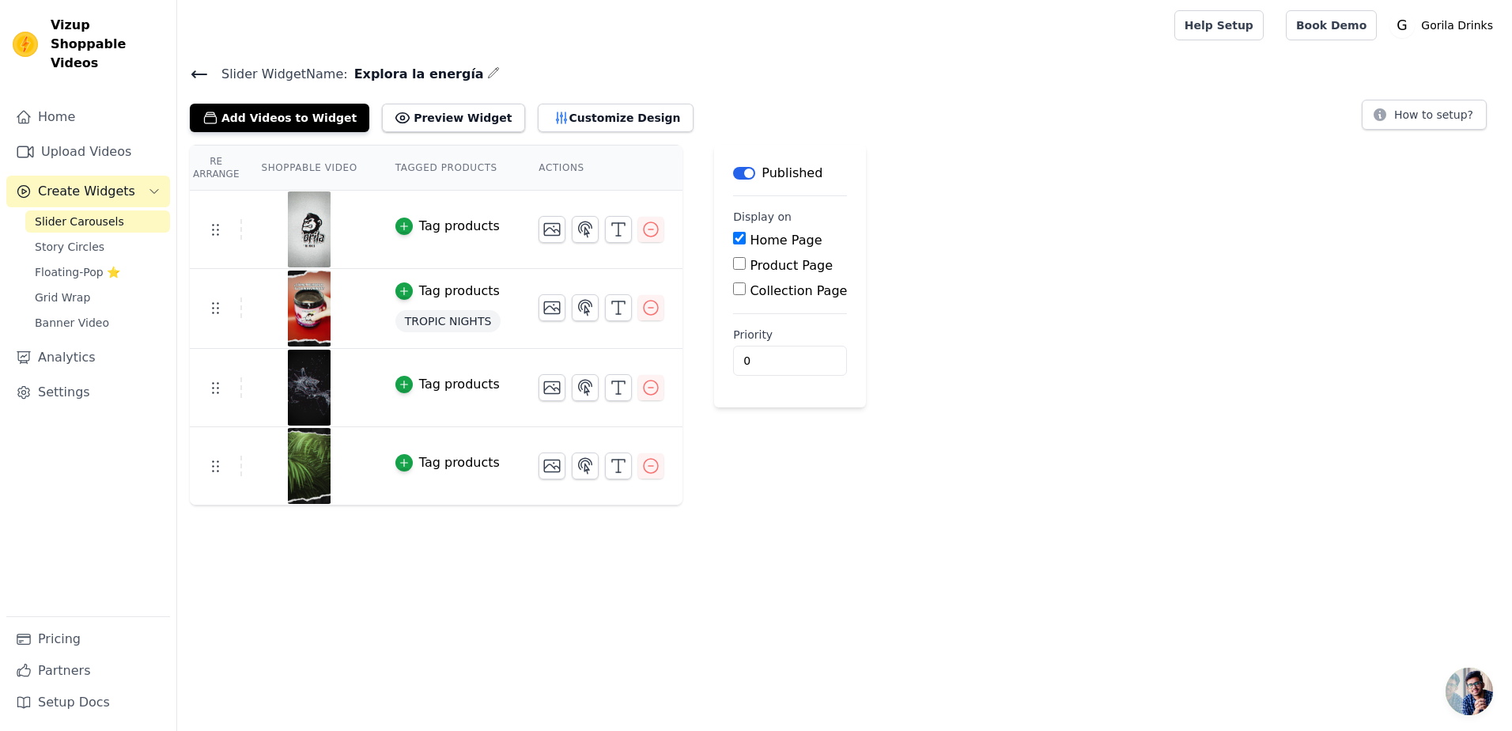
click at [196, 59] on main "Slider Widget Name: Explora la energía Add Videos to Widget Preview Widget Cust…" at bounding box center [844, 278] width 1335 height 455
click at [200, 73] on icon at bounding box center [199, 74] width 14 height 6
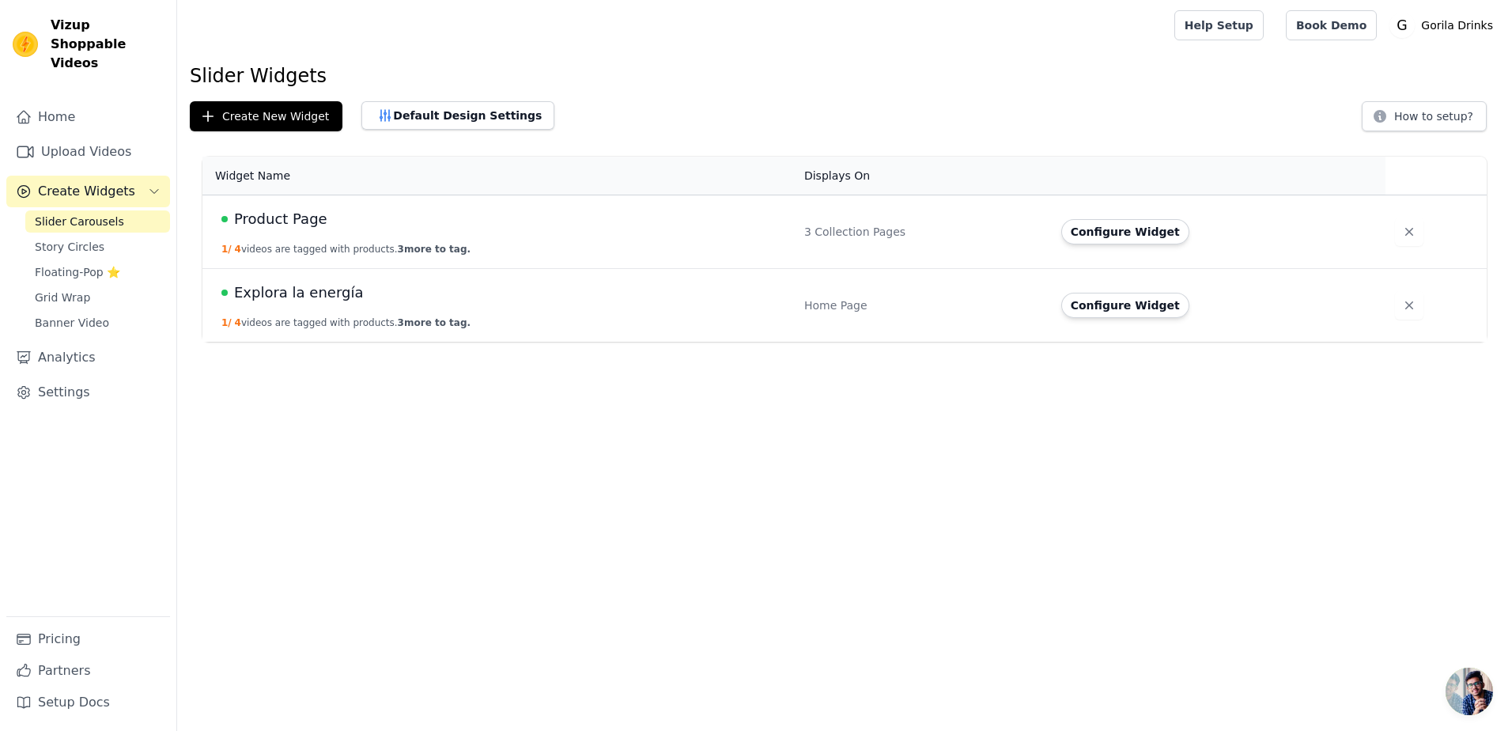
click at [341, 307] on td "Explora la energía 1 / 4 videos are tagged with products. 3 more to tag." at bounding box center [498, 306] width 592 height 74
click at [285, 209] on span "Product Page" at bounding box center [280, 219] width 93 height 22
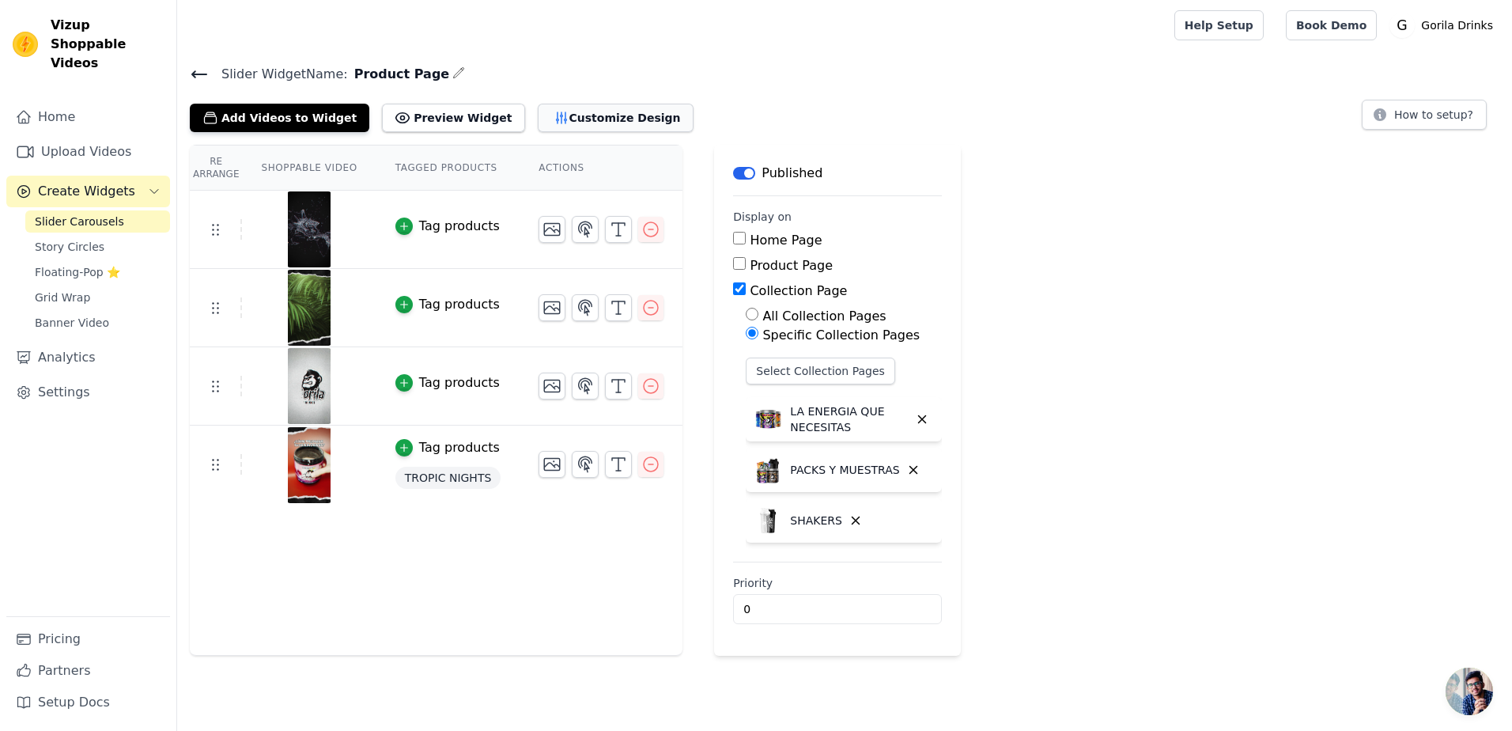
click at [538, 112] on button "Customize Design" at bounding box center [616, 118] width 156 height 28
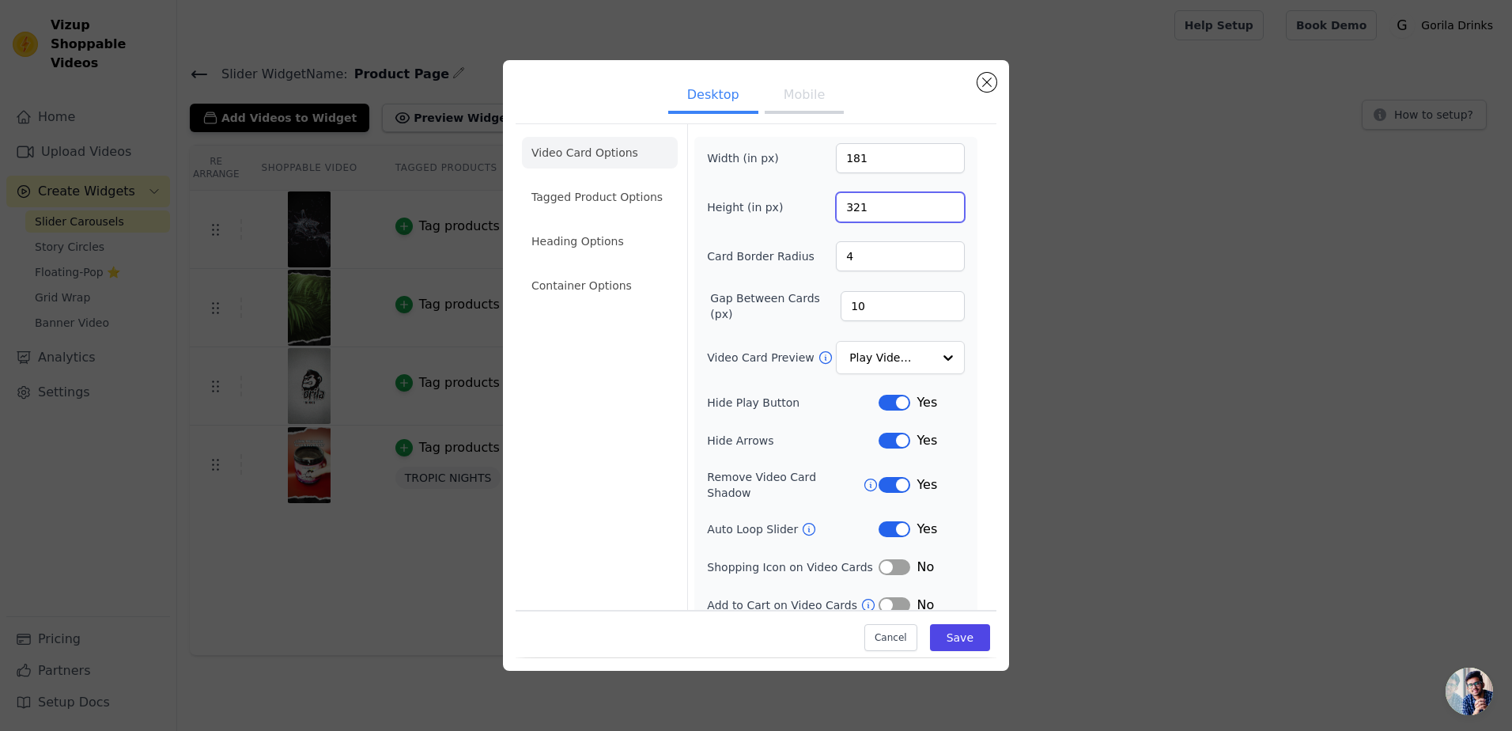
drag, startPoint x: 868, startPoint y: 213, endPoint x: 759, endPoint y: 207, distance: 109.3
click at [759, 207] on div "Height (in px) 321" at bounding box center [836, 207] width 258 height 30
click at [883, 181] on div "Width (in px) 181 Height (in px) 321 Card Border Radius 4 Gap Between Cards (px…" at bounding box center [836, 378] width 258 height 471
drag, startPoint x: 860, startPoint y: 206, endPoint x: 807, endPoint y: 193, distance: 53.9
click at [815, 207] on div "Height (in px) 321" at bounding box center [836, 207] width 258 height 30
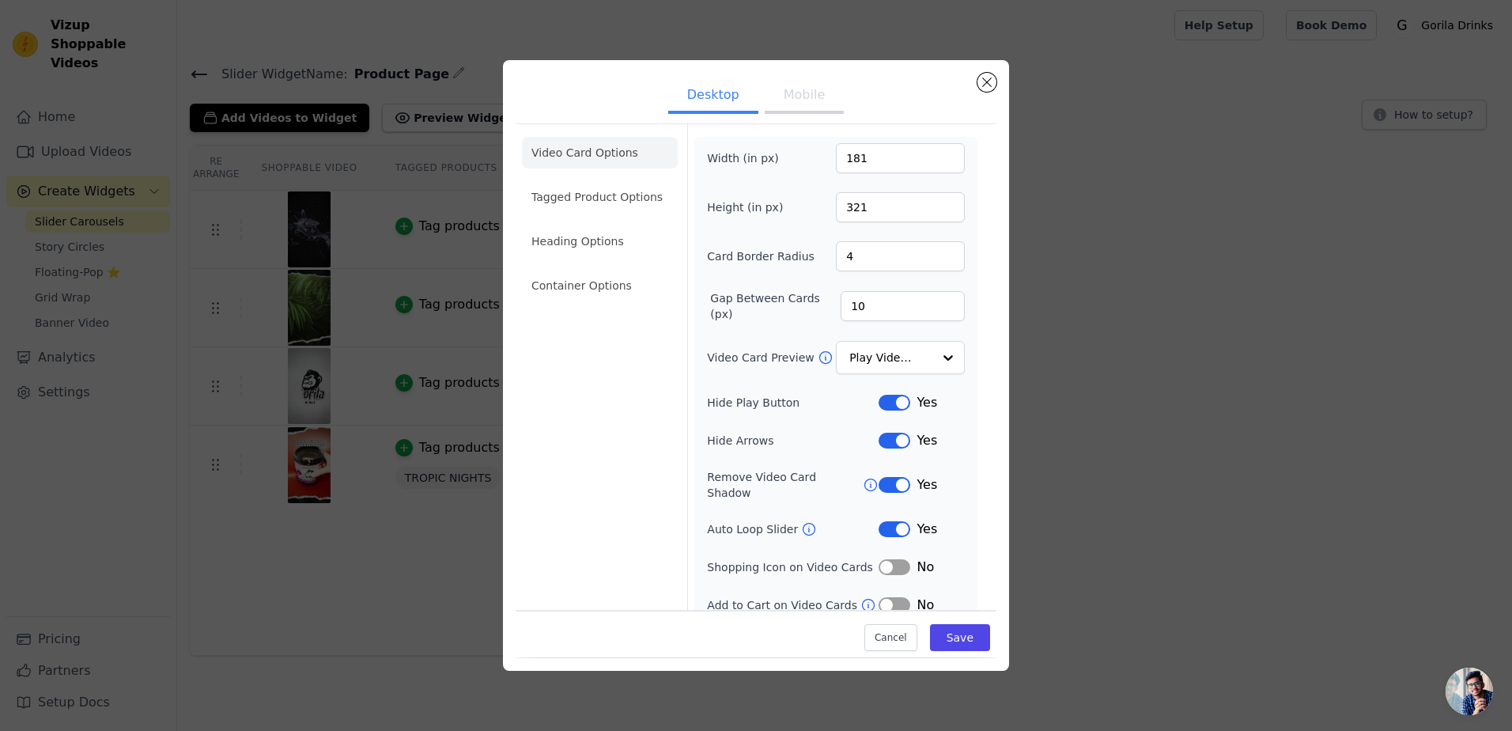
click at [806, 190] on div "Width (in px) 181 Height (in px) 321 Card Border Radius 4 Gap Between Cards (px…" at bounding box center [836, 378] width 258 height 471
drag, startPoint x: 889, startPoint y: 202, endPoint x: 814, endPoint y: 207, distance: 75.3
click at [816, 207] on div "Height (in px) 321" at bounding box center [836, 207] width 258 height 30
click at [796, 197] on div "Height (in px) 321" at bounding box center [836, 207] width 258 height 30
drag, startPoint x: 879, startPoint y: 161, endPoint x: 807, endPoint y: 168, distance: 72.3
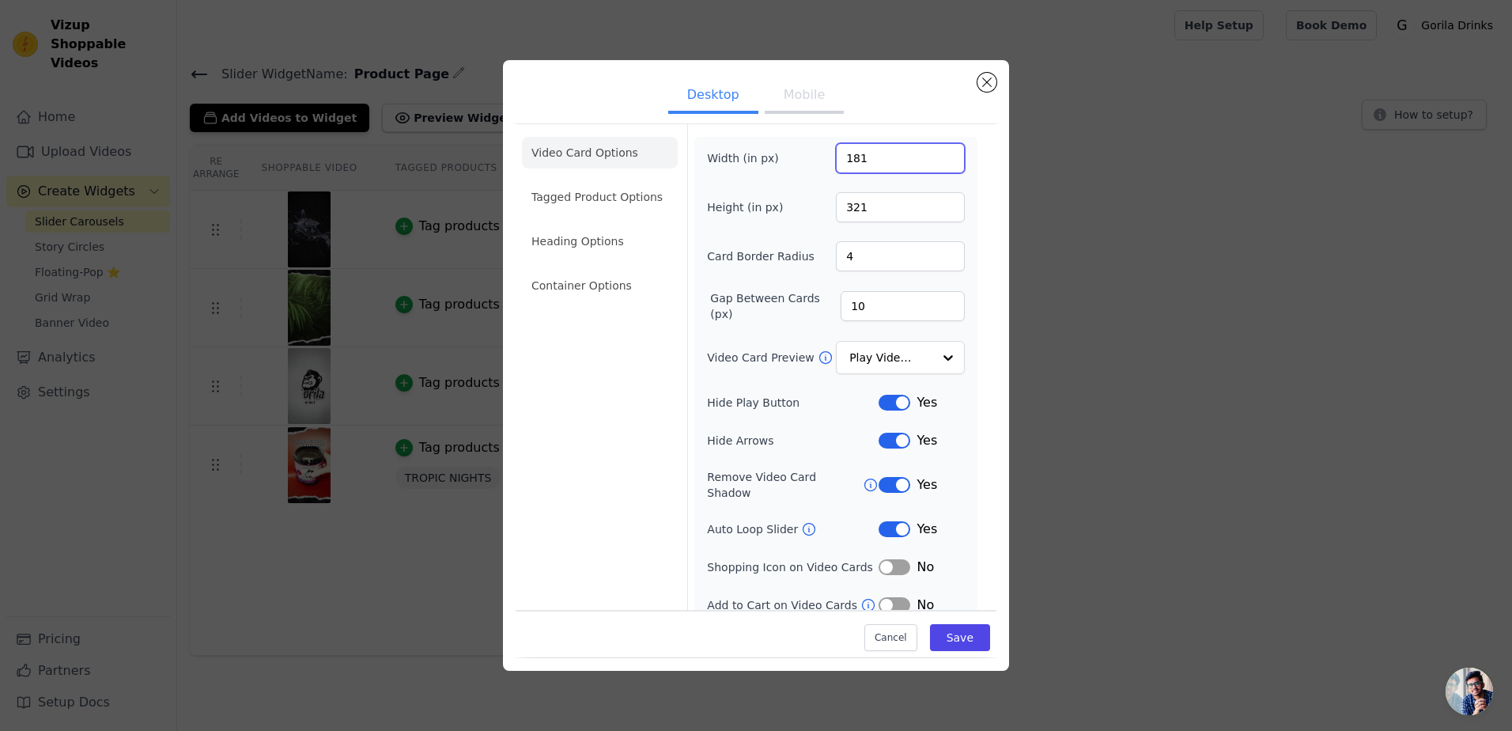
click at [807, 168] on div "Width (in px) 181" at bounding box center [836, 158] width 258 height 30
type input "160"
click at [970, 643] on button "Save" at bounding box center [960, 638] width 60 height 27
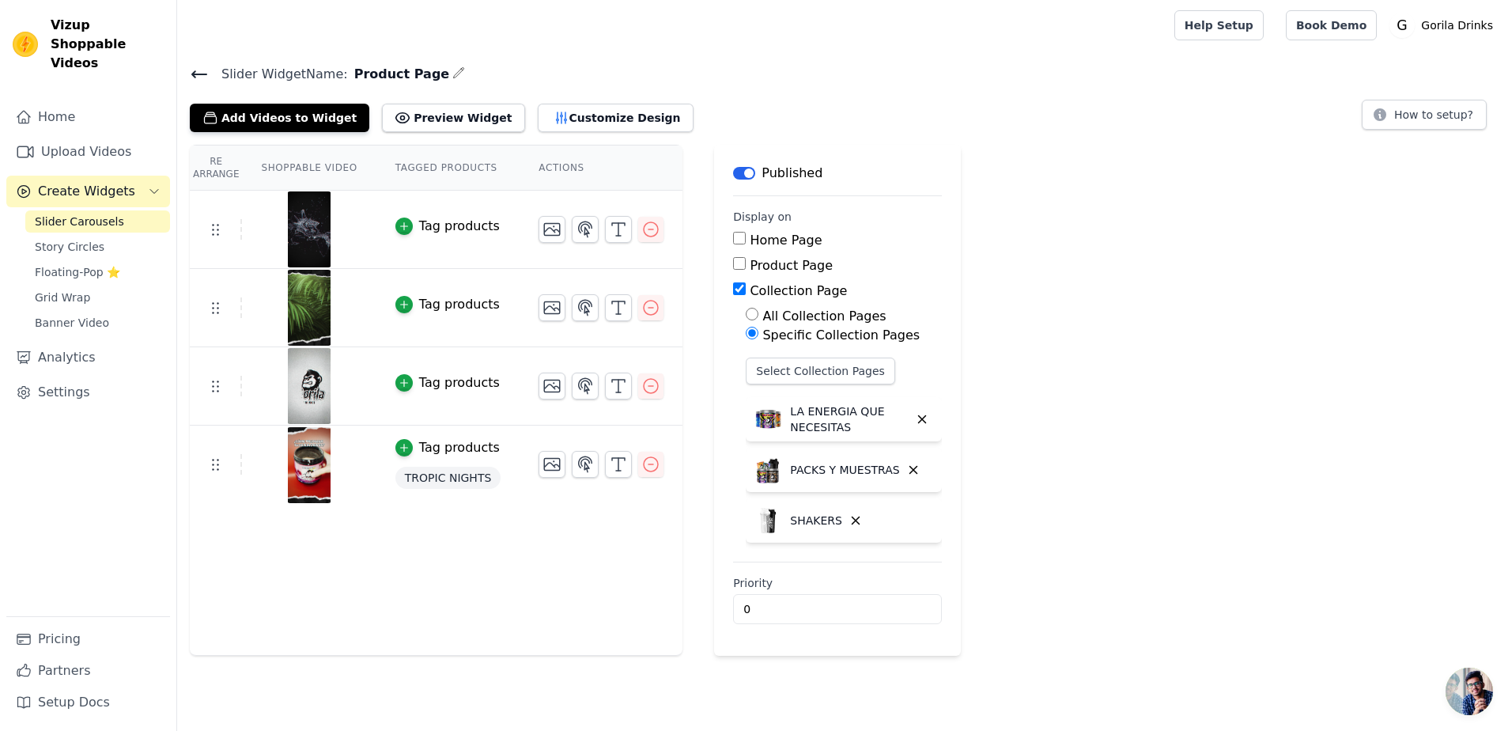
click at [1111, 369] on div "Re Arrange Shoppable Video Tagged Products Actions Tag products Tag products Ta…" at bounding box center [844, 400] width 1335 height 511
click at [563, 129] on button "Customize Design" at bounding box center [616, 118] width 156 height 28
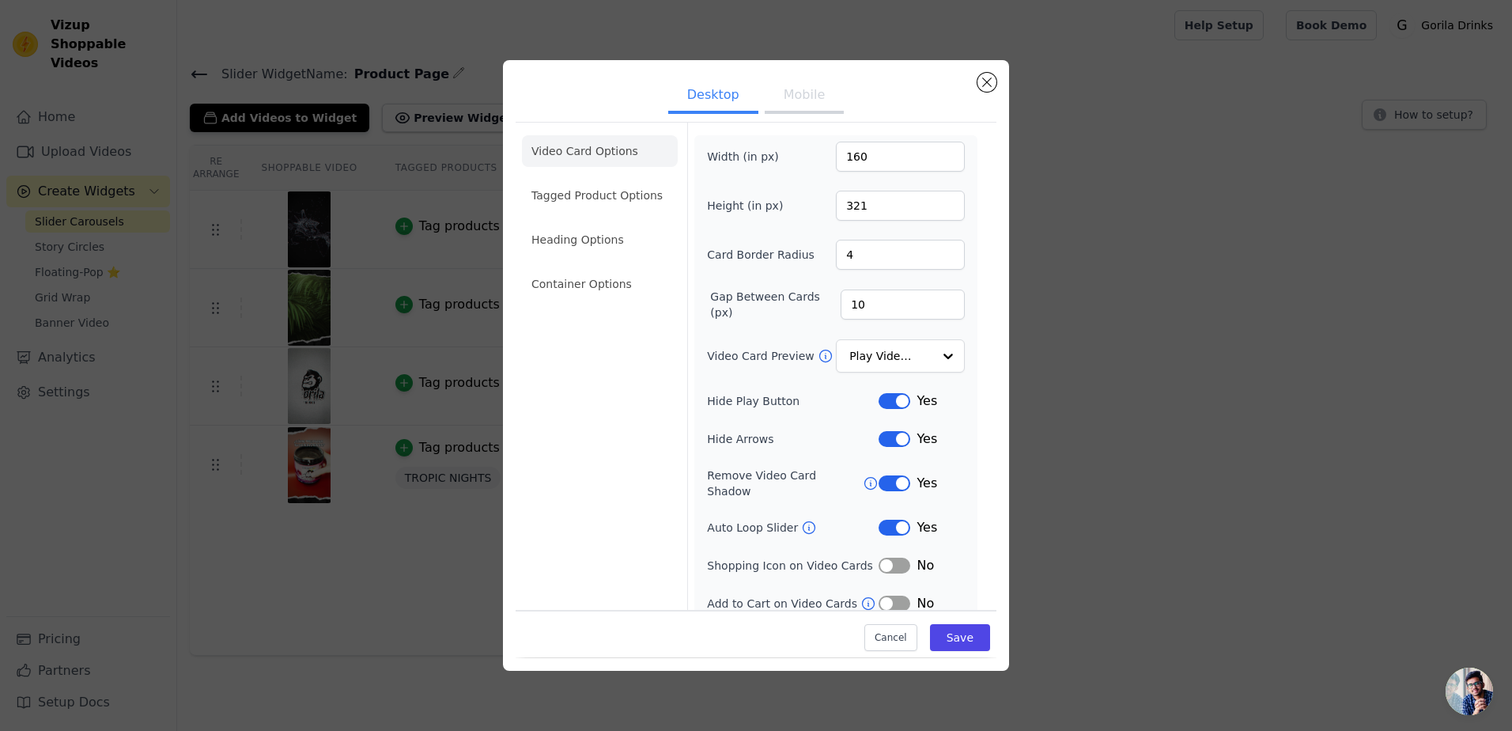
scroll to position [2, 0]
drag, startPoint x: 879, startPoint y: 205, endPoint x: 770, endPoint y: 182, distance: 110.7
click at [780, 201] on div "Height (in px) 321" at bounding box center [836, 205] width 258 height 30
click at [774, 161] on label "Width (in px)" at bounding box center [750, 156] width 86 height 16
click at [836, 161] on input "160" at bounding box center [900, 156] width 129 height 30
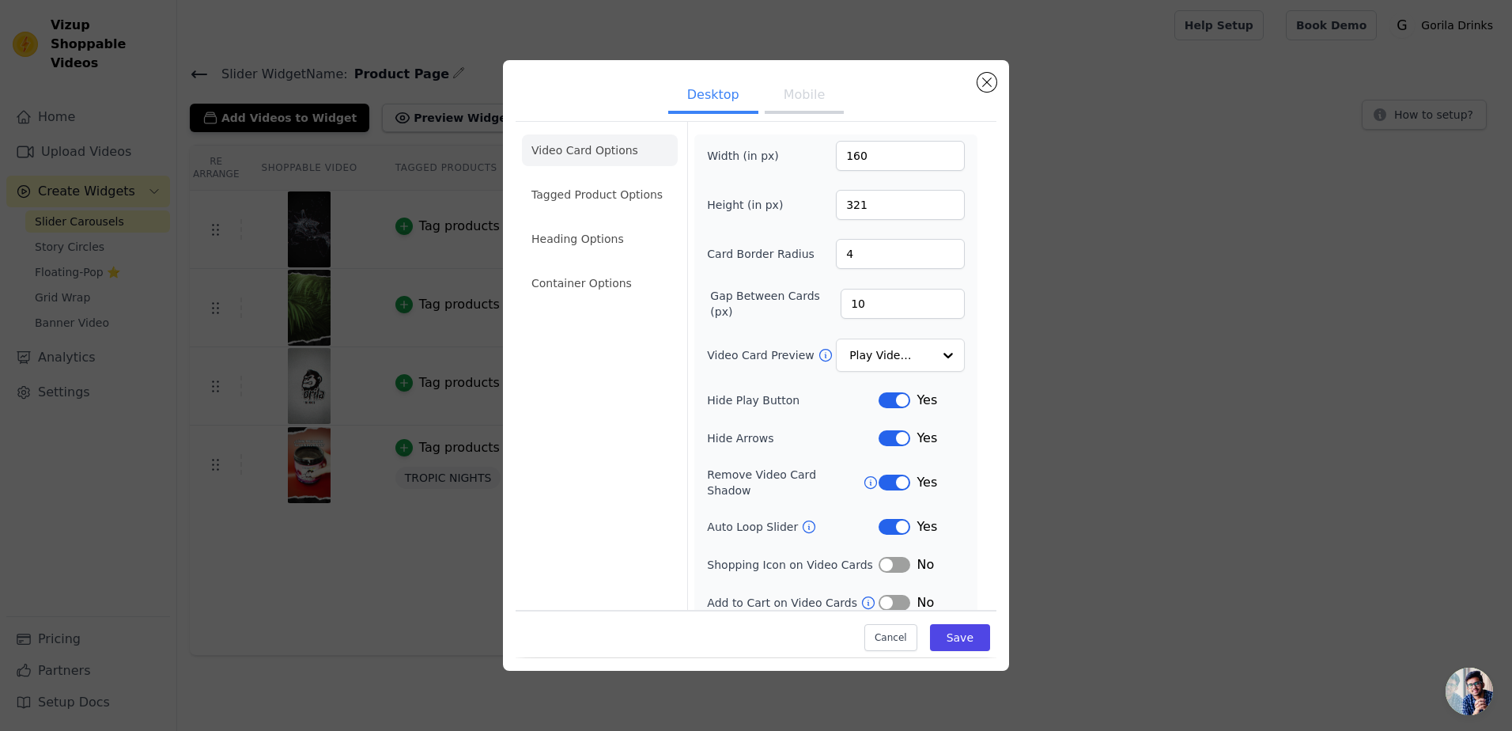
click at [792, 103] on button "Mobile" at bounding box center [804, 96] width 79 height 35
click at [705, 98] on button "Desktop" at bounding box center [713, 96] width 90 height 35
drag, startPoint x: 816, startPoint y: 104, endPoint x: 792, endPoint y: 105, distance: 24.6
click at [817, 104] on button "Mobile" at bounding box center [804, 96] width 79 height 35
click at [707, 112] on button "Desktop" at bounding box center [713, 96] width 90 height 35
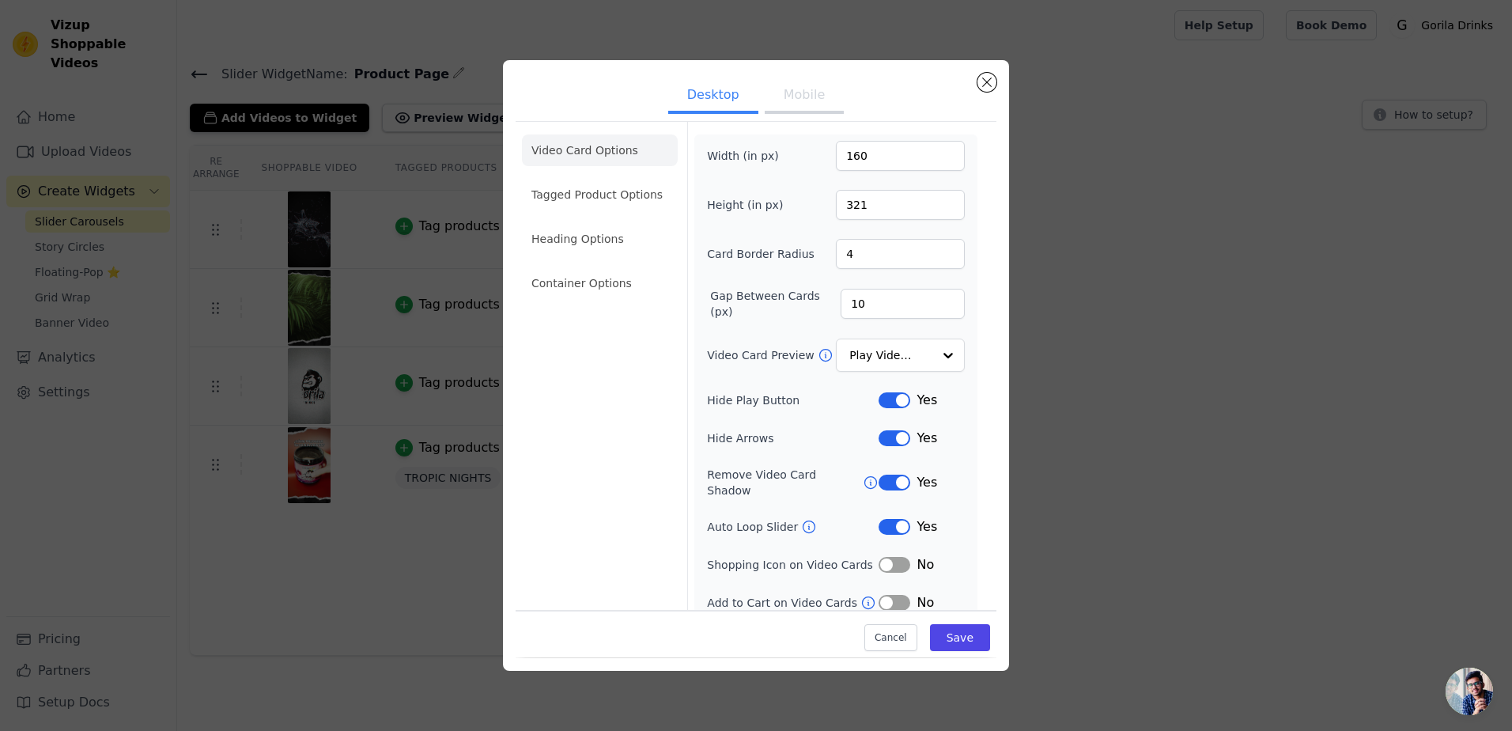
click at [812, 110] on button "Mobile" at bounding box center [804, 96] width 79 height 35
click at [694, 113] on button "Desktop" at bounding box center [713, 96] width 90 height 35
click at [608, 195] on li "Tagged Product Options" at bounding box center [600, 195] width 156 height 32
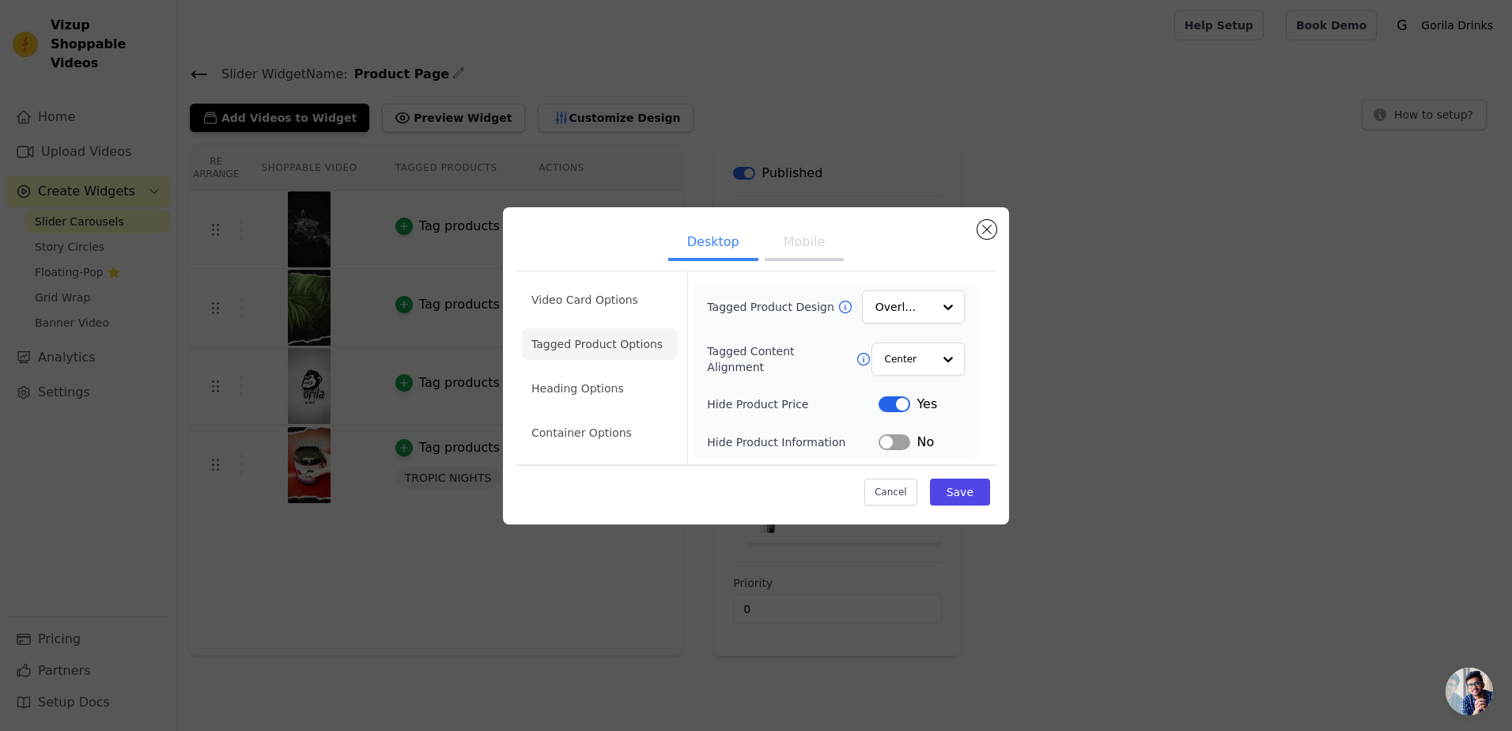
scroll to position [0, 0]
click at [950, 352] on div at bounding box center [948, 359] width 32 height 32
click at [924, 420] on div "Left" at bounding box center [915, 430] width 91 height 33
click at [860, 361] on icon at bounding box center [866, 359] width 12 height 12
click at [928, 352] on input "Tagged Content Alignment" at bounding box center [915, 359] width 34 height 32
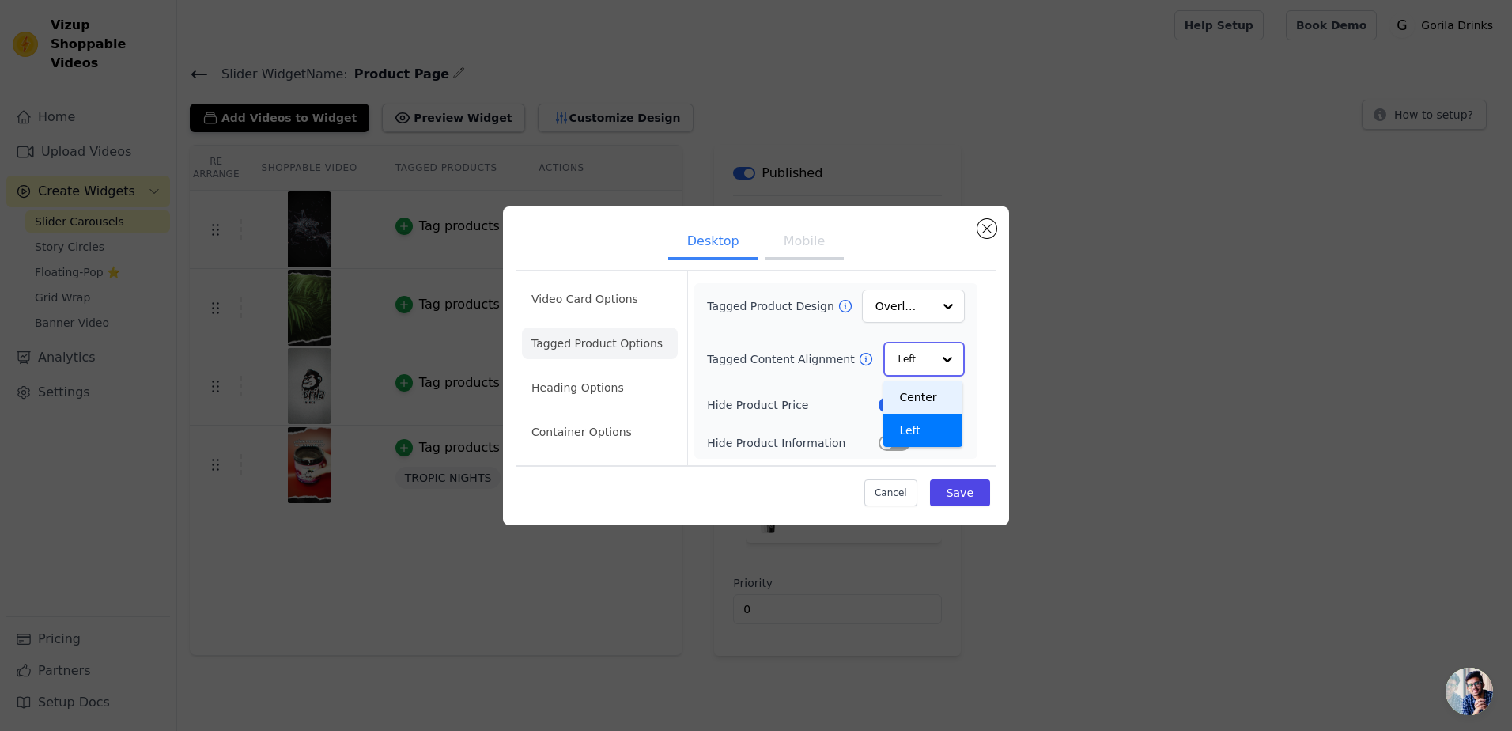
click at [913, 393] on div "Center" at bounding box center [922, 396] width 79 height 33
click at [813, 330] on div "Tagged Product Design Overlay Tagged Content Alignment Center Hide Product Pric…" at bounding box center [836, 370] width 258 height 161
click at [797, 243] on button "Mobile" at bounding box center [804, 243] width 79 height 35
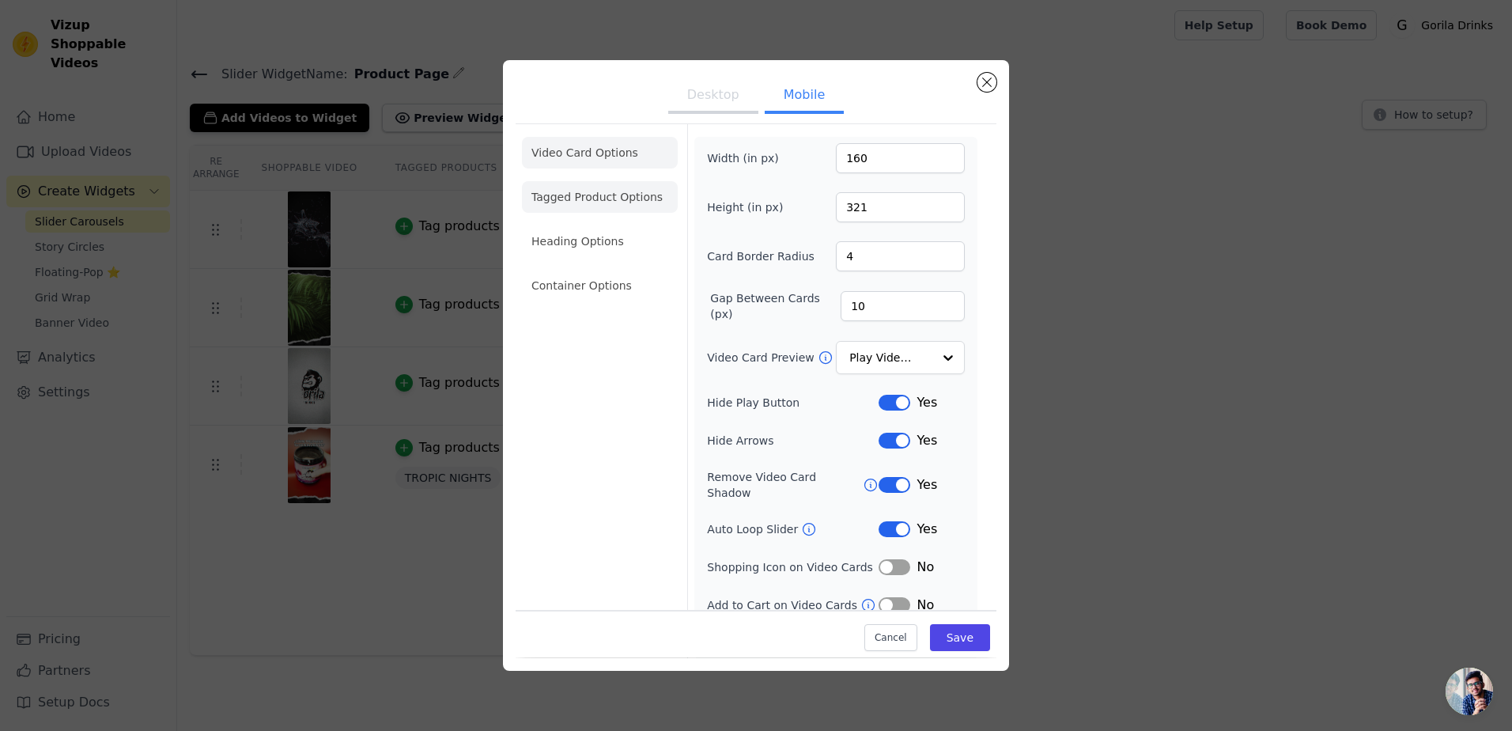
click at [625, 206] on li "Tagged Product Options" at bounding box center [600, 197] width 156 height 32
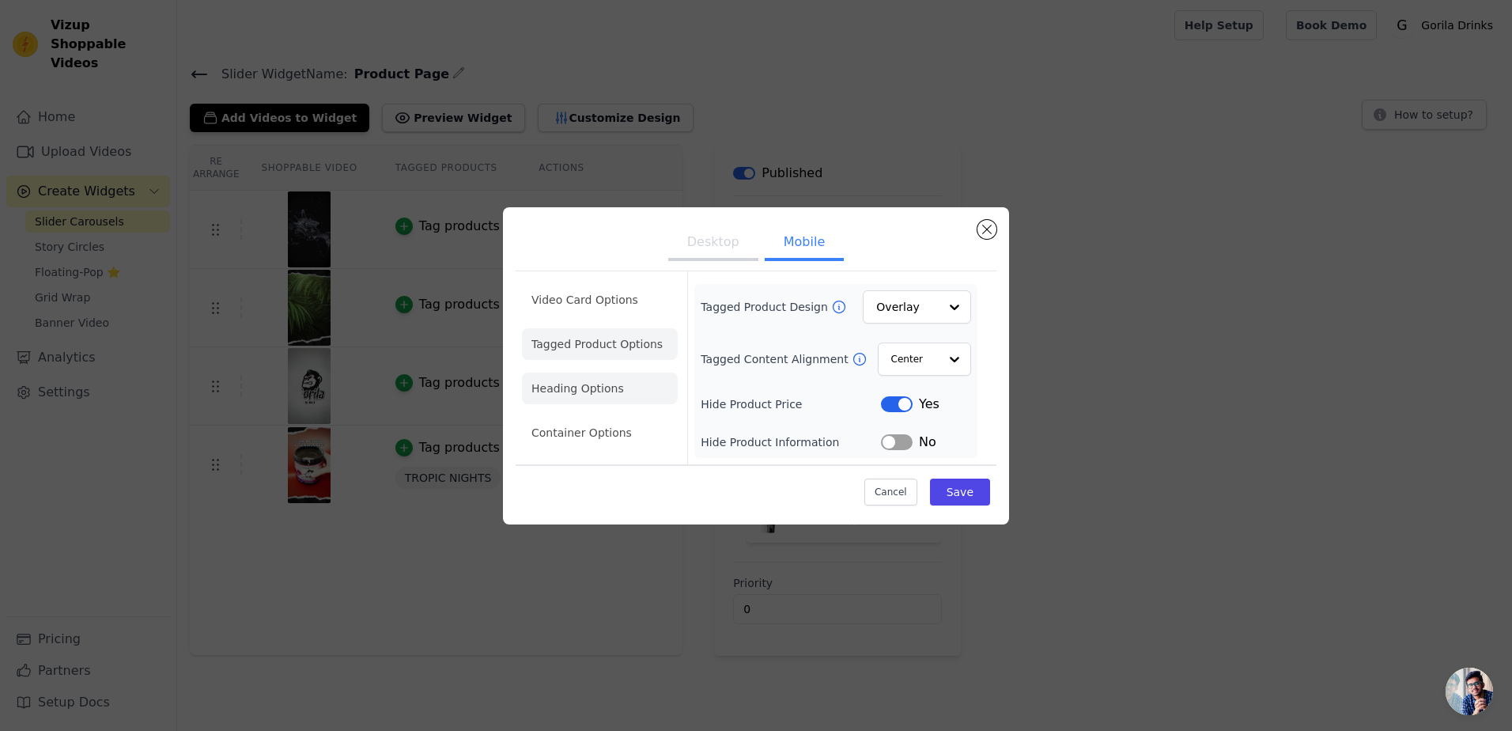
click at [612, 378] on li "Heading Options" at bounding box center [600, 388] width 156 height 32
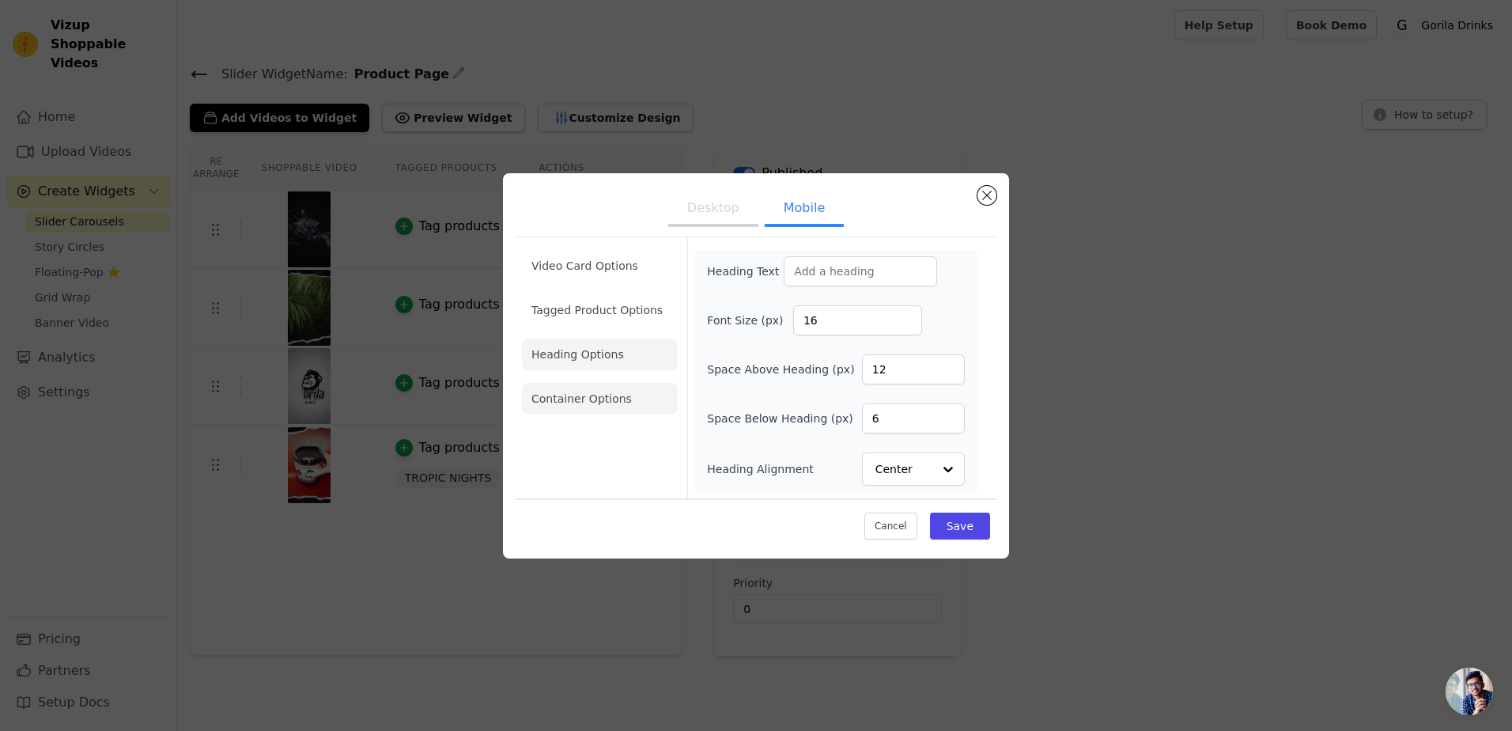
click at [601, 411] on li "Container Options" at bounding box center [600, 399] width 156 height 32
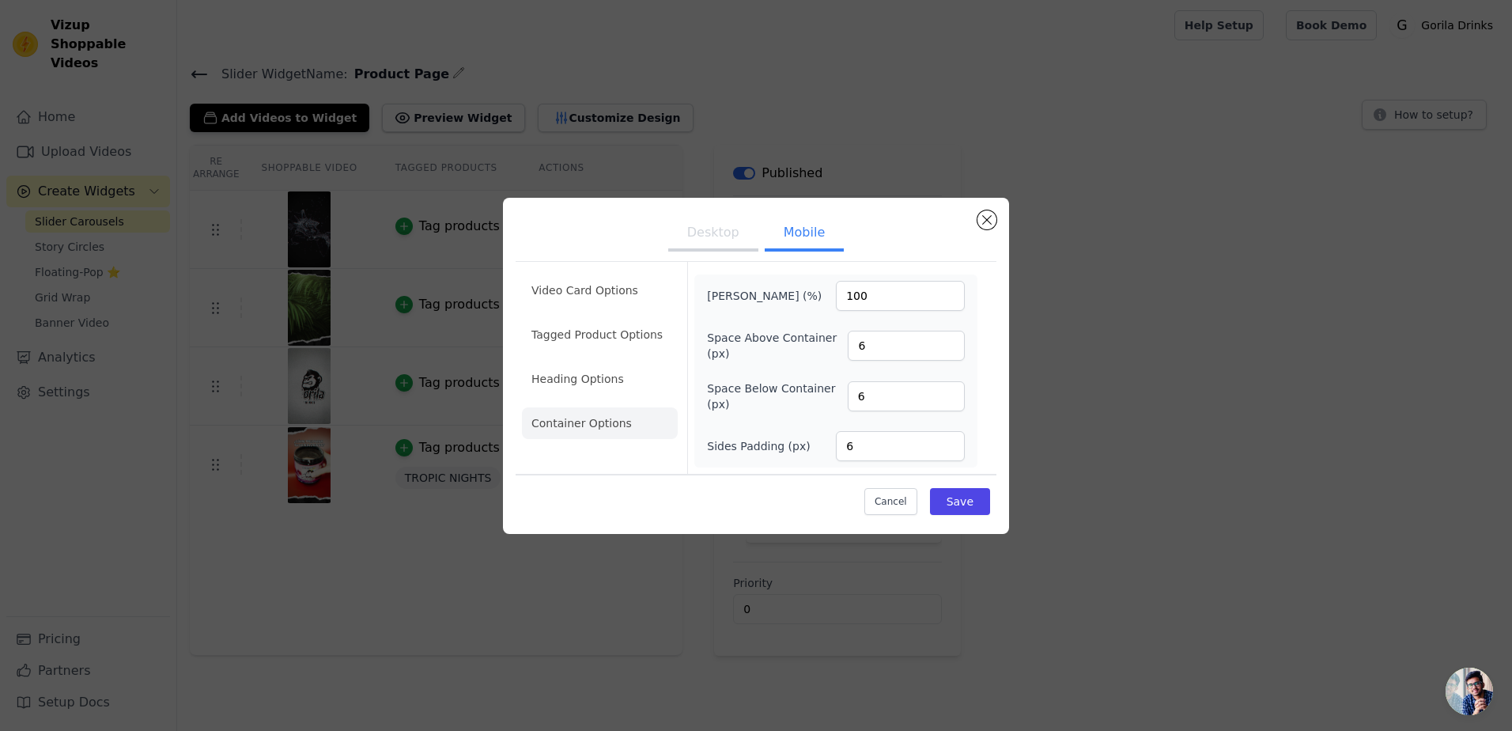
click at [593, 386] on li "Heading Options" at bounding box center [600, 379] width 156 height 32
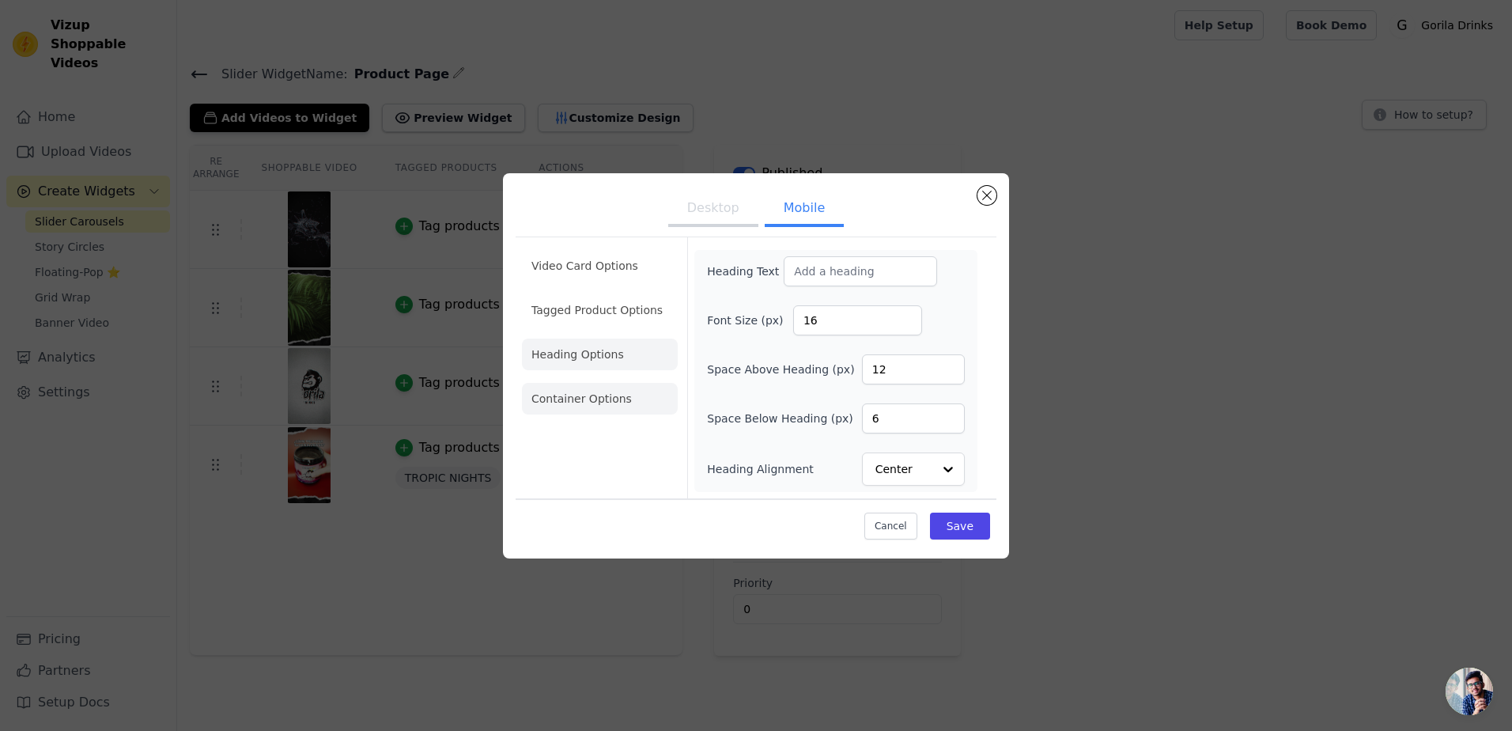
click at [613, 399] on li "Container Options" at bounding box center [600, 399] width 156 height 32
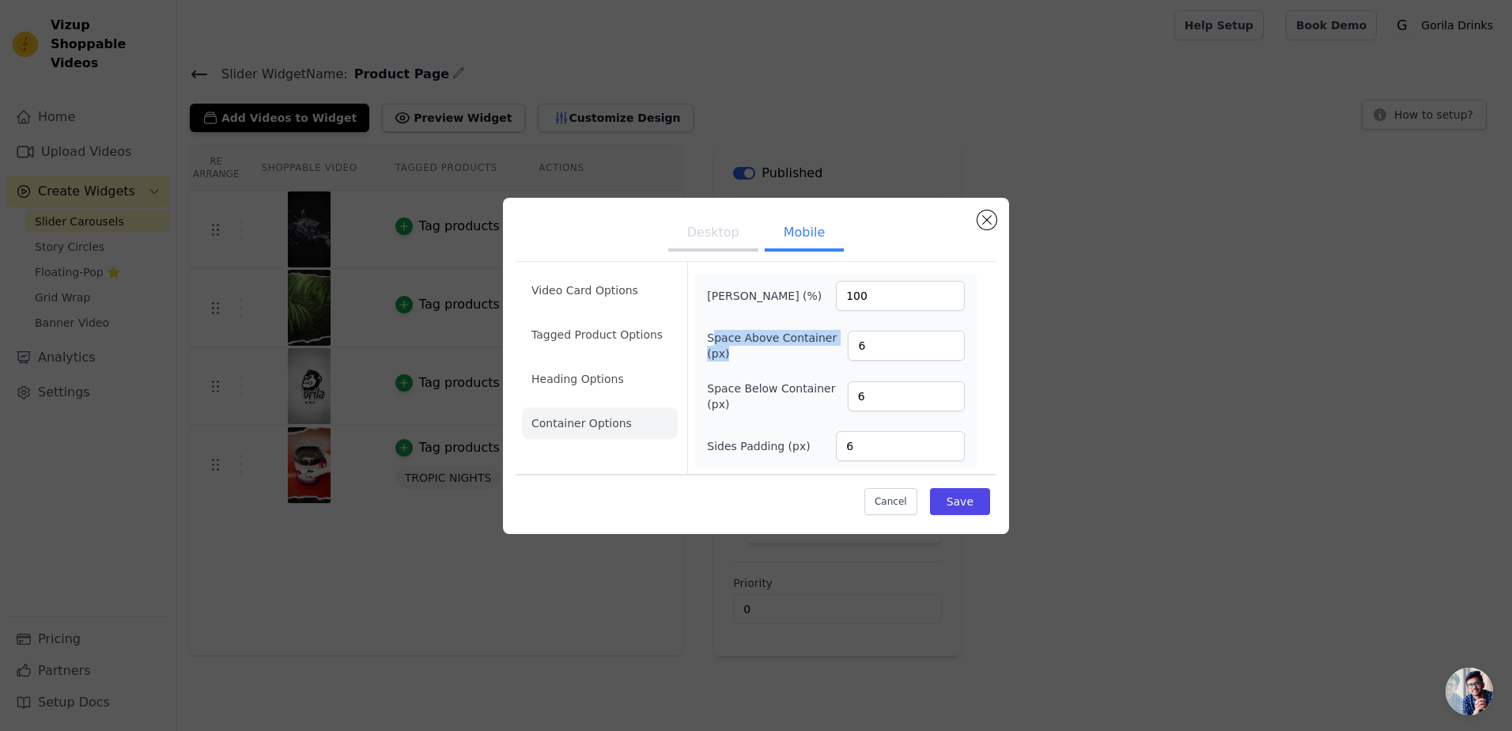
drag, startPoint x: 713, startPoint y: 338, endPoint x: 806, endPoint y: 347, distance: 93.7
click at [806, 347] on label "Space Above Container (px)" at bounding box center [777, 346] width 141 height 32
drag, startPoint x: 806, startPoint y: 347, endPoint x: 726, endPoint y: 344, distance: 79.9
click at [759, 350] on label "Space Above Container (px)" at bounding box center [777, 346] width 141 height 32
click at [848, 350] on input "6" at bounding box center [906, 346] width 117 height 30
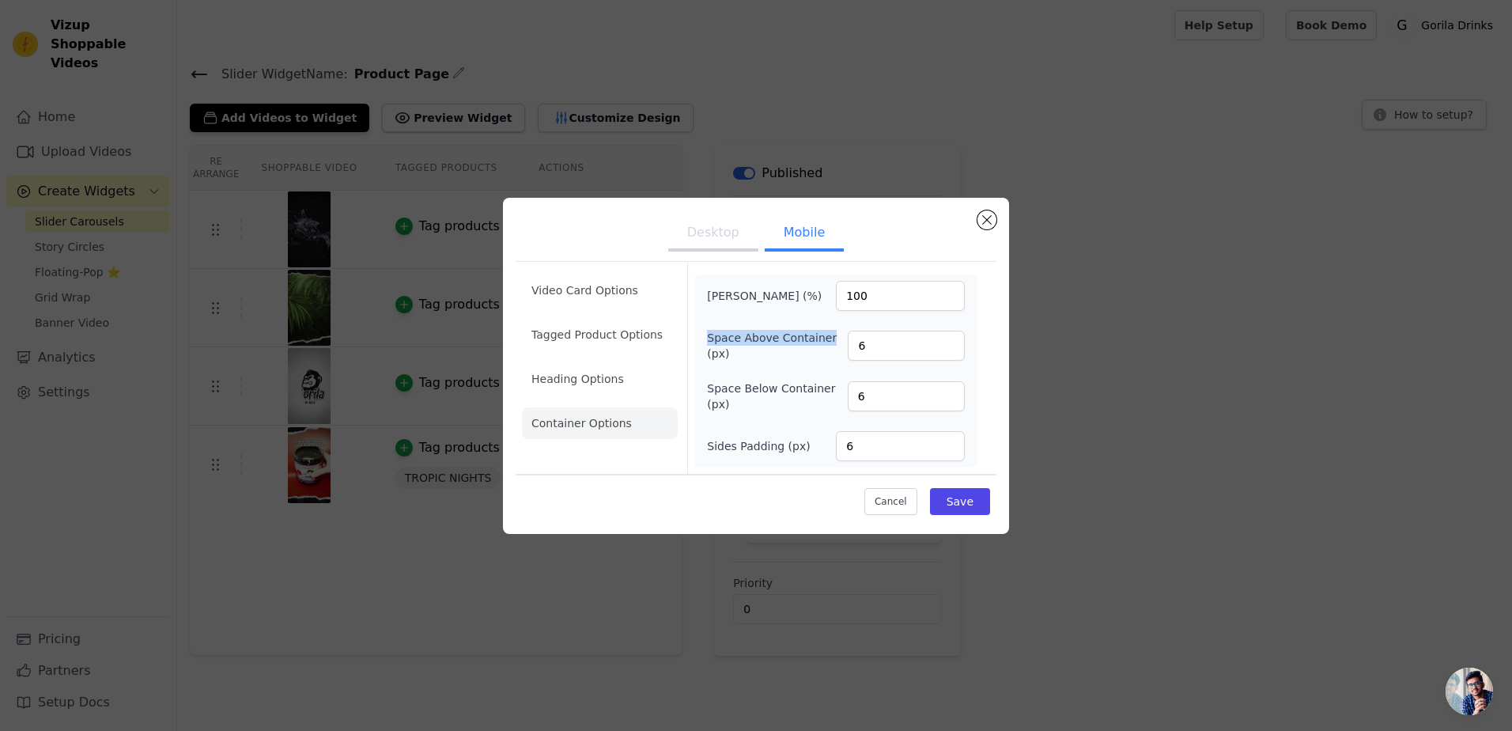
drag, startPoint x: 747, startPoint y: 342, endPoint x: 822, endPoint y: 337, distance: 75.3
click at [822, 337] on div "Max Width (%) 100 Space Above Container (px) 6 Space Below Container (px) 6 Sid…" at bounding box center [835, 370] width 283 height 193
drag, startPoint x: 709, startPoint y: 391, endPoint x: 825, endPoint y: 393, distance: 116.3
click at [825, 393] on label "Space Below Container (px)" at bounding box center [777, 396] width 140 height 32
drag, startPoint x: 825, startPoint y: 393, endPoint x: 814, endPoint y: 391, distance: 11.3
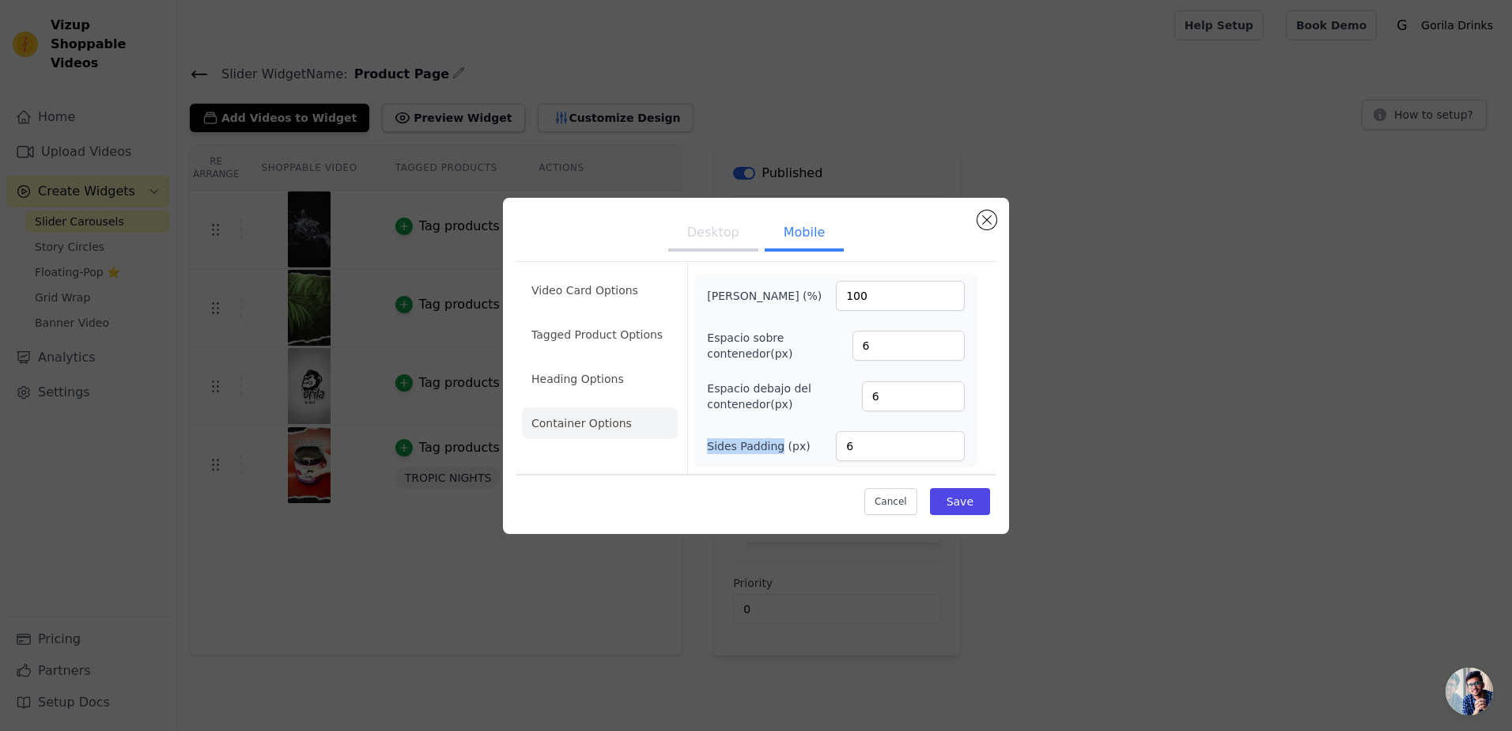
drag, startPoint x: 706, startPoint y: 447, endPoint x: 777, endPoint y: 455, distance: 71.7
click at [777, 455] on div "Max Width (%) 100 Espacio sobre contenedor (px) 6 Espacio debajo del contenedor…" at bounding box center [835, 370] width 283 height 193
drag, startPoint x: 777, startPoint y: 455, endPoint x: 771, endPoint y: 450, distance: 8.4
click at [752, 467] on form "Max Width (%) 100 Espacio sobre contenedor (px) 6 Espacio debajo del contenedor…" at bounding box center [835, 368] width 297 height 212
drag, startPoint x: 877, startPoint y: 448, endPoint x: 826, endPoint y: 451, distance: 50.7
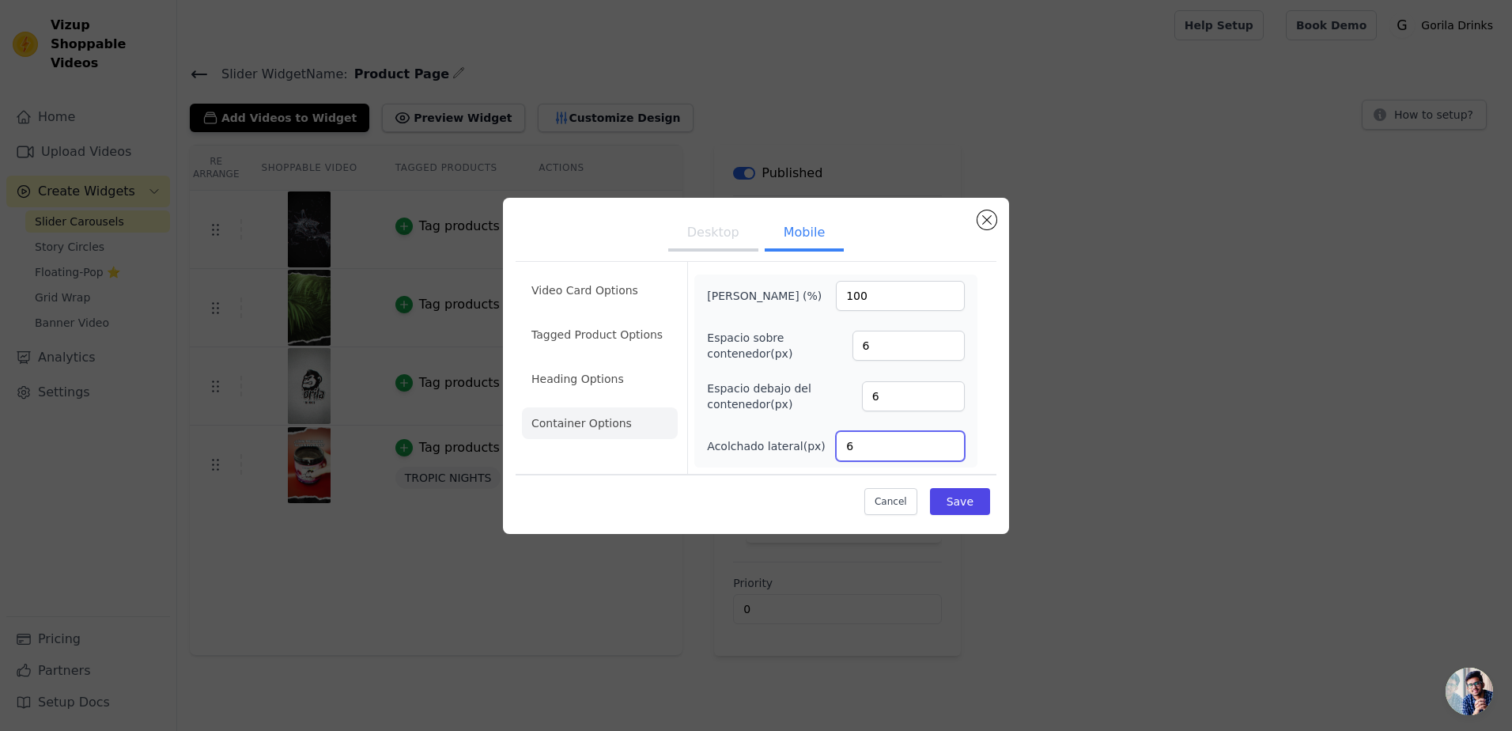
click at [826, 451] on div "Acolchado lateral (px) 6" at bounding box center [836, 446] width 258 height 30
click at [934, 498] on button "Save" at bounding box center [960, 501] width 60 height 27
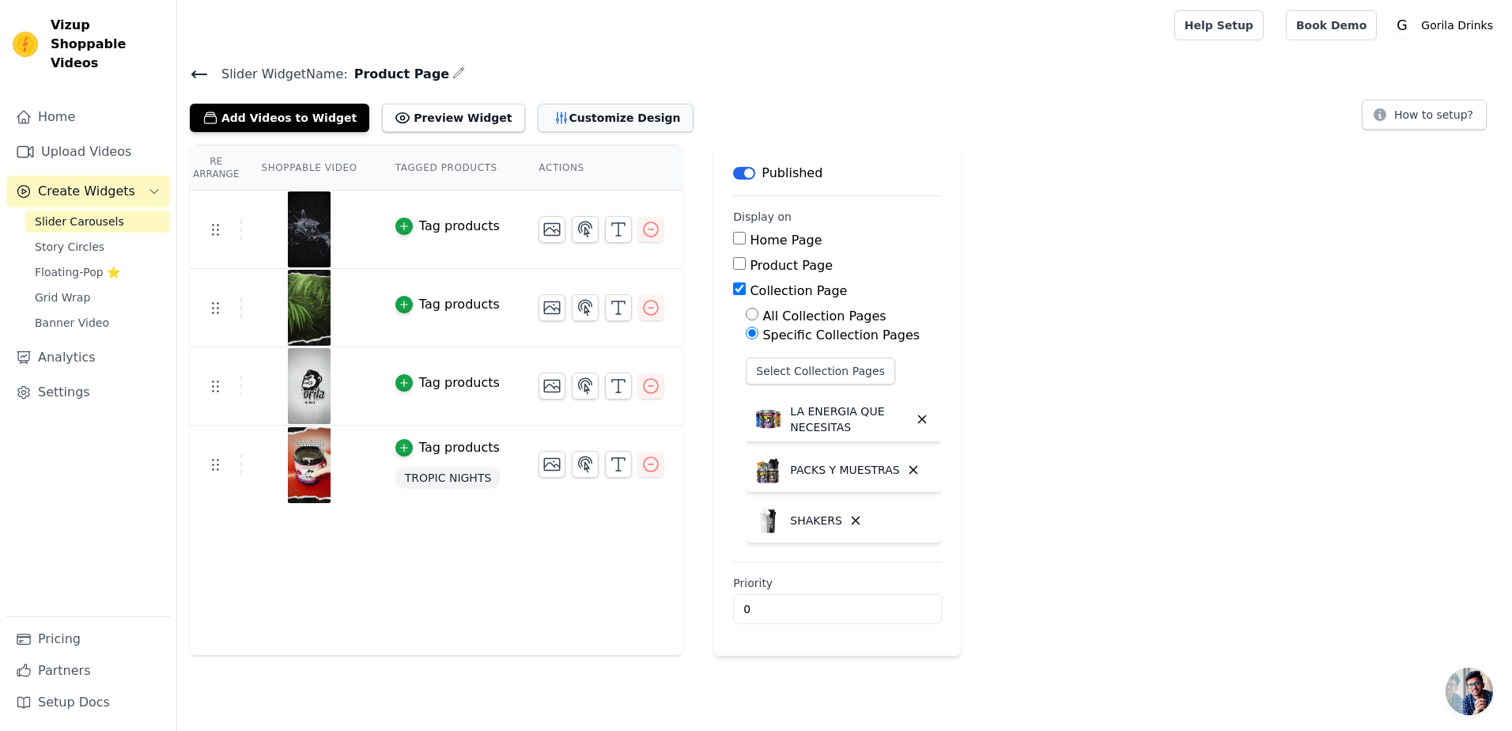
click at [583, 110] on button "Customize Design" at bounding box center [616, 118] width 156 height 28
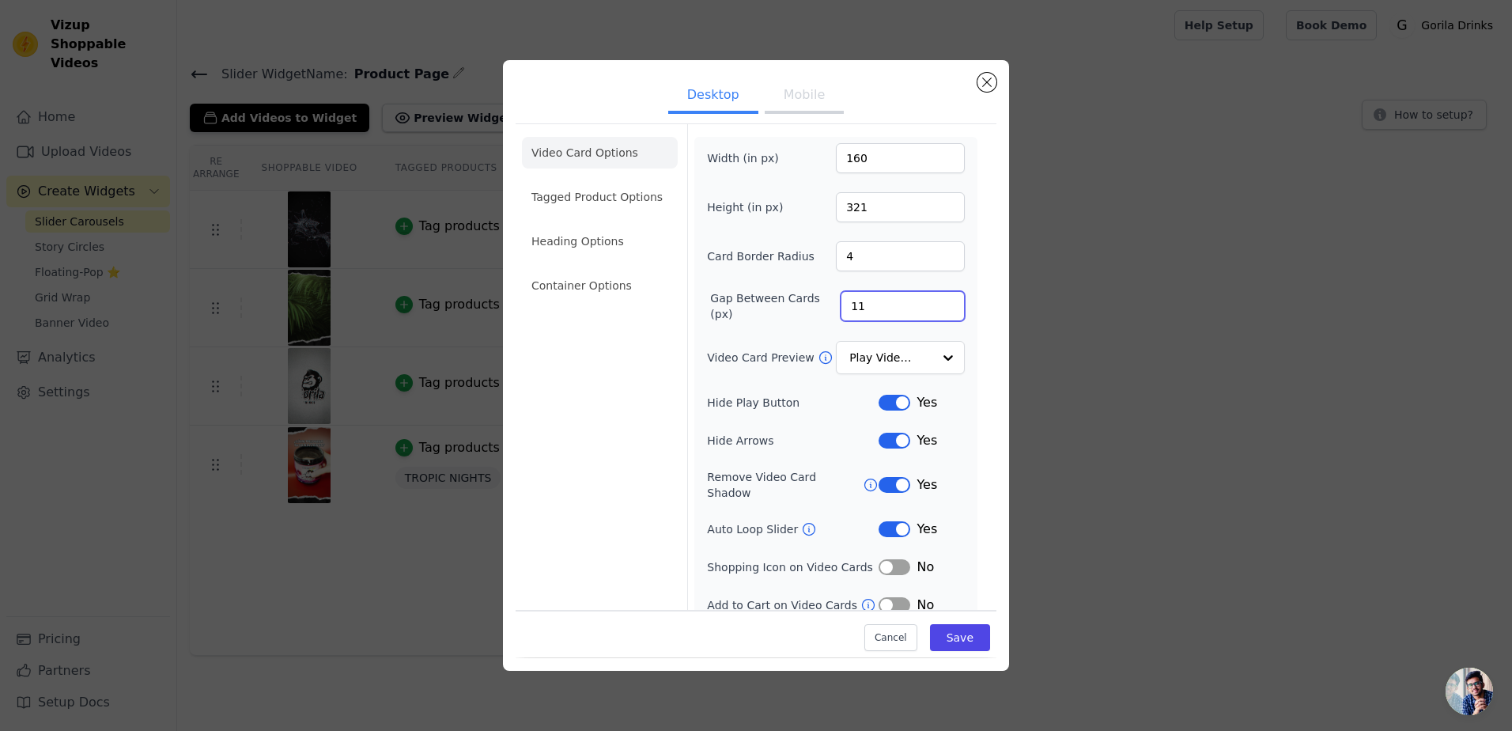
click at [942, 300] on input "11" at bounding box center [903, 306] width 124 height 30
type input "12"
click at [942, 300] on input "12" at bounding box center [903, 306] width 124 height 30
click at [816, 89] on button "Mobile" at bounding box center [804, 96] width 79 height 35
click at [930, 300] on input "10" at bounding box center [903, 306] width 124 height 30
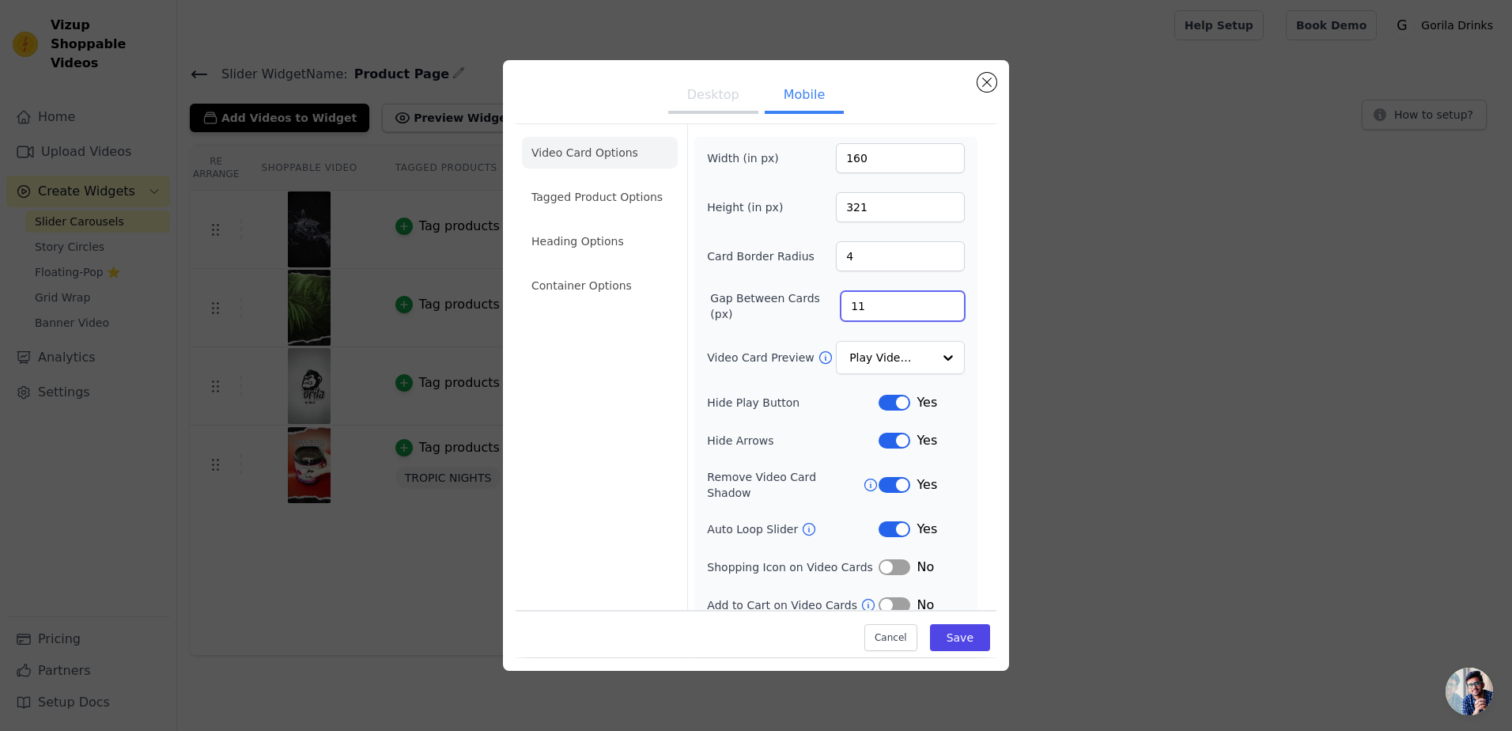
click at [934, 301] on input "11" at bounding box center [903, 306] width 124 height 30
type input "12"
click at [936, 301] on input "12" at bounding box center [903, 306] width 124 height 30
click at [701, 93] on button "Desktop" at bounding box center [713, 96] width 90 height 35
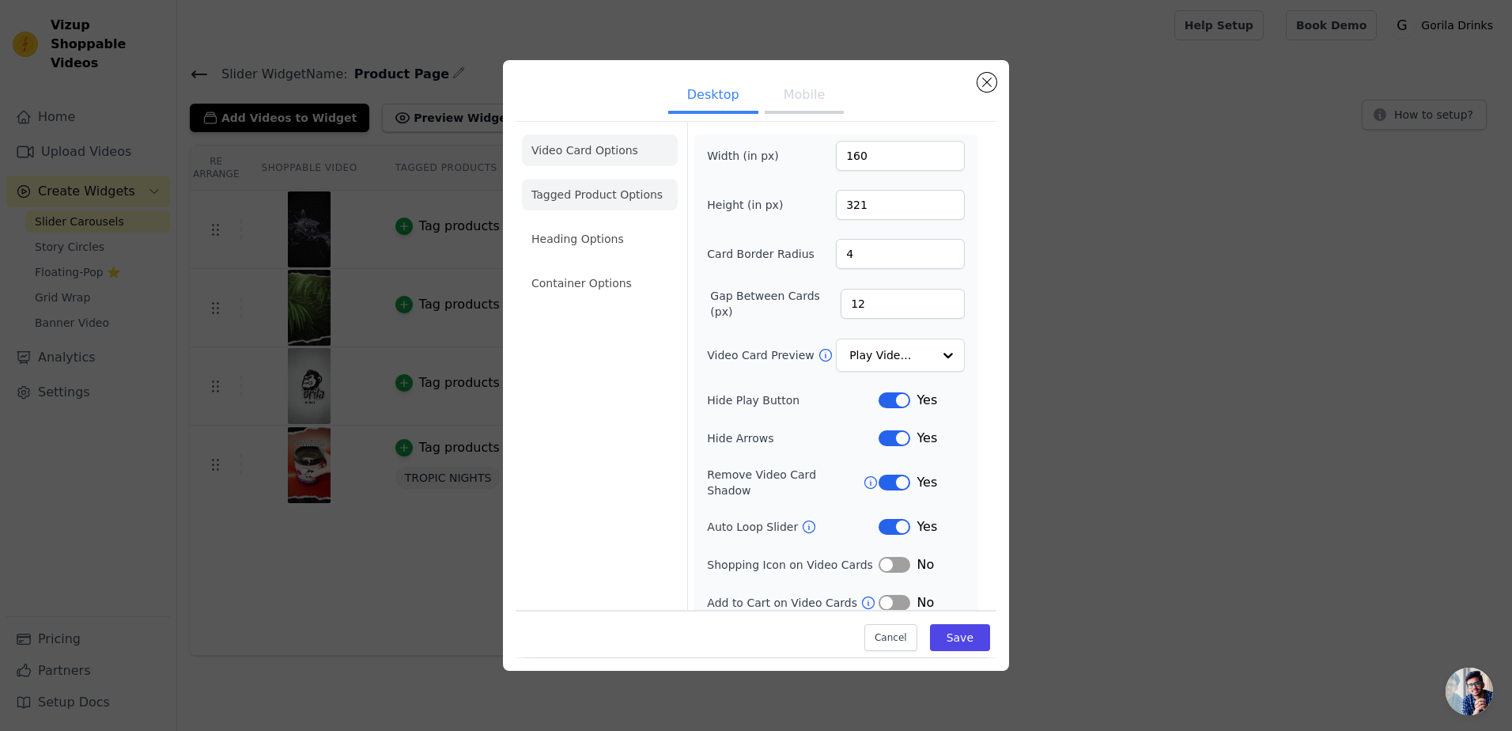
click at [633, 210] on li "Tagged Product Options" at bounding box center [600, 195] width 156 height 32
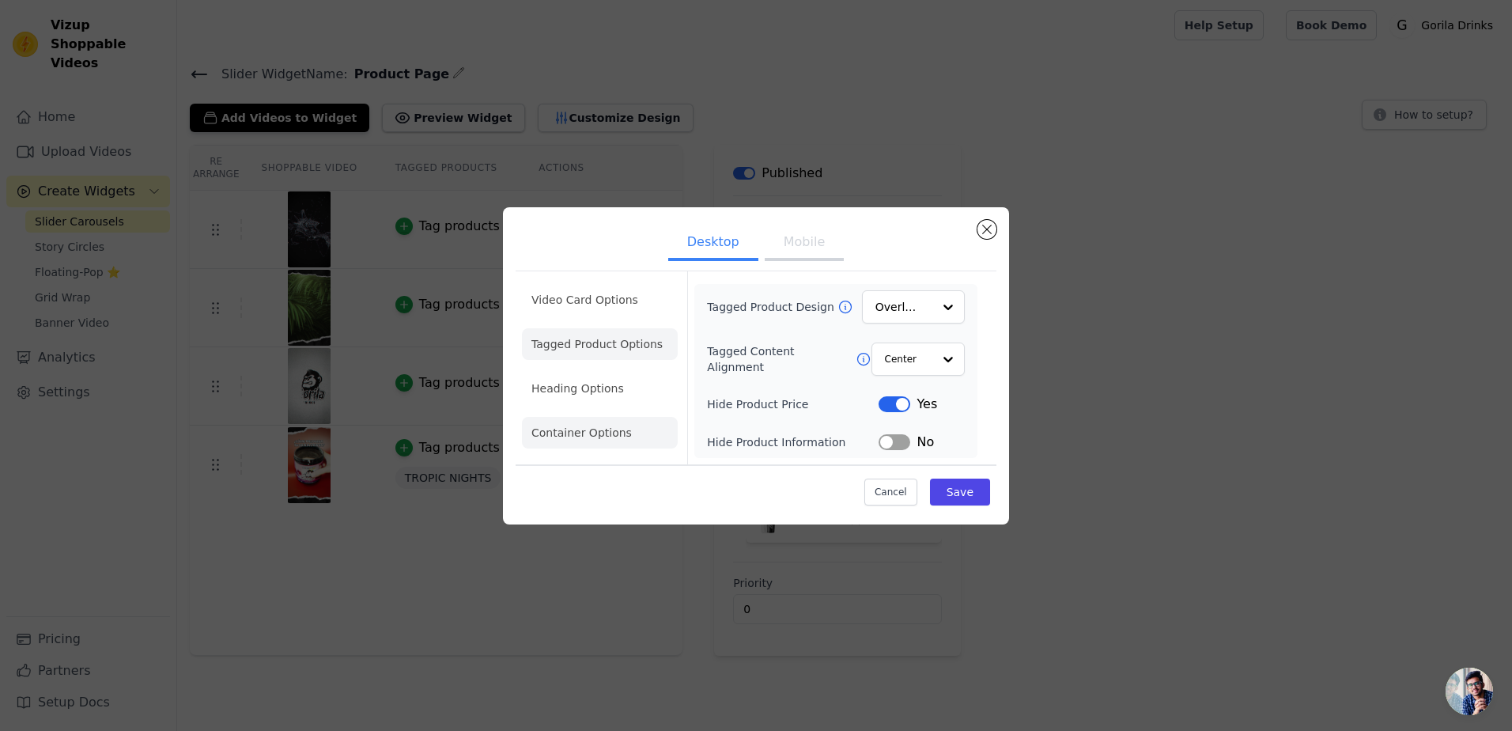
click at [612, 430] on li "Container Options" at bounding box center [600, 433] width 156 height 32
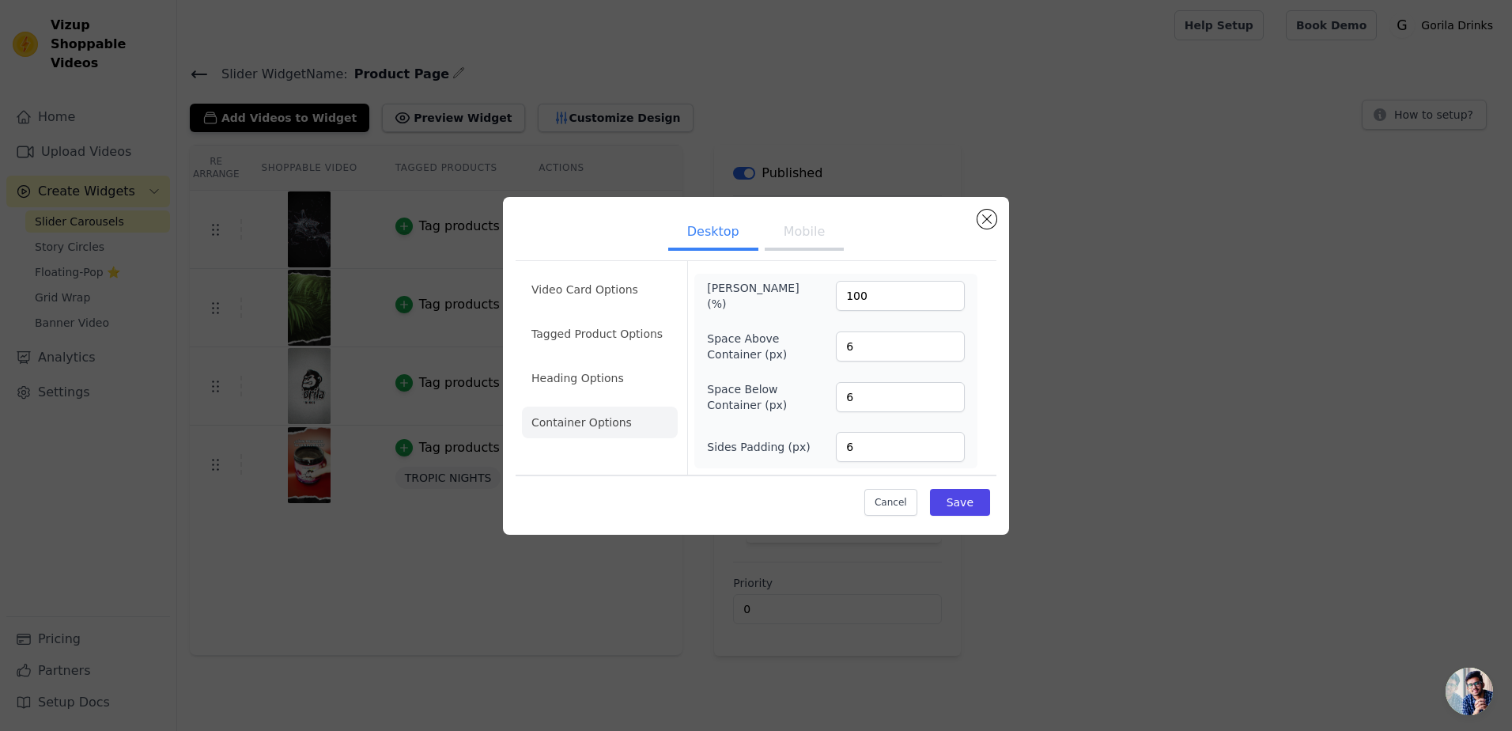
click at [807, 221] on button "Mobile" at bounding box center [804, 233] width 79 height 35
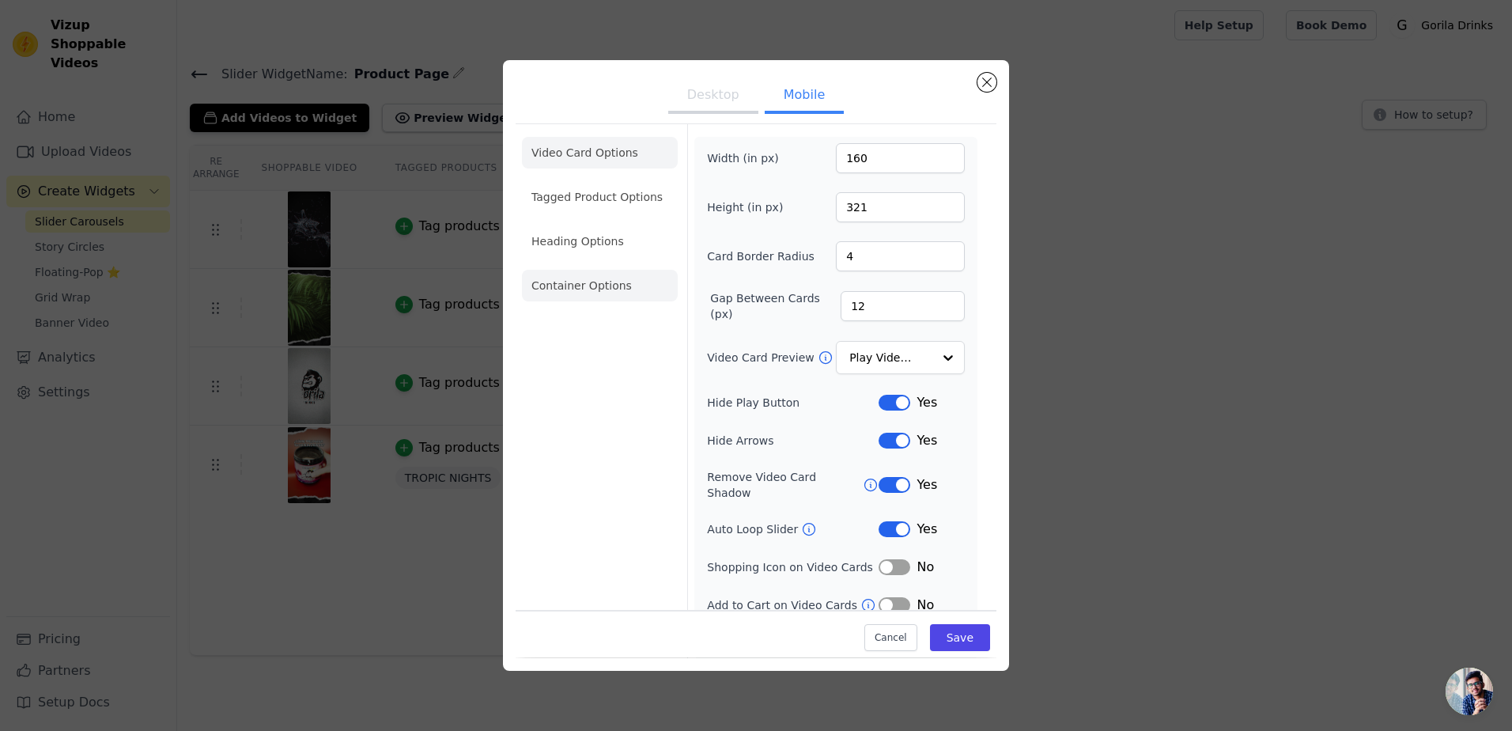
click at [602, 295] on li "Container Options" at bounding box center [600, 286] width 156 height 32
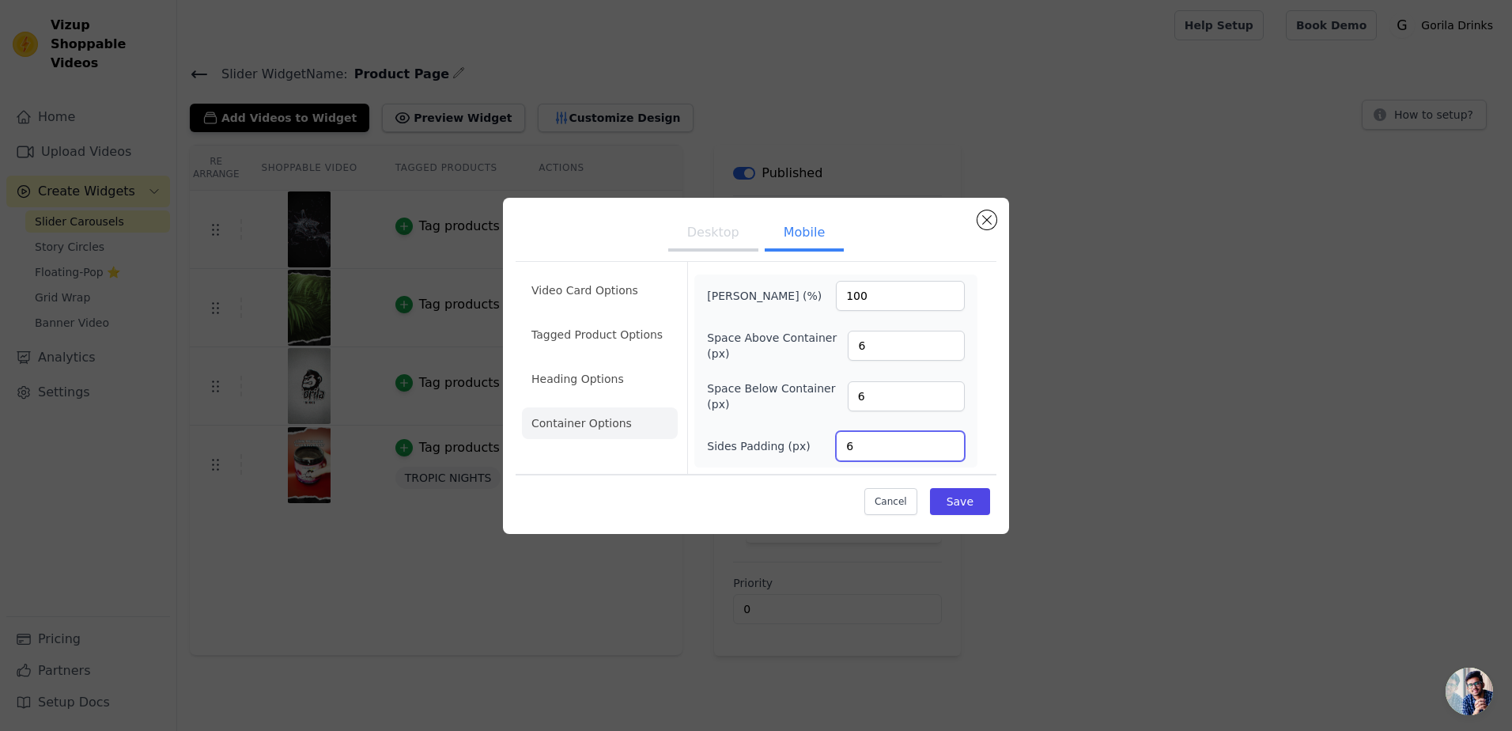
drag, startPoint x: 864, startPoint y: 446, endPoint x: 827, endPoint y: 451, distance: 37.5
click at [827, 451] on div "Sides Padding (px) 6" at bounding box center [836, 446] width 258 height 30
type input "0"
click at [966, 501] on button "Save" at bounding box center [960, 501] width 60 height 27
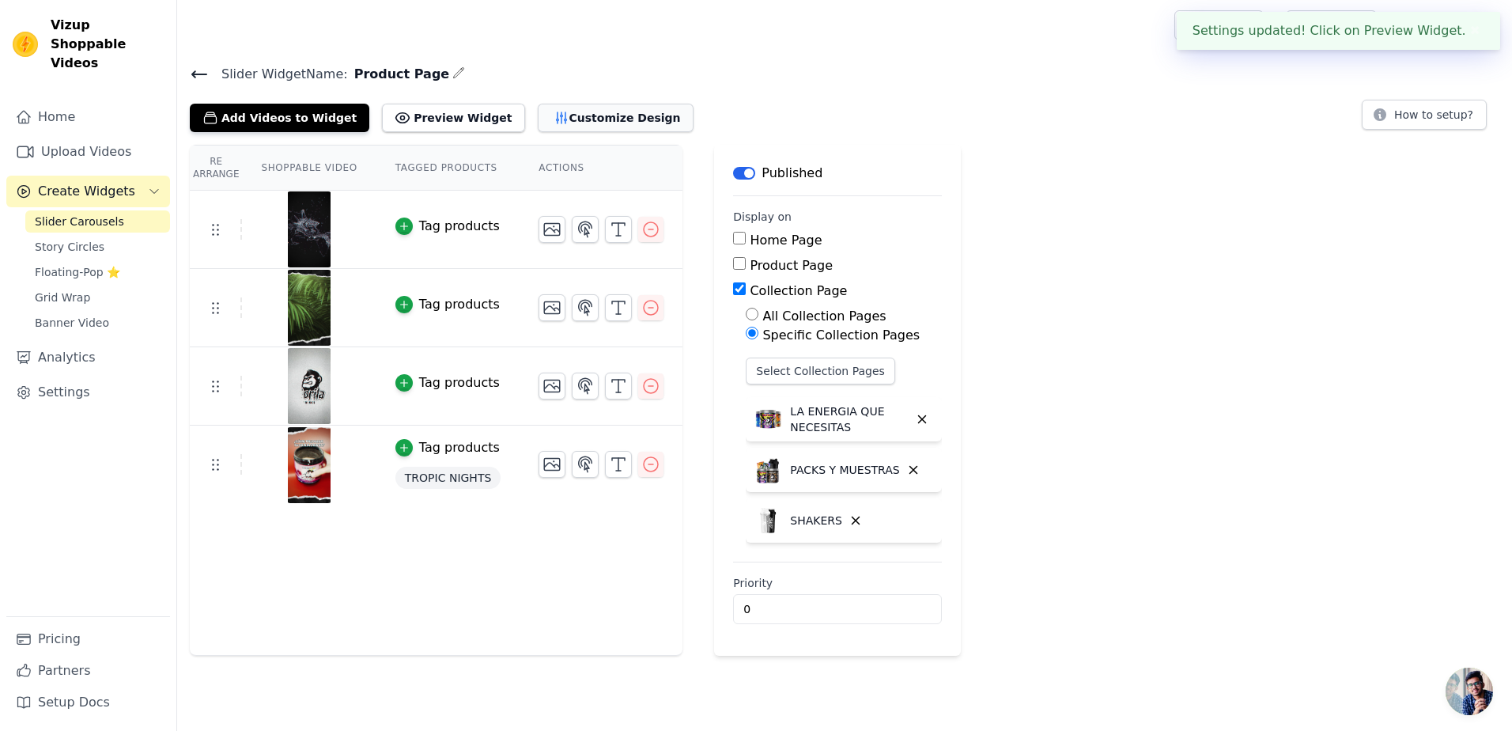
click at [582, 112] on button "Customize Design" at bounding box center [616, 118] width 156 height 28
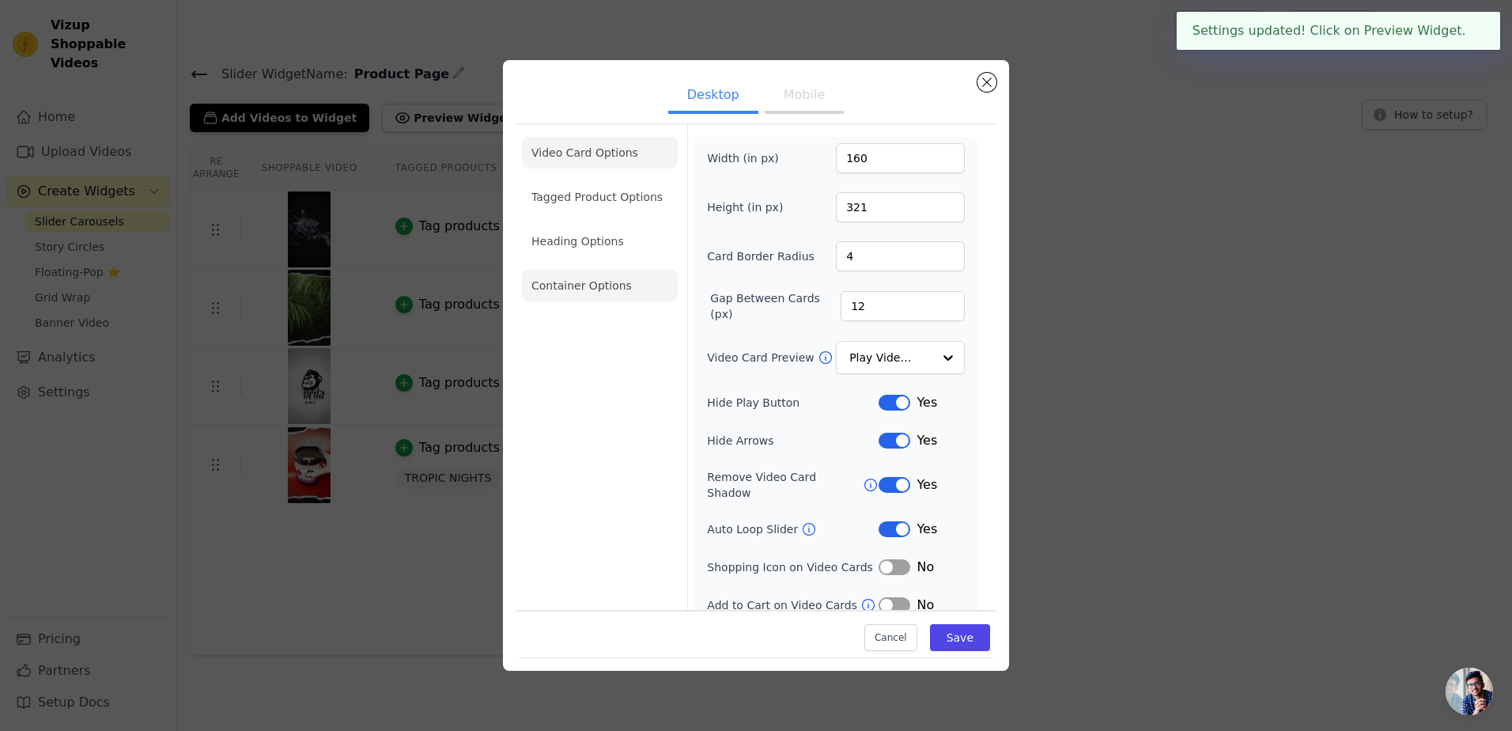
click at [586, 294] on li "Container Options" at bounding box center [600, 286] width 156 height 32
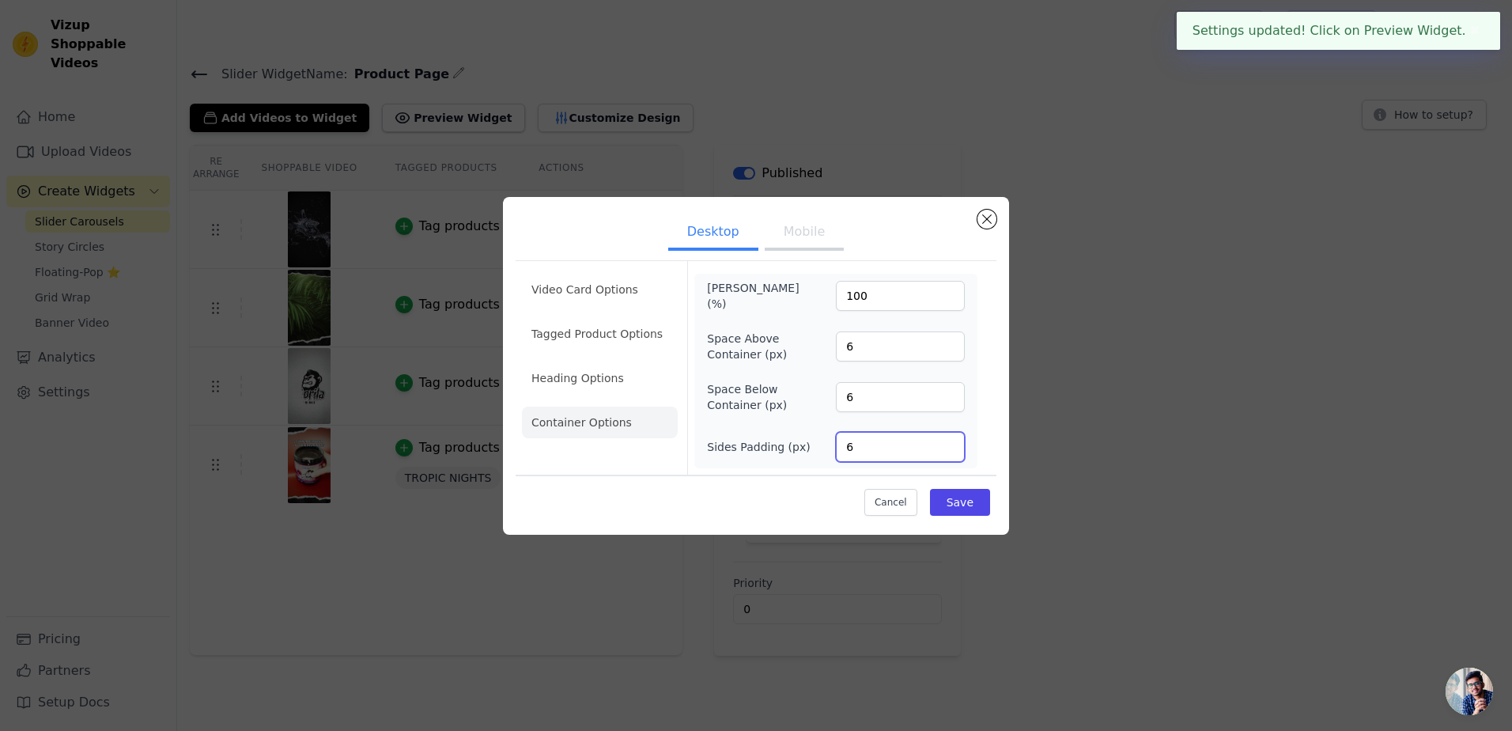
drag, startPoint x: 860, startPoint y: 452, endPoint x: 879, endPoint y: 450, distance: 18.3
click at [868, 450] on input "6" at bounding box center [900, 447] width 129 height 30
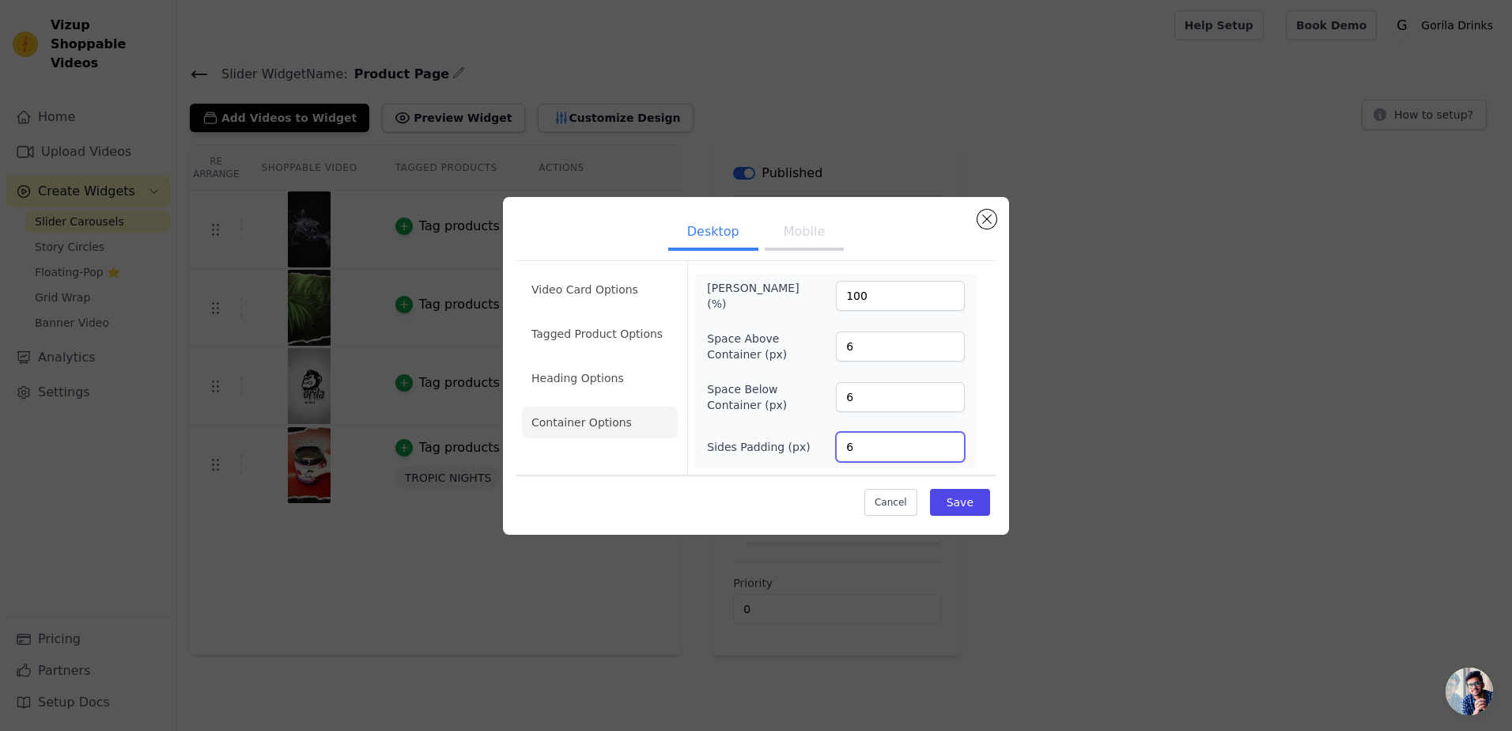
click at [948, 454] on input "6" at bounding box center [900, 447] width 129 height 30
click at [948, 450] on input "5" at bounding box center [900, 447] width 129 height 30
click at [948, 450] on input "4" at bounding box center [900, 447] width 129 height 30
click at [948, 450] on input "3" at bounding box center [900, 447] width 129 height 30
click at [948, 450] on input "2" at bounding box center [900, 447] width 129 height 30
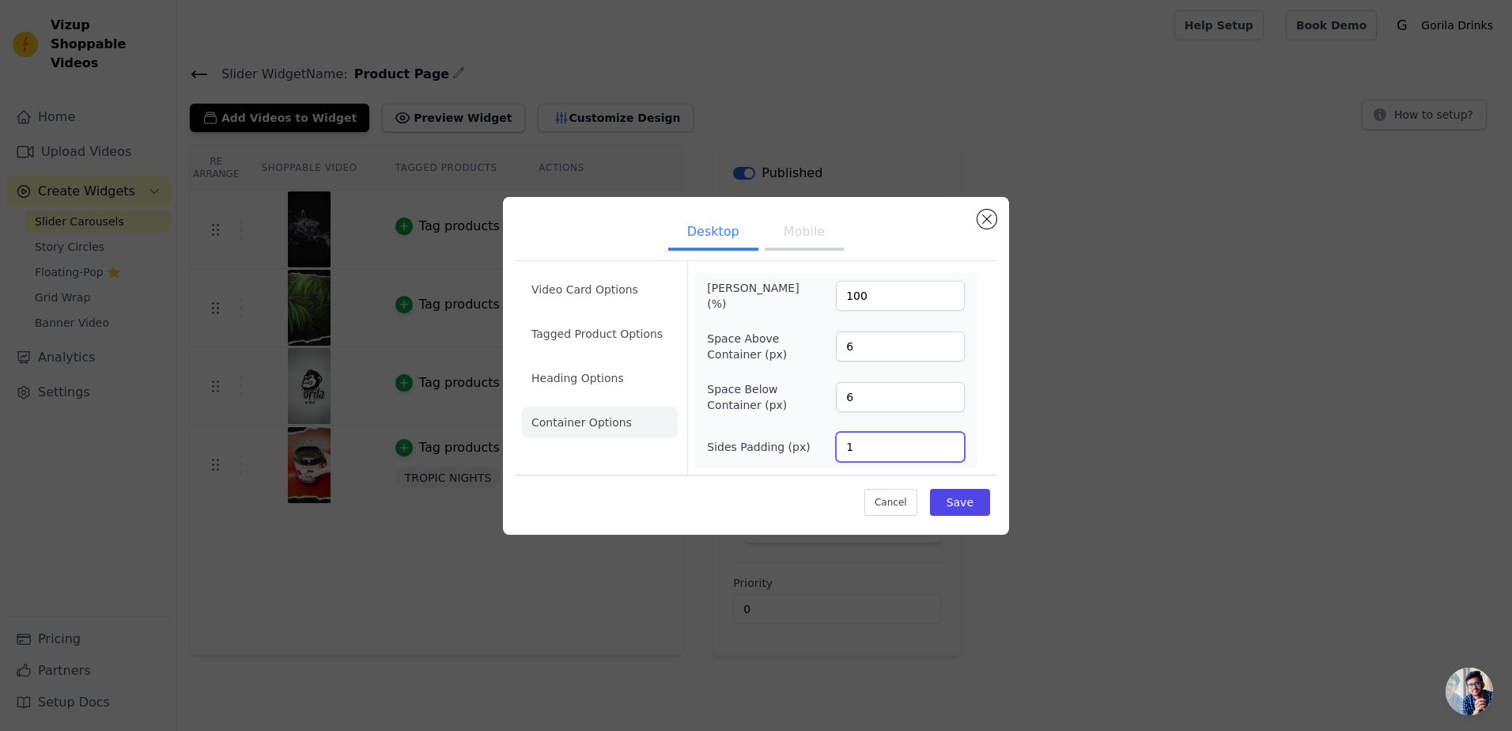
click at [948, 450] on input "1" at bounding box center [900, 447] width 129 height 30
click at [948, 450] on input "0" at bounding box center [900, 447] width 129 height 30
click at [950, 434] on input "0" at bounding box center [900, 447] width 129 height 30
type input "1"
click at [950, 440] on input "1" at bounding box center [900, 447] width 129 height 30
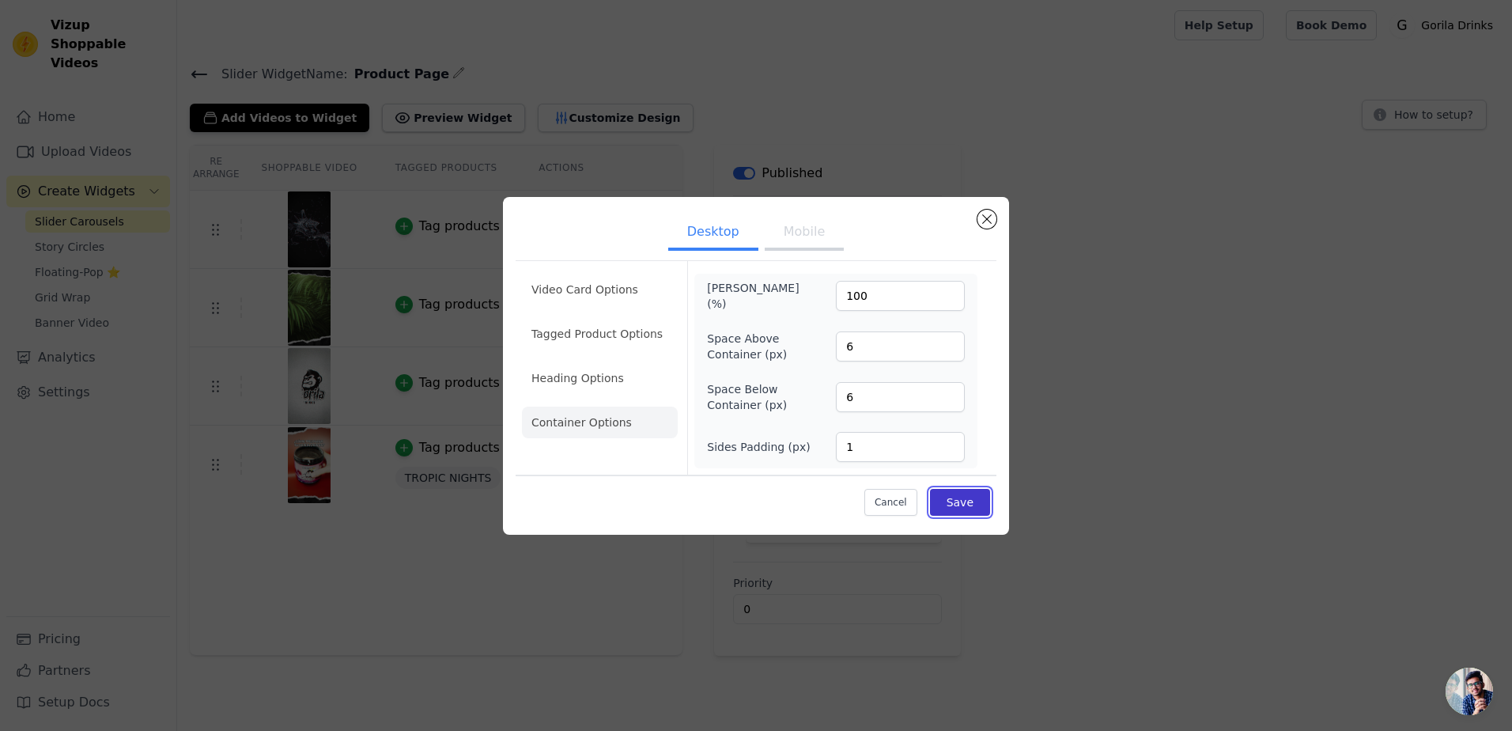
click at [963, 492] on button "Save" at bounding box center [960, 502] width 60 height 27
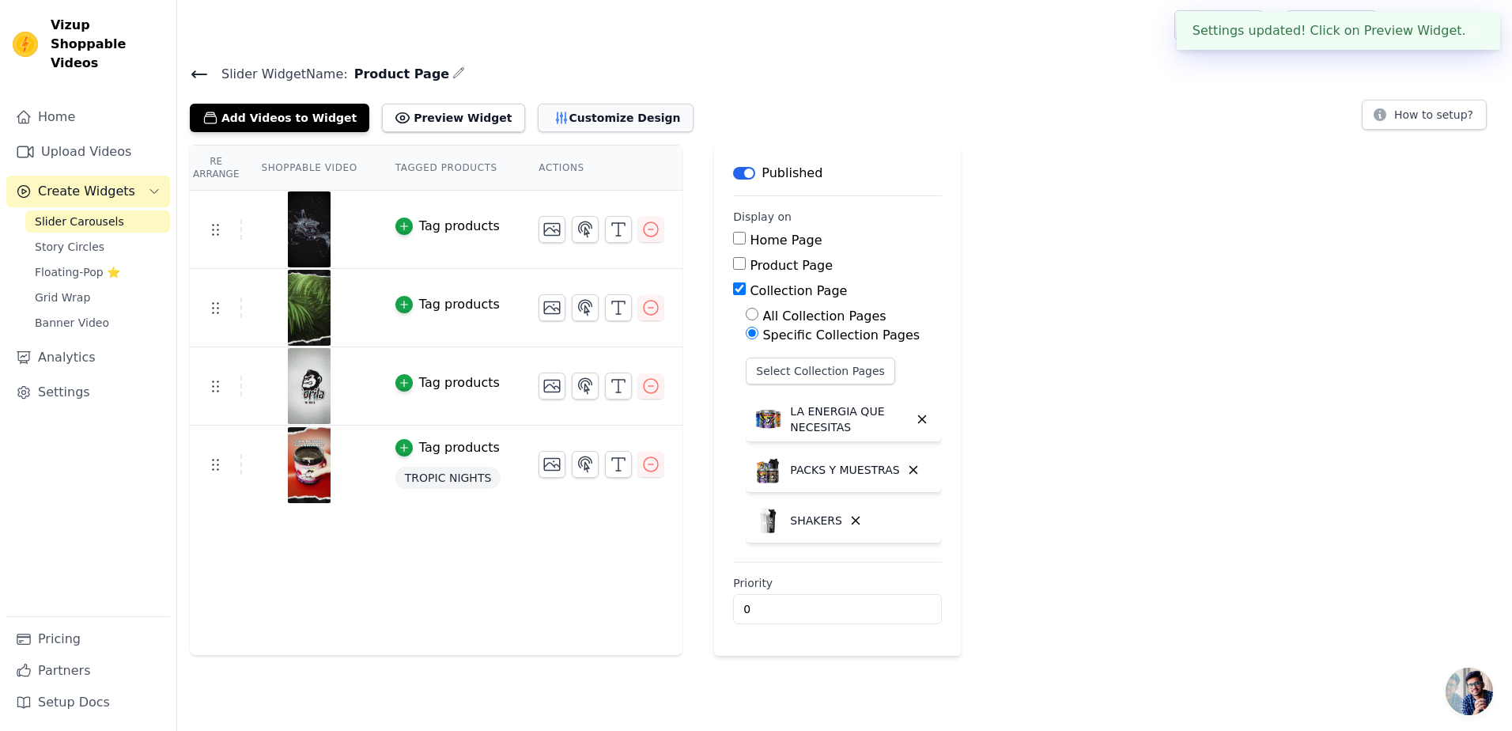
click at [572, 105] on button "Customize Design" at bounding box center [616, 118] width 156 height 28
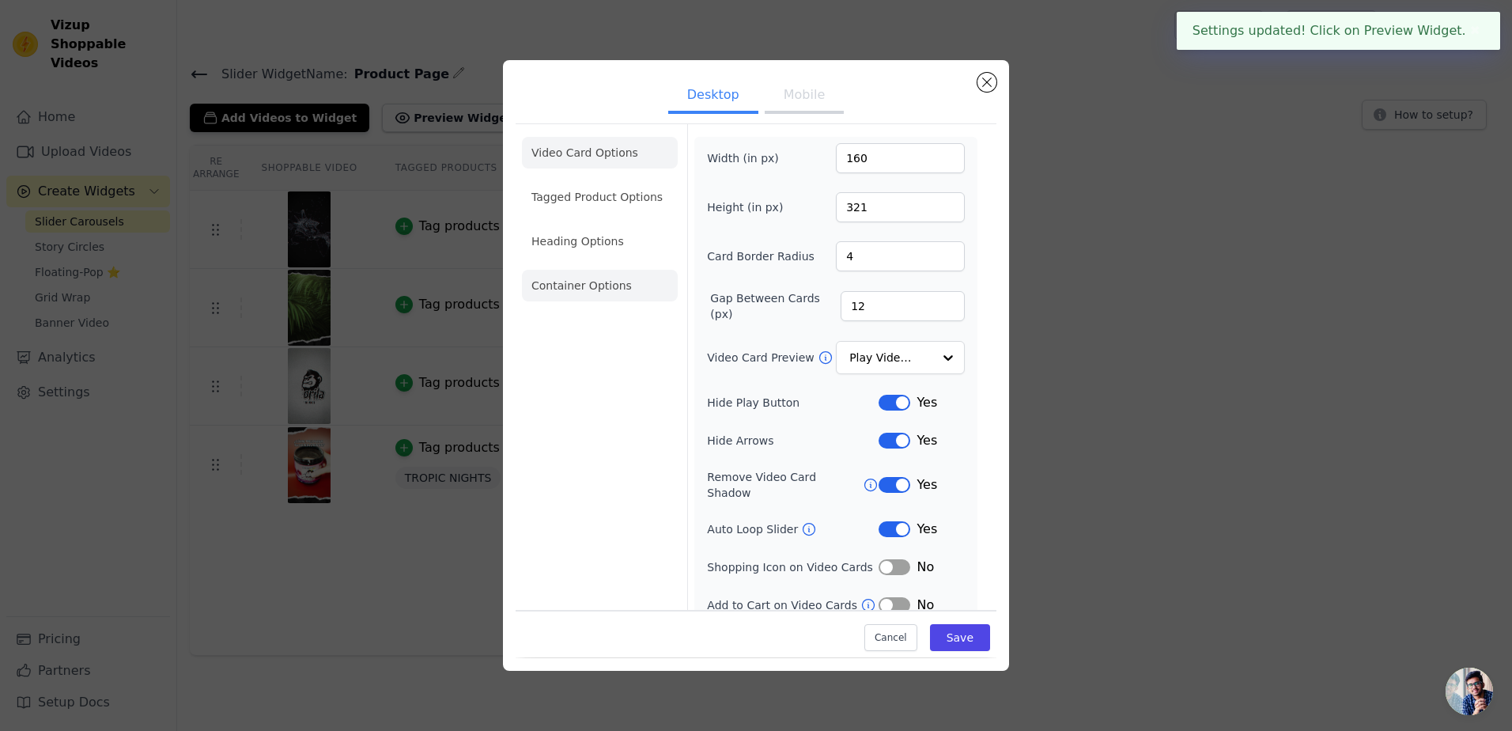
click at [592, 278] on li "Container Options" at bounding box center [600, 286] width 156 height 32
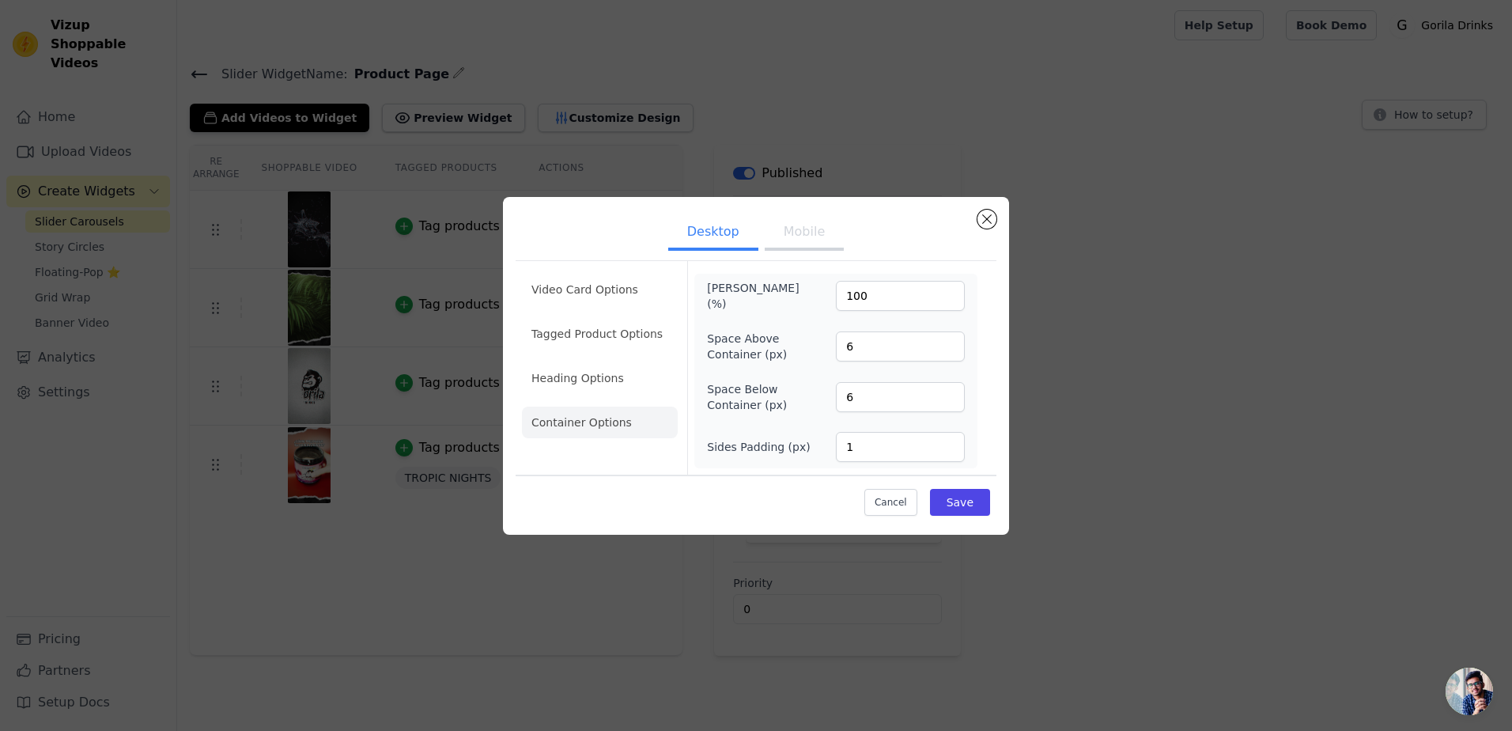
click at [777, 241] on button "Mobile" at bounding box center [804, 233] width 79 height 35
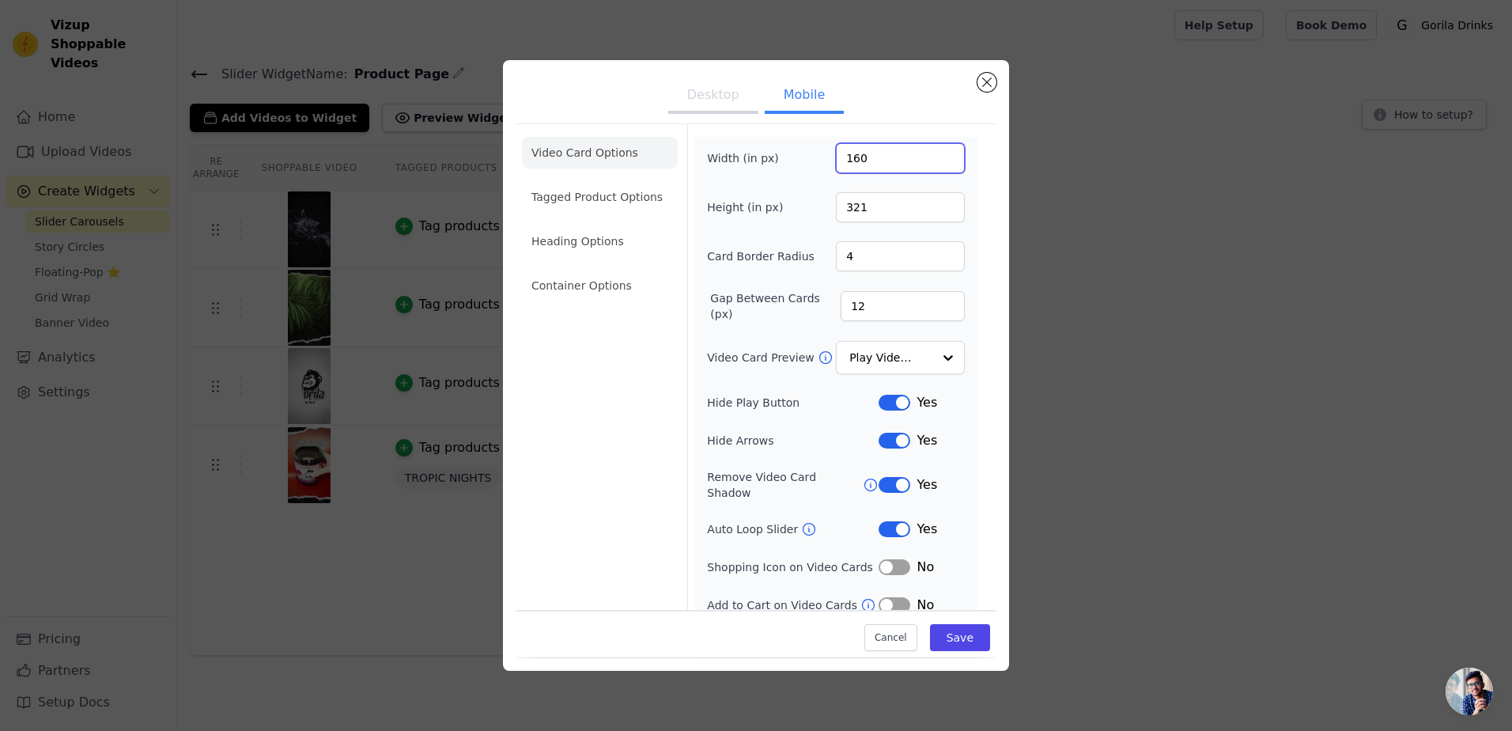
drag, startPoint x: 831, startPoint y: 157, endPoint x: 786, endPoint y: 156, distance: 45.1
click at [806, 157] on div "Width (in px) 160" at bounding box center [836, 158] width 258 height 30
type input "180"
click at [690, 96] on button "Desktop" at bounding box center [713, 96] width 90 height 35
click at [778, 168] on div "Width (in px) 160" at bounding box center [836, 158] width 258 height 30
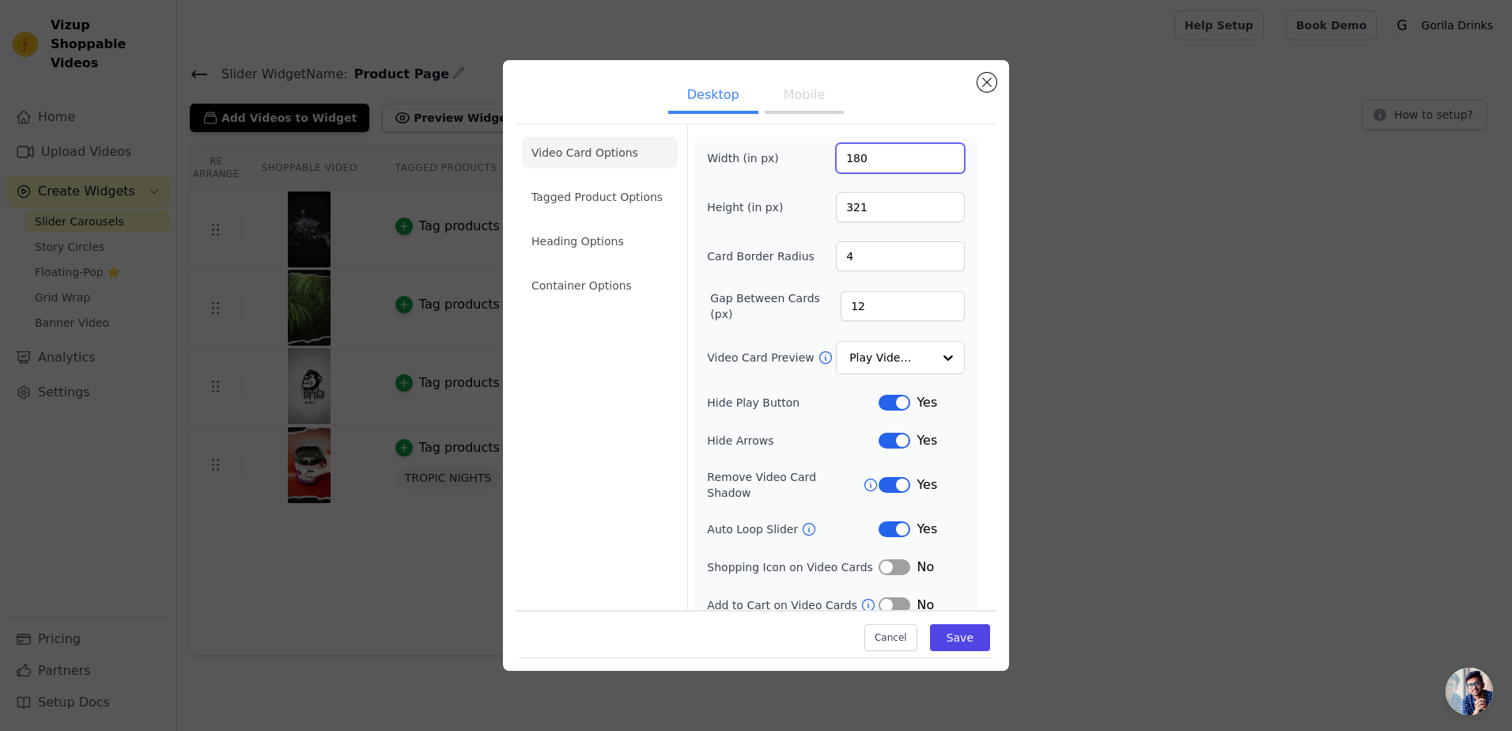
type input "180"
click at [782, 161] on label "Width (in px)" at bounding box center [750, 158] width 86 height 16
click at [836, 161] on input "180" at bounding box center [900, 158] width 129 height 30
click at [788, 94] on button "Mobile" at bounding box center [804, 96] width 79 height 35
drag, startPoint x: 691, startPoint y: 96, endPoint x: 699, endPoint y: 96, distance: 7.9
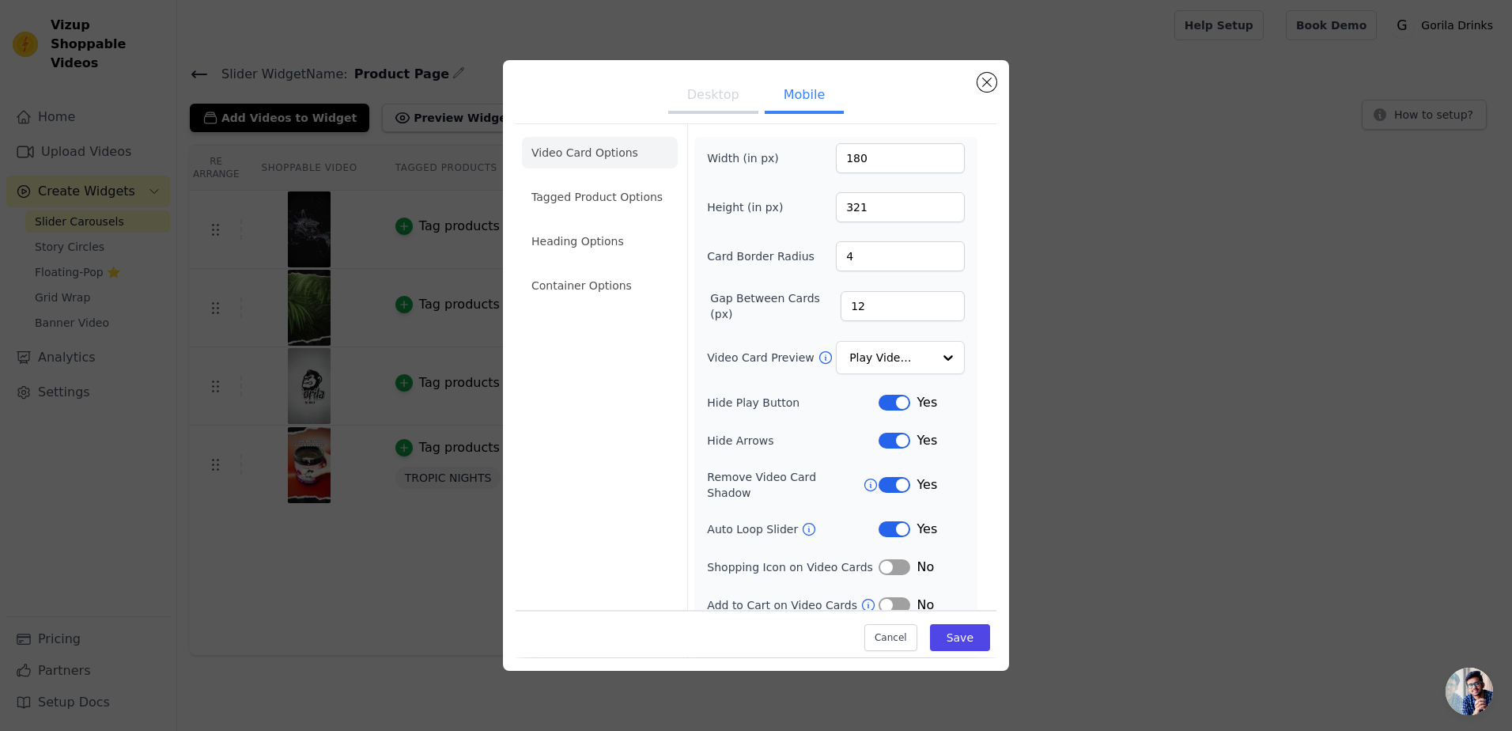
click at [690, 96] on button "Desktop" at bounding box center [713, 96] width 90 height 35
click at [944, 631] on button "Save" at bounding box center [960, 638] width 60 height 27
click at [1113, 606] on div "Desktop Mobile Video Card Options Tagged Product Options Heading Options Contai…" at bounding box center [755, 365] width 1461 height 660
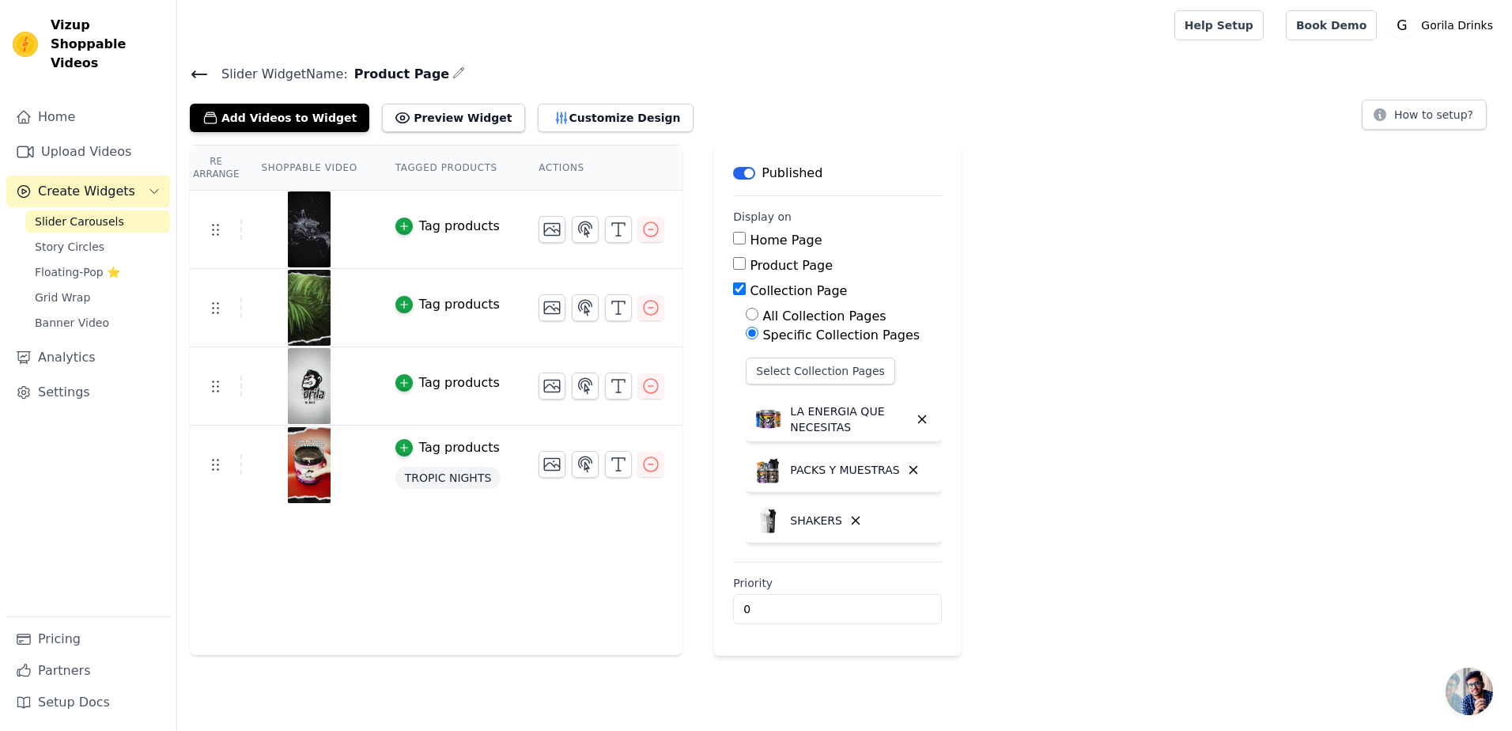
drag, startPoint x: 1177, startPoint y: 428, endPoint x: 881, endPoint y: 348, distance: 307.1
click at [1177, 427] on div "Re Arrange Shoppable Video Tagged Products Actions Tag products Tag products Ta…" at bounding box center [844, 400] width 1335 height 511
click at [1065, 274] on div "Re Arrange Shoppable Video Tagged Products Actions Tag products Tag products Ta…" at bounding box center [844, 400] width 1335 height 511
